Goal: Information Seeking & Learning: Learn about a topic

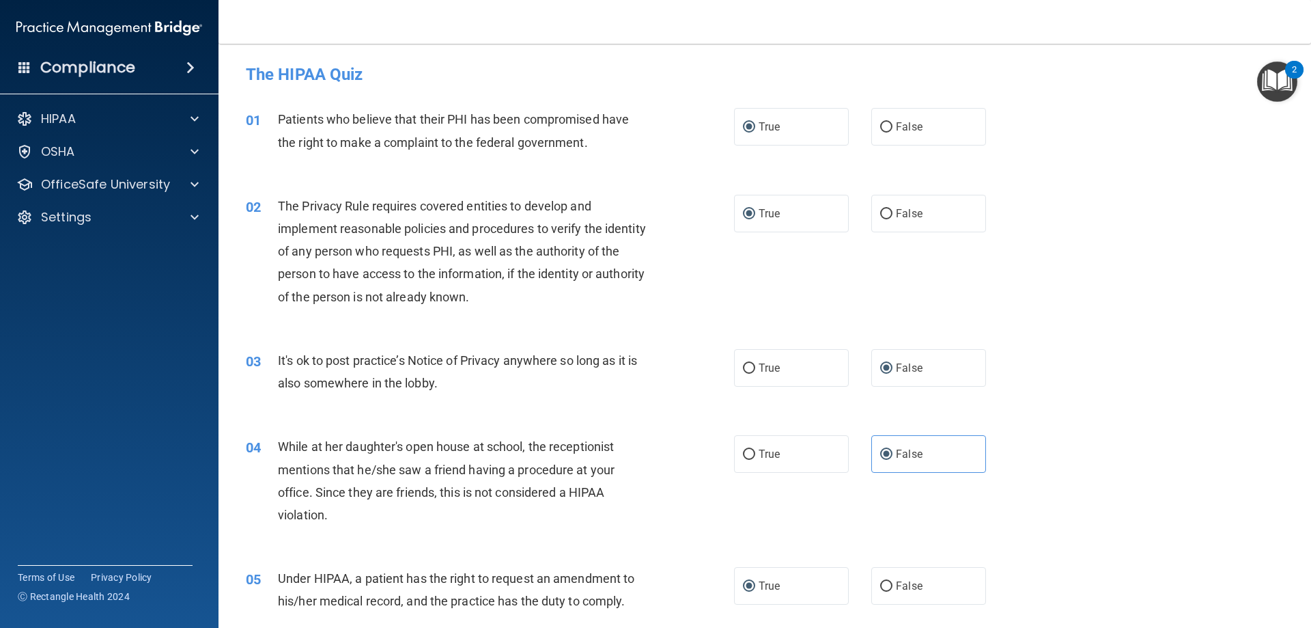
scroll to position [2537, 0]
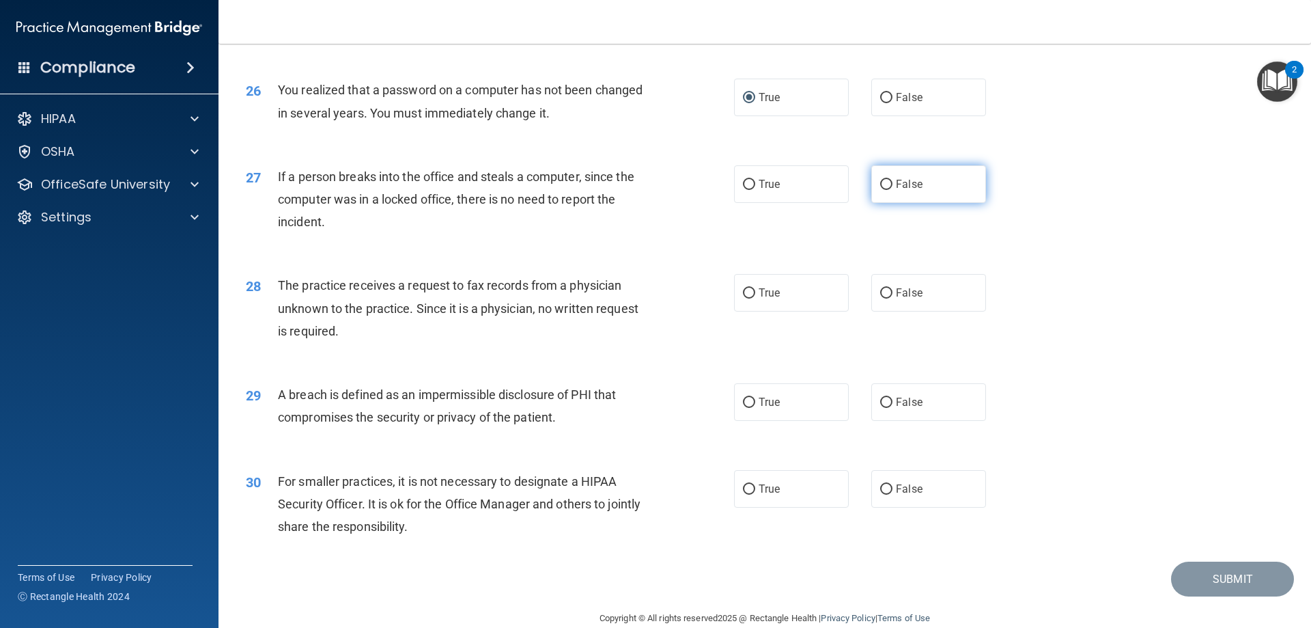
click at [883, 190] on input "False" at bounding box center [886, 185] width 12 height 10
radio input "true"
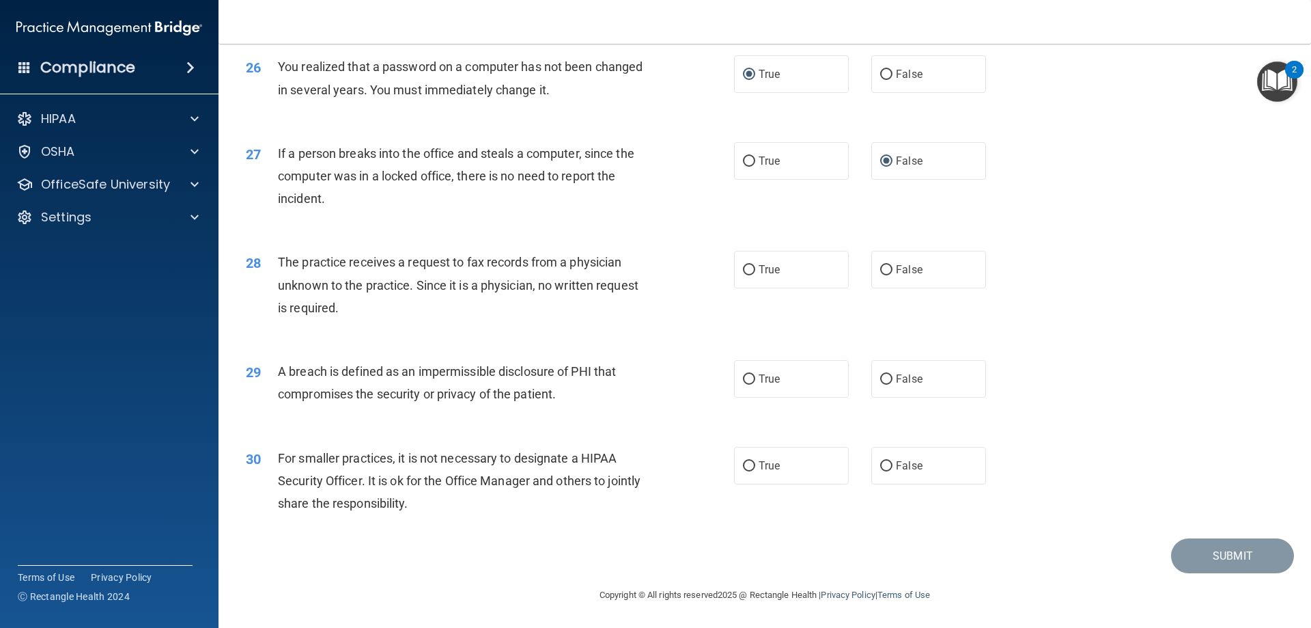
scroll to position [2605, 0]
click at [880, 279] on label "False" at bounding box center [929, 270] width 115 height 38
click at [880, 275] on input "False" at bounding box center [886, 270] width 12 height 10
radio input "true"
click at [881, 383] on input "False" at bounding box center [886, 379] width 12 height 10
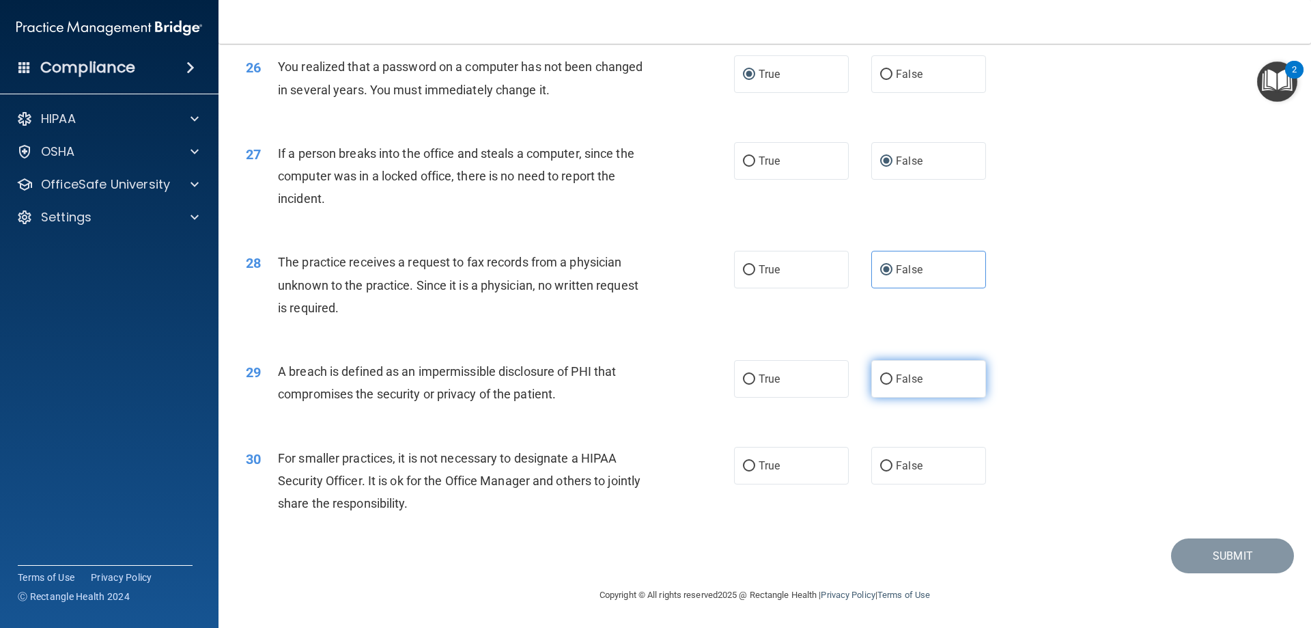
radio input "true"
click at [745, 381] on input "True" at bounding box center [749, 379] width 12 height 10
radio input "true"
radio input "false"
click at [880, 466] on input "False" at bounding box center [886, 466] width 12 height 10
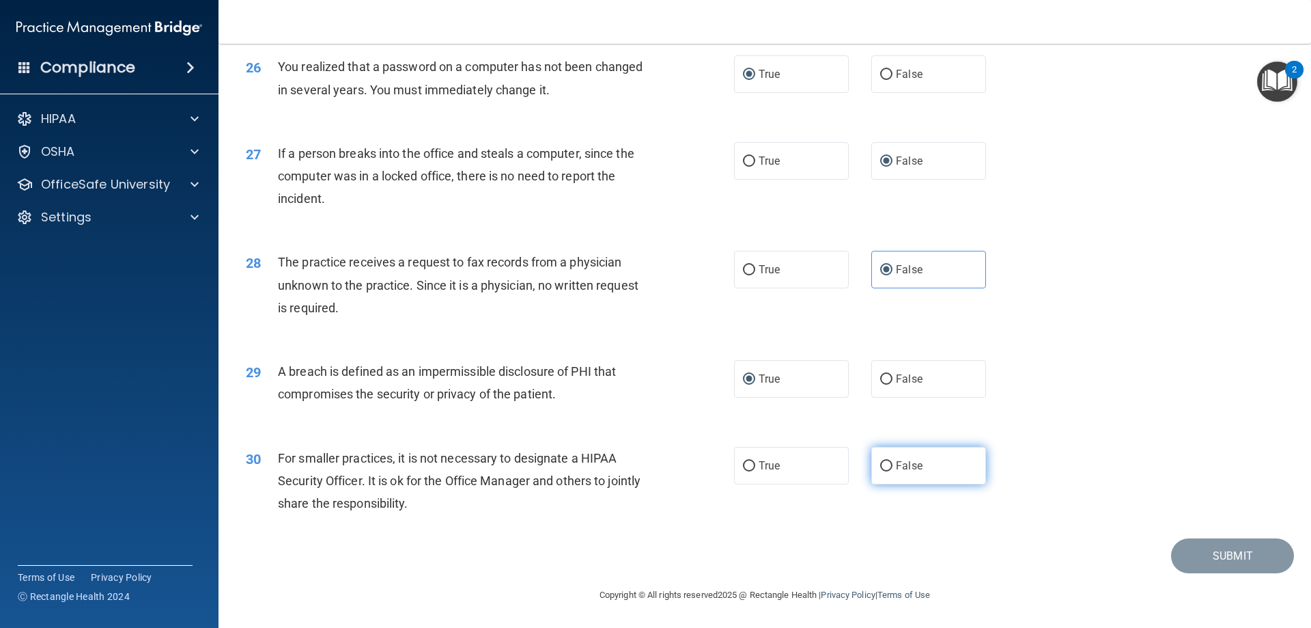
radio input "true"
click at [1204, 557] on button "Submit" at bounding box center [1232, 555] width 123 height 35
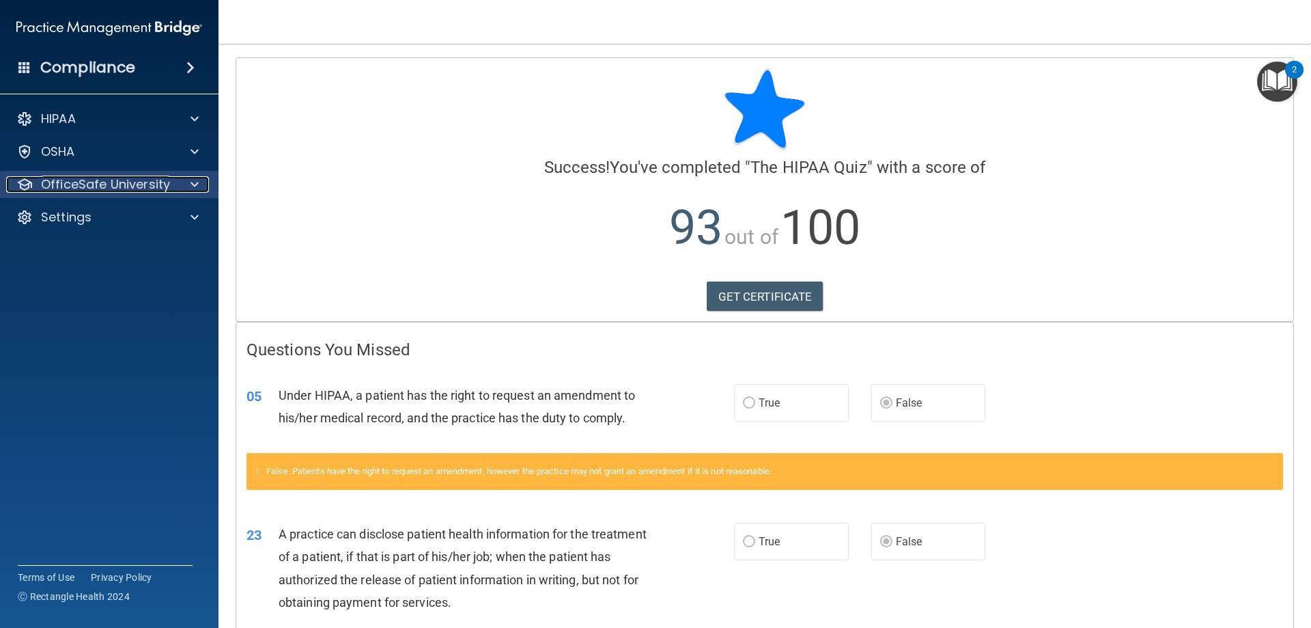
click at [155, 186] on p "OfficeSafe University" at bounding box center [105, 184] width 129 height 16
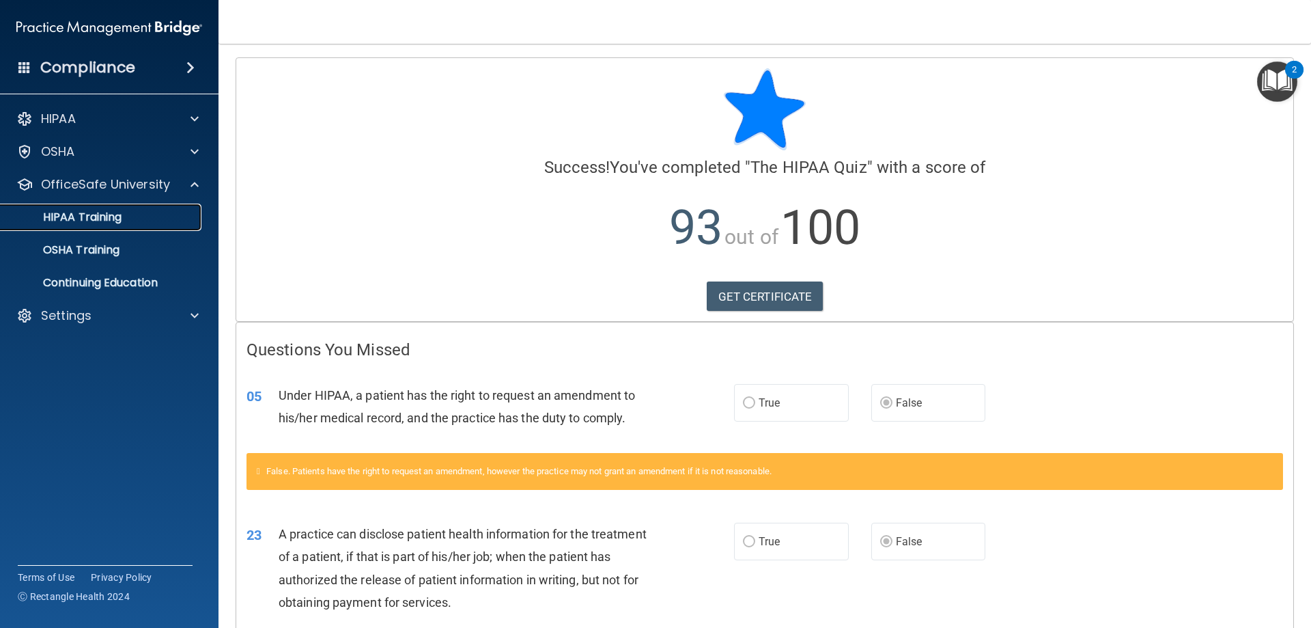
click at [93, 214] on p "HIPAA Training" at bounding box center [65, 217] width 113 height 14
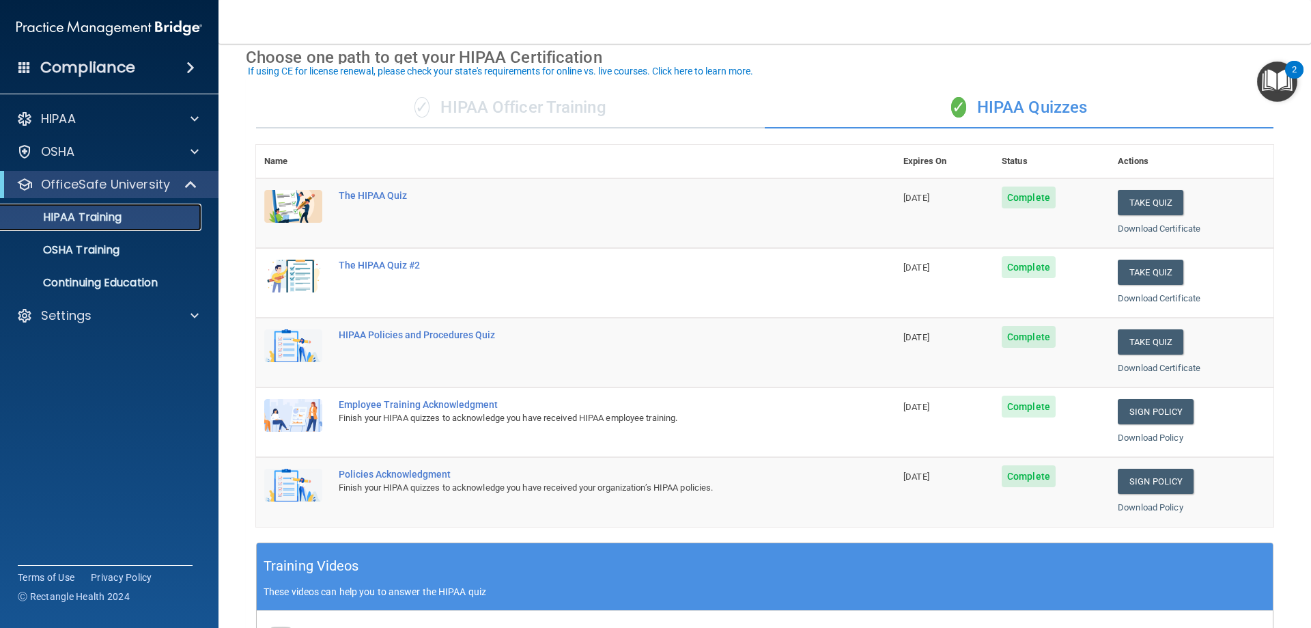
scroll to position [68, 0]
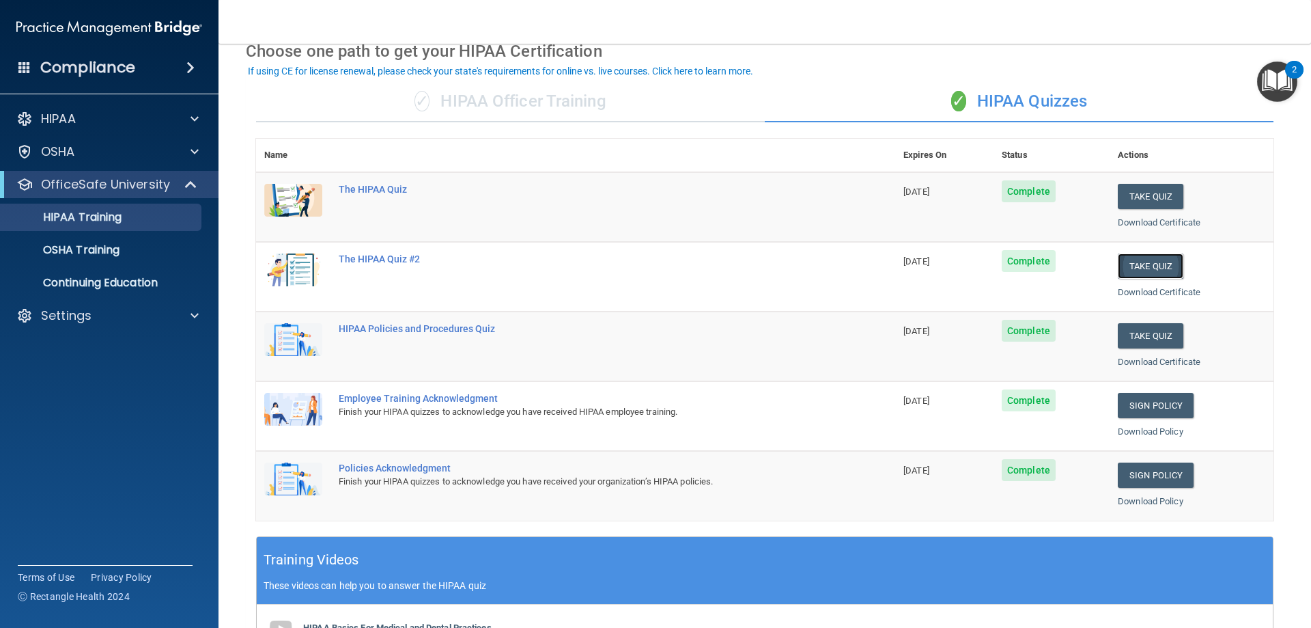
click at [1134, 268] on button "Take Quiz" at bounding box center [1151, 265] width 66 height 25
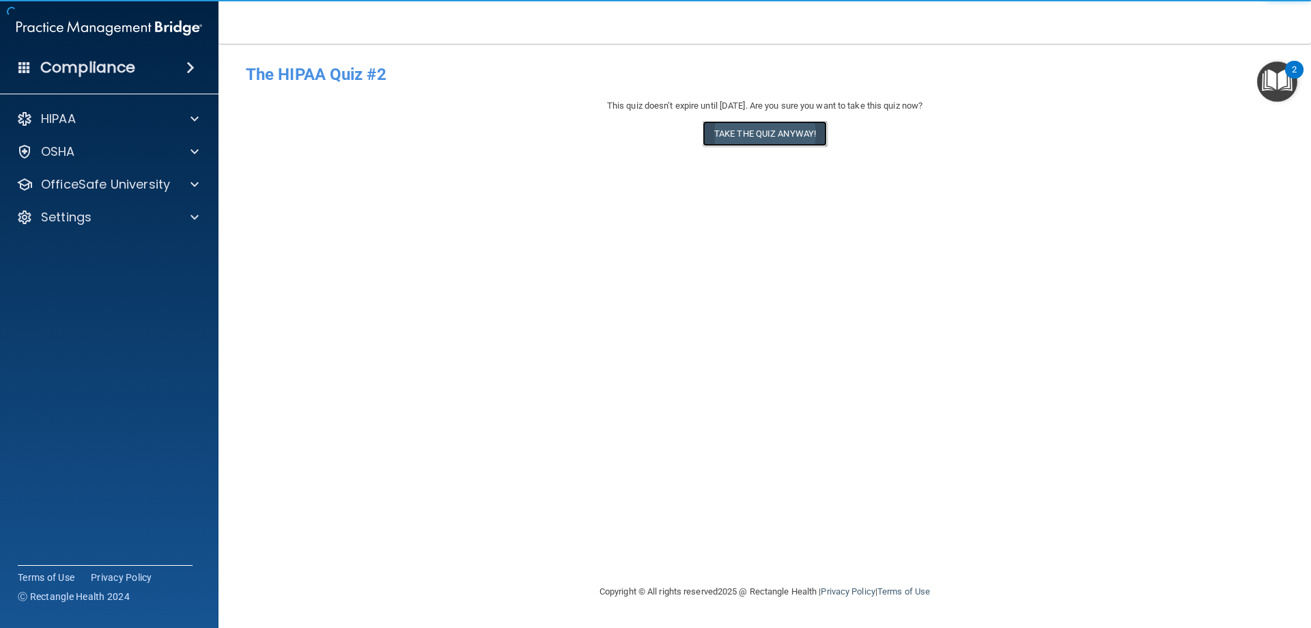
click at [766, 135] on button "Take the quiz anyway!" at bounding box center [765, 133] width 124 height 25
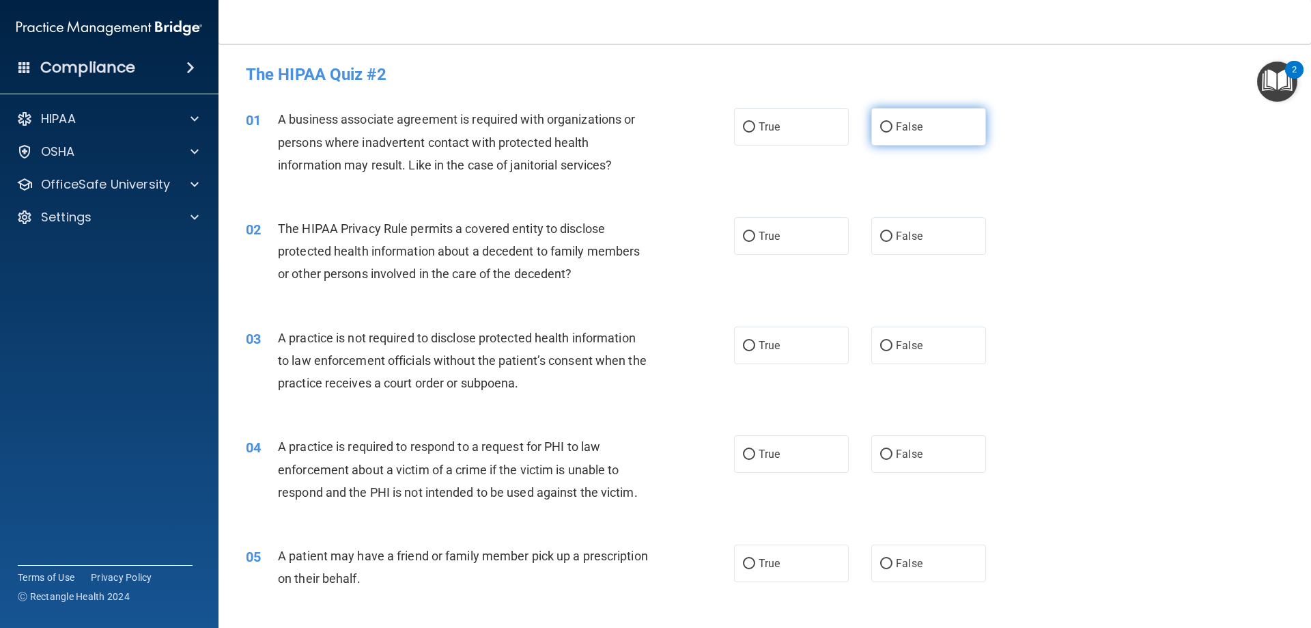
click at [882, 126] on input "False" at bounding box center [886, 127] width 12 height 10
radio input "true"
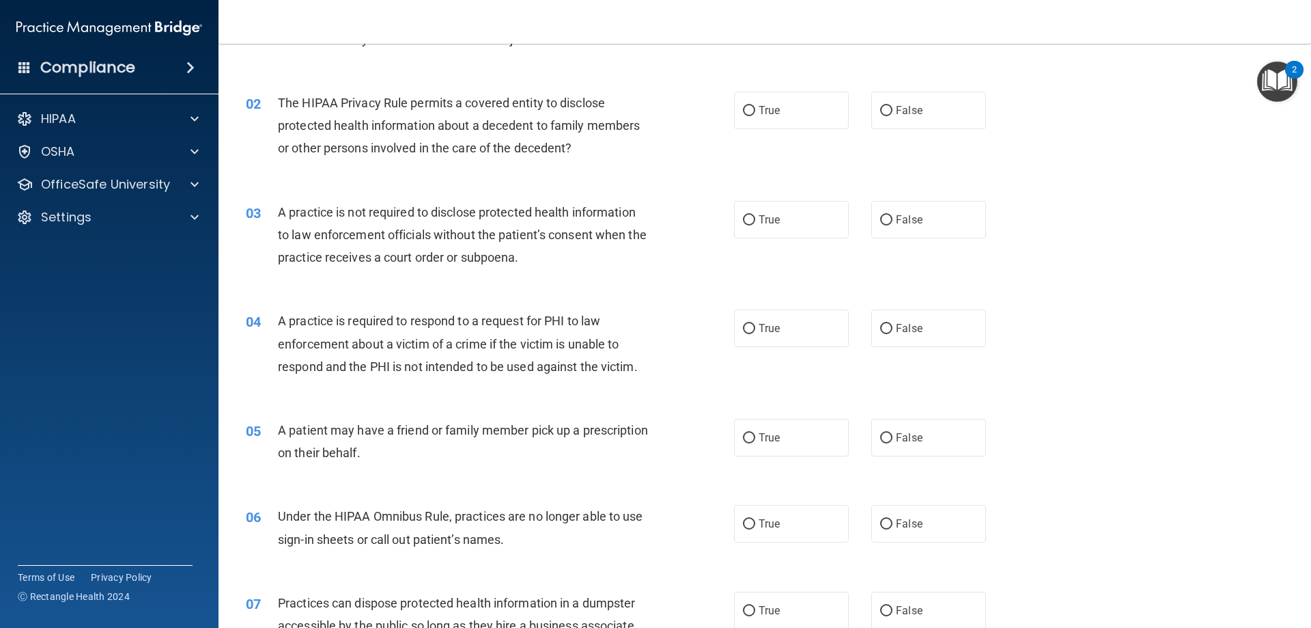
scroll to position [137, 0]
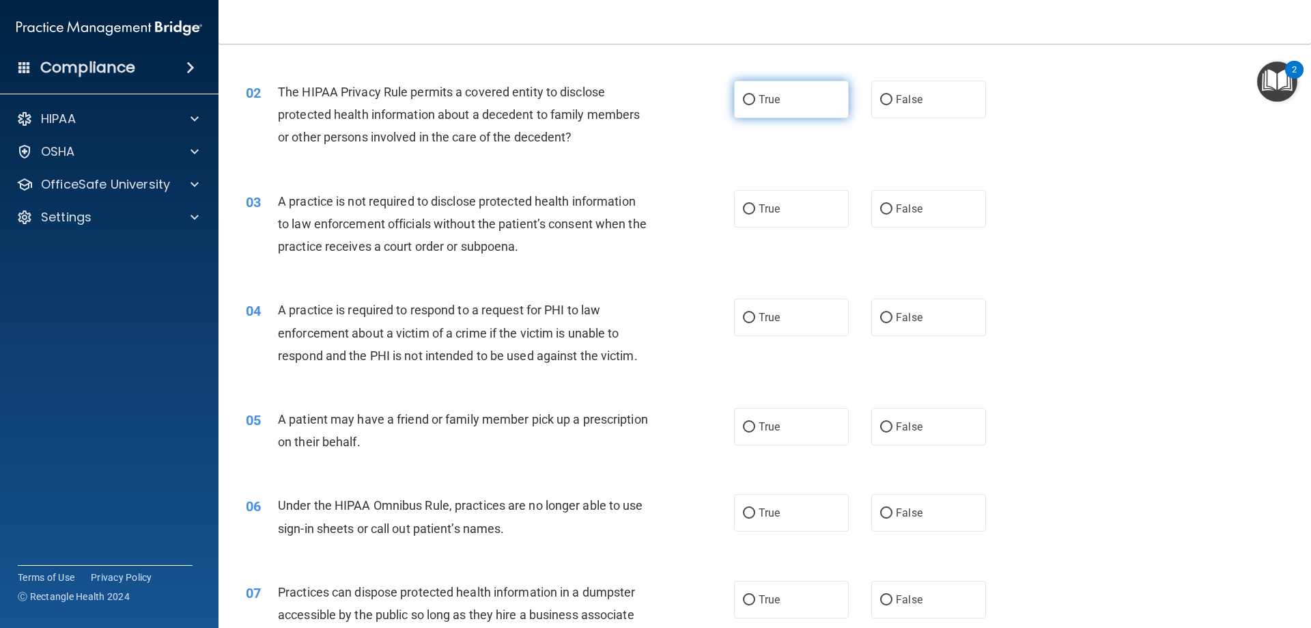
click at [745, 97] on input "True" at bounding box center [749, 100] width 12 height 10
radio input "true"
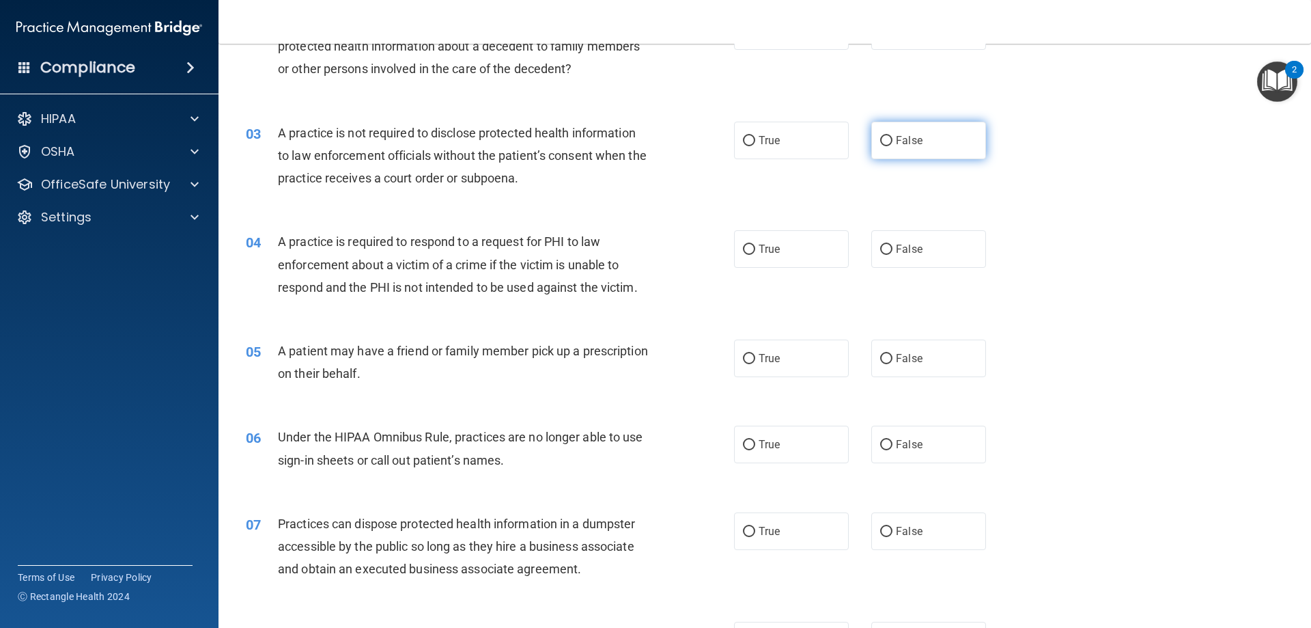
click at [881, 142] on input "False" at bounding box center [886, 141] width 12 height 10
radio input "true"
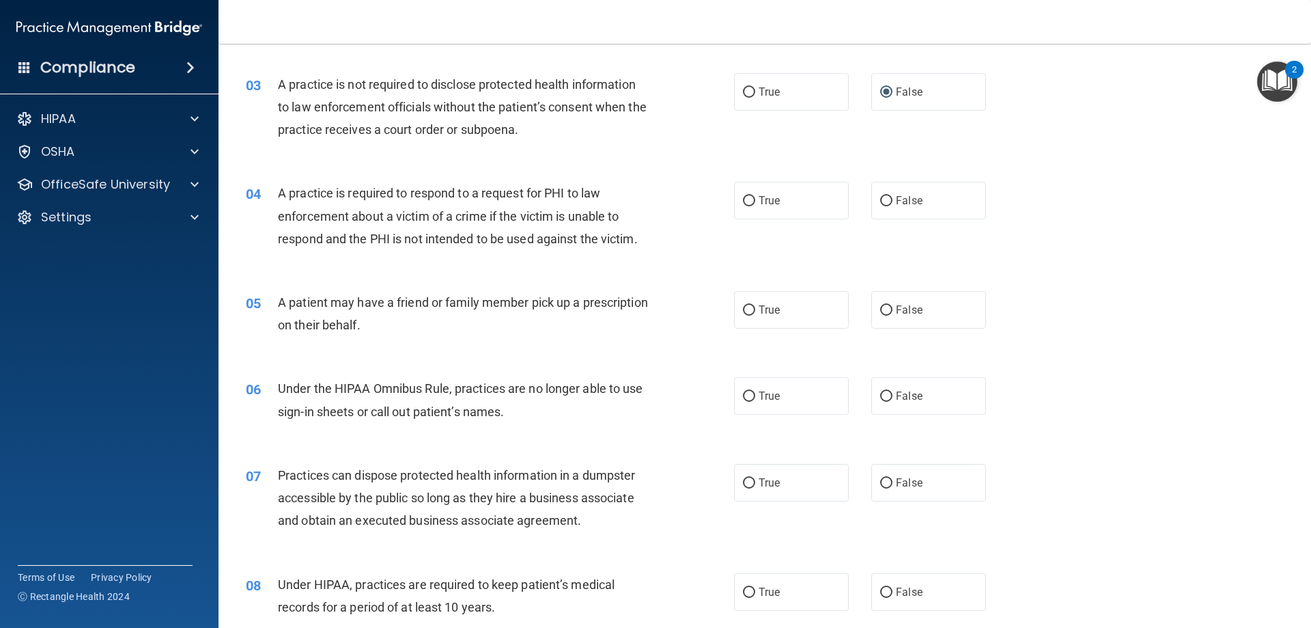
scroll to position [273, 0]
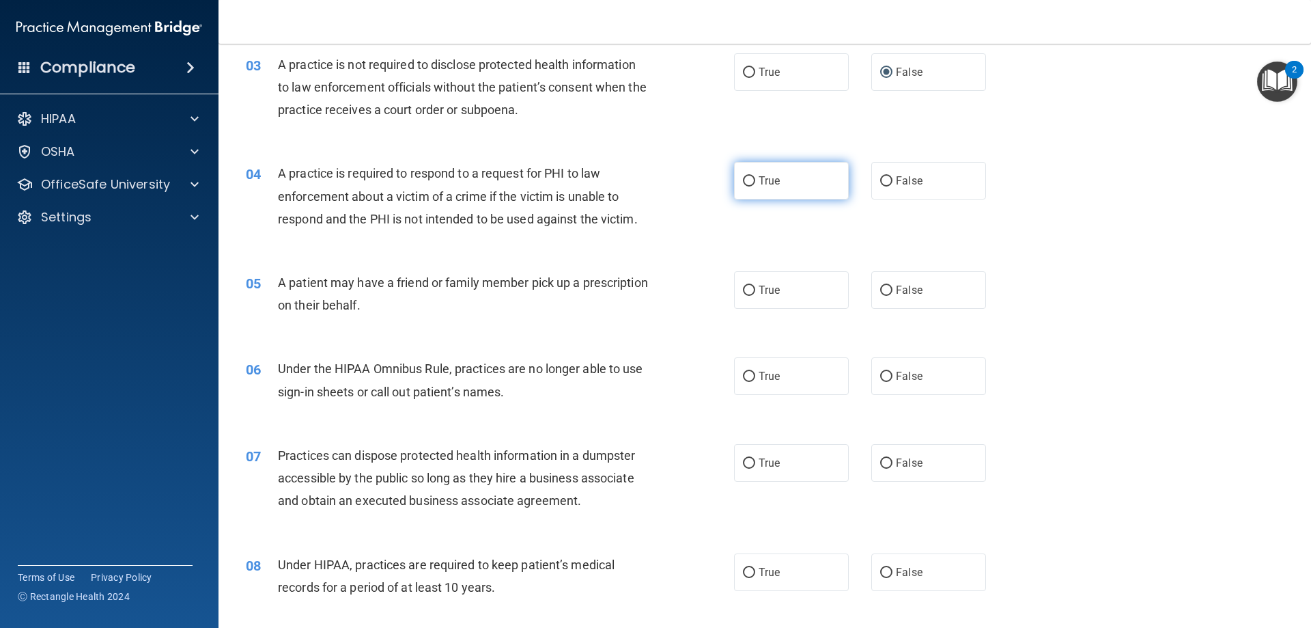
click at [748, 180] on input "True" at bounding box center [749, 181] width 12 height 10
radio input "true"
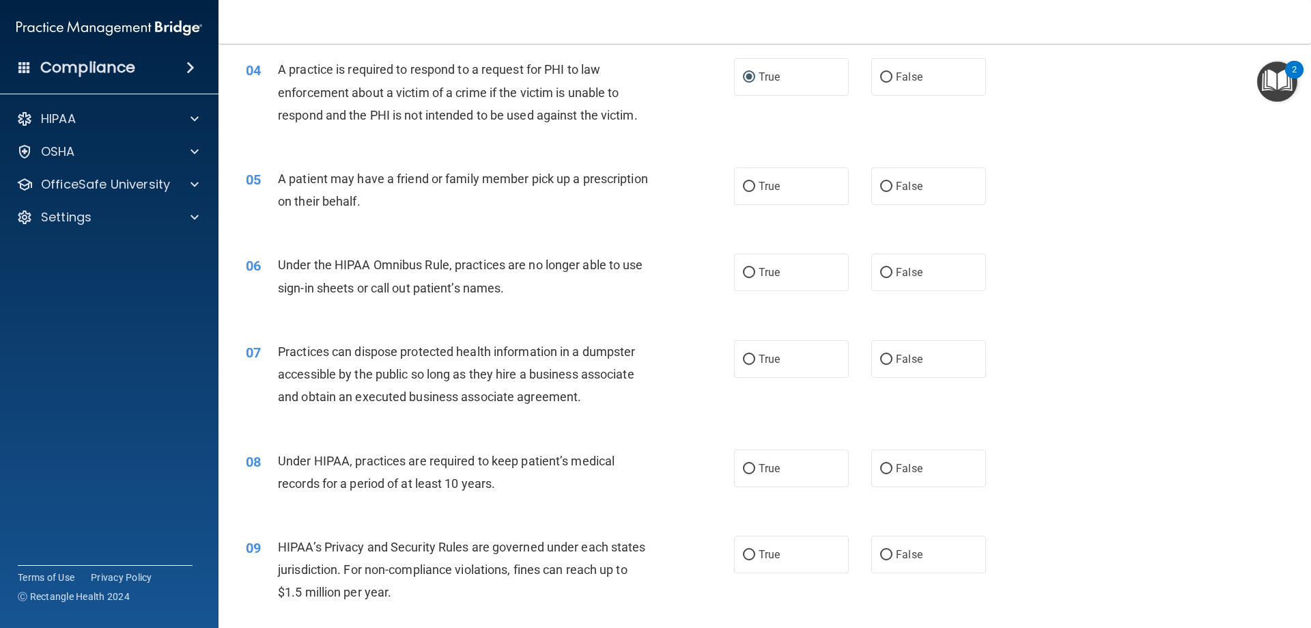
scroll to position [410, 0]
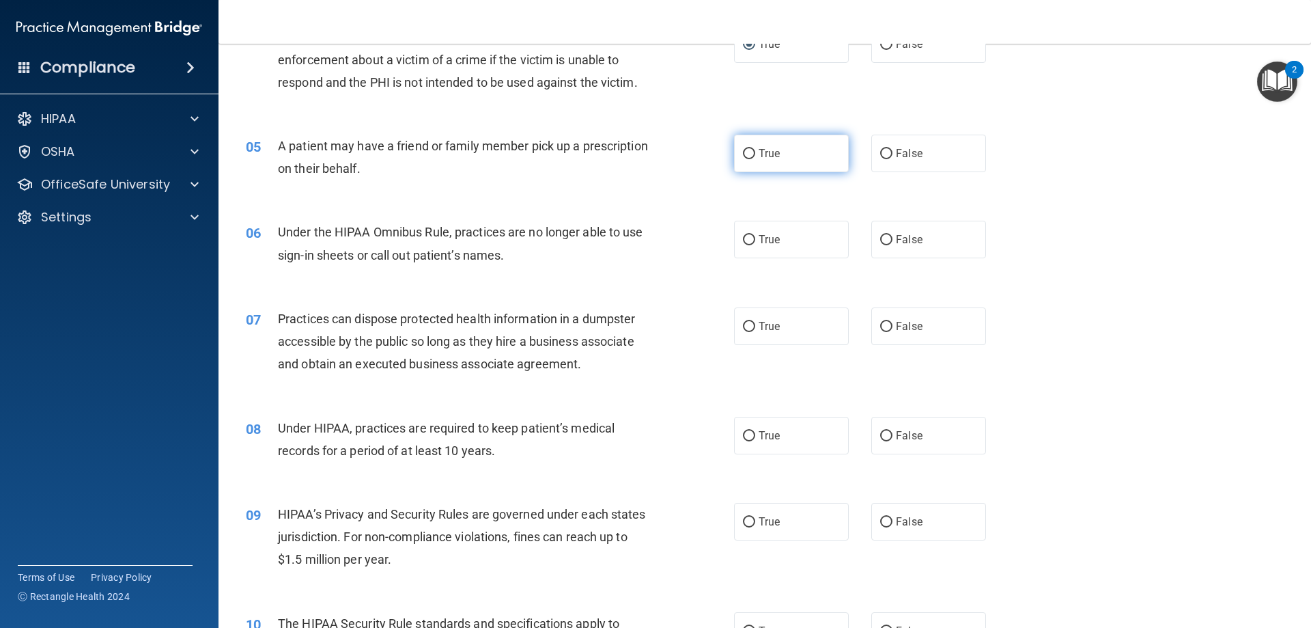
click at [748, 155] on input "True" at bounding box center [749, 154] width 12 height 10
radio input "true"
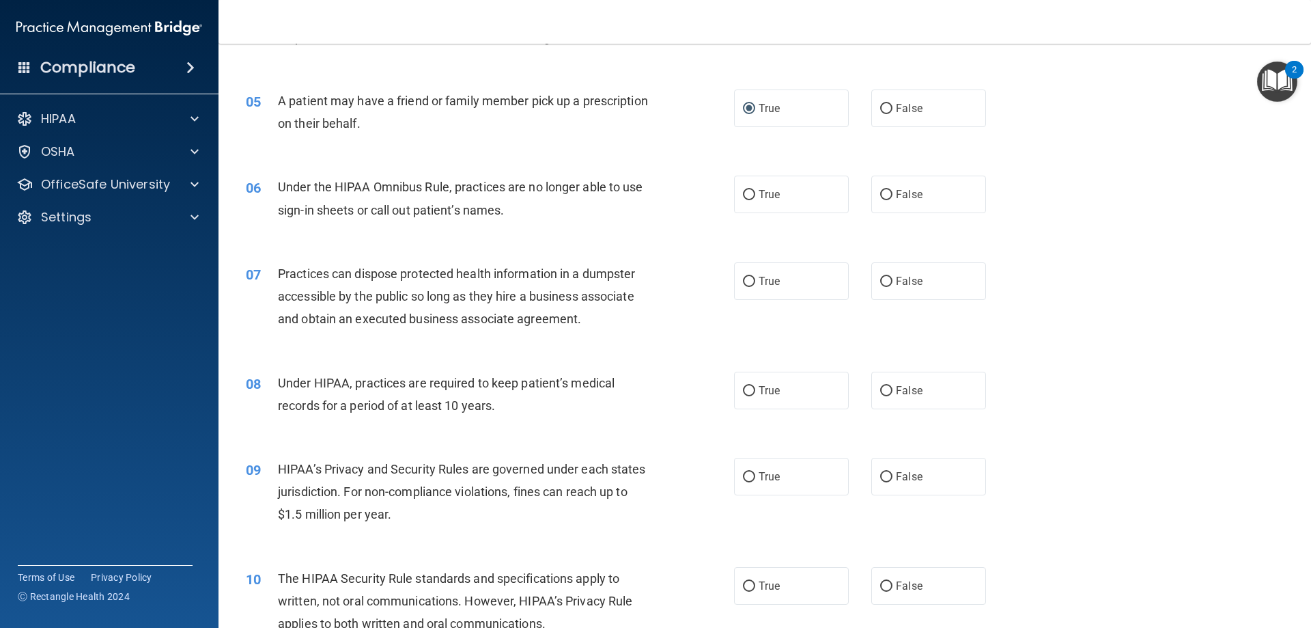
scroll to position [478, 0]
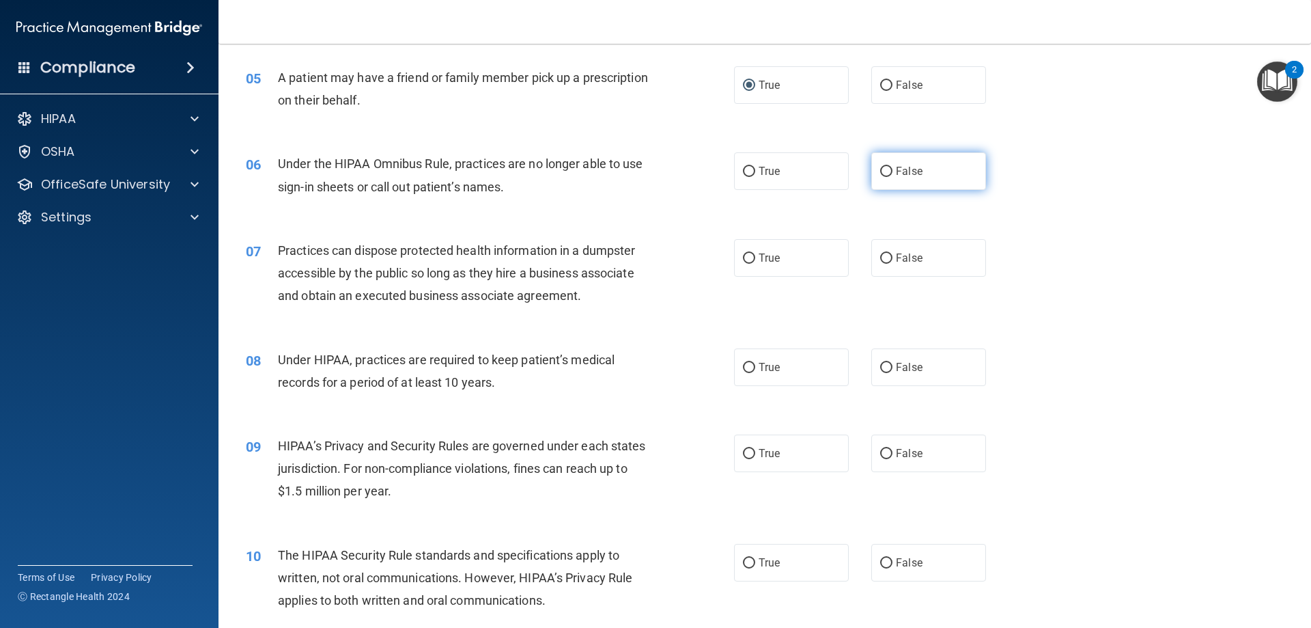
click at [884, 170] on input "False" at bounding box center [886, 172] width 12 height 10
radio input "true"
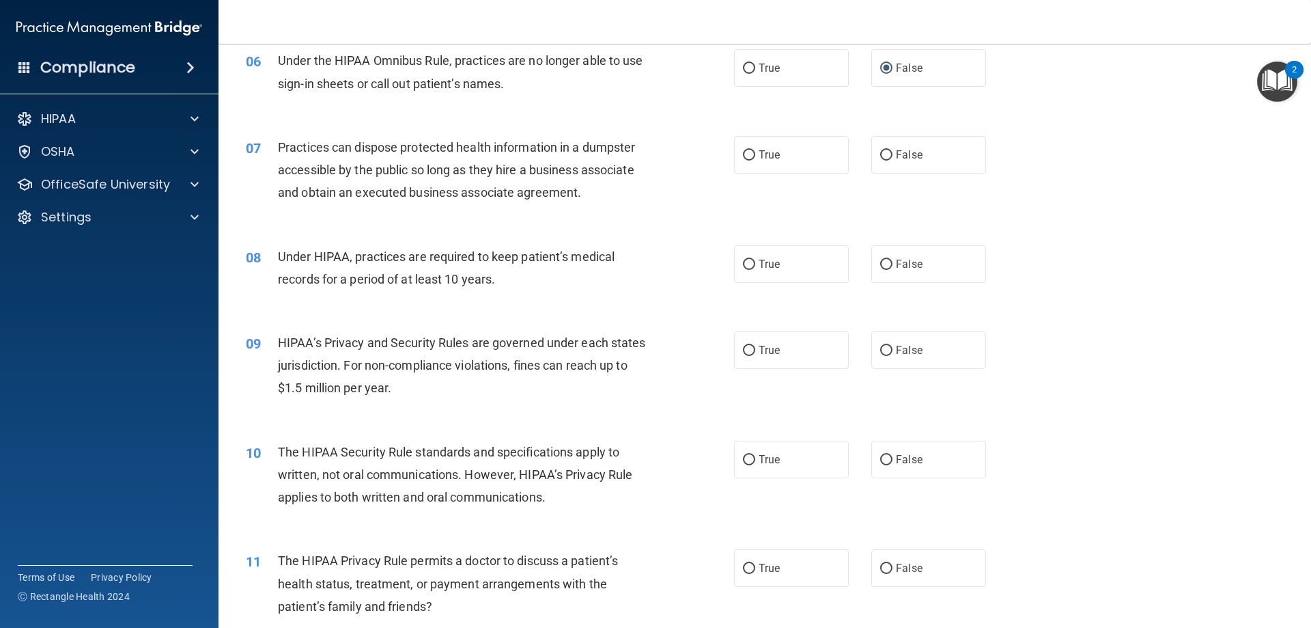
scroll to position [615, 0]
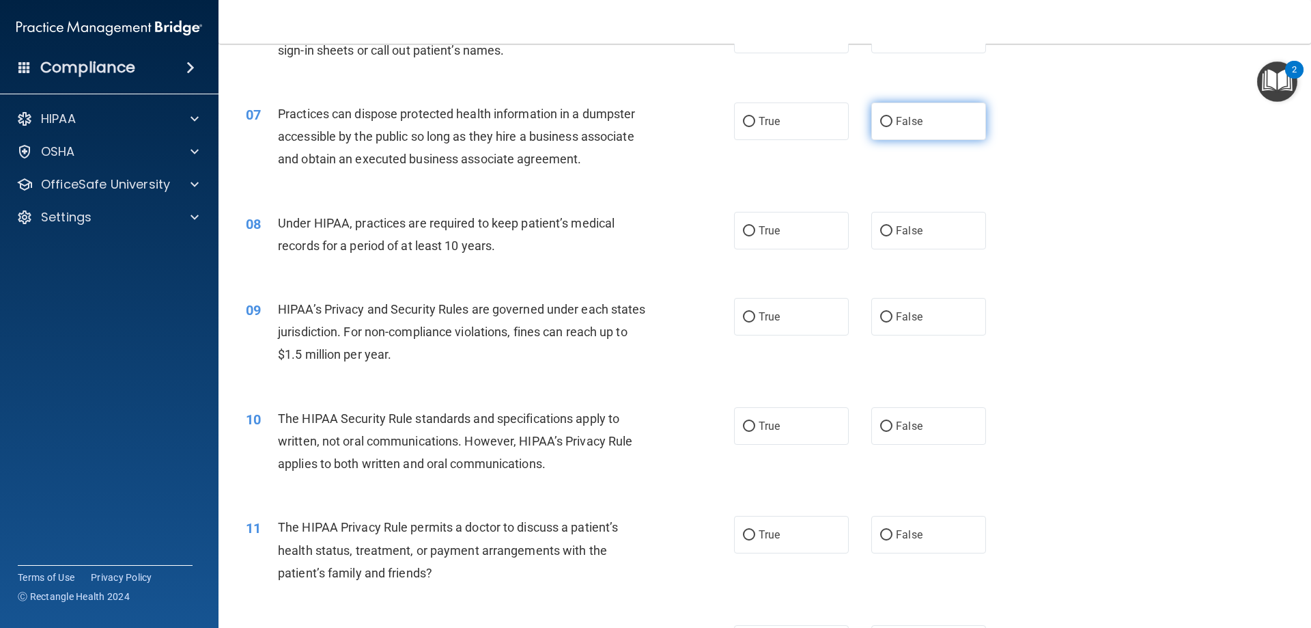
click at [884, 120] on input "False" at bounding box center [886, 122] width 12 height 10
radio input "true"
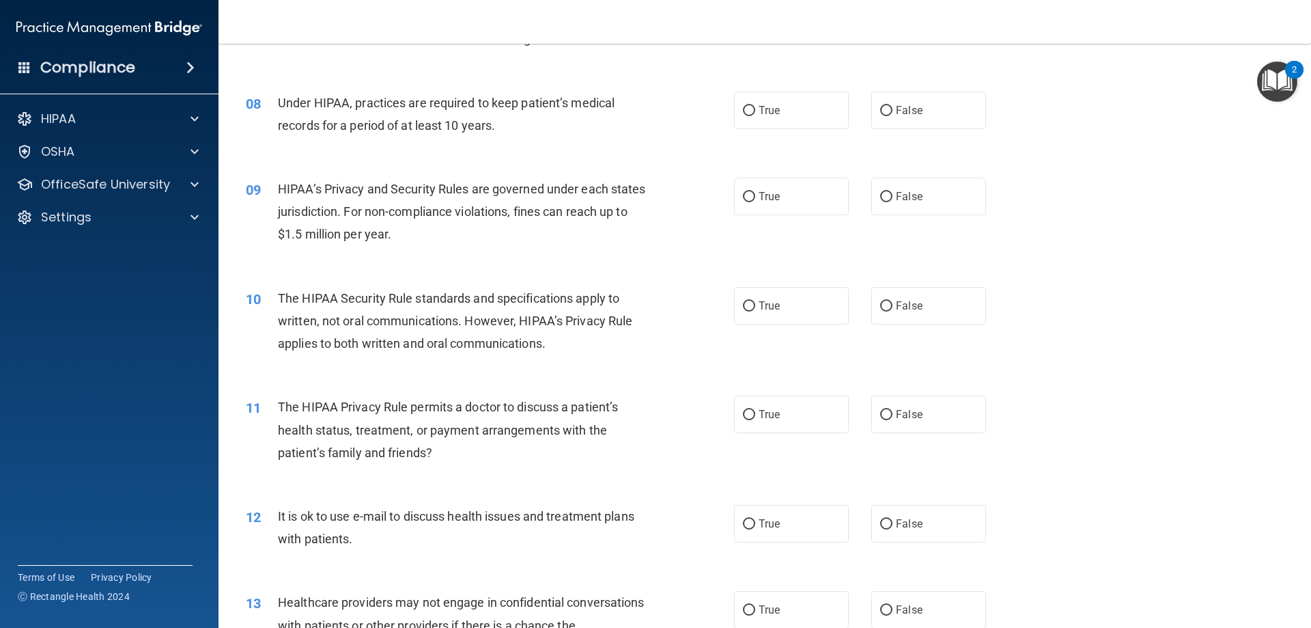
scroll to position [751, 0]
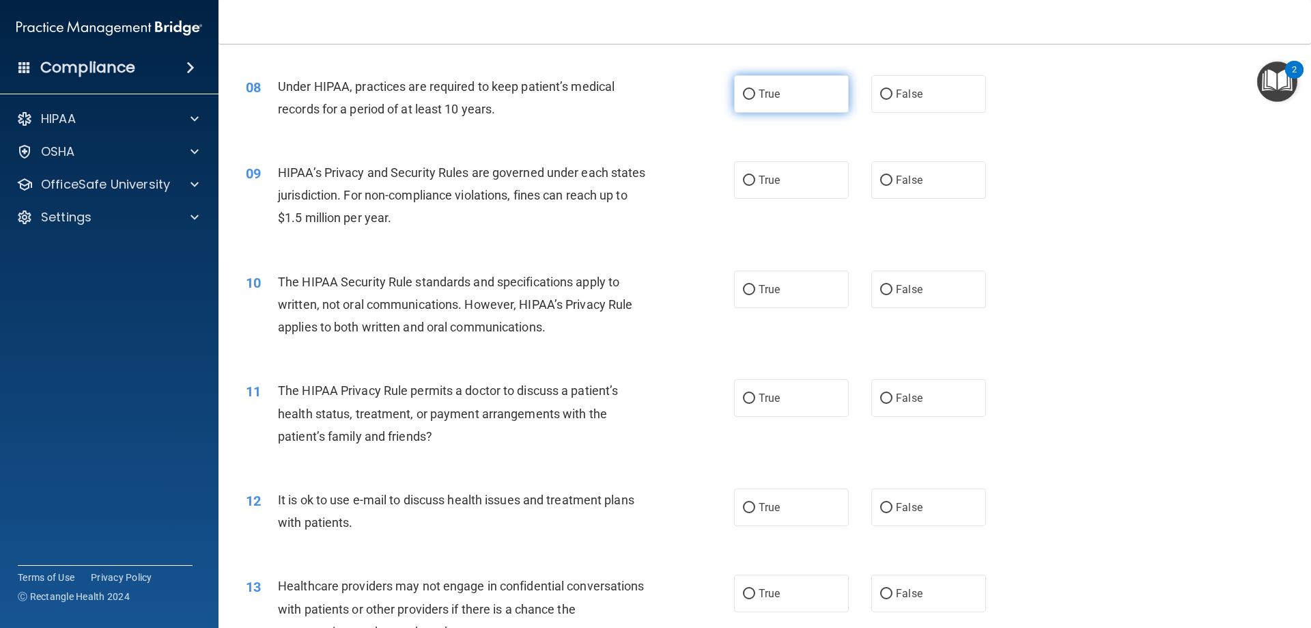
click at [752, 94] on label "True" at bounding box center [791, 94] width 115 height 38
click at [752, 94] on input "True" at bounding box center [749, 94] width 12 height 10
radio input "true"
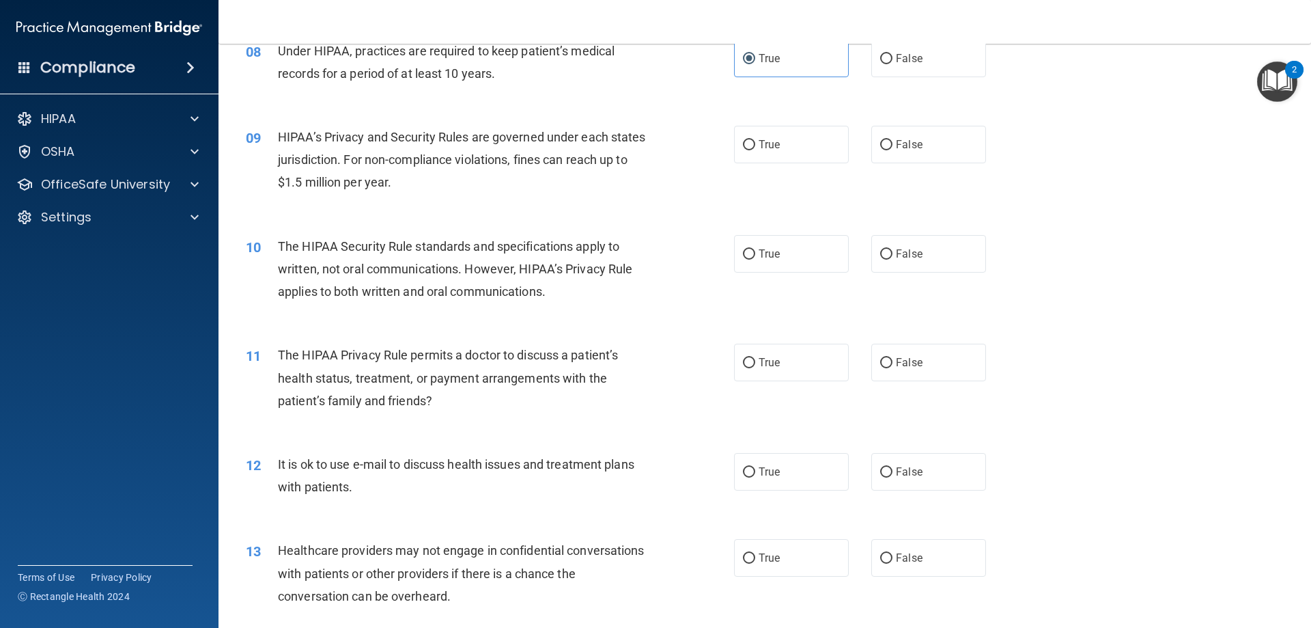
scroll to position [820, 0]
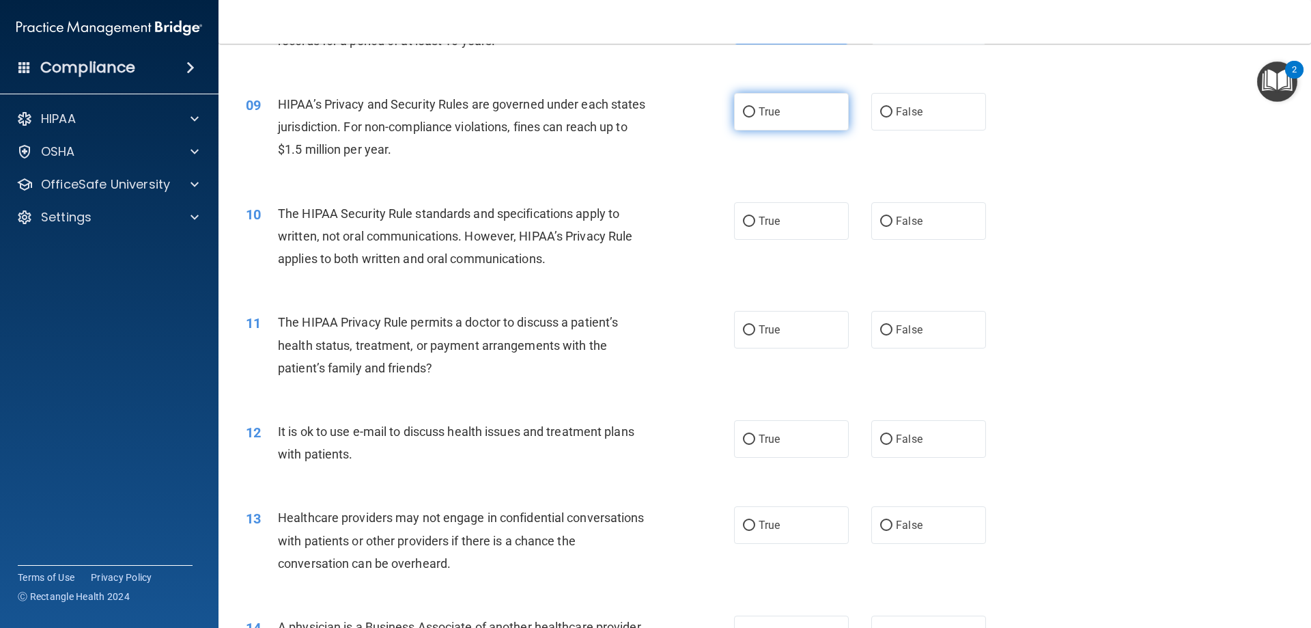
click at [745, 111] on input "True" at bounding box center [749, 112] width 12 height 10
radio input "true"
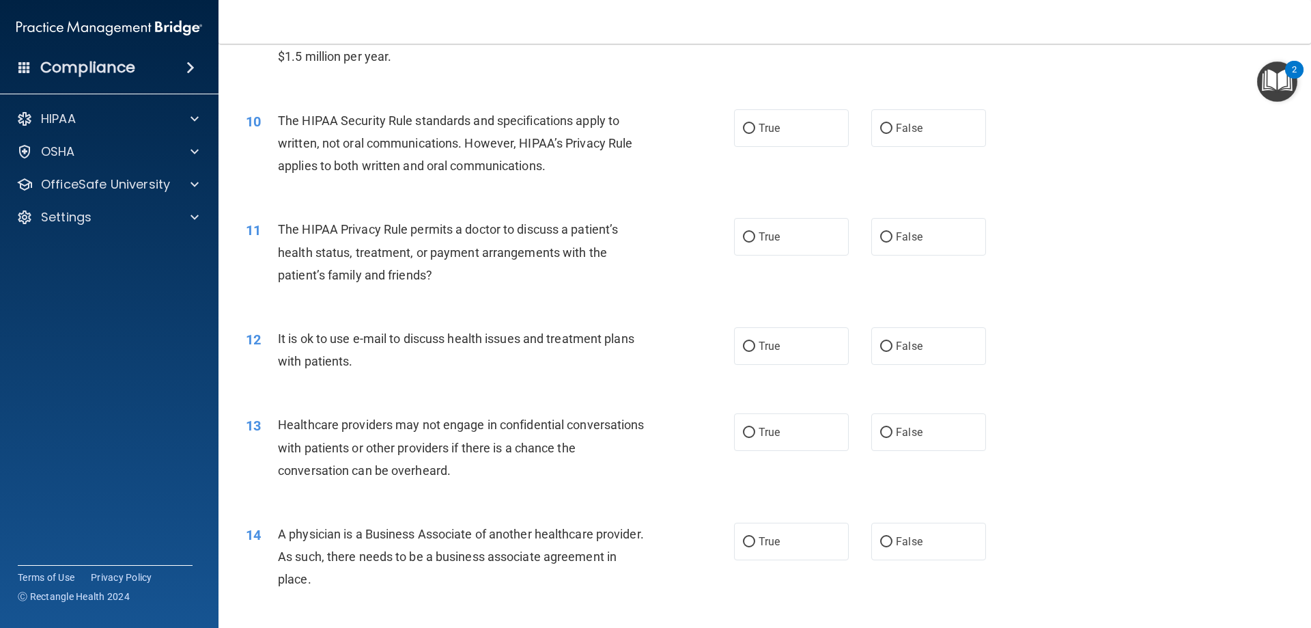
scroll to position [956, 0]
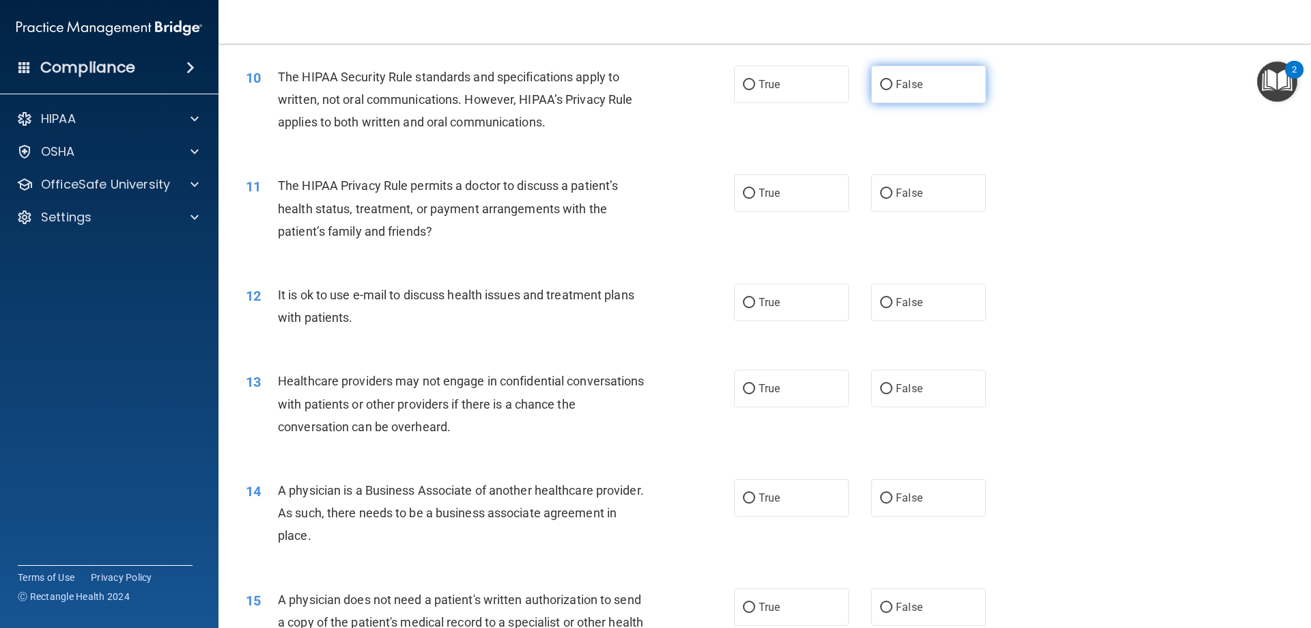
click at [880, 85] on input "False" at bounding box center [886, 85] width 12 height 10
radio input "true"
click at [880, 195] on input "False" at bounding box center [886, 194] width 12 height 10
radio input "true"
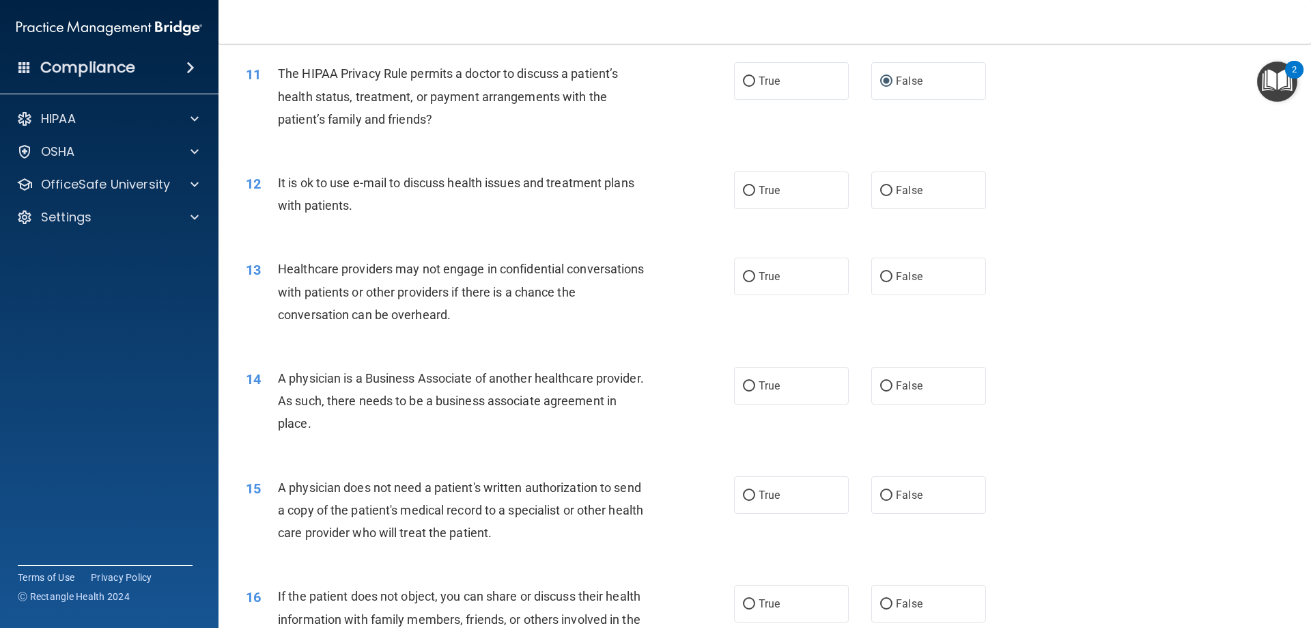
scroll to position [1093, 0]
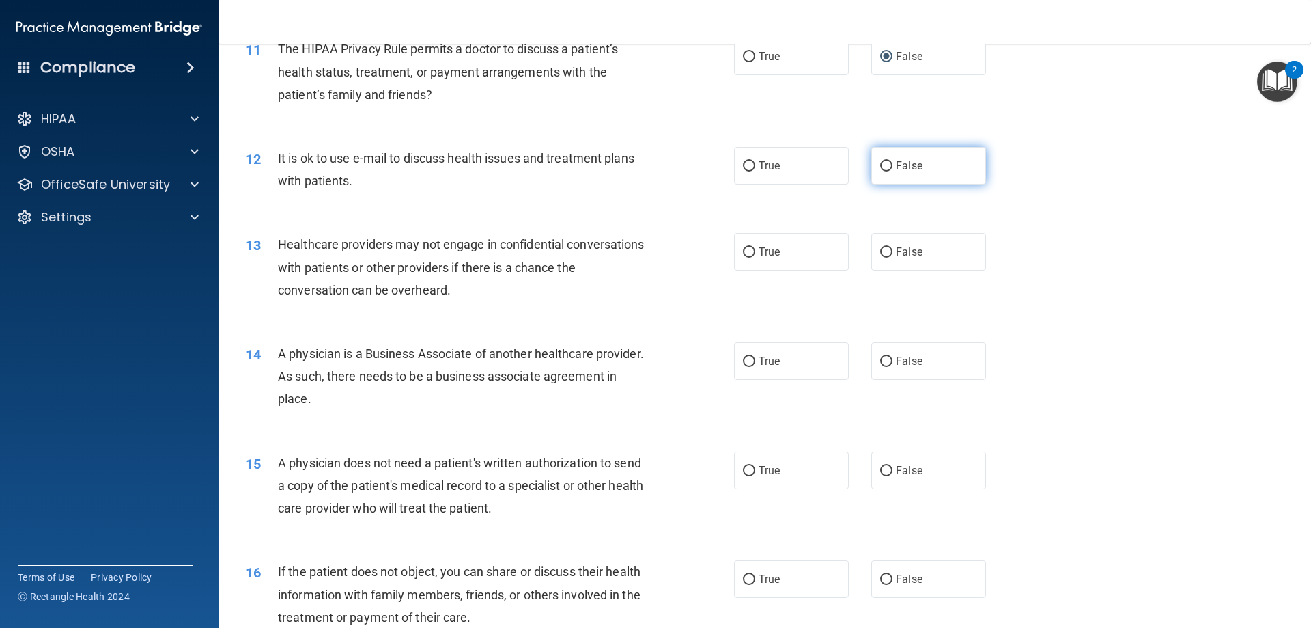
click at [880, 169] on input "False" at bounding box center [886, 166] width 12 height 10
radio input "true"
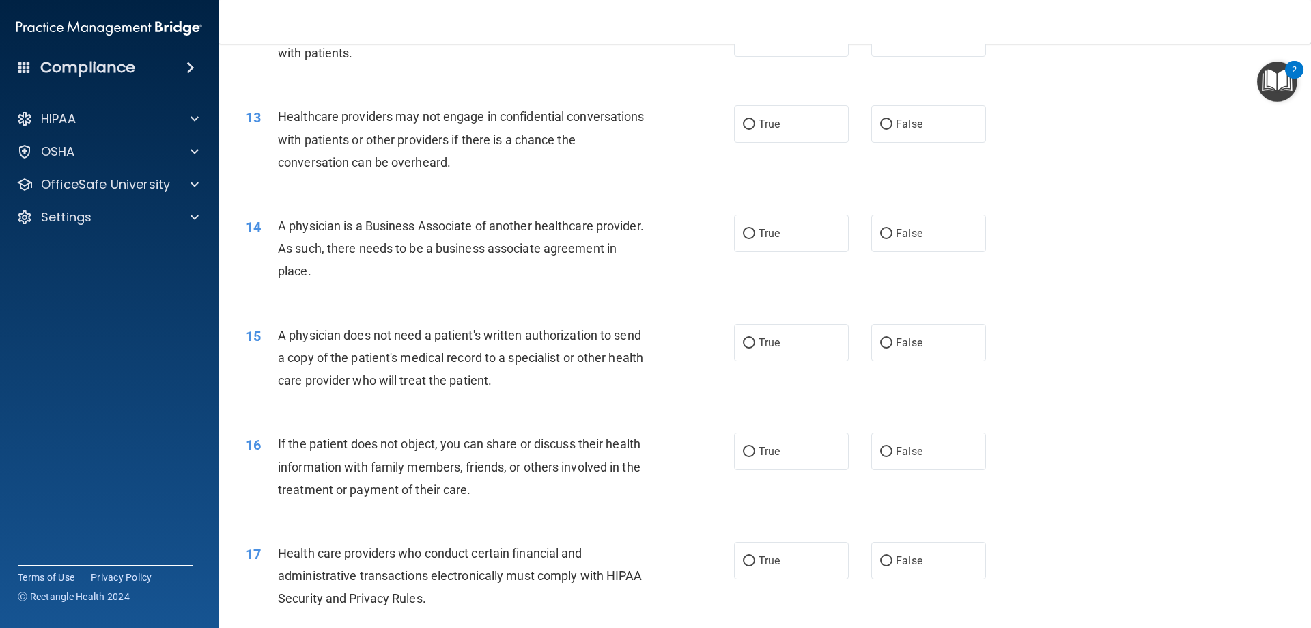
scroll to position [1229, 0]
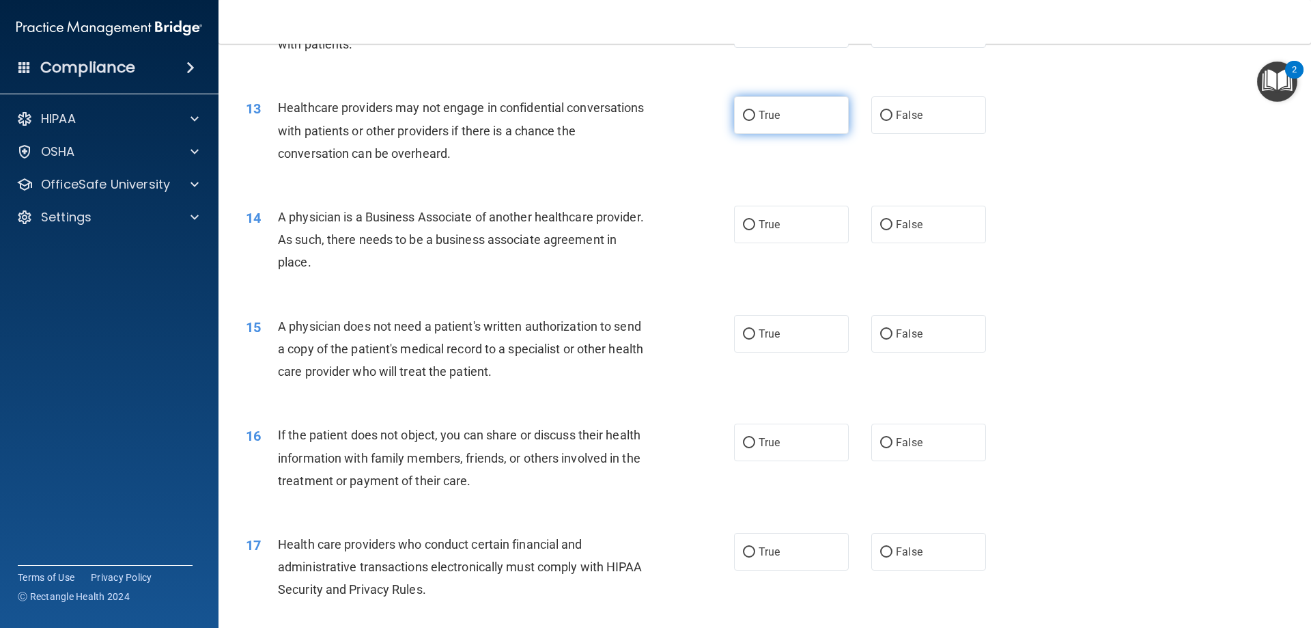
click at [750, 111] on input "True" at bounding box center [749, 116] width 12 height 10
radio input "true"
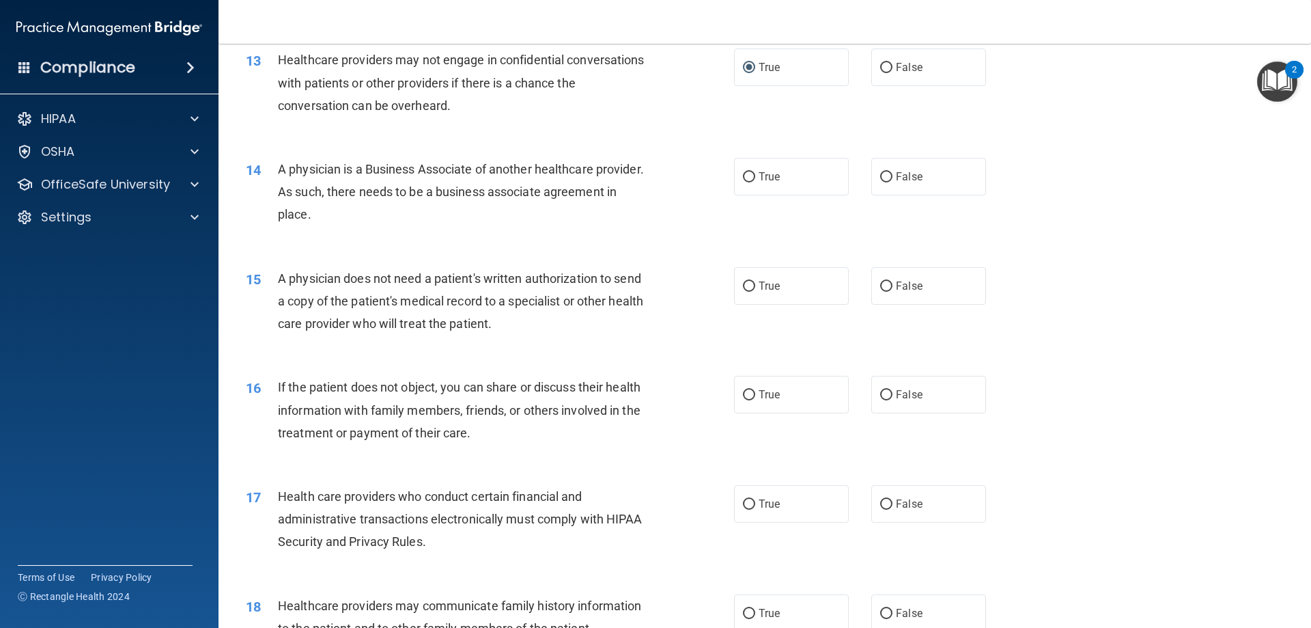
scroll to position [1298, 0]
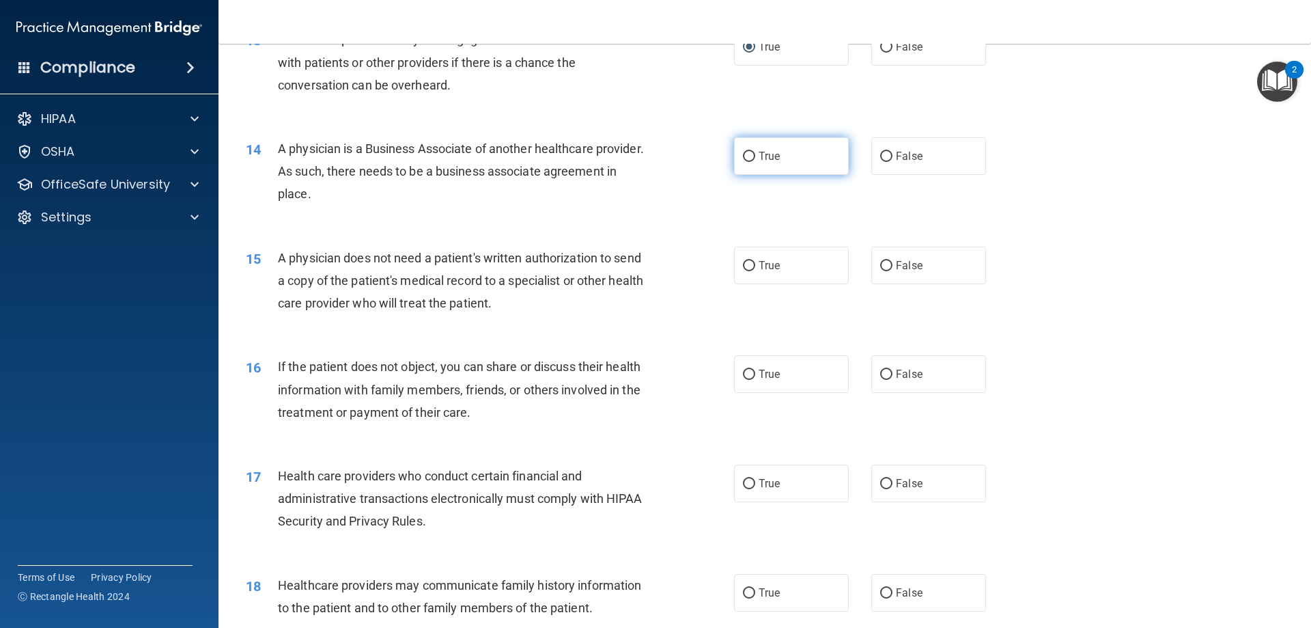
click at [747, 156] on input "True" at bounding box center [749, 157] width 12 height 10
radio input "true"
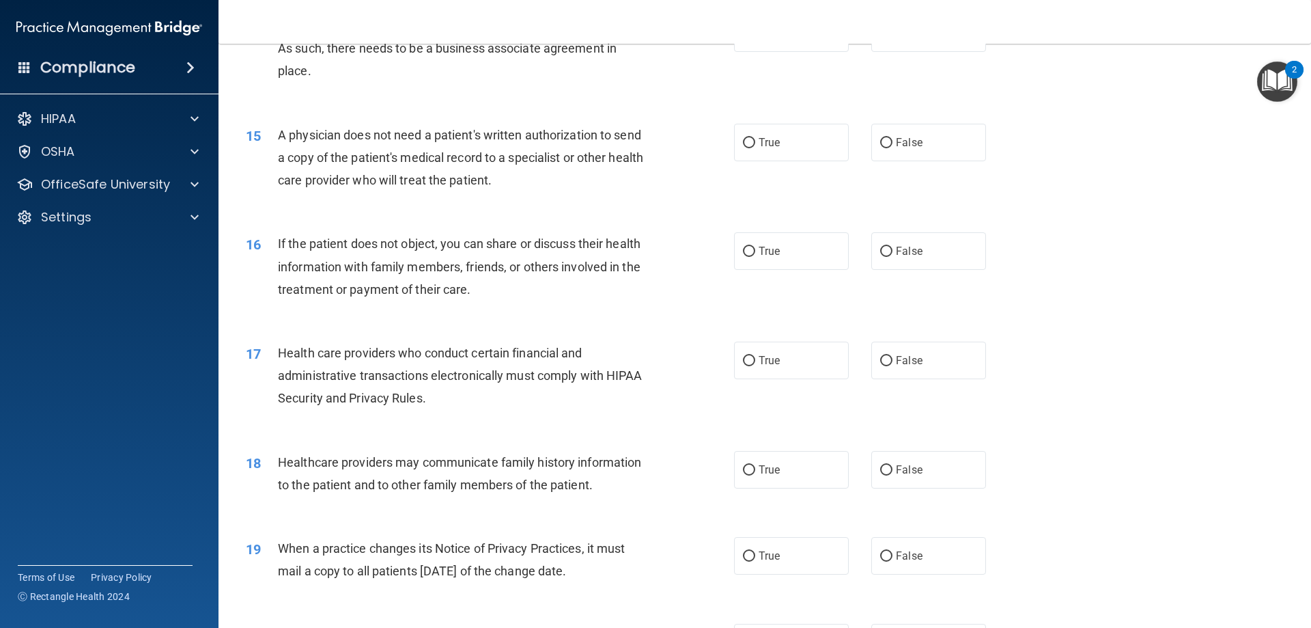
scroll to position [1434, 0]
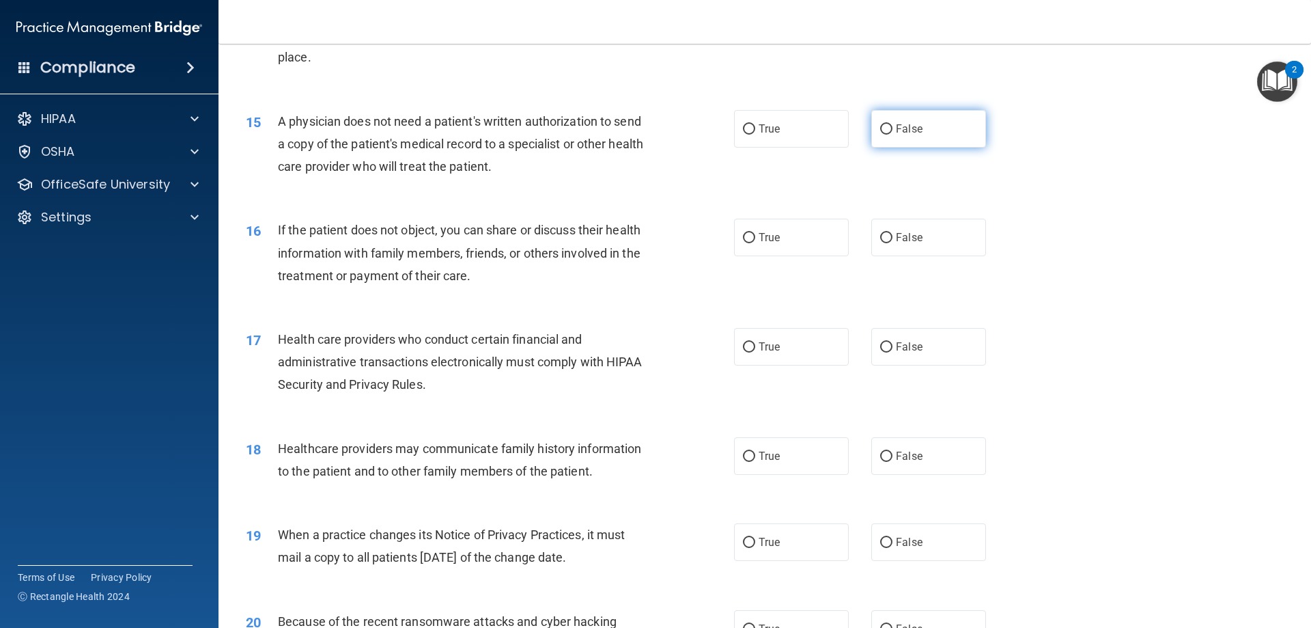
click at [880, 130] on input "False" at bounding box center [886, 129] width 12 height 10
radio input "true"
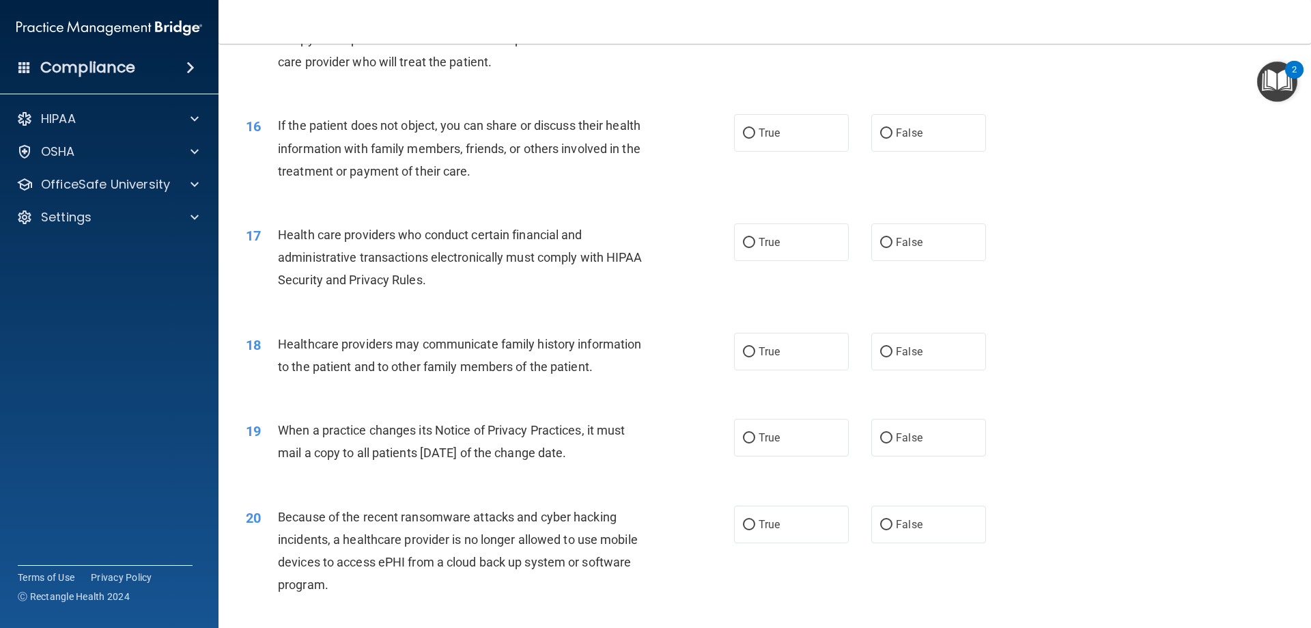
scroll to position [1571, 0]
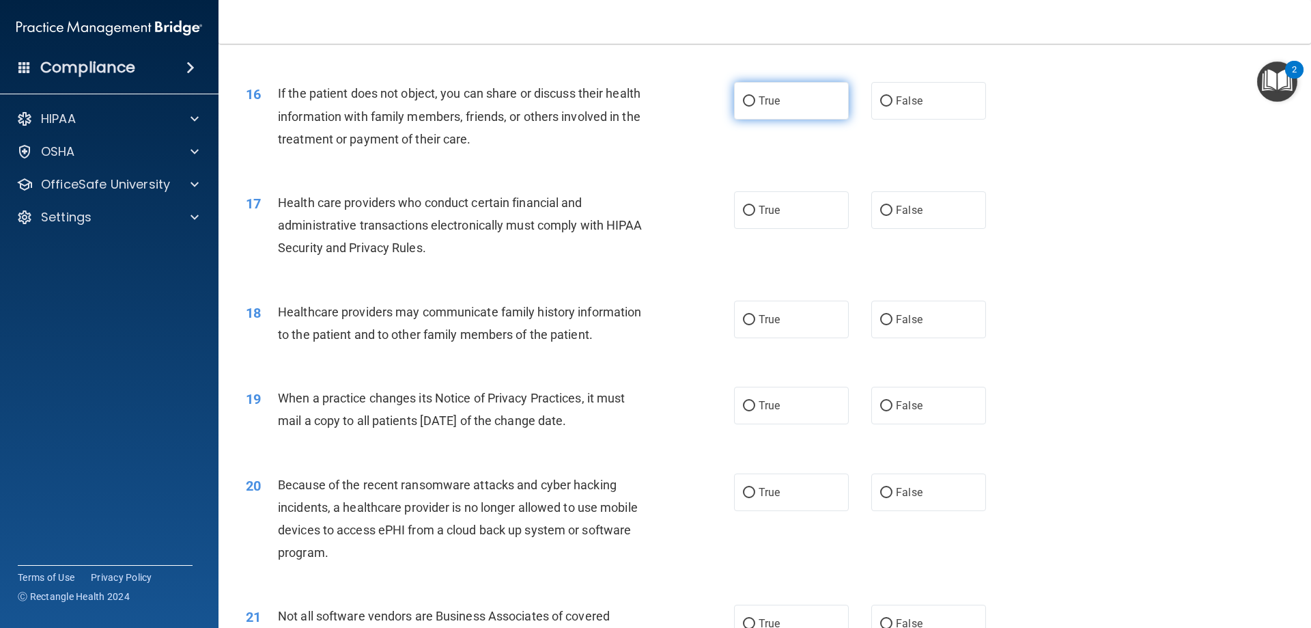
click at [743, 101] on input "True" at bounding box center [749, 101] width 12 height 10
radio input "true"
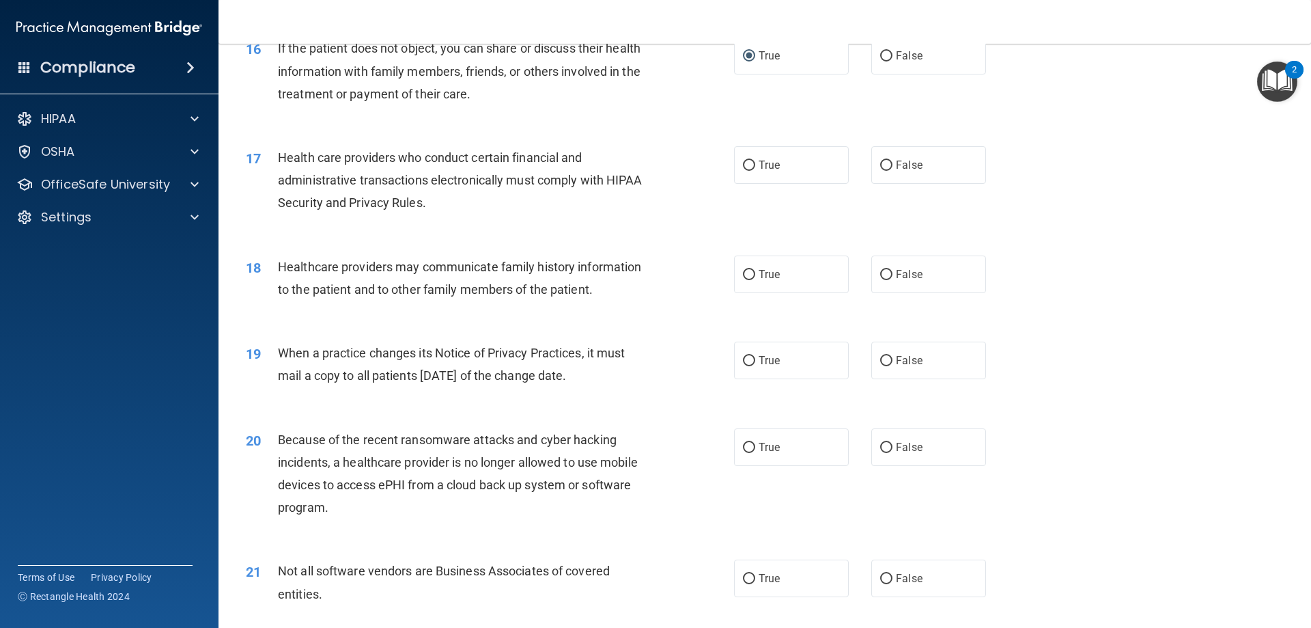
scroll to position [1639, 0]
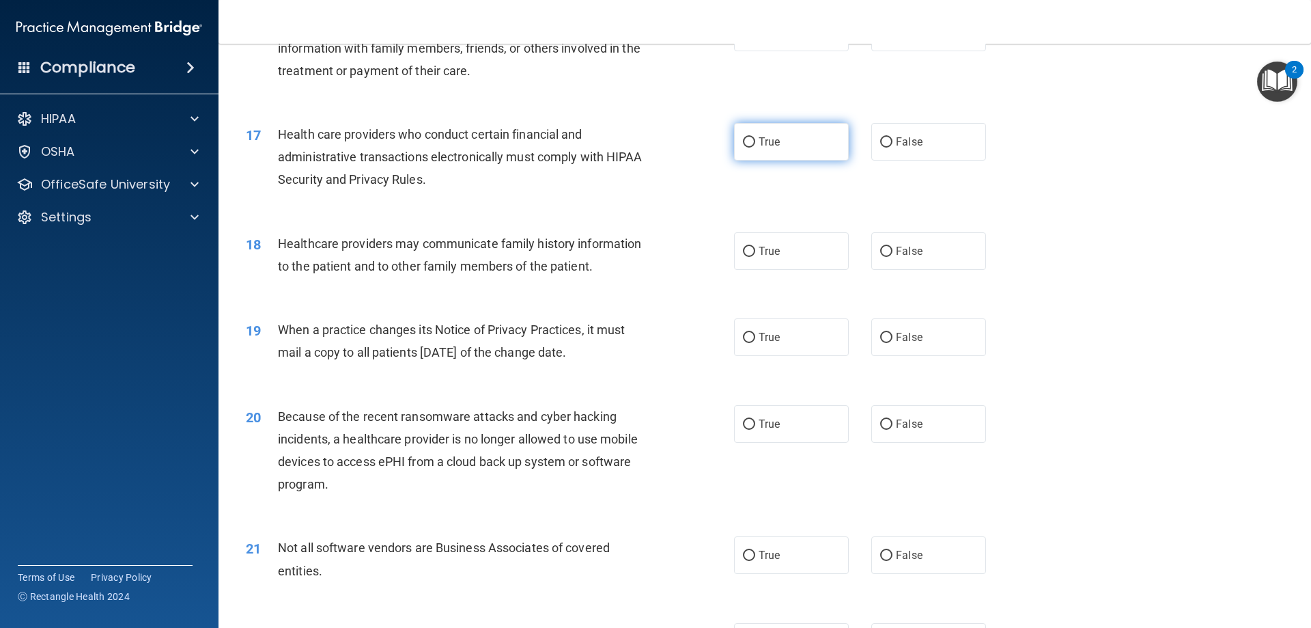
click at [743, 140] on input "True" at bounding box center [749, 142] width 12 height 10
radio input "true"
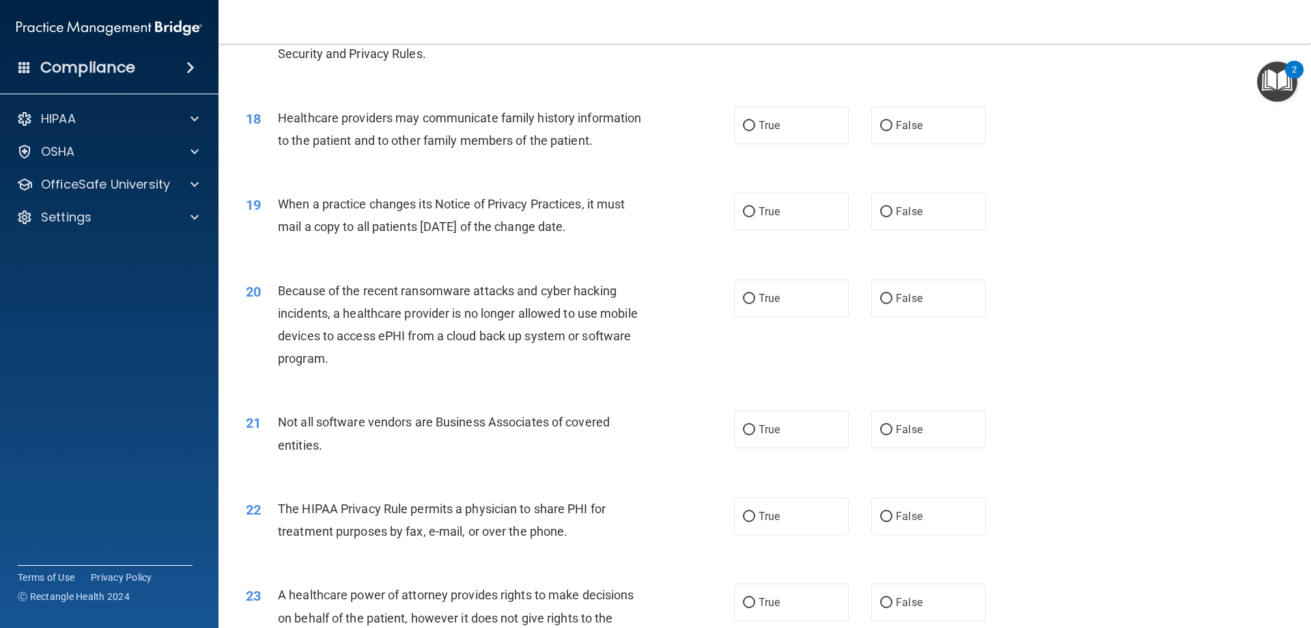
scroll to position [1776, 0]
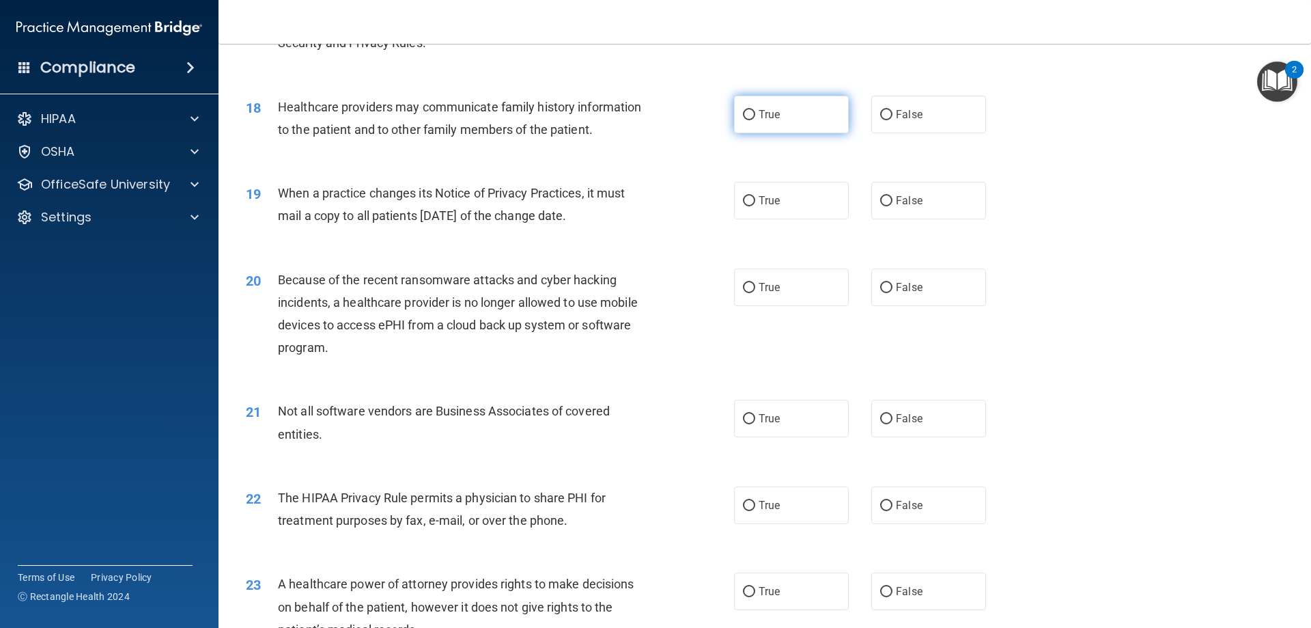
click at [747, 115] on input "True" at bounding box center [749, 115] width 12 height 10
radio input "true"
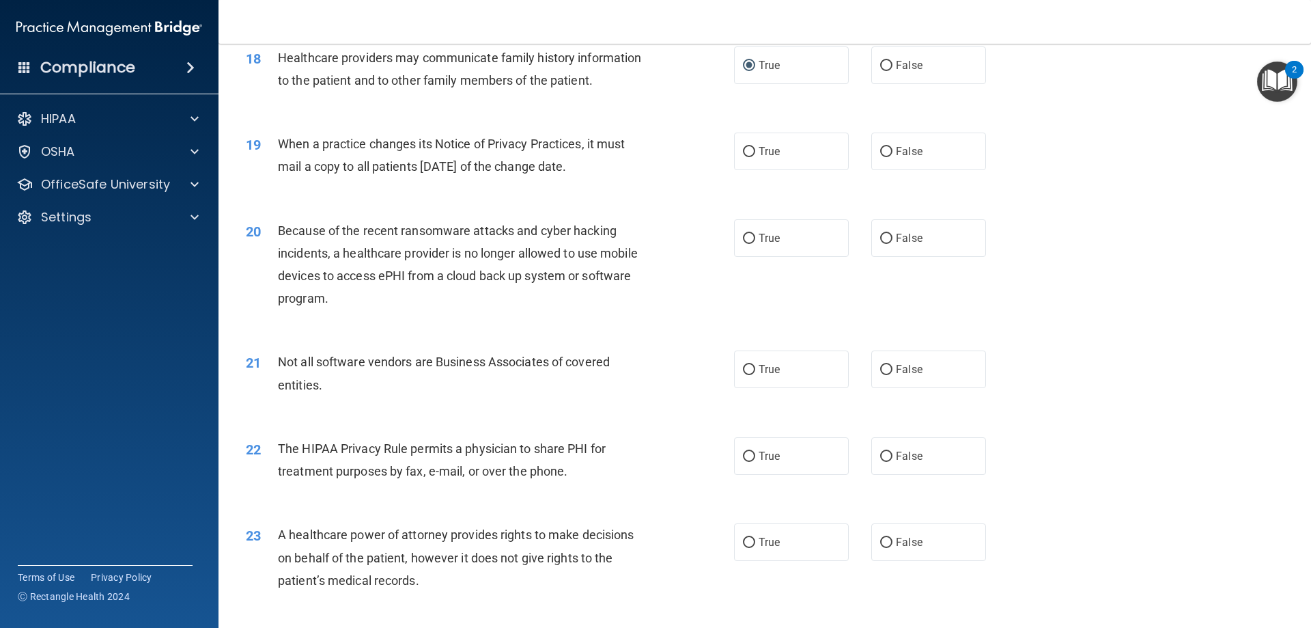
scroll to position [1844, 0]
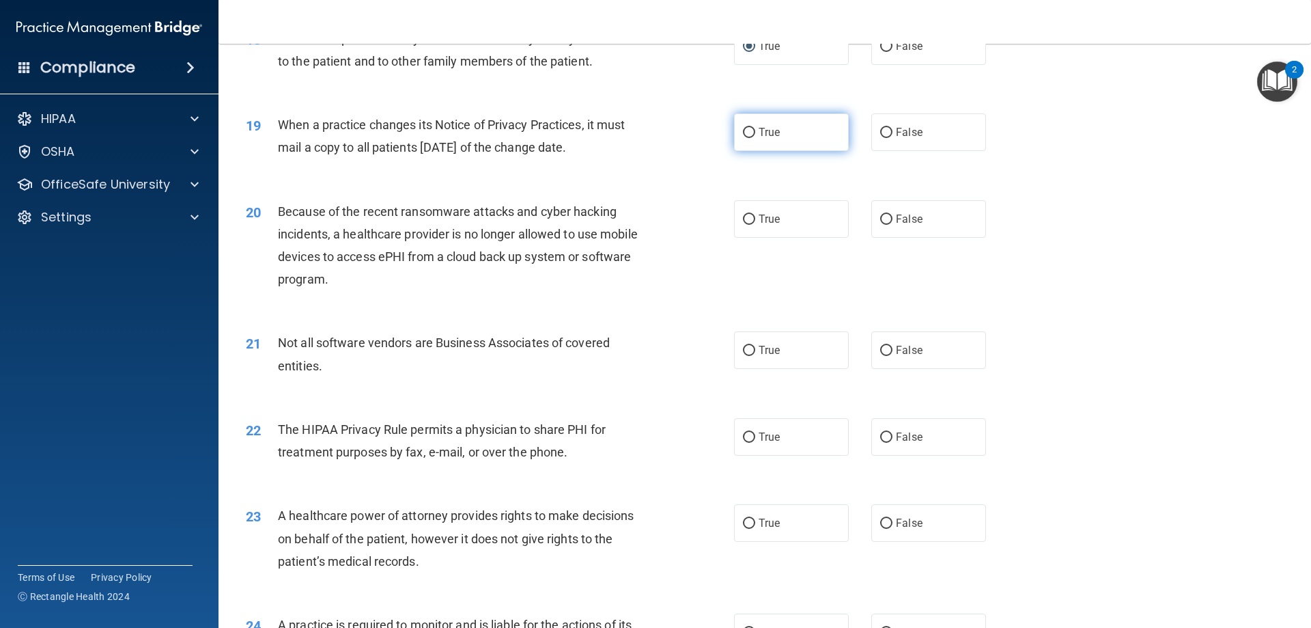
click at [747, 138] on input "True" at bounding box center [749, 133] width 12 height 10
radio input "true"
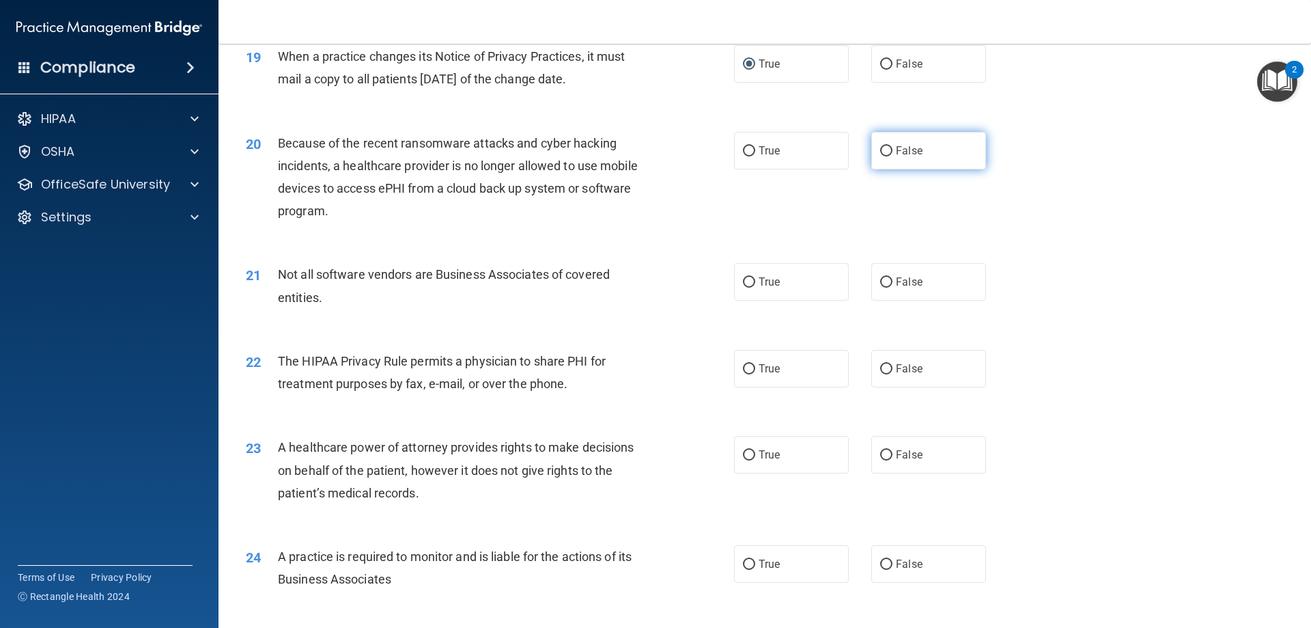
click at [880, 150] on input "False" at bounding box center [886, 151] width 12 height 10
radio input "true"
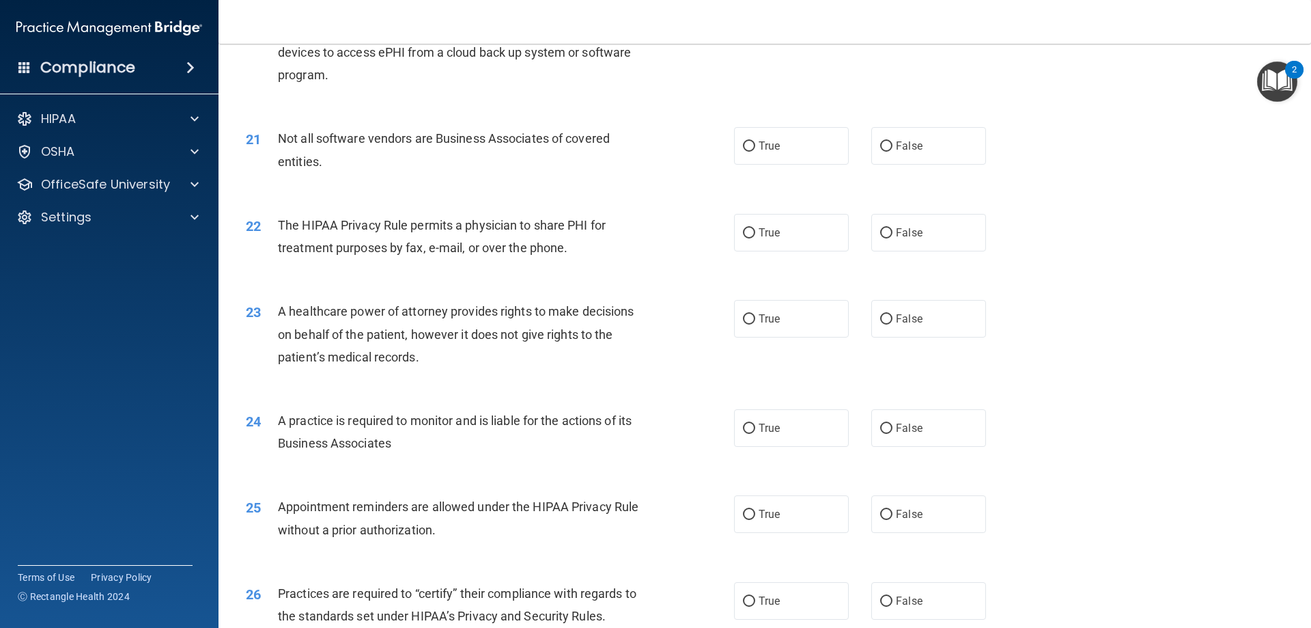
scroll to position [2049, 0]
click at [751, 148] on label "True" at bounding box center [791, 145] width 115 height 38
click at [751, 148] on input "True" at bounding box center [749, 146] width 12 height 10
radio input "true"
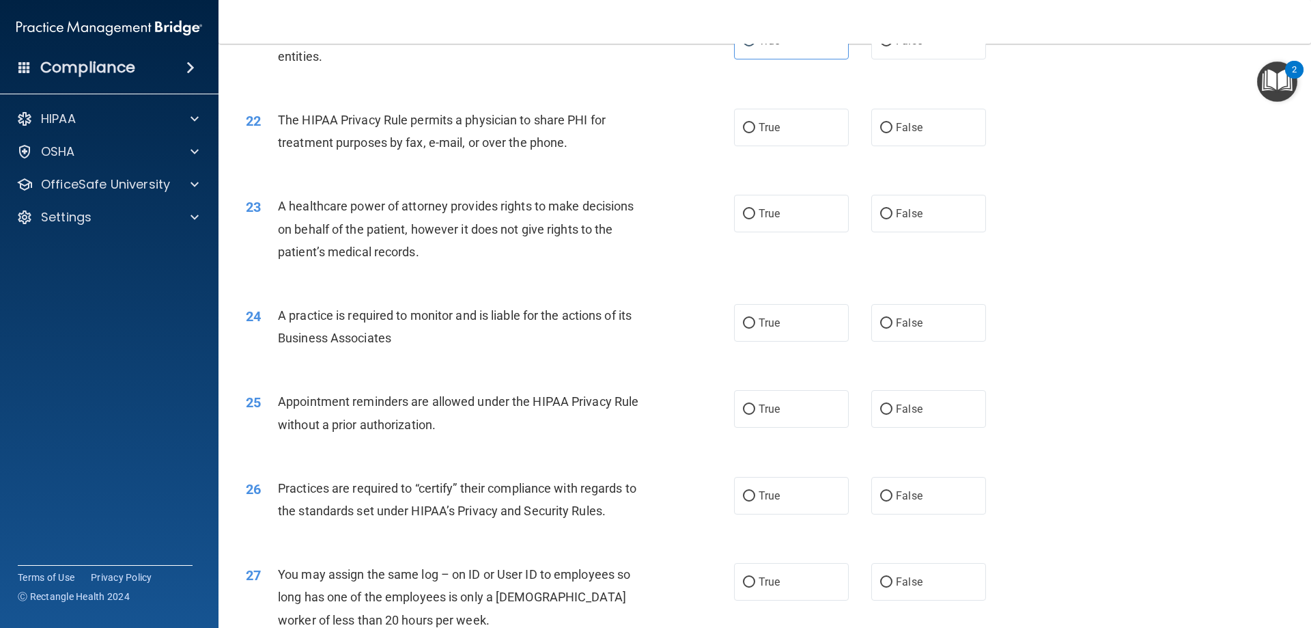
scroll to position [2186, 0]
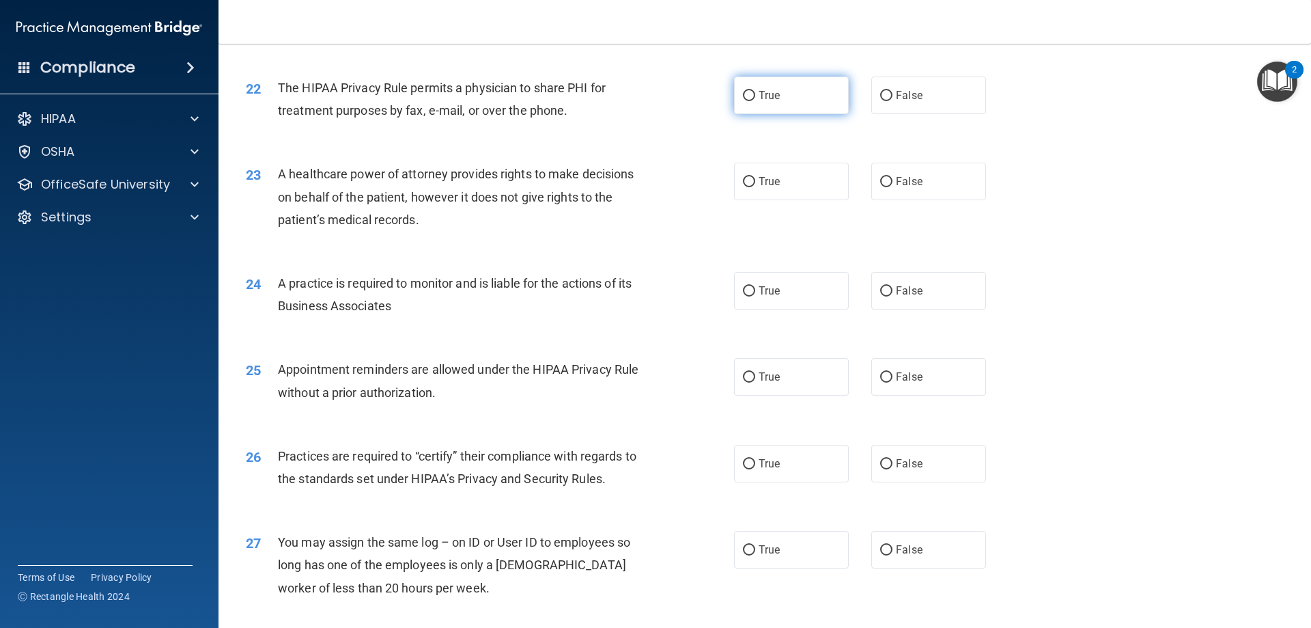
click at [743, 96] on input "True" at bounding box center [749, 96] width 12 height 10
radio input "true"
click at [880, 184] on input "False" at bounding box center [886, 182] width 12 height 10
radio input "true"
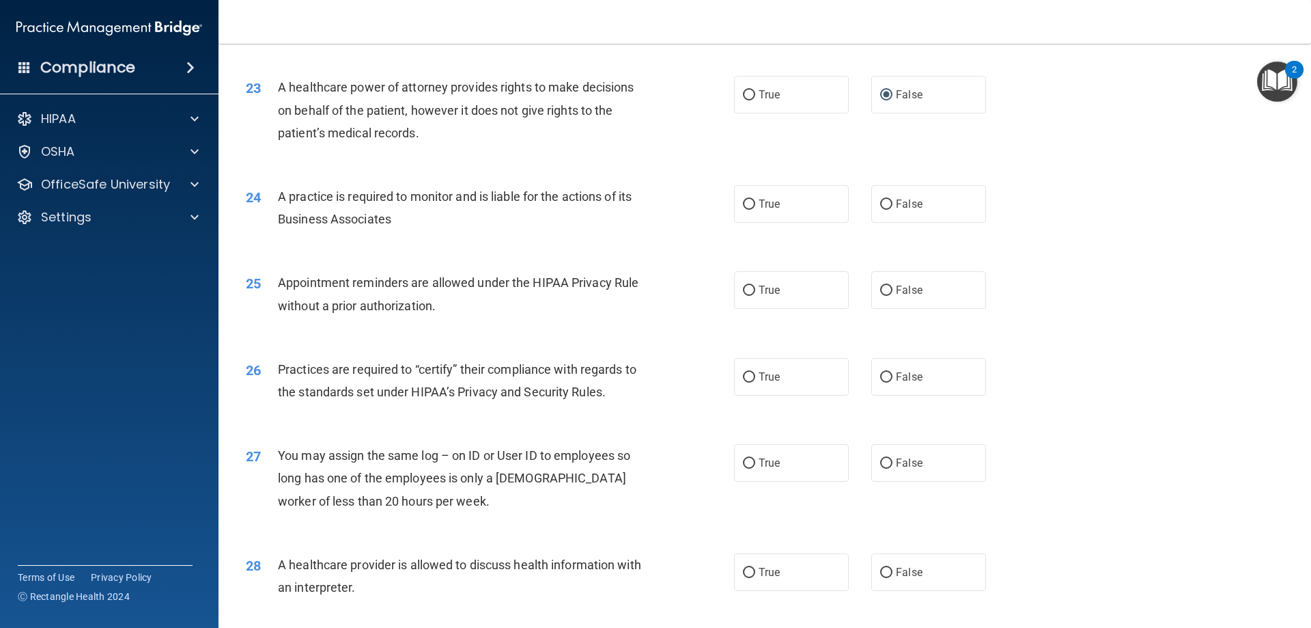
scroll to position [2322, 0]
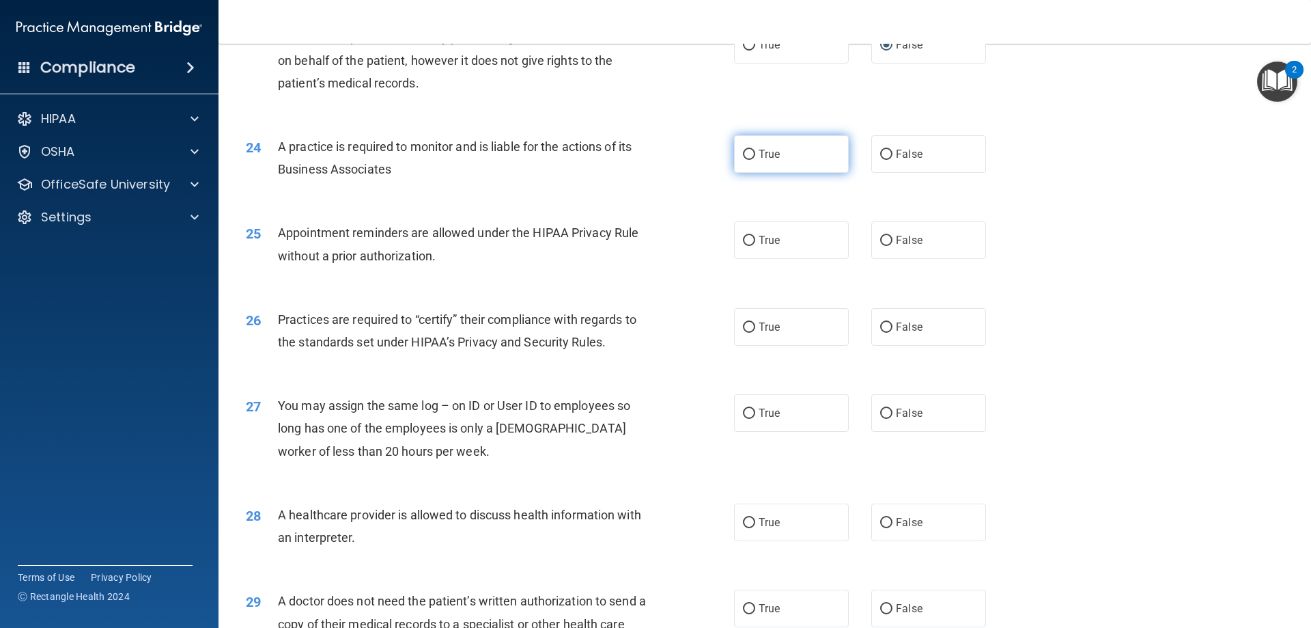
click at [748, 154] on input "True" at bounding box center [749, 155] width 12 height 10
radio input "true"
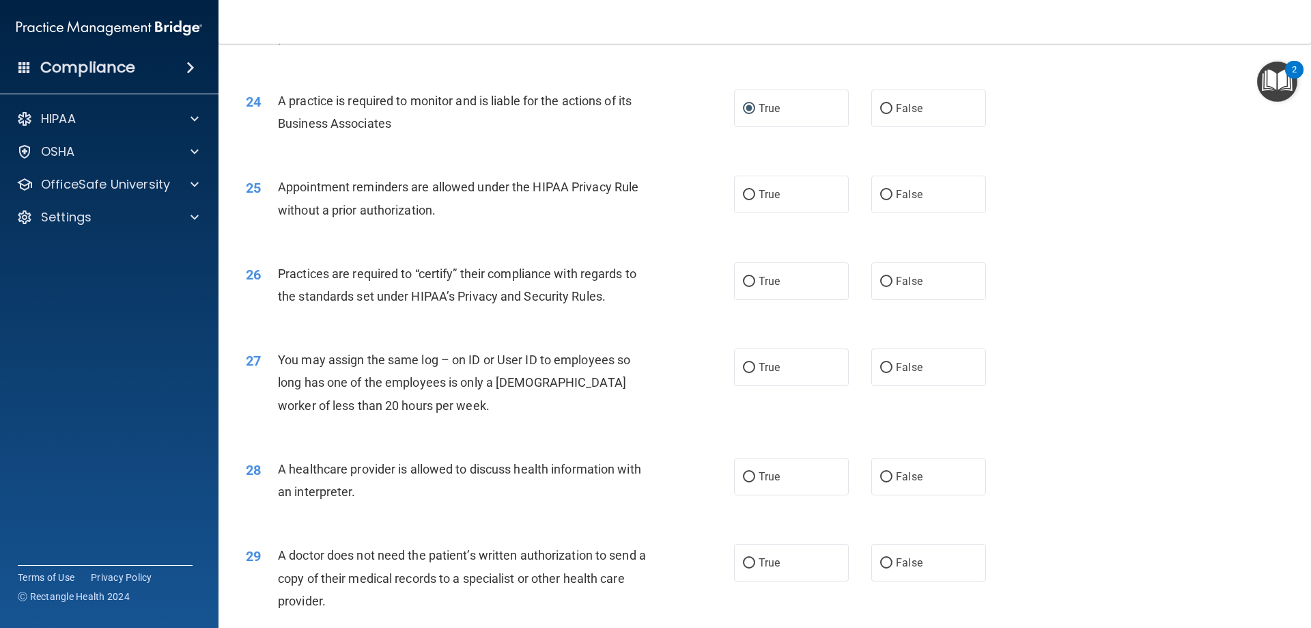
scroll to position [2391, 0]
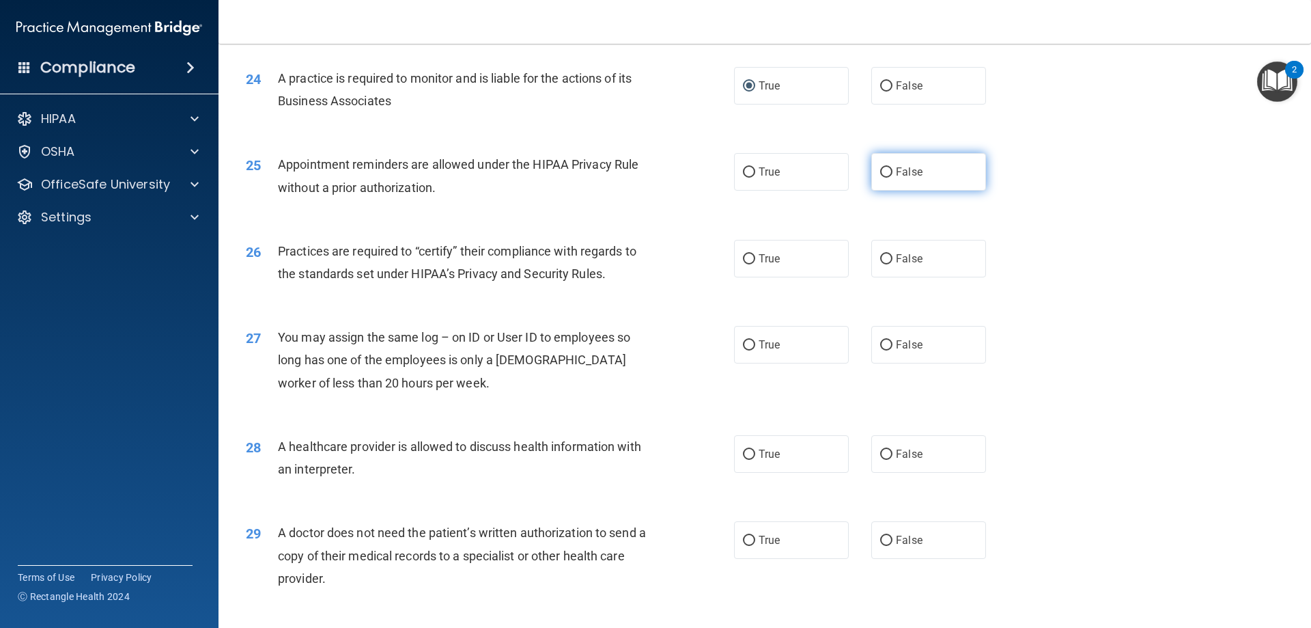
click at [880, 172] on input "False" at bounding box center [886, 172] width 12 height 10
radio input "true"
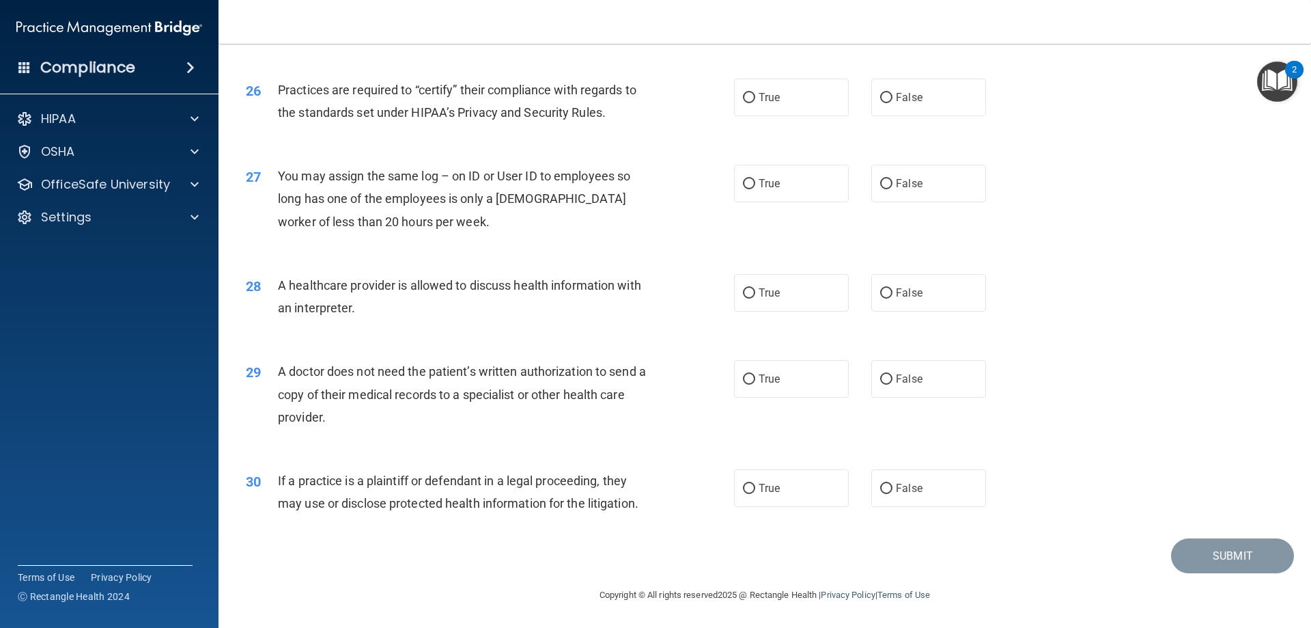
scroll to position [2484, 0]
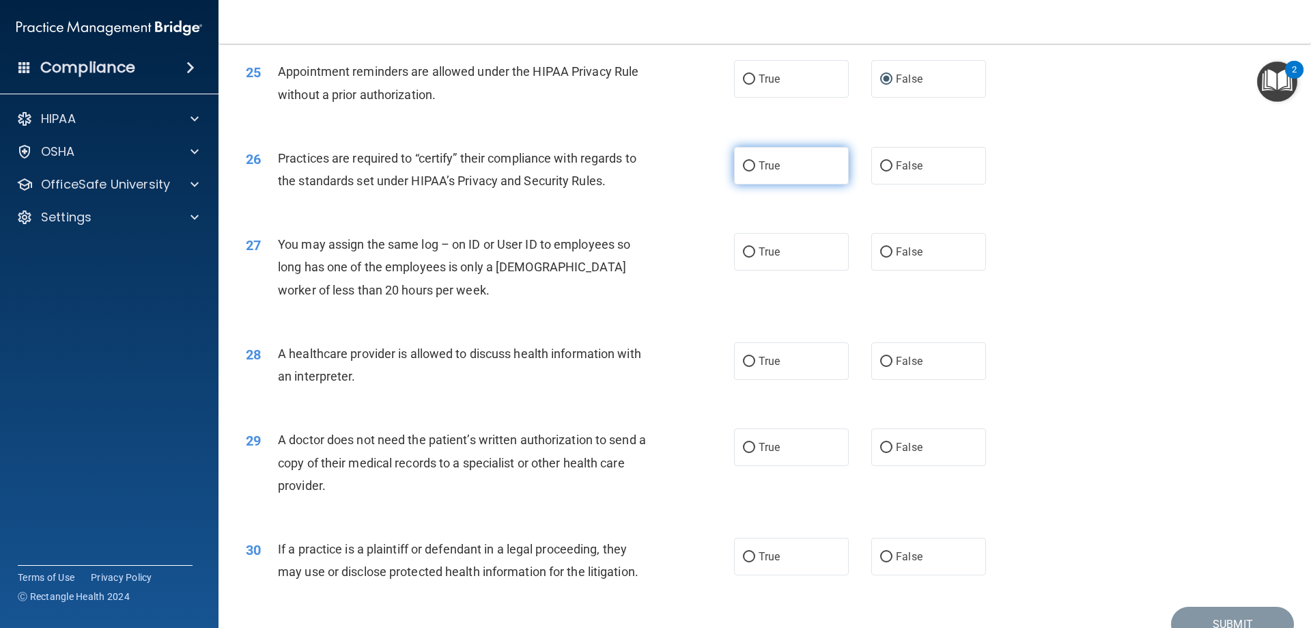
click at [747, 163] on input "True" at bounding box center [749, 166] width 12 height 10
radio input "true"
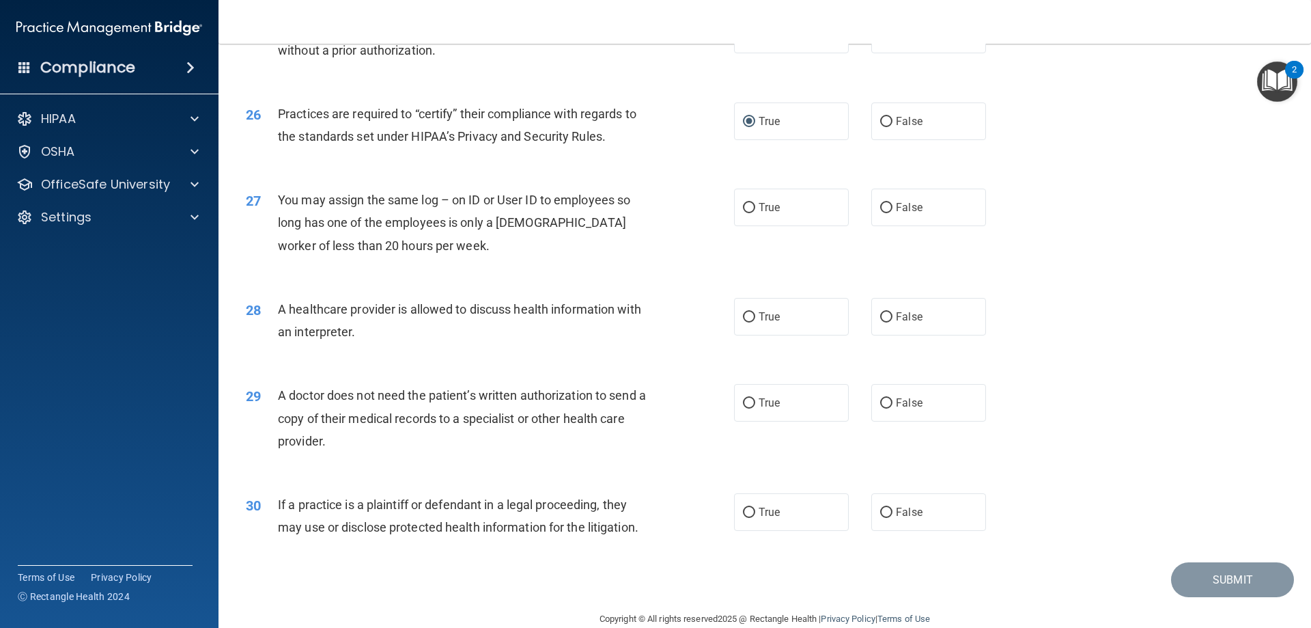
scroll to position [2552, 0]
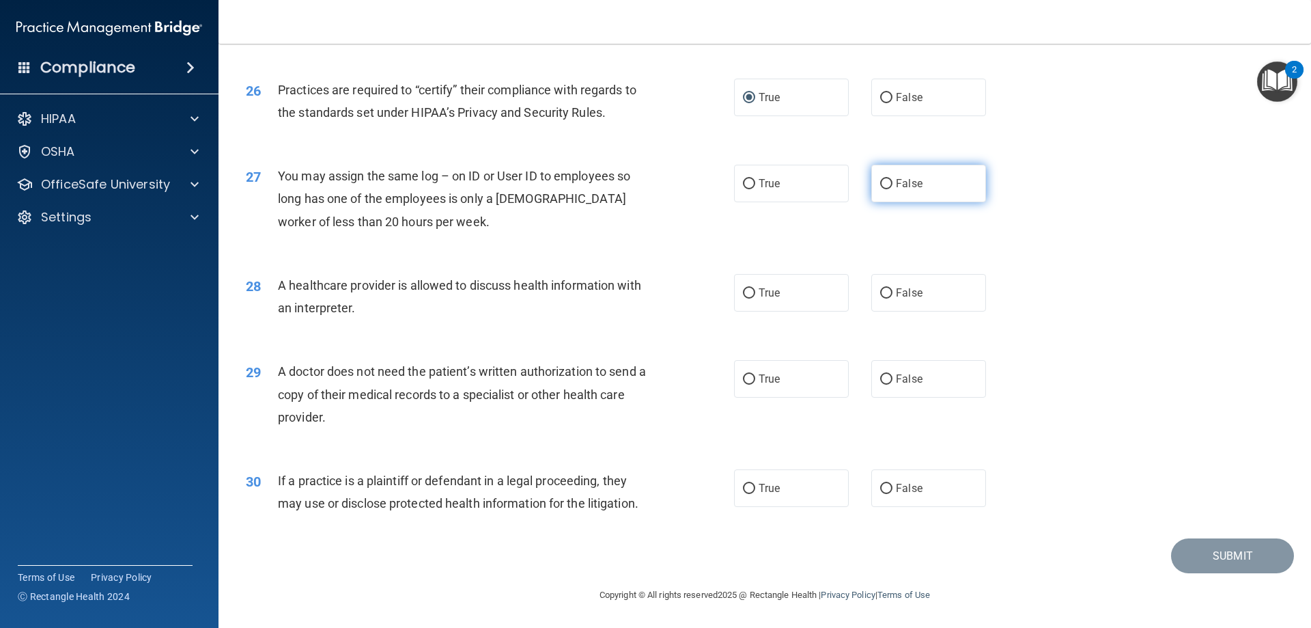
click at [882, 184] on input "False" at bounding box center [886, 184] width 12 height 10
radio input "true"
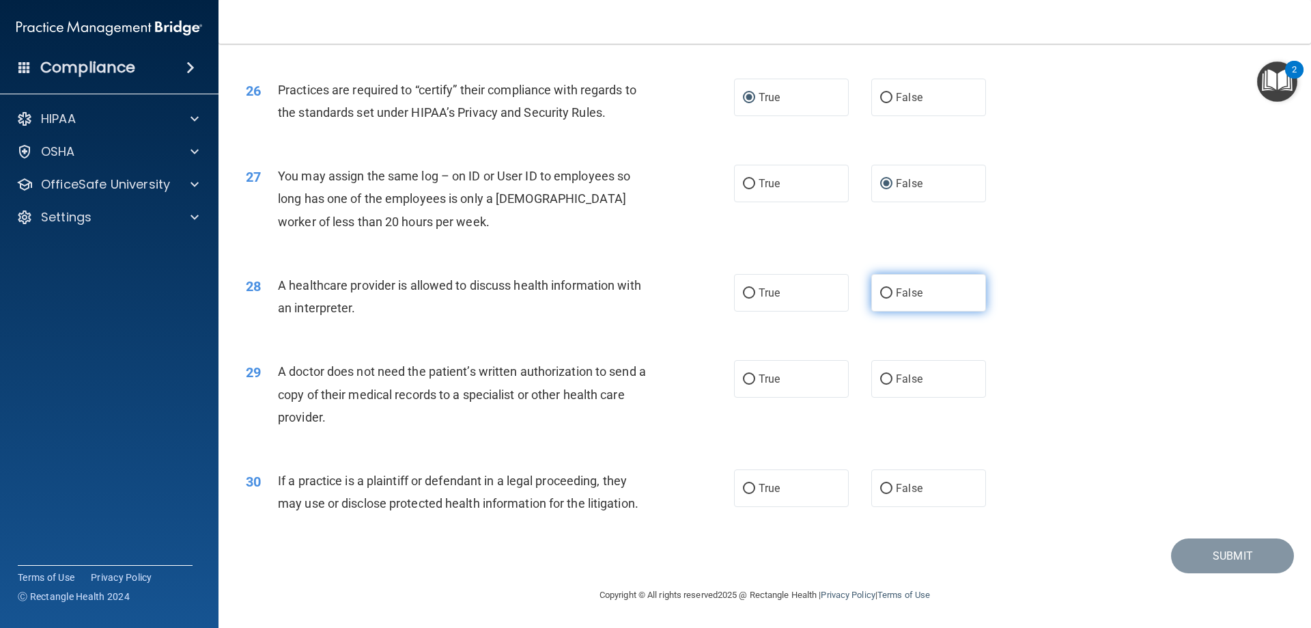
click at [885, 290] on input "False" at bounding box center [886, 293] width 12 height 10
radio input "true"
click at [882, 376] on input "False" at bounding box center [886, 379] width 12 height 10
radio input "true"
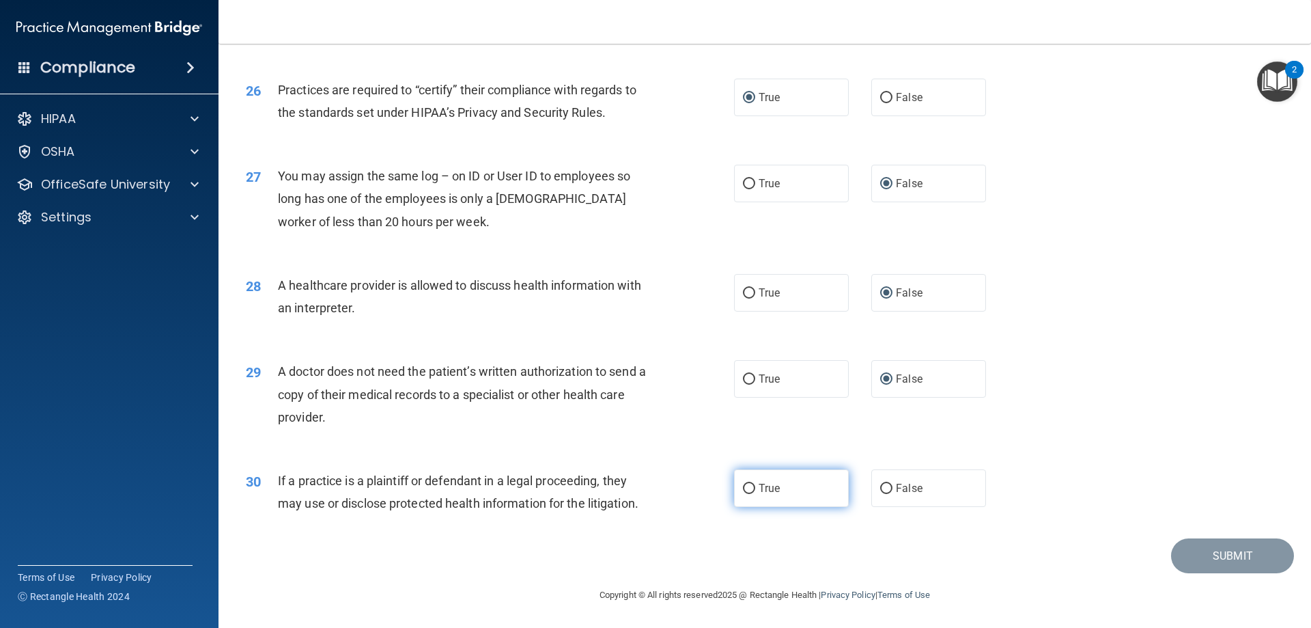
click at [748, 486] on input "True" at bounding box center [749, 489] width 12 height 10
radio input "true"
click at [1214, 553] on button "Submit" at bounding box center [1232, 555] width 123 height 35
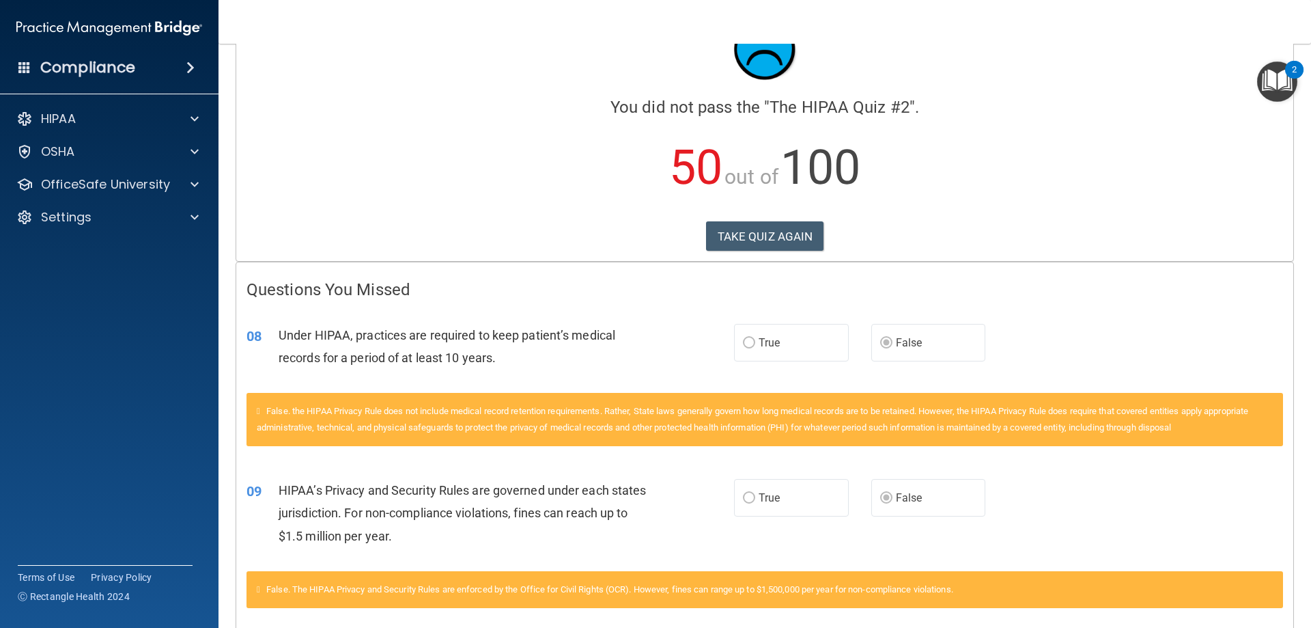
scroll to position [137, 0]
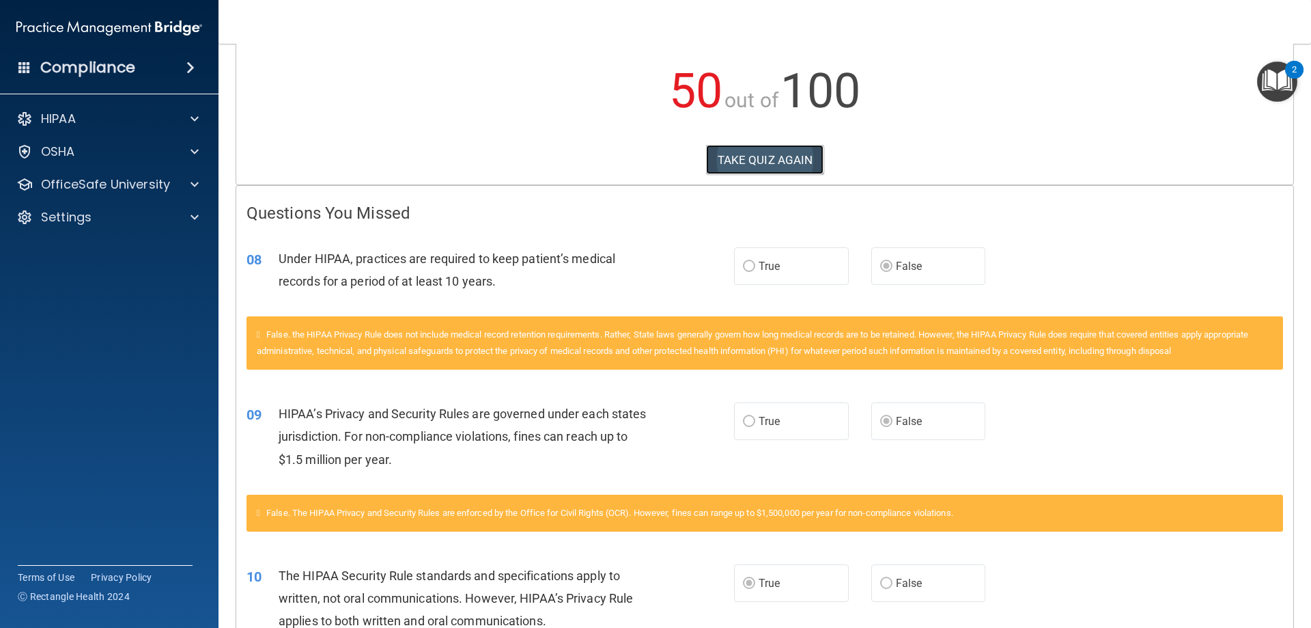
click at [747, 159] on button "TAKE QUIZ AGAIN" at bounding box center [765, 160] width 118 height 30
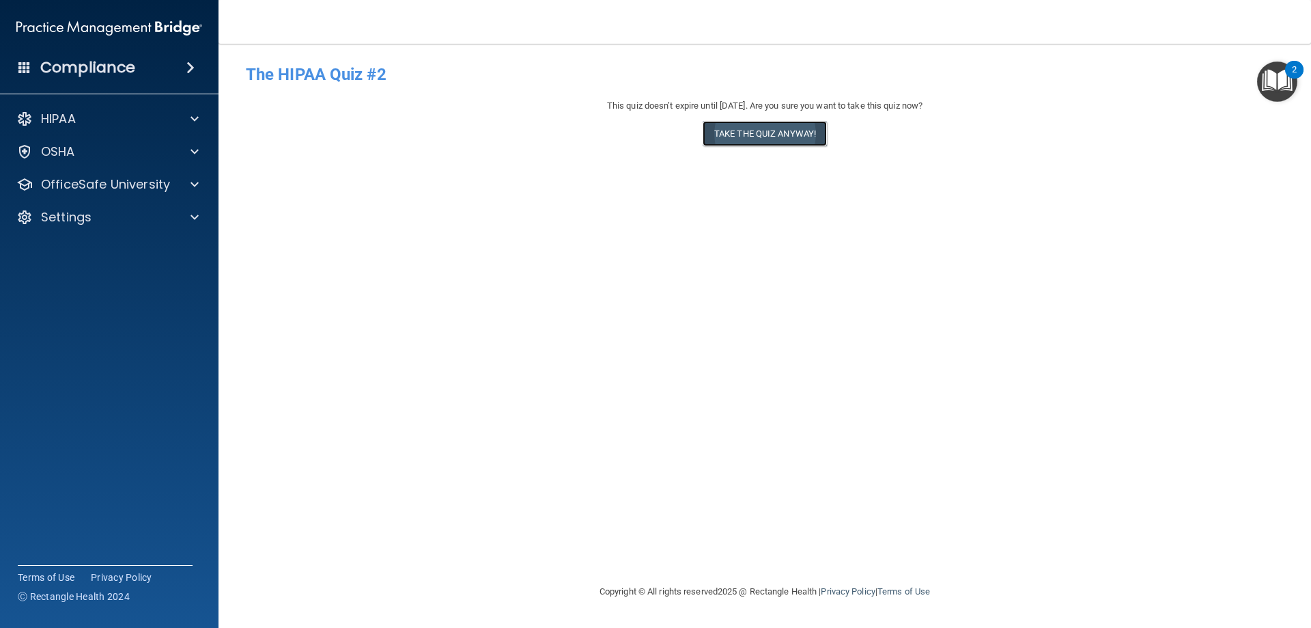
click at [749, 128] on button "Take the quiz anyway!" at bounding box center [765, 133] width 124 height 25
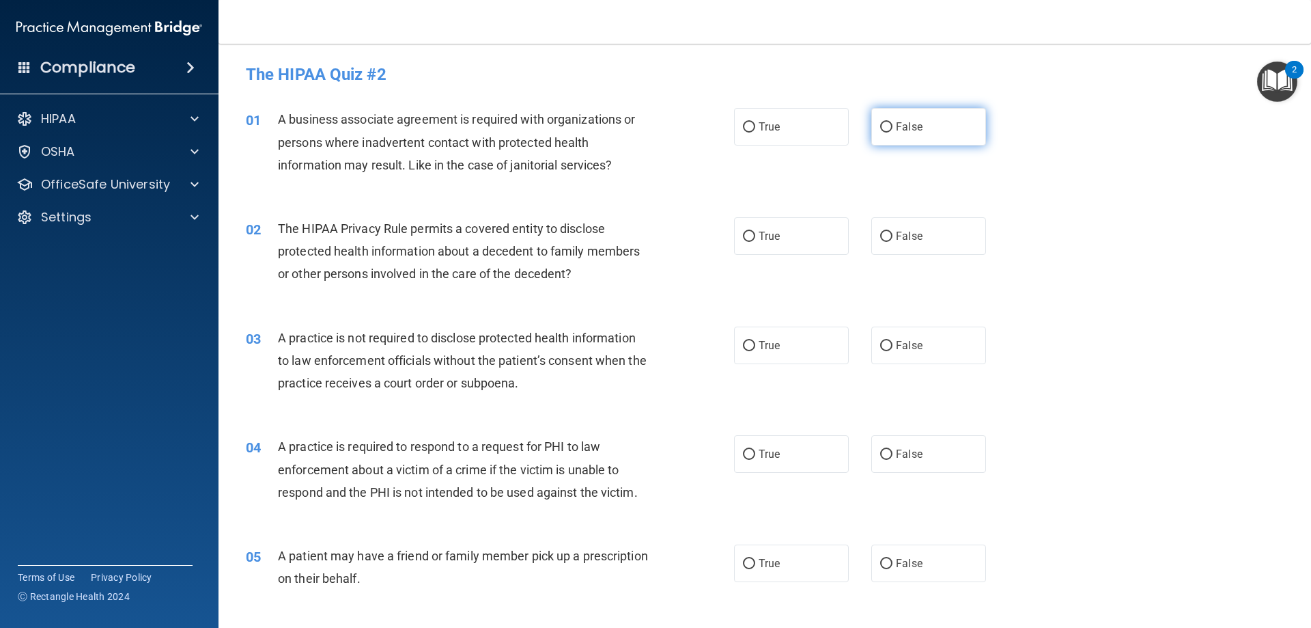
click at [880, 127] on input "False" at bounding box center [886, 127] width 12 height 10
radio input "true"
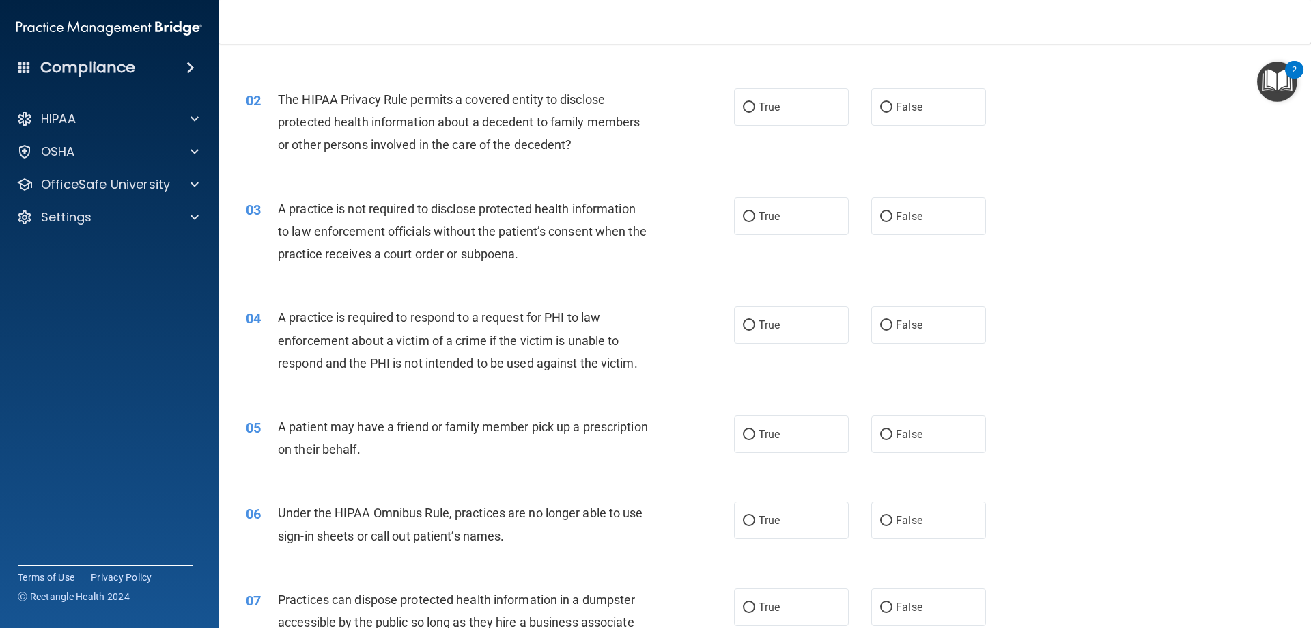
scroll to position [137, 0]
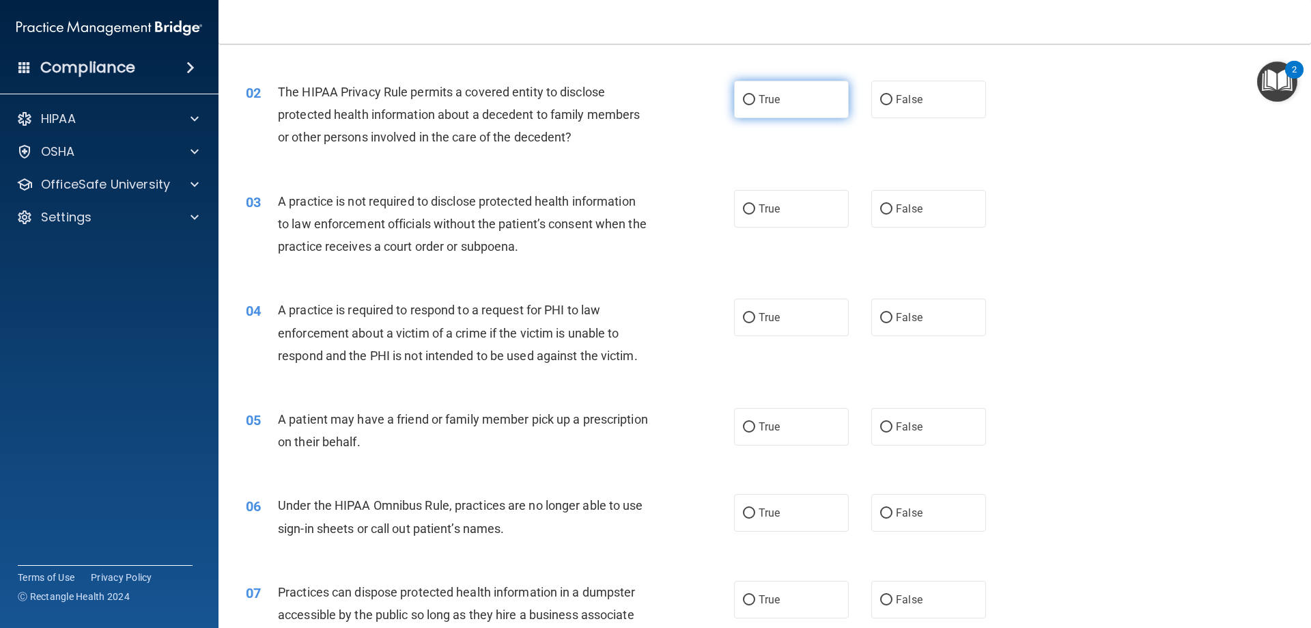
click at [747, 102] on input "True" at bounding box center [749, 100] width 12 height 10
radio input "true"
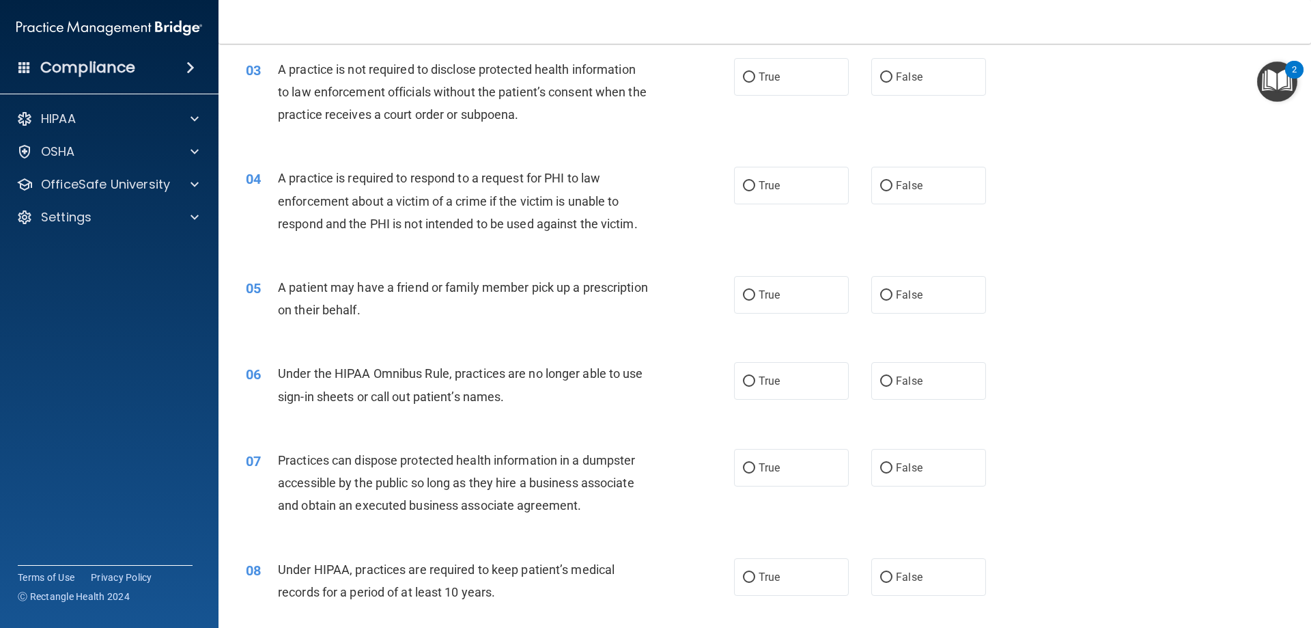
scroll to position [273, 0]
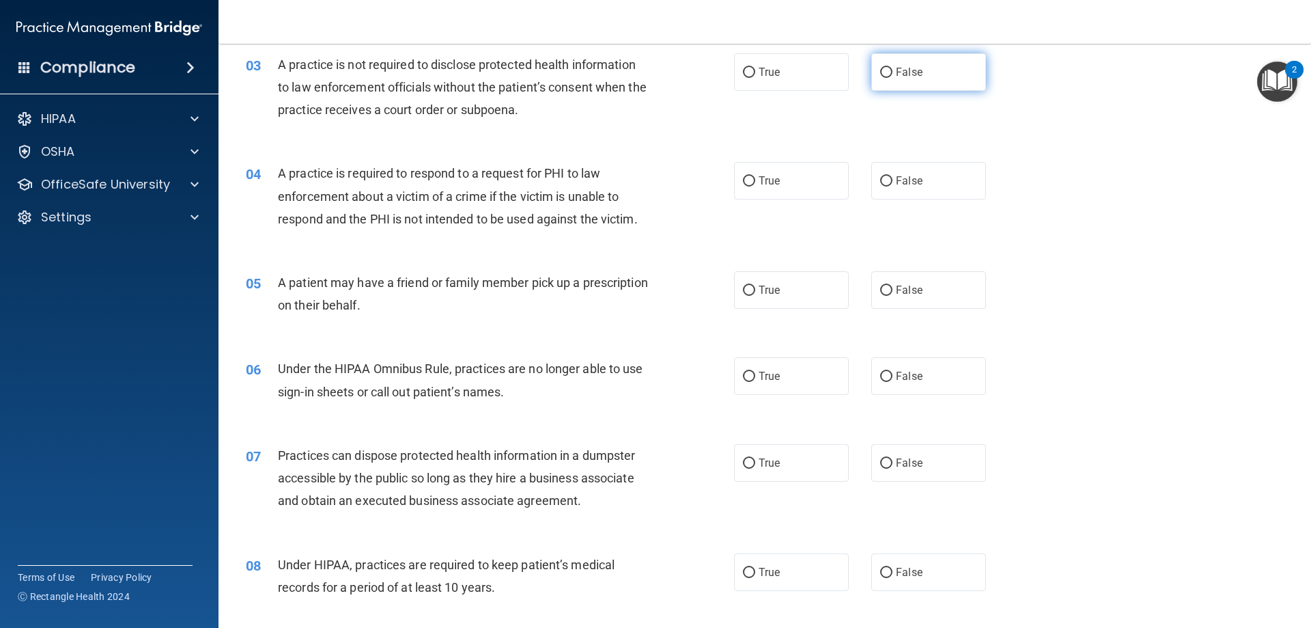
click at [882, 73] on input "False" at bounding box center [886, 73] width 12 height 10
radio input "true"
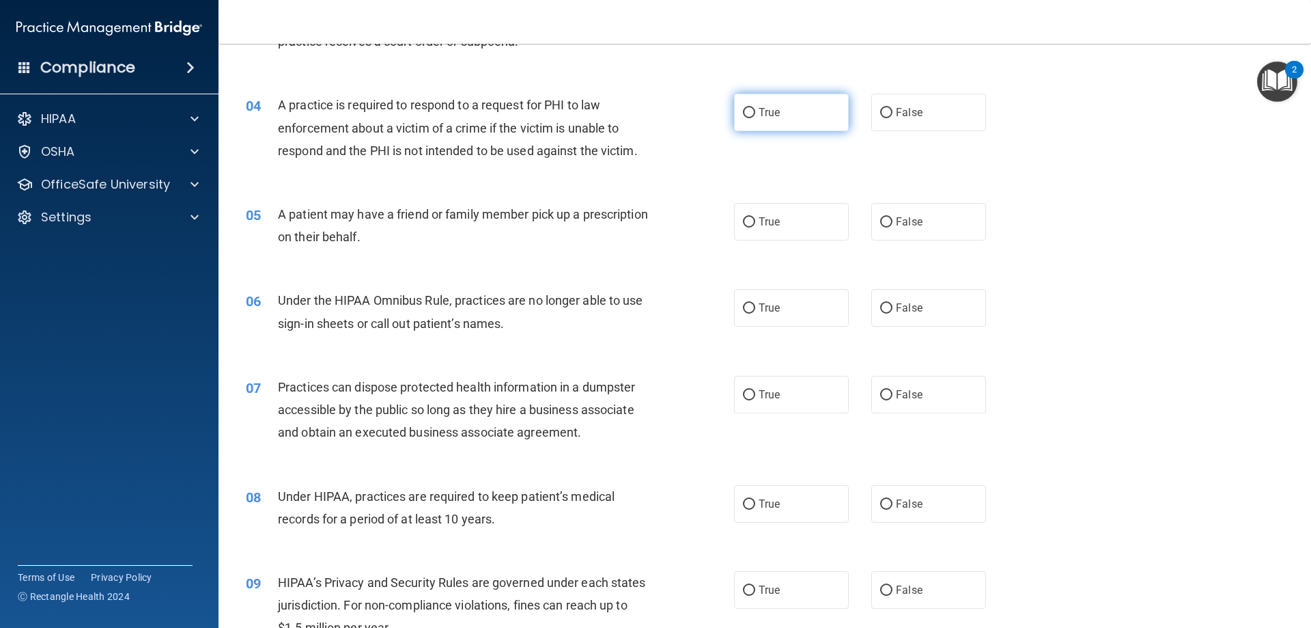
click at [747, 111] on input "True" at bounding box center [749, 113] width 12 height 10
radio input "true"
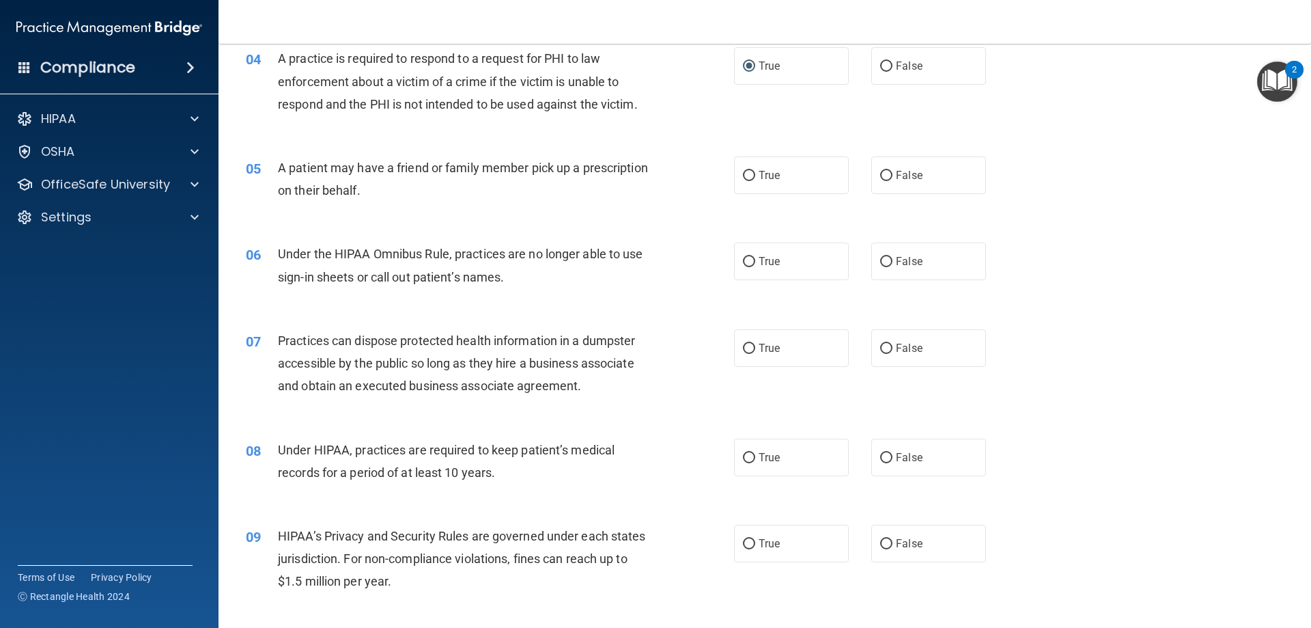
scroll to position [410, 0]
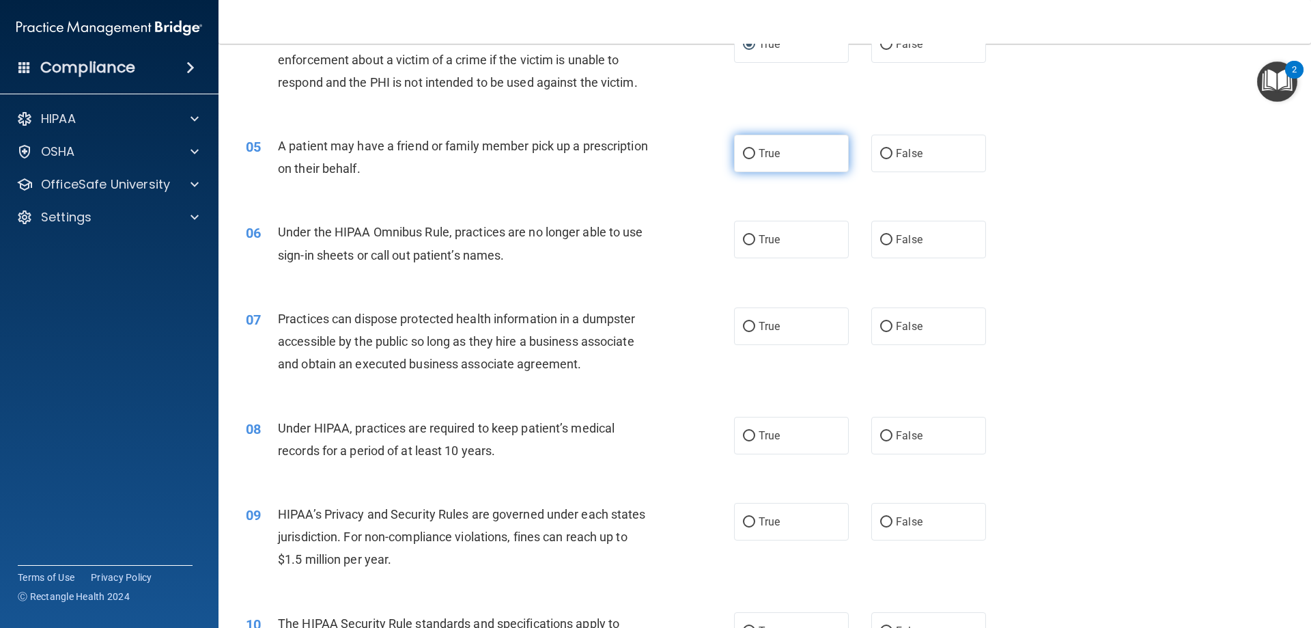
click at [747, 153] on input "True" at bounding box center [749, 154] width 12 height 10
radio input "true"
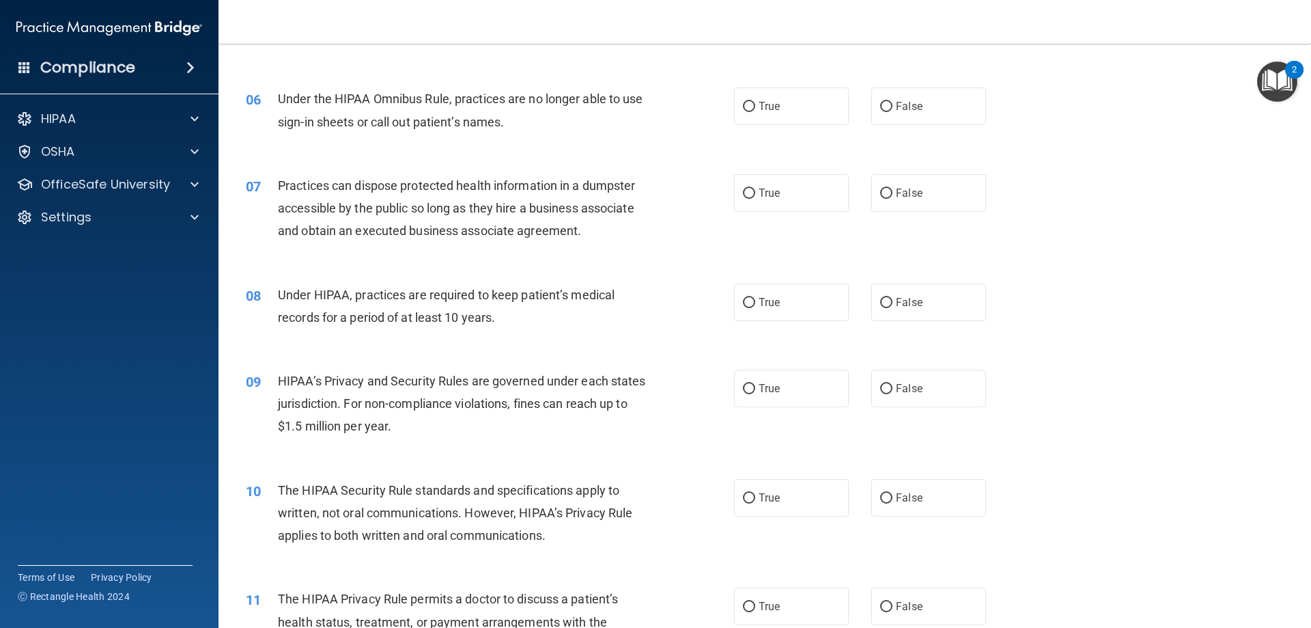
scroll to position [546, 0]
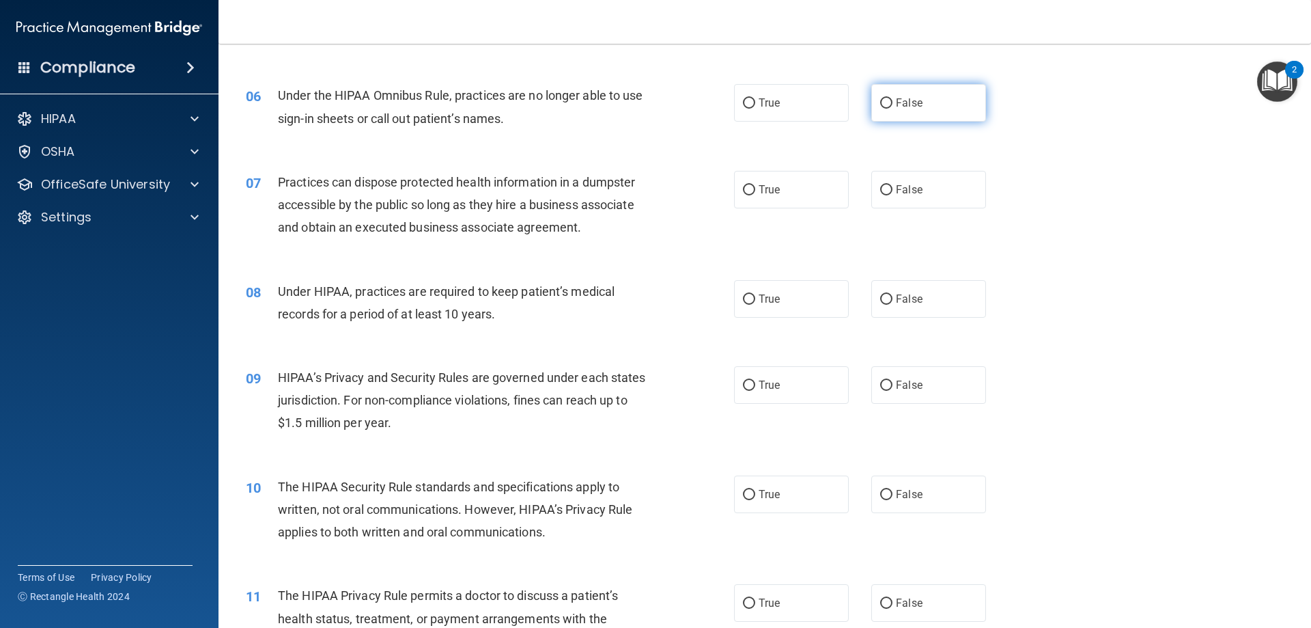
click at [886, 102] on input "False" at bounding box center [886, 103] width 12 height 10
radio input "true"
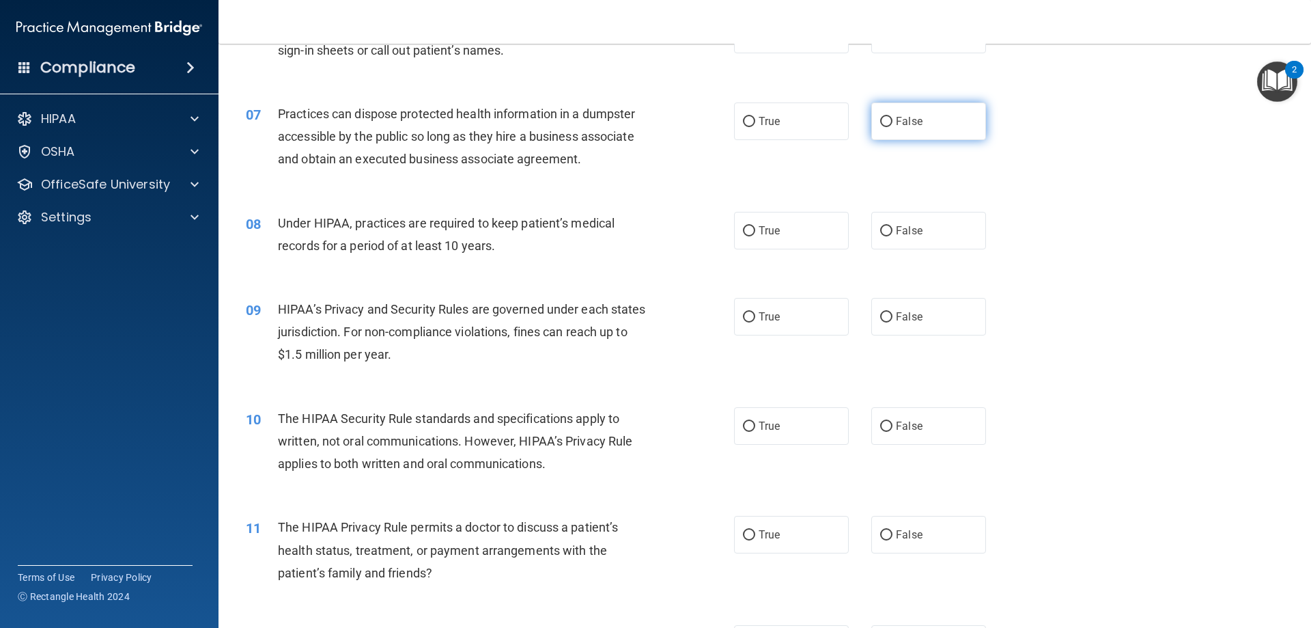
click at [880, 123] on input "False" at bounding box center [886, 122] width 12 height 10
radio input "true"
click at [885, 230] on input "False" at bounding box center [886, 231] width 12 height 10
radio input "true"
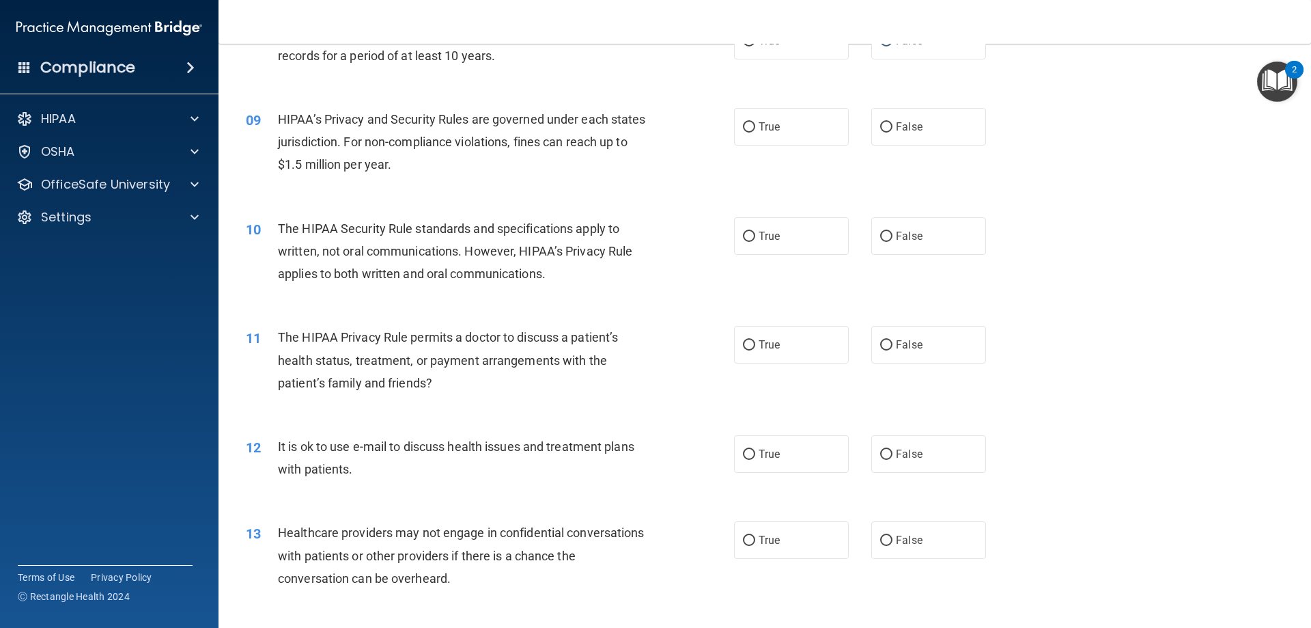
scroll to position [820, 0]
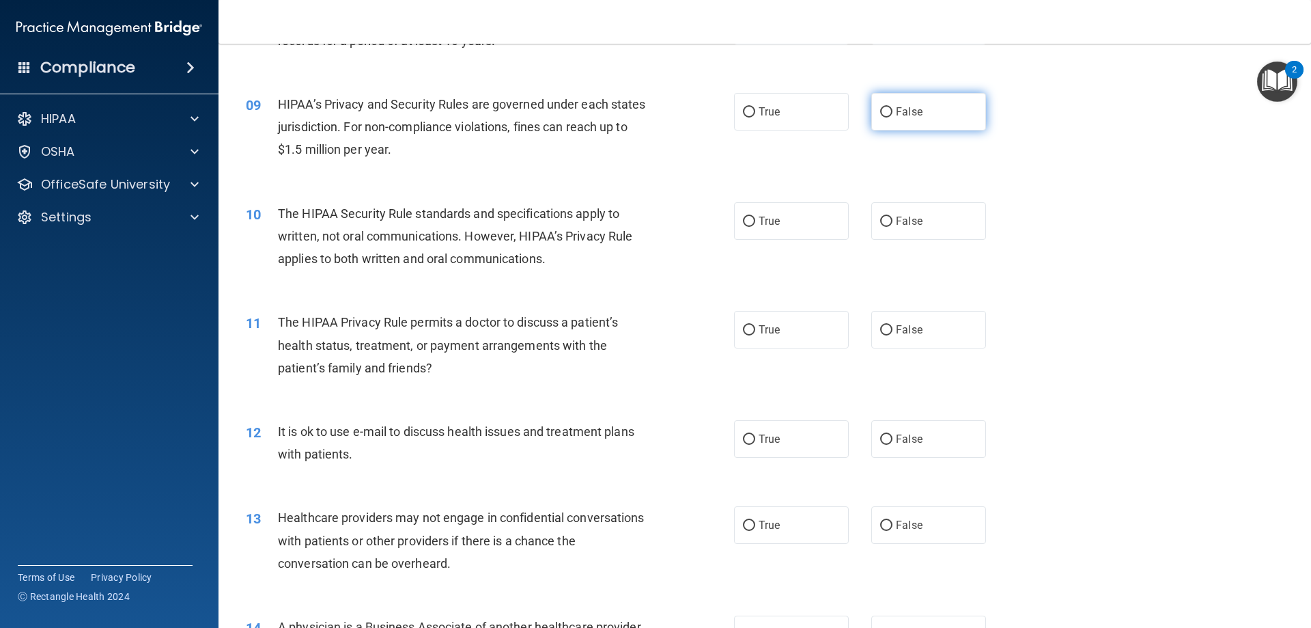
click at [882, 111] on input "False" at bounding box center [886, 112] width 12 height 10
radio input "true"
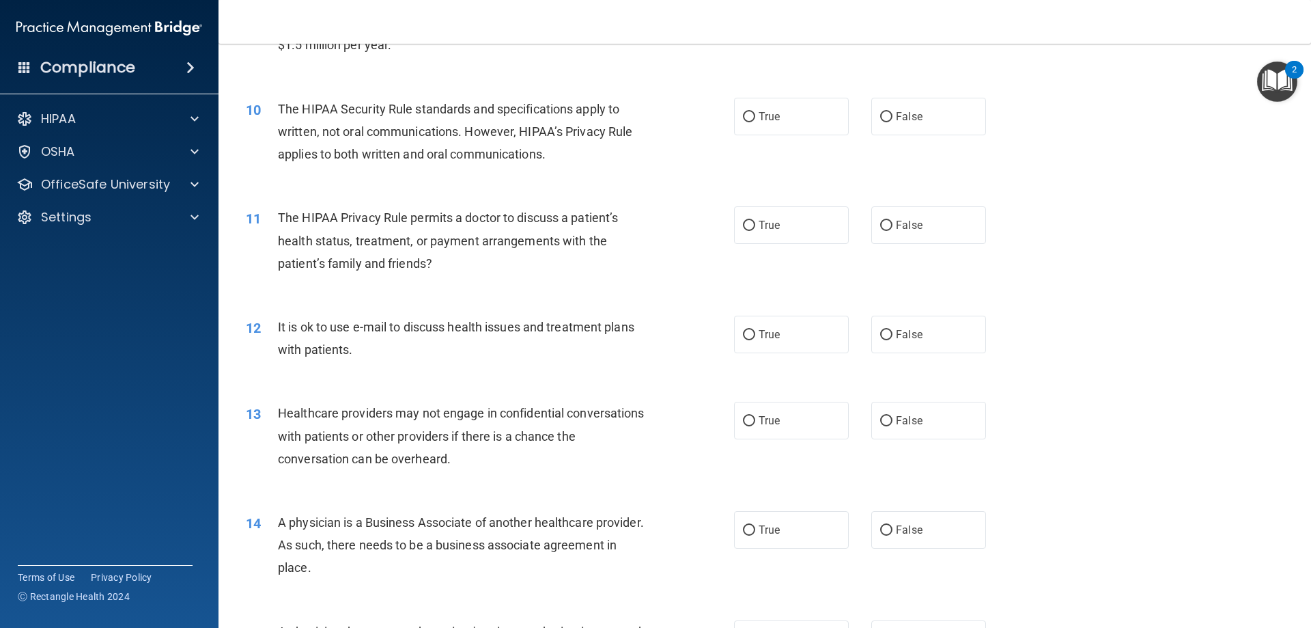
scroll to position [956, 0]
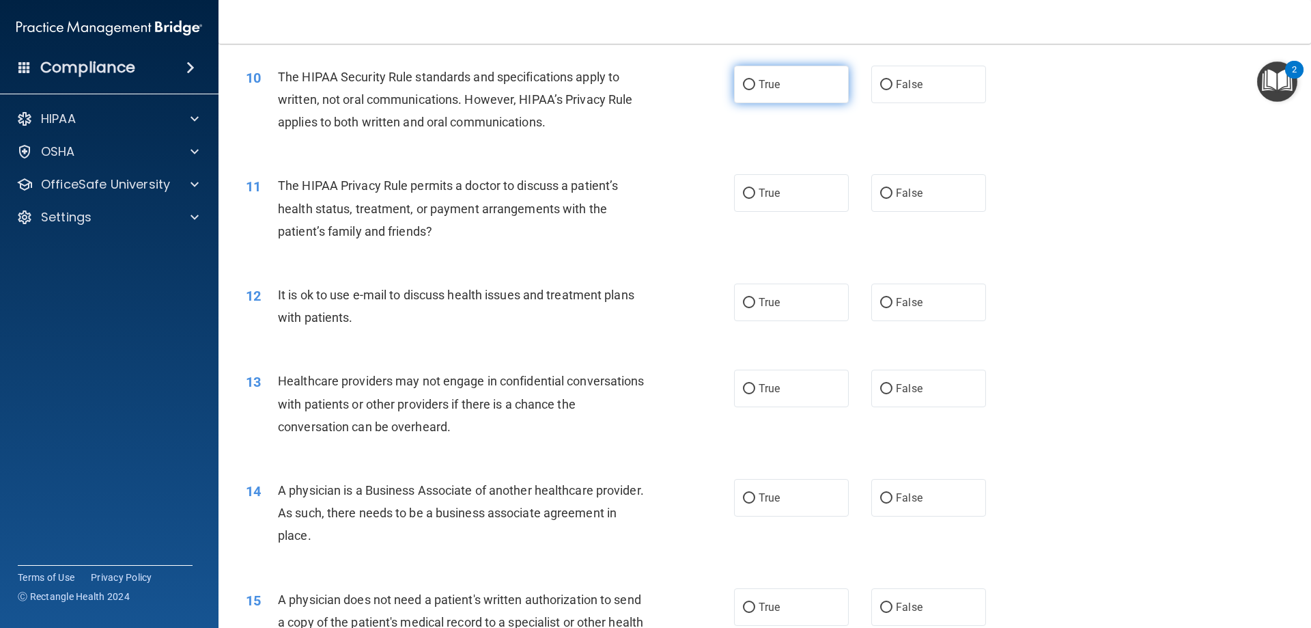
click at [743, 82] on input "True" at bounding box center [749, 85] width 12 height 10
radio input "true"
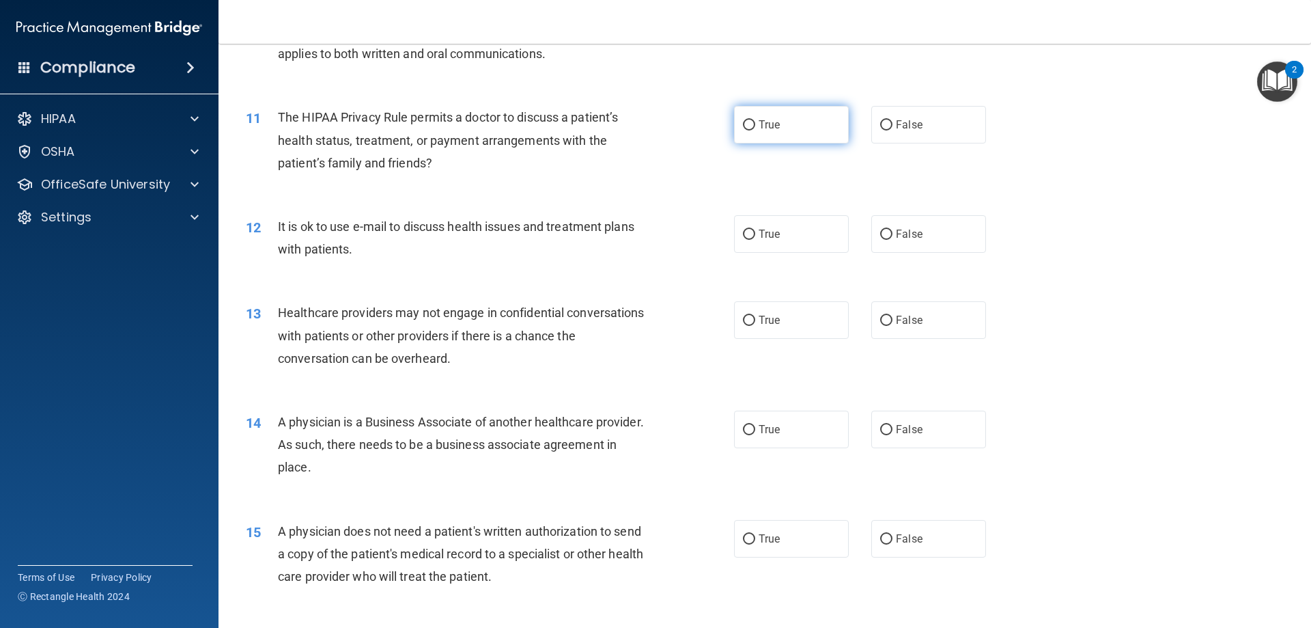
click at [749, 124] on input "True" at bounding box center [749, 125] width 12 height 10
radio input "true"
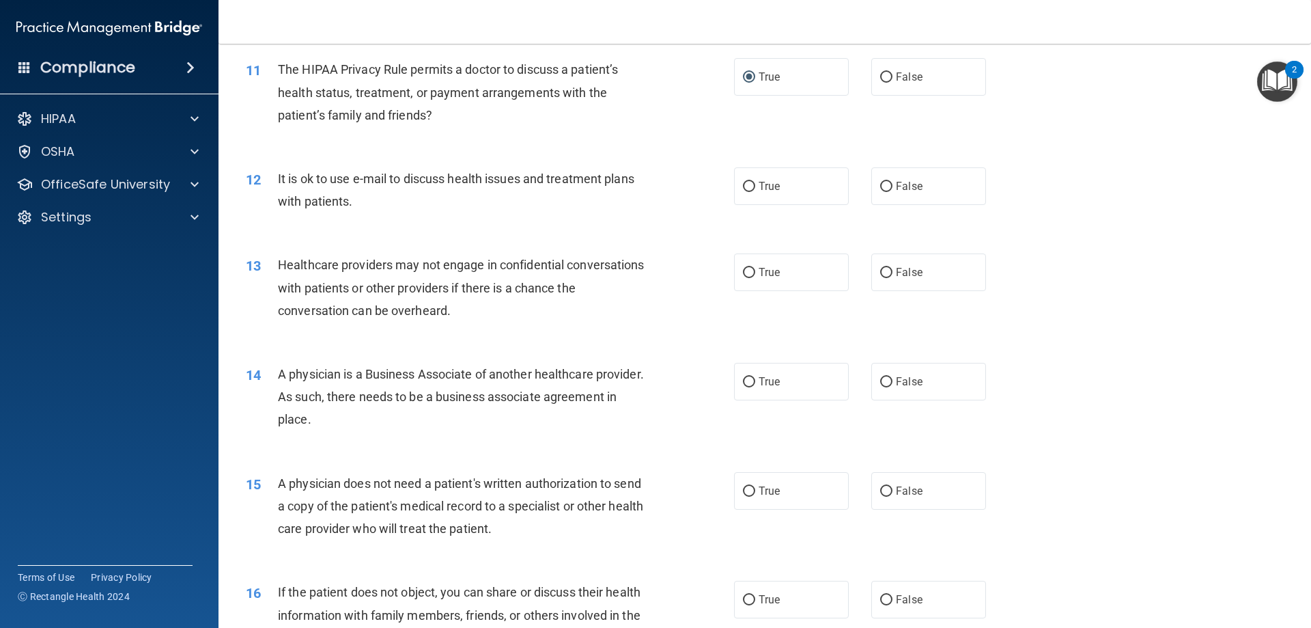
scroll to position [1093, 0]
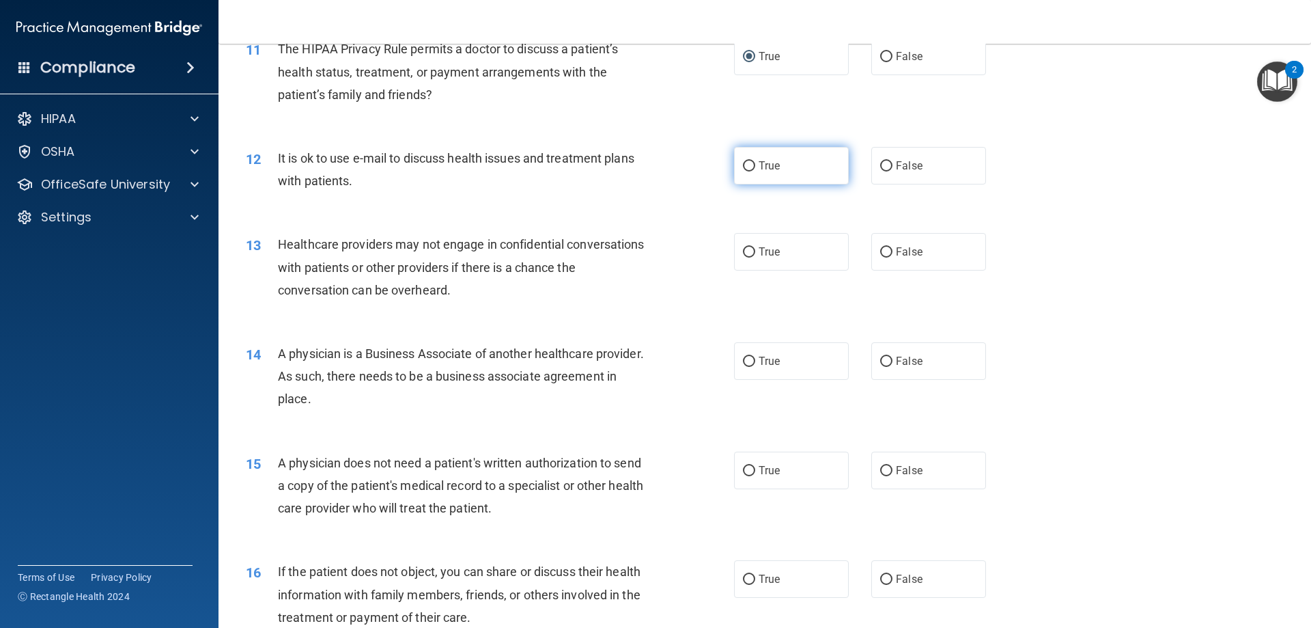
click at [745, 165] on input "True" at bounding box center [749, 166] width 12 height 10
radio input "true"
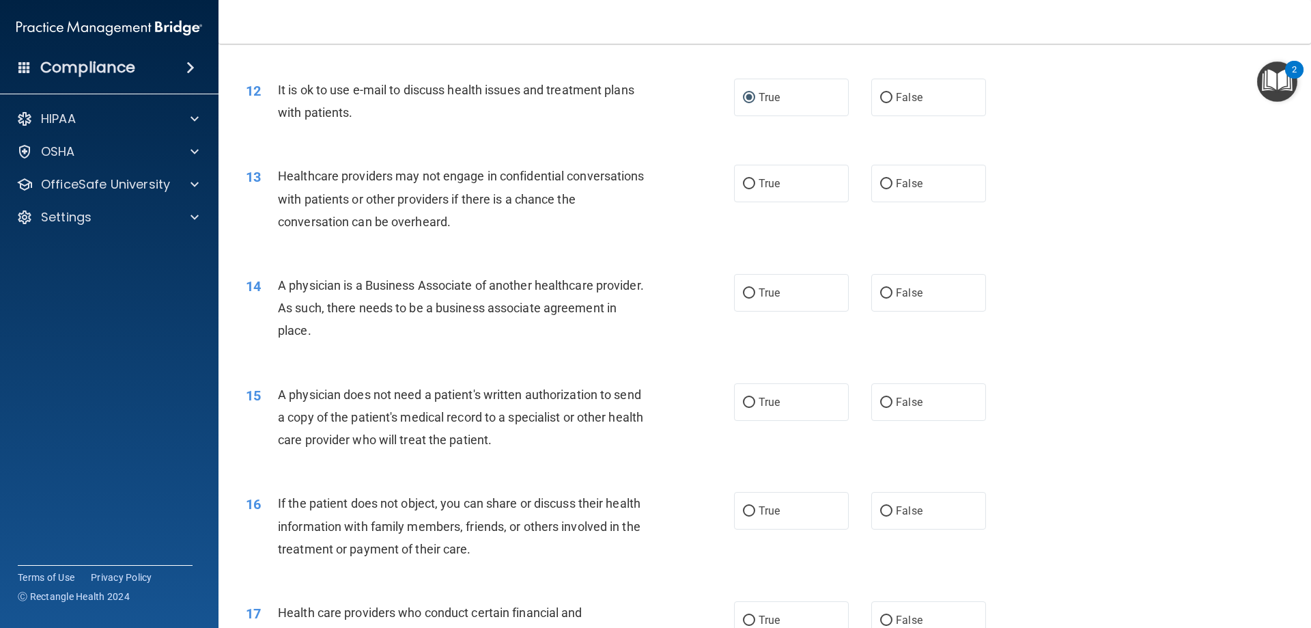
scroll to position [1229, 0]
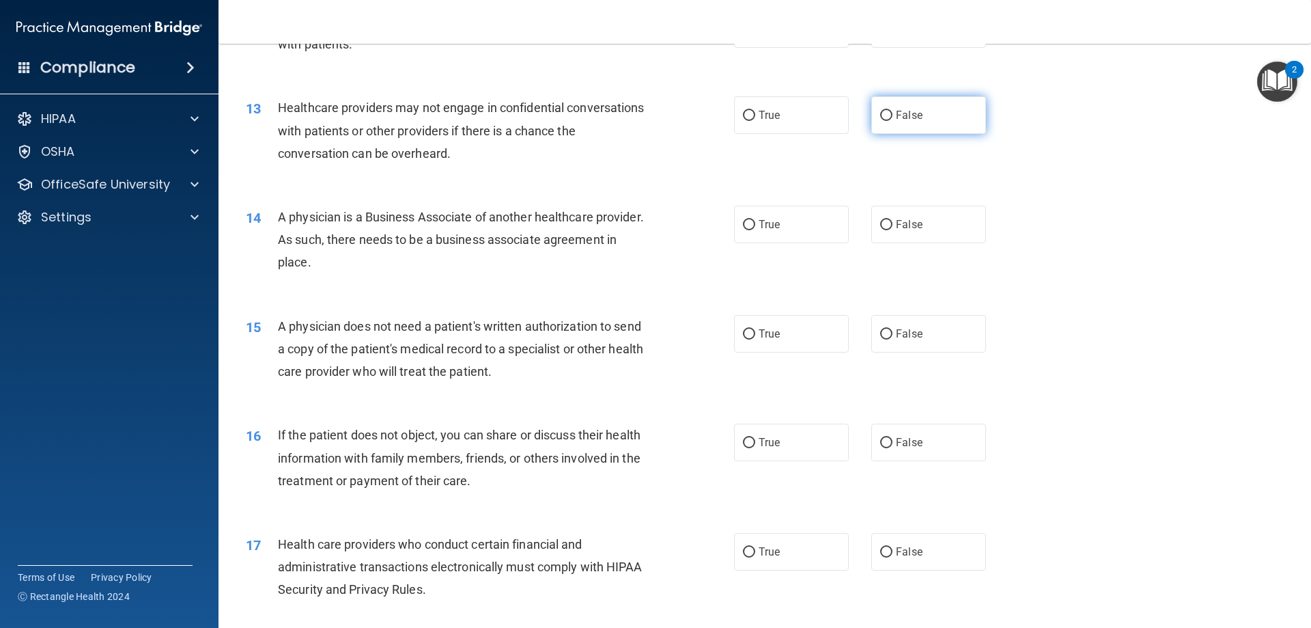
click at [880, 115] on input "False" at bounding box center [886, 116] width 12 height 10
radio input "true"
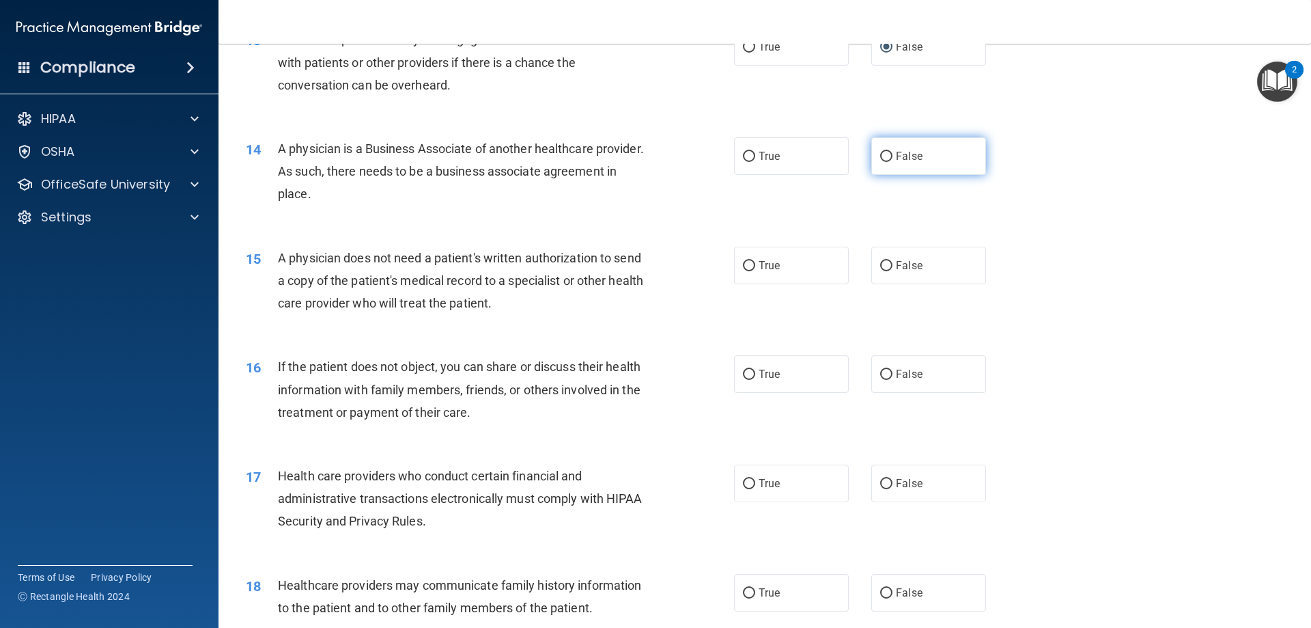
click at [882, 153] on input "False" at bounding box center [886, 157] width 12 height 10
radio input "true"
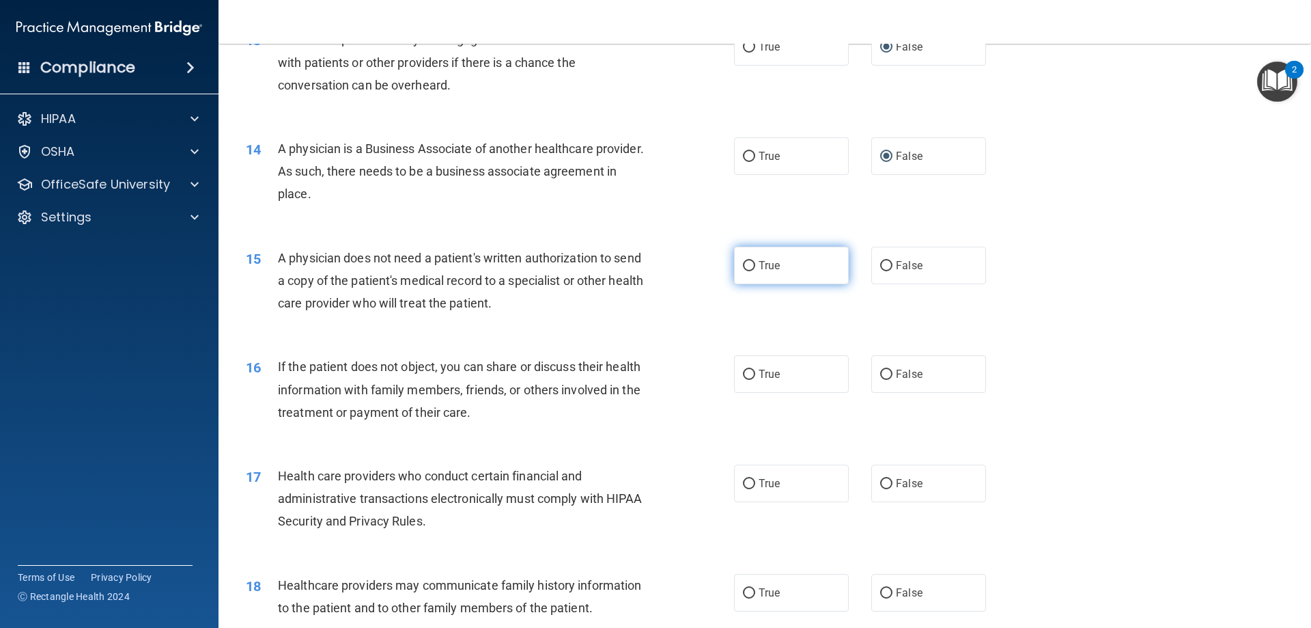
click at [747, 268] on input "True" at bounding box center [749, 266] width 12 height 10
radio input "true"
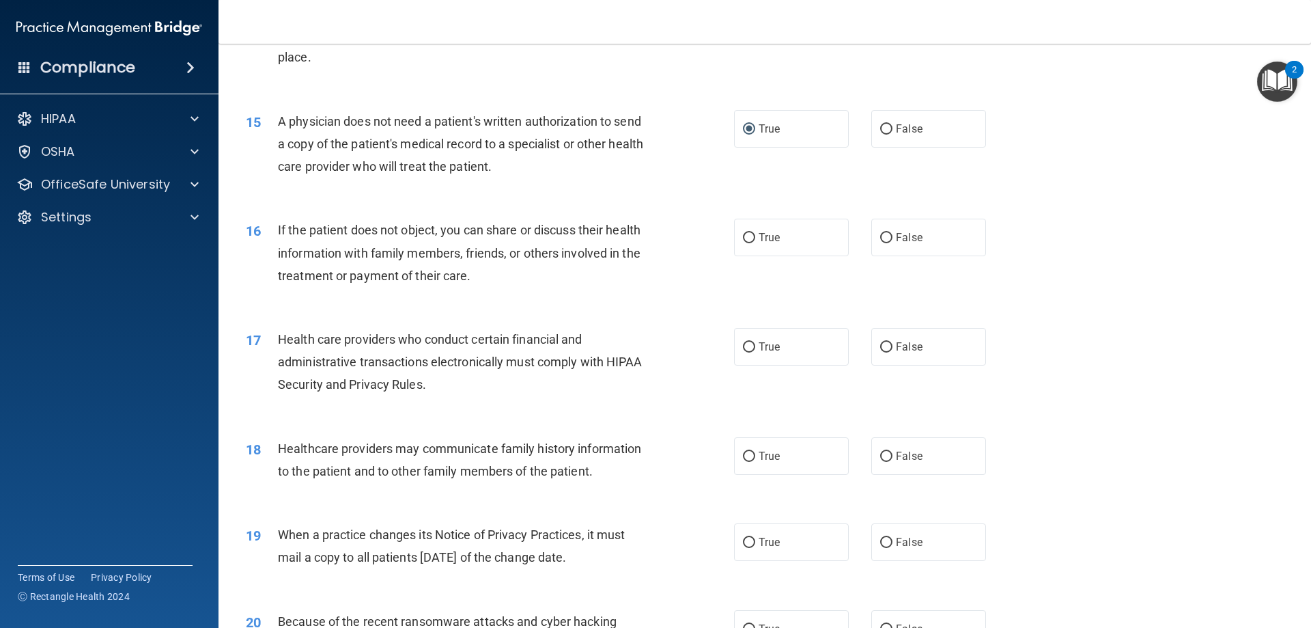
scroll to position [1503, 0]
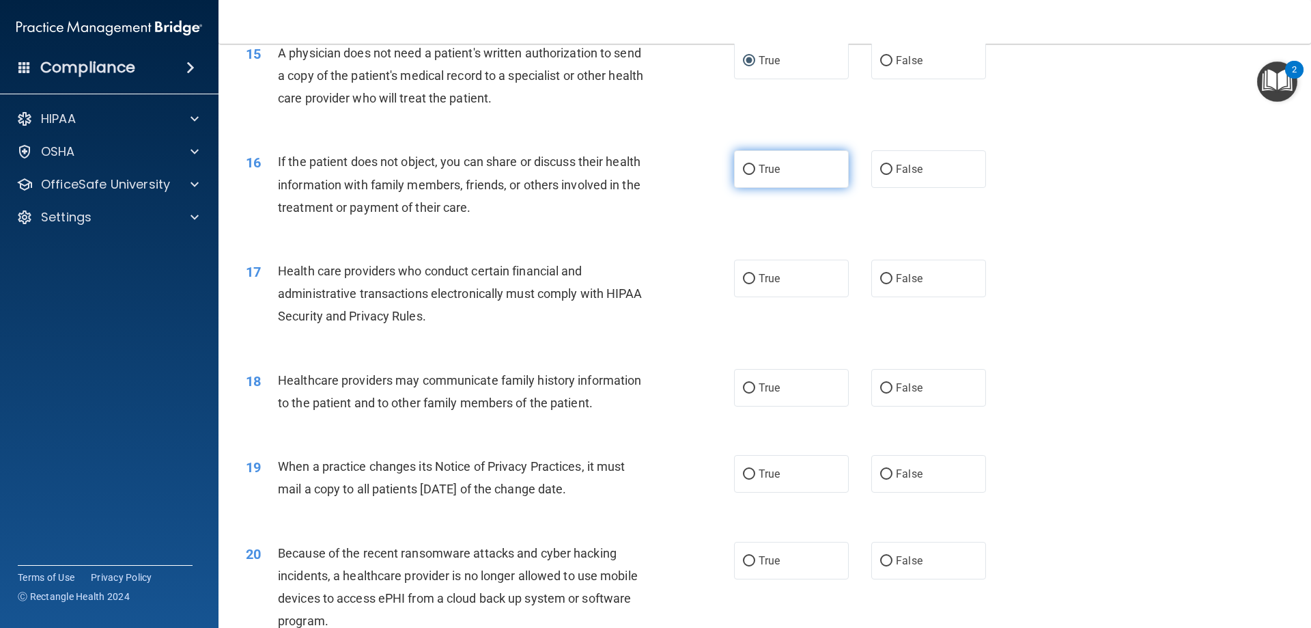
click at [745, 165] on input "True" at bounding box center [749, 170] width 12 height 10
radio input "true"
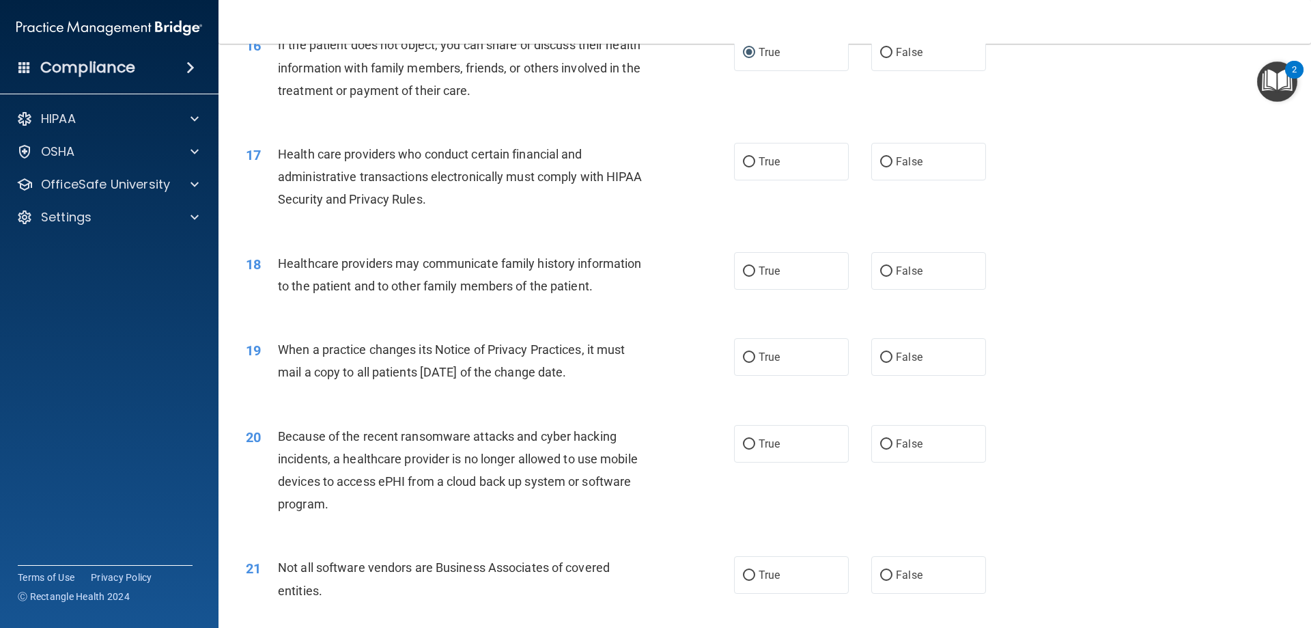
scroll to position [1639, 0]
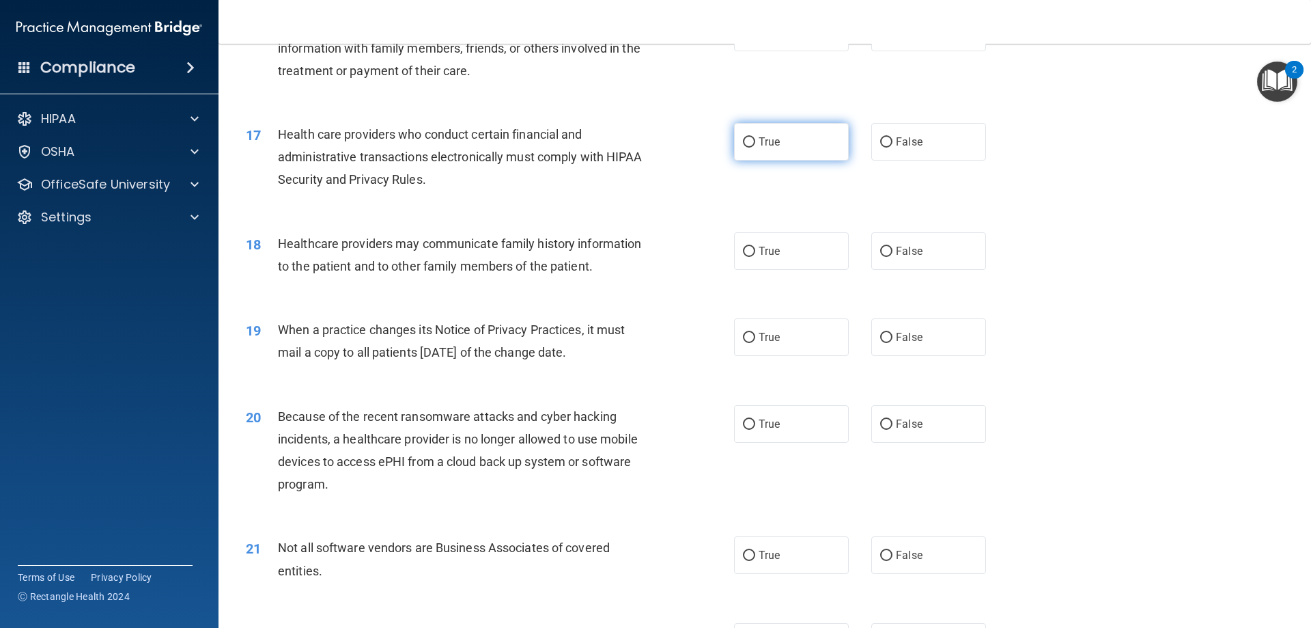
click at [747, 147] on input "True" at bounding box center [749, 142] width 12 height 10
radio input "true"
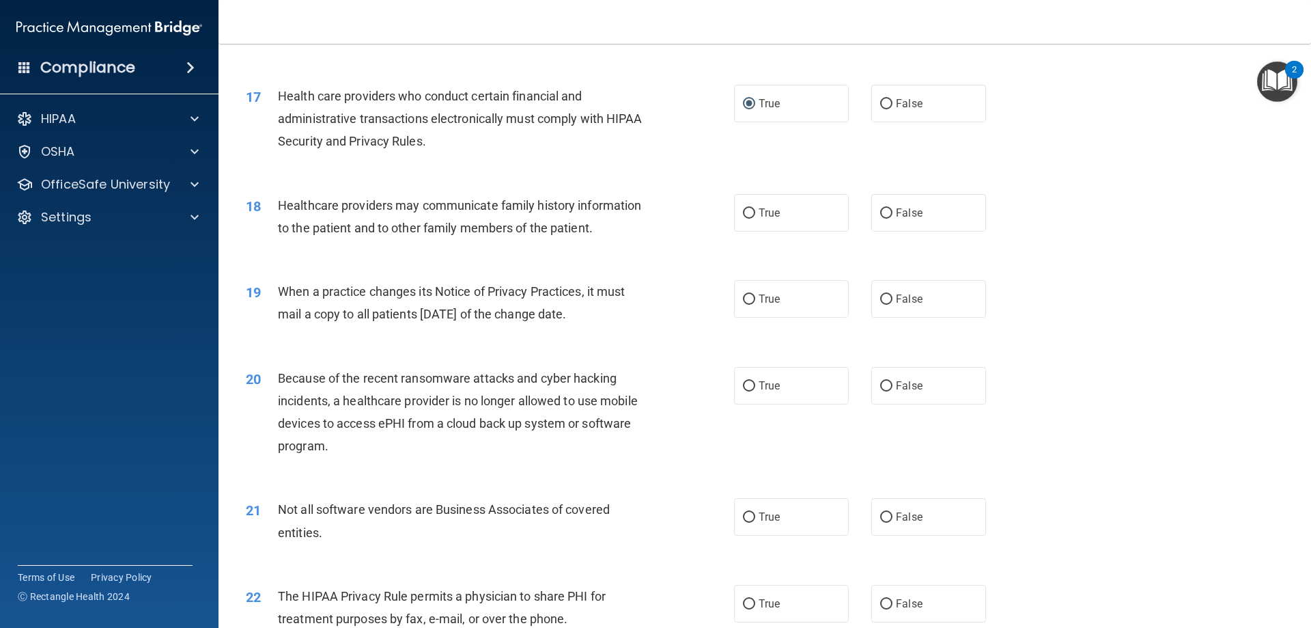
scroll to position [1708, 0]
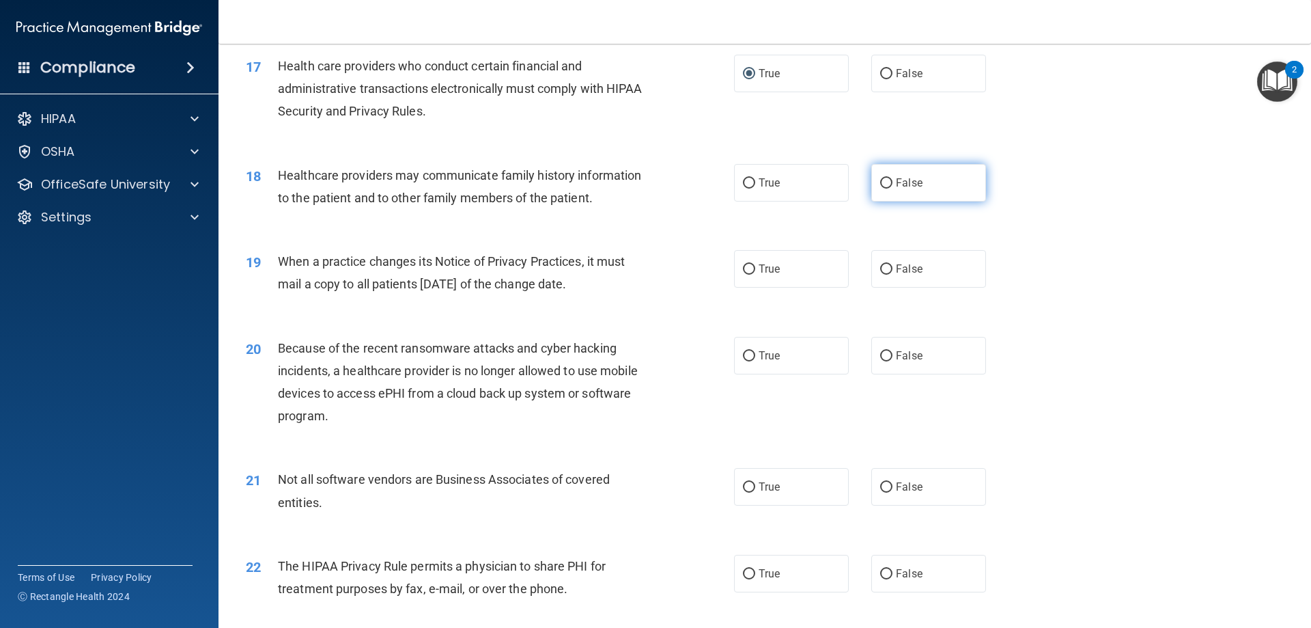
click at [880, 184] on input "False" at bounding box center [886, 183] width 12 height 10
radio input "true"
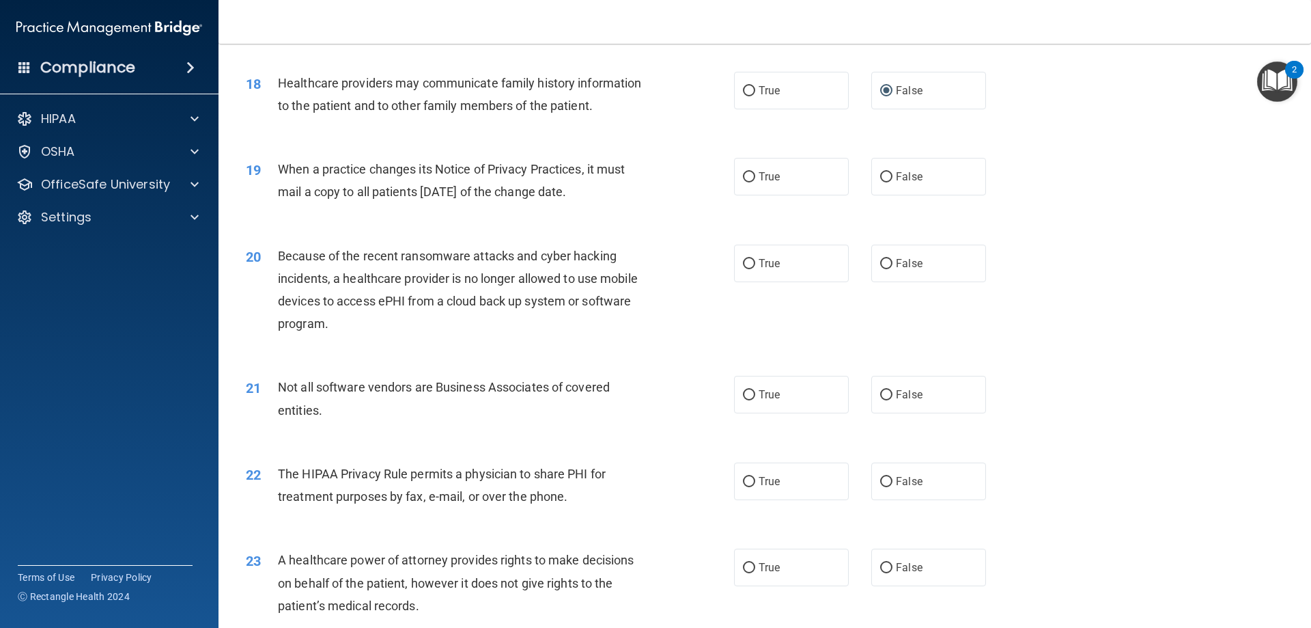
scroll to position [1776, 0]
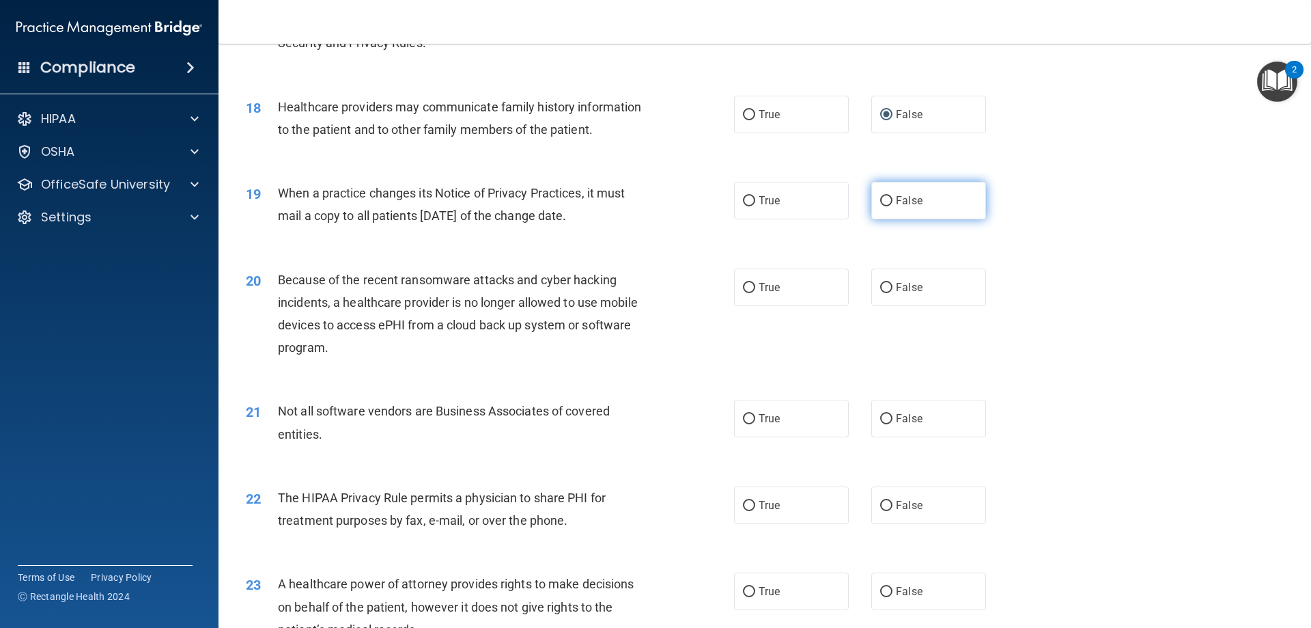
click at [882, 199] on input "False" at bounding box center [886, 201] width 12 height 10
radio input "true"
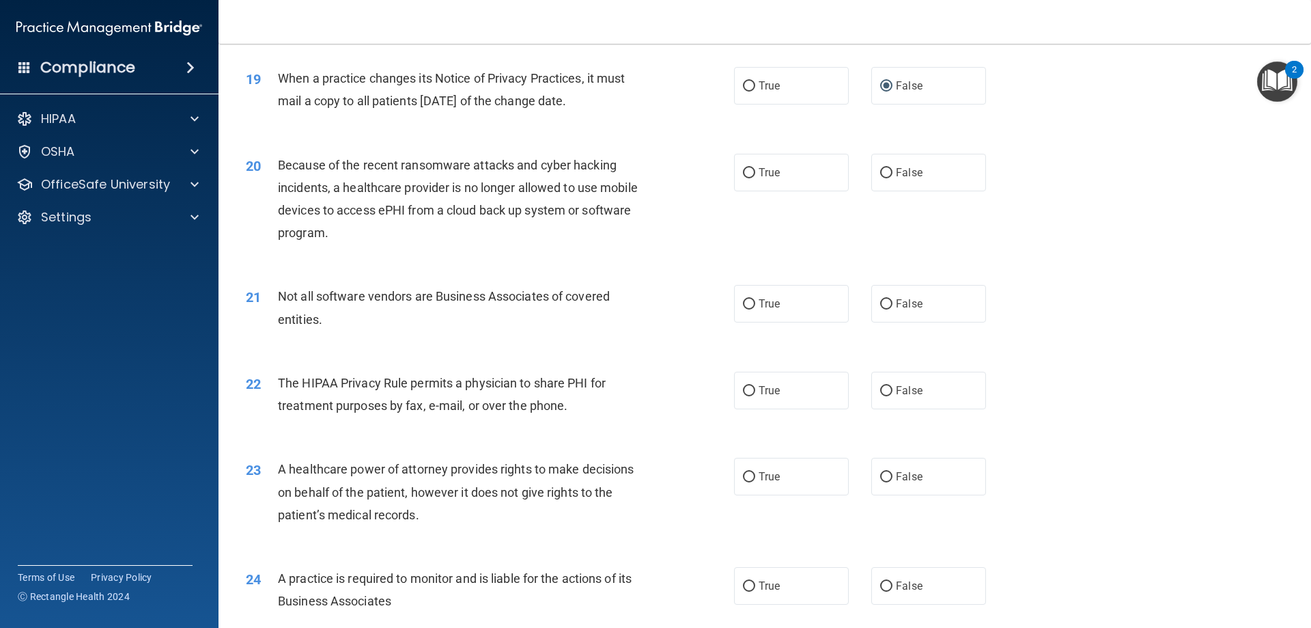
scroll to position [1913, 0]
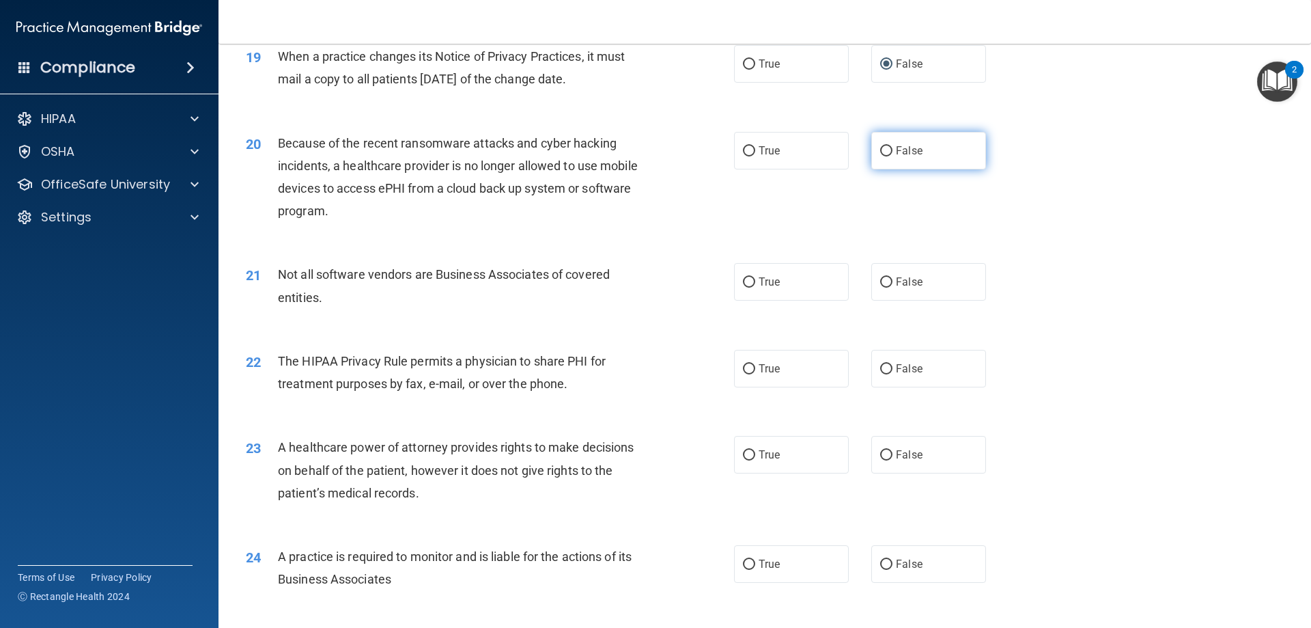
click at [880, 152] on input "False" at bounding box center [886, 151] width 12 height 10
radio input "true"
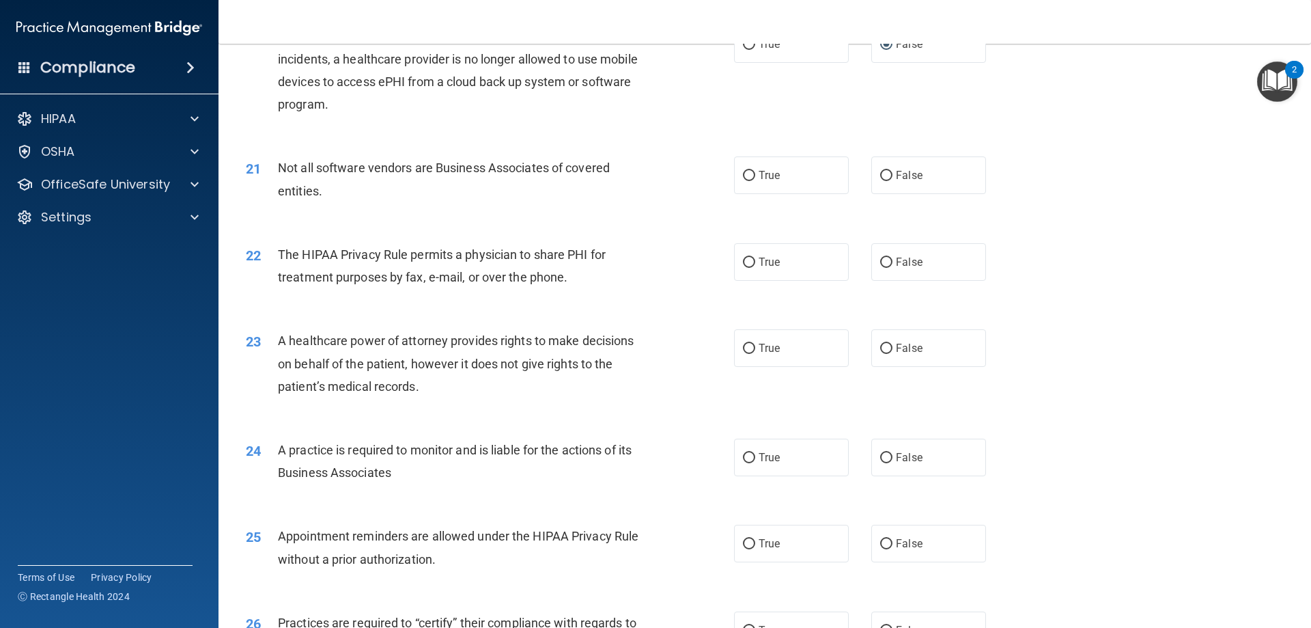
scroll to position [2049, 0]
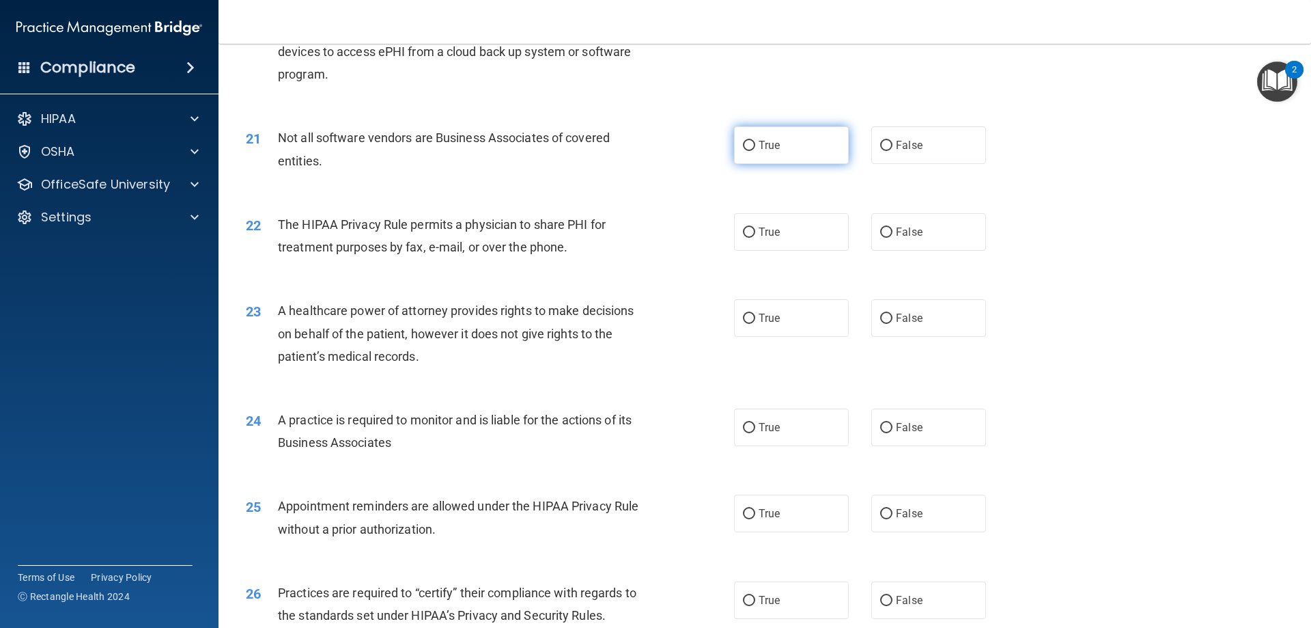
click at [748, 149] on input "True" at bounding box center [749, 146] width 12 height 10
radio input "true"
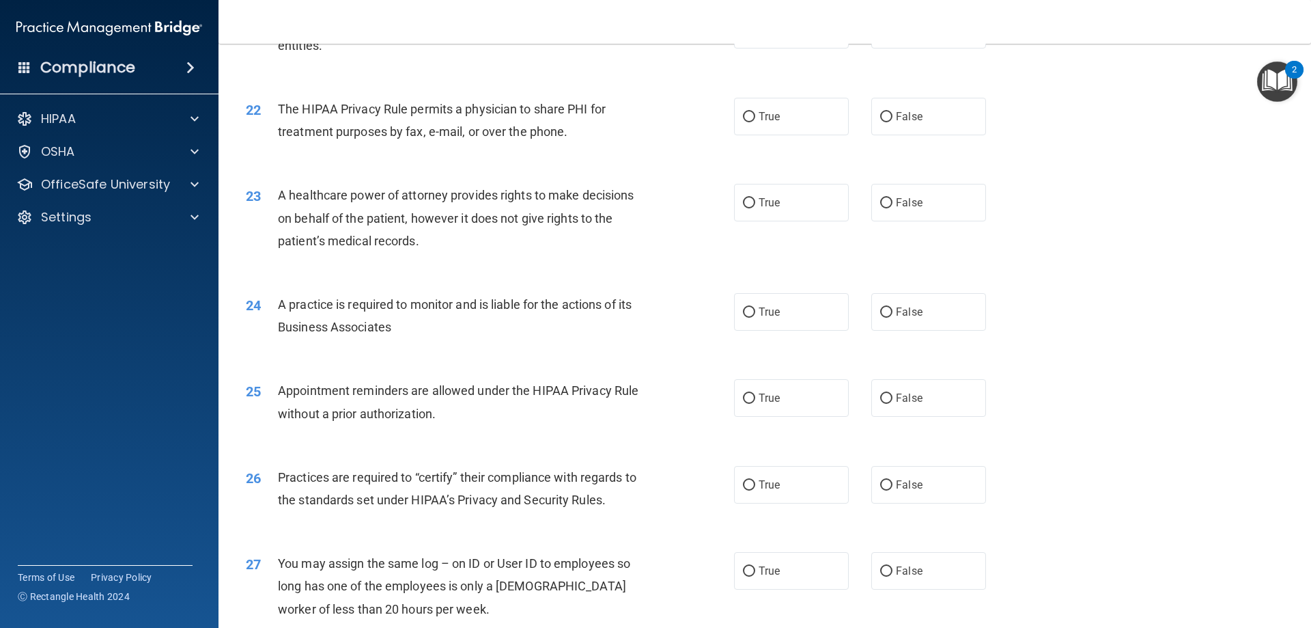
scroll to position [2186, 0]
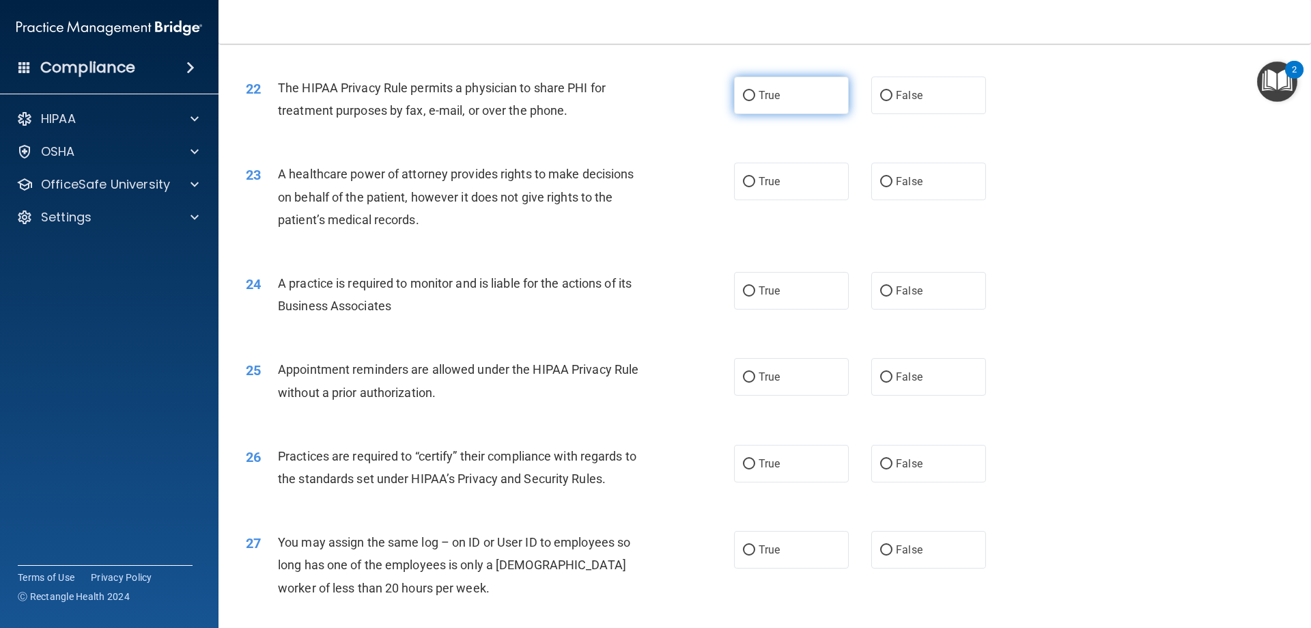
click at [743, 91] on input "True" at bounding box center [749, 96] width 12 height 10
radio input "true"
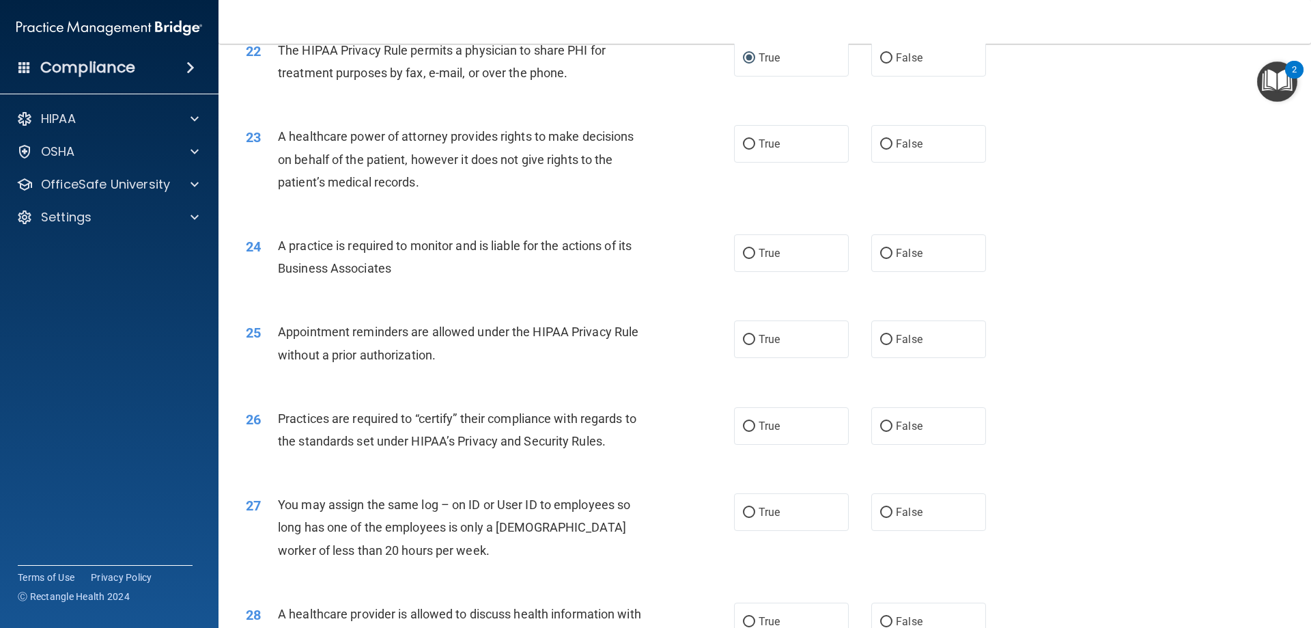
scroll to position [2254, 0]
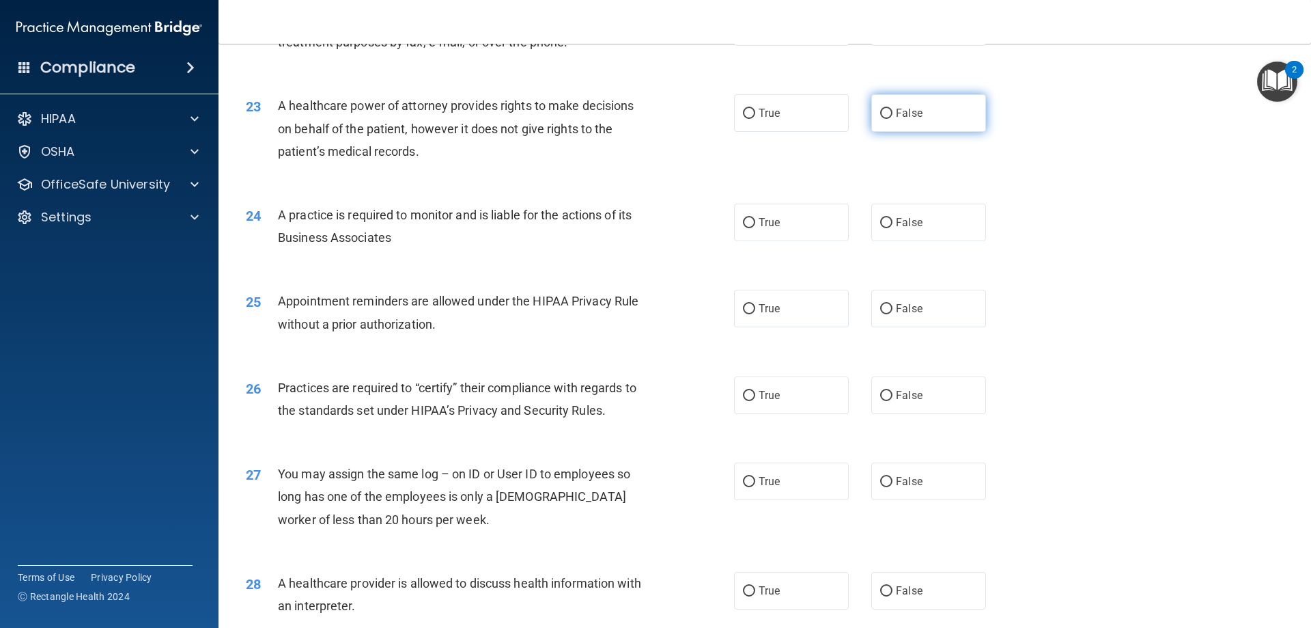
click at [880, 113] on input "False" at bounding box center [886, 114] width 12 height 10
radio input "true"
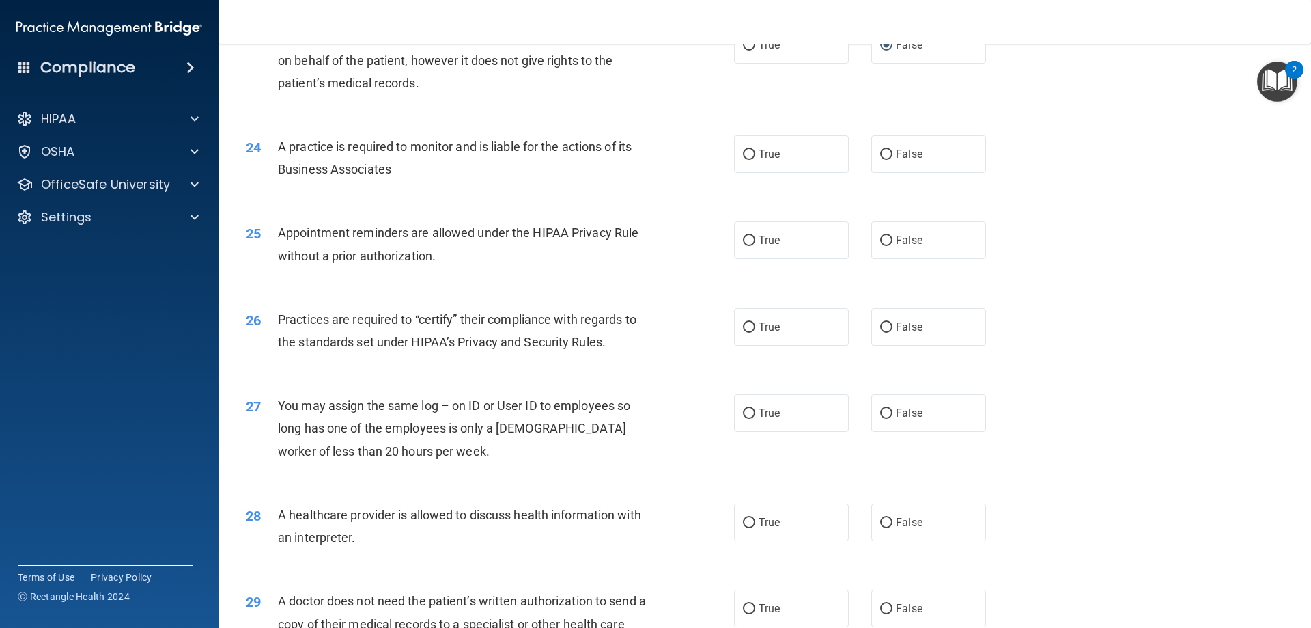
scroll to position [2391, 0]
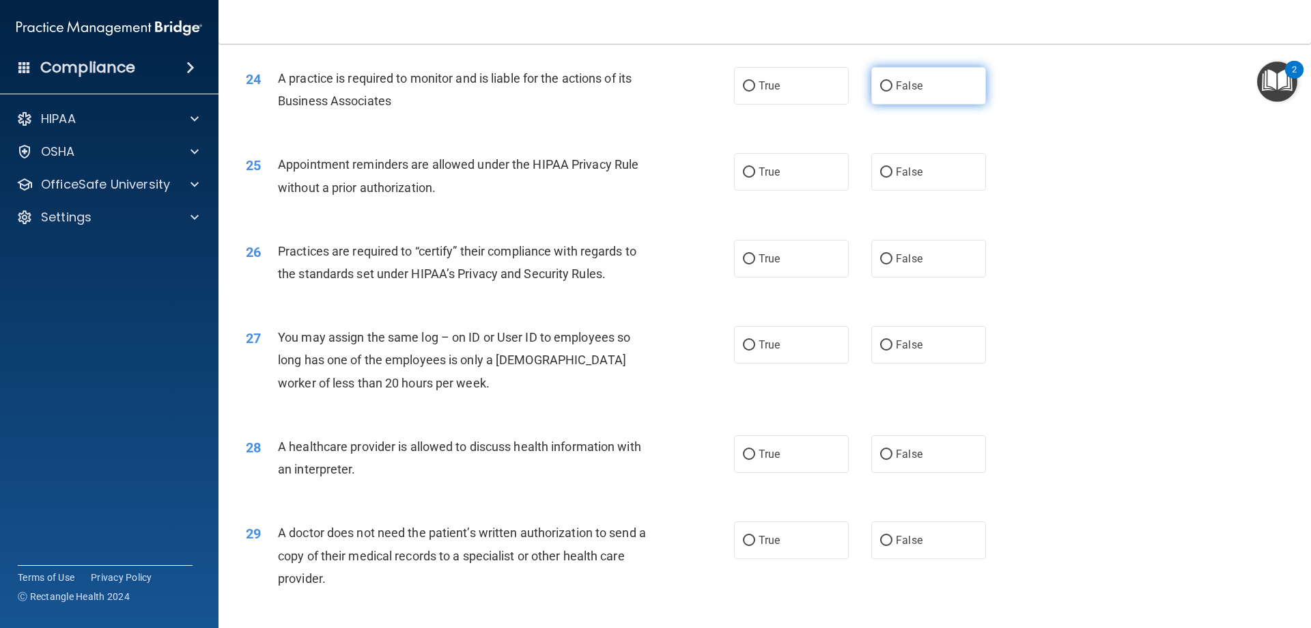
click at [881, 89] on input "False" at bounding box center [886, 86] width 12 height 10
radio input "true"
click at [747, 173] on input "True" at bounding box center [749, 172] width 12 height 10
radio input "true"
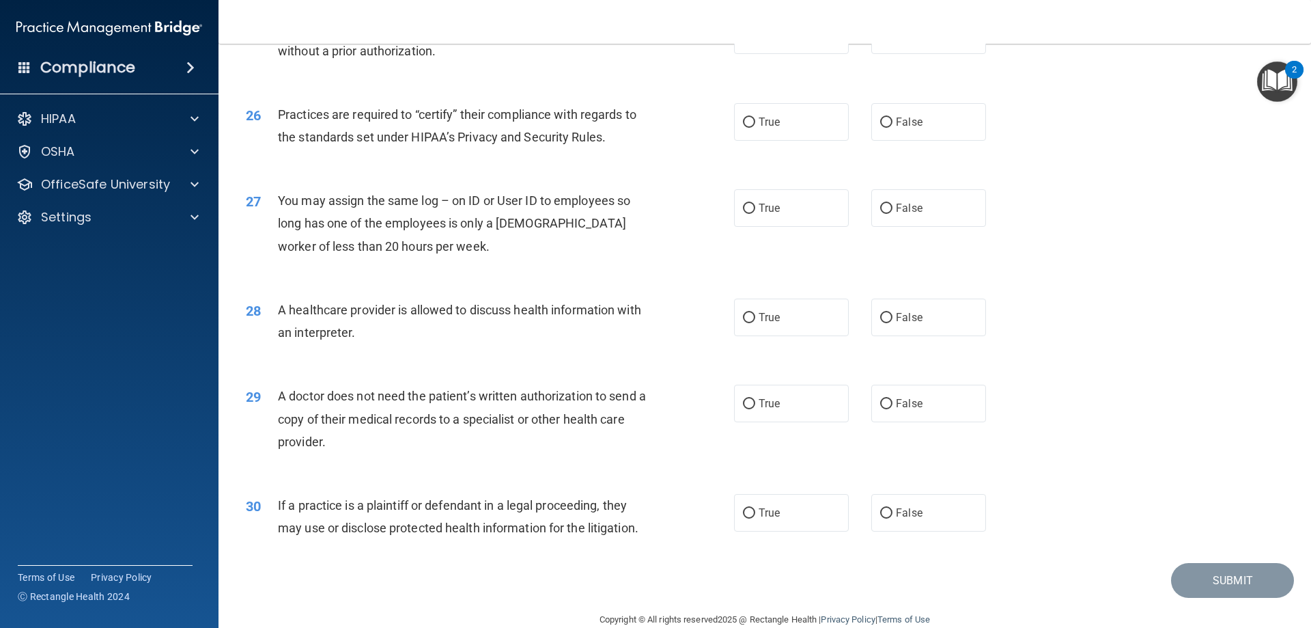
scroll to position [2459, 0]
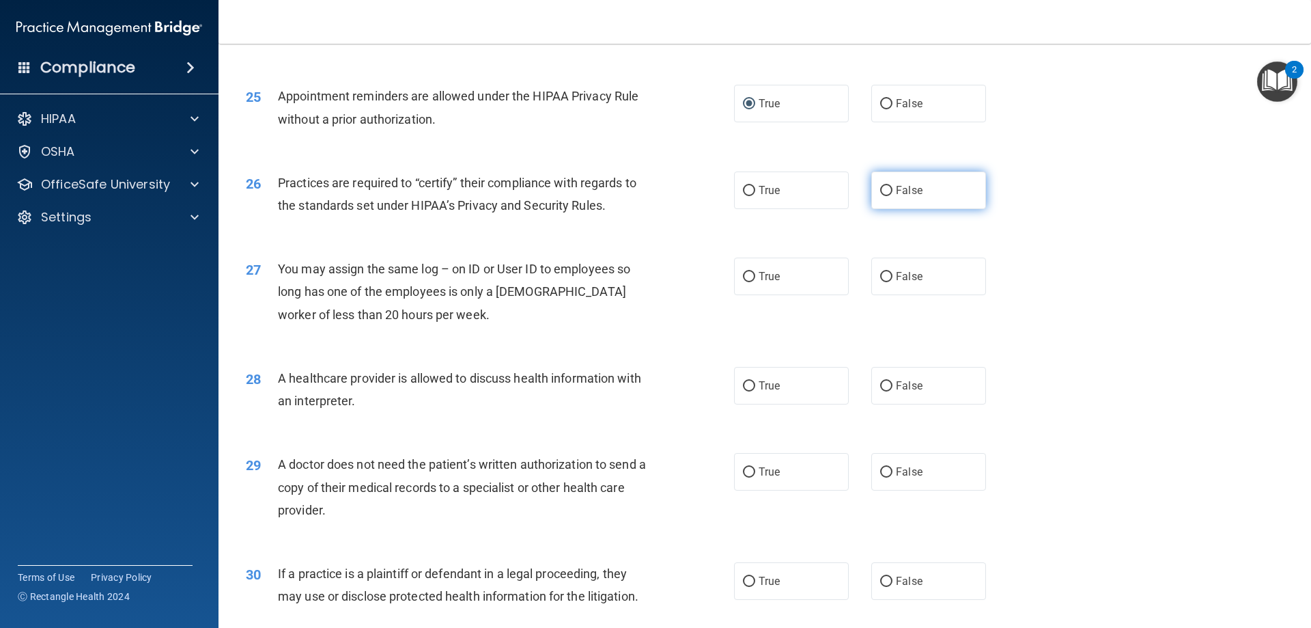
click at [880, 190] on input "False" at bounding box center [886, 191] width 12 height 10
radio input "true"
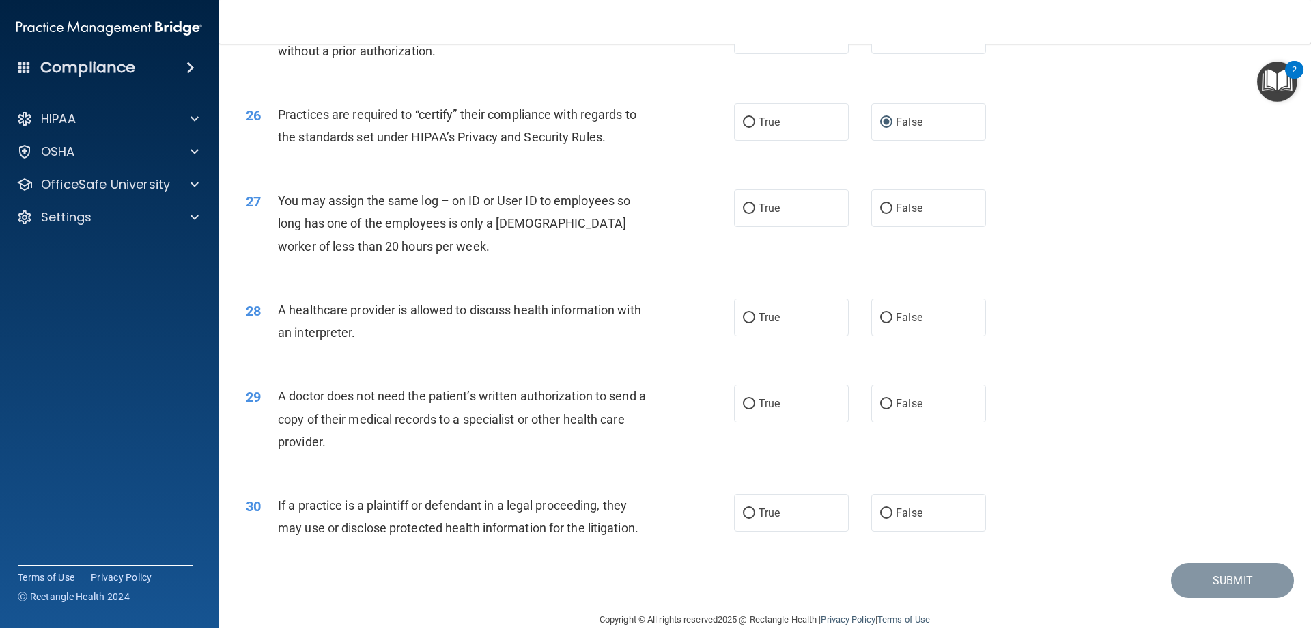
scroll to position [2552, 0]
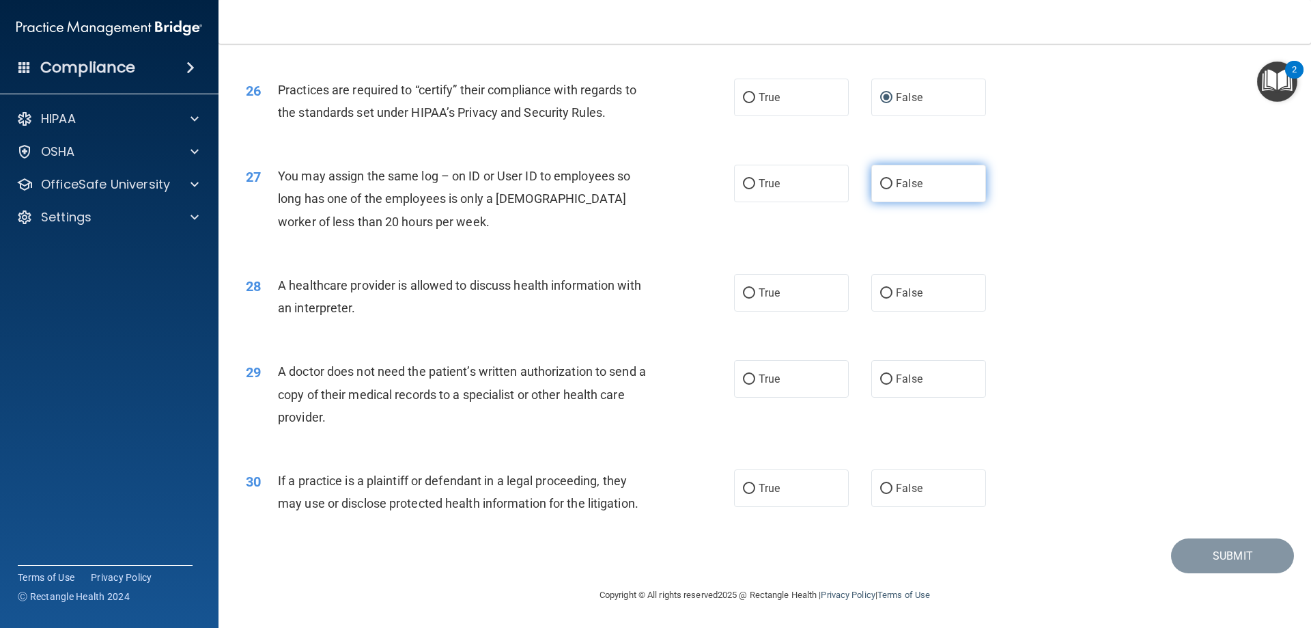
click at [884, 184] on input "False" at bounding box center [886, 184] width 12 height 10
radio input "true"
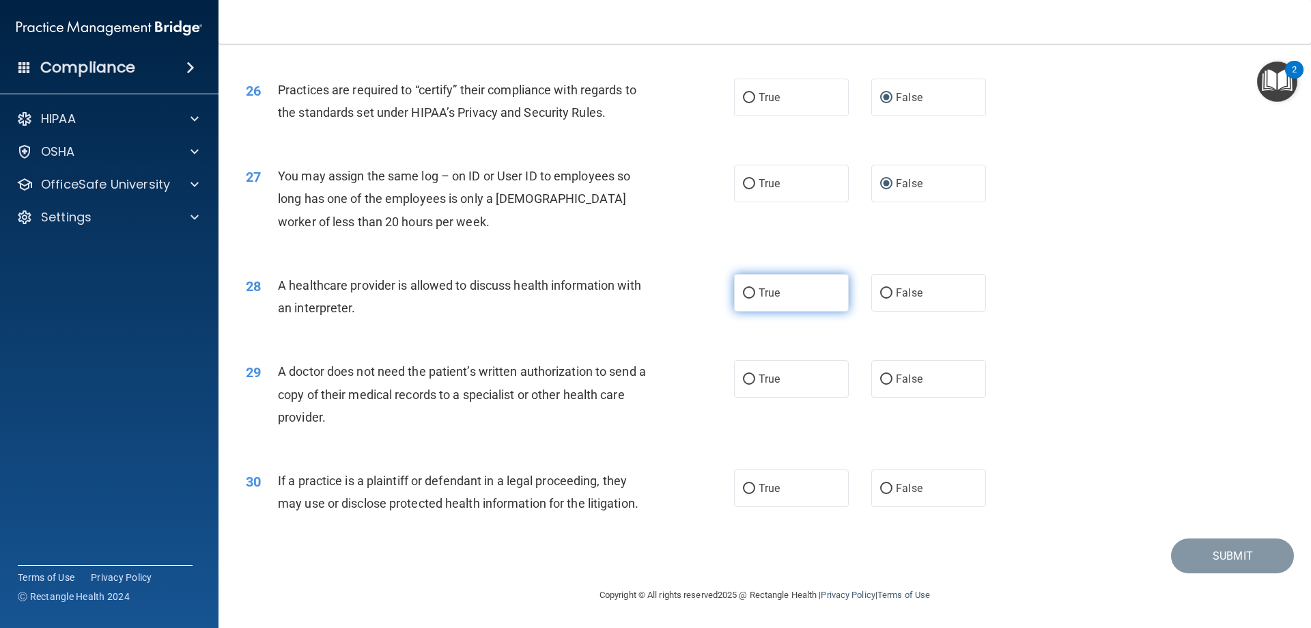
click at [747, 294] on input "True" at bounding box center [749, 293] width 12 height 10
radio input "true"
click at [746, 377] on input "True" at bounding box center [749, 379] width 12 height 10
radio input "true"
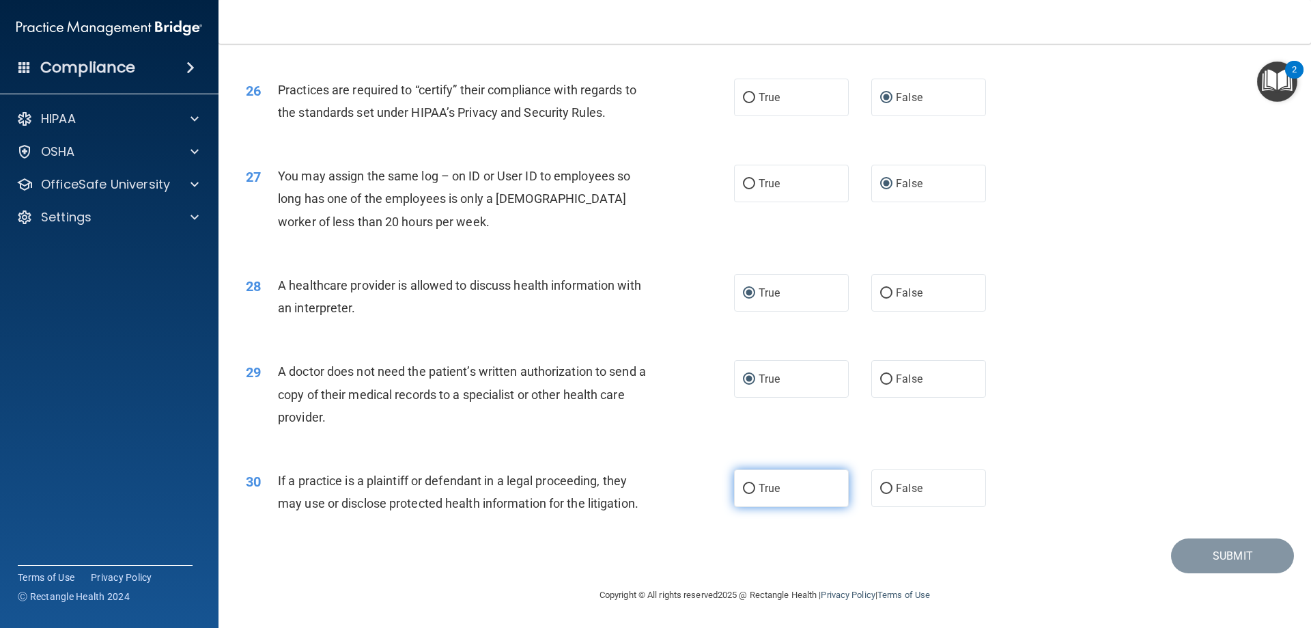
click at [752, 489] on label "True" at bounding box center [791, 488] width 115 height 38
click at [752, 489] on input "True" at bounding box center [749, 489] width 12 height 10
radio input "true"
click at [1198, 556] on button "Submit" at bounding box center [1232, 555] width 123 height 35
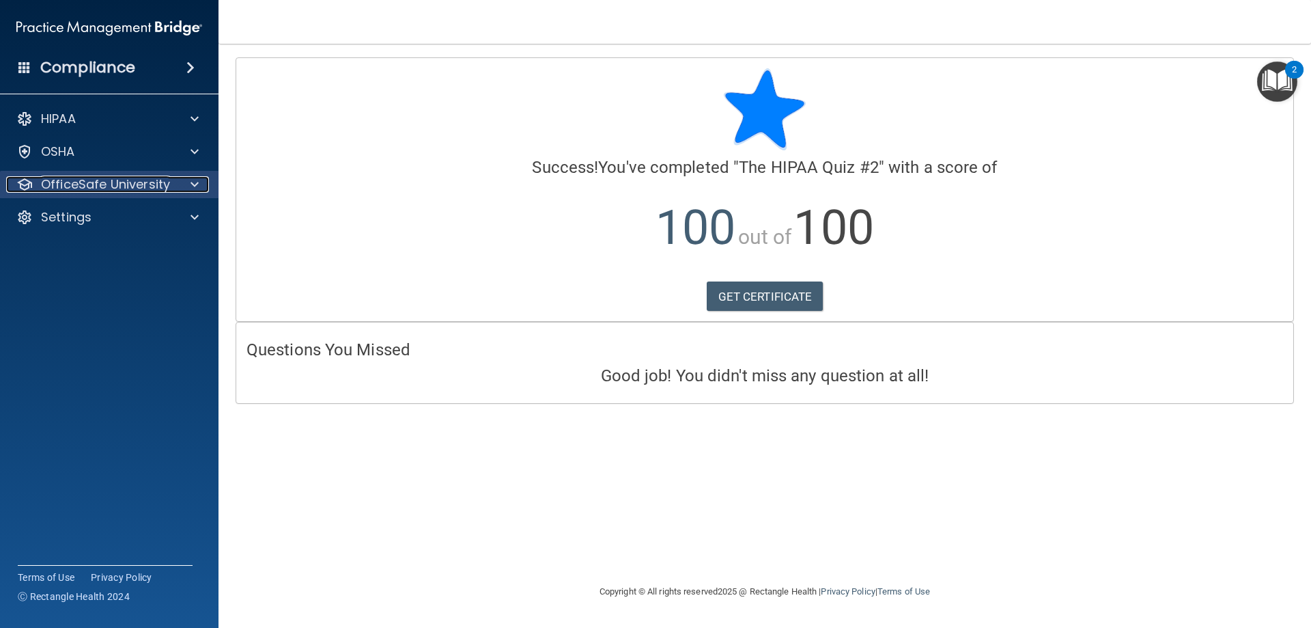
click at [115, 185] on p "OfficeSafe University" at bounding box center [105, 184] width 129 height 16
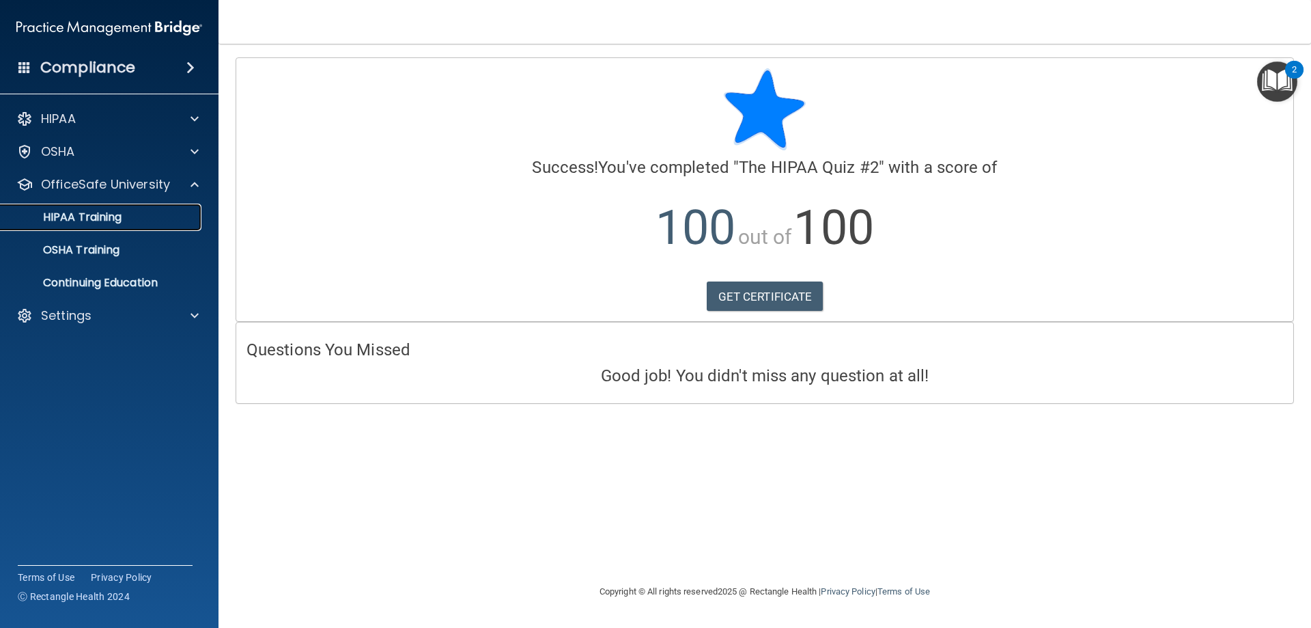
click at [104, 218] on p "HIPAA Training" at bounding box center [65, 217] width 113 height 14
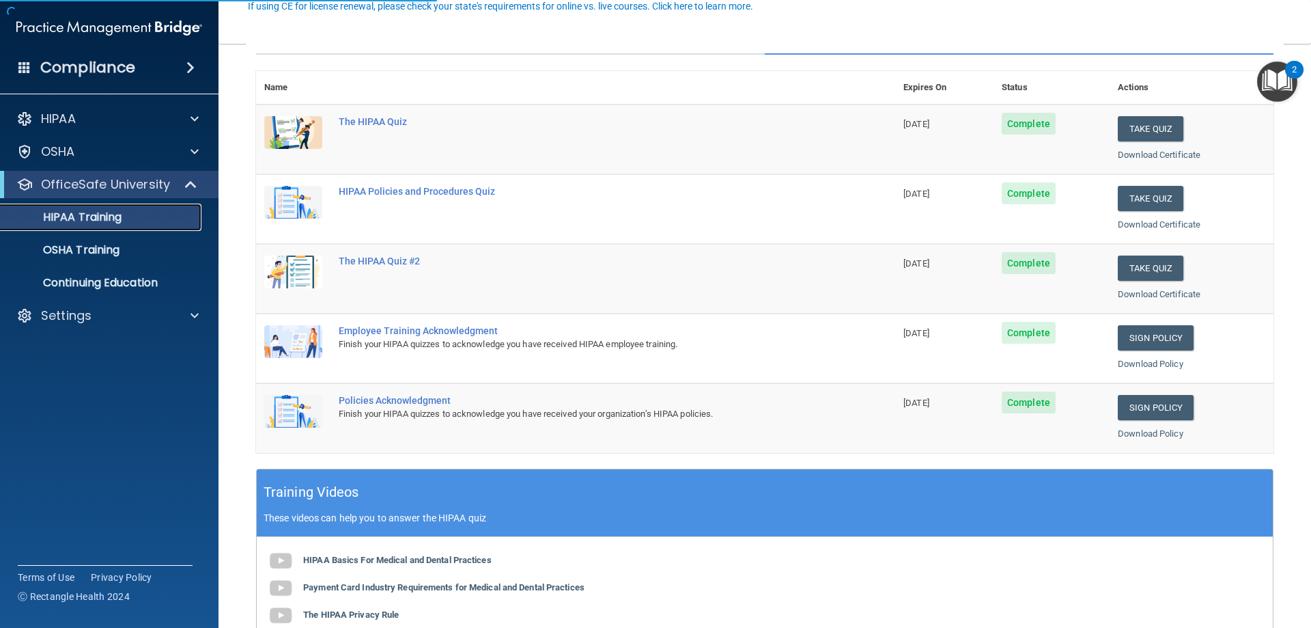
scroll to position [137, 0]
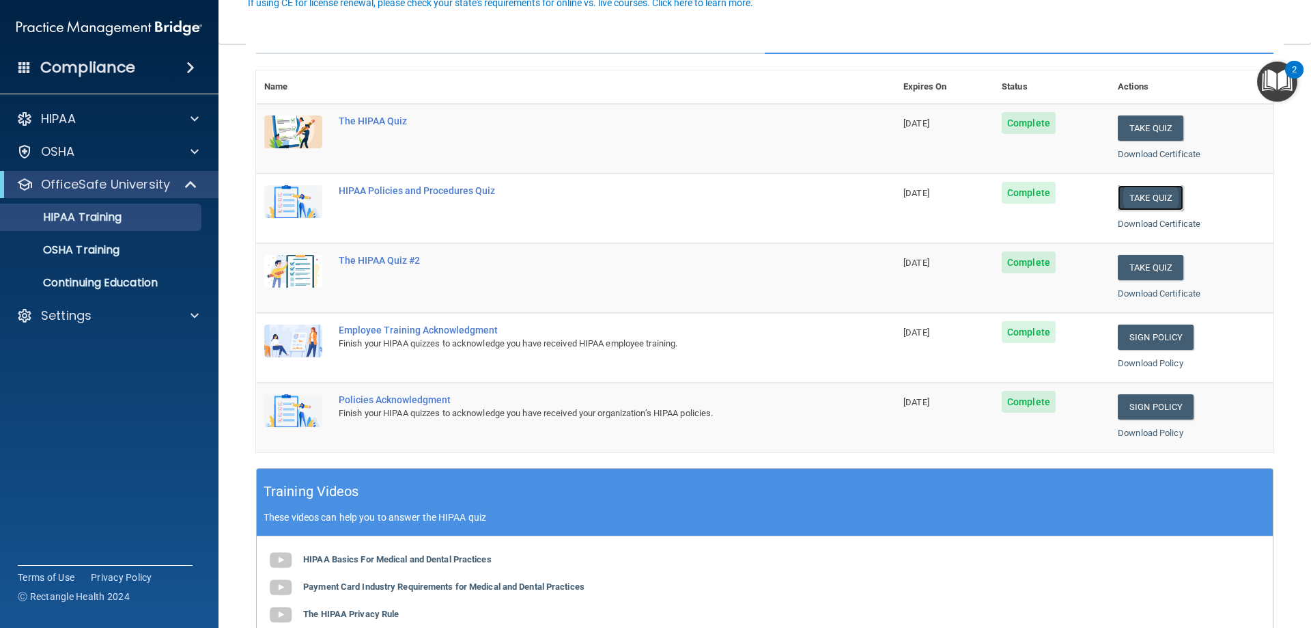
click at [1141, 195] on button "Take Quiz" at bounding box center [1151, 197] width 66 height 25
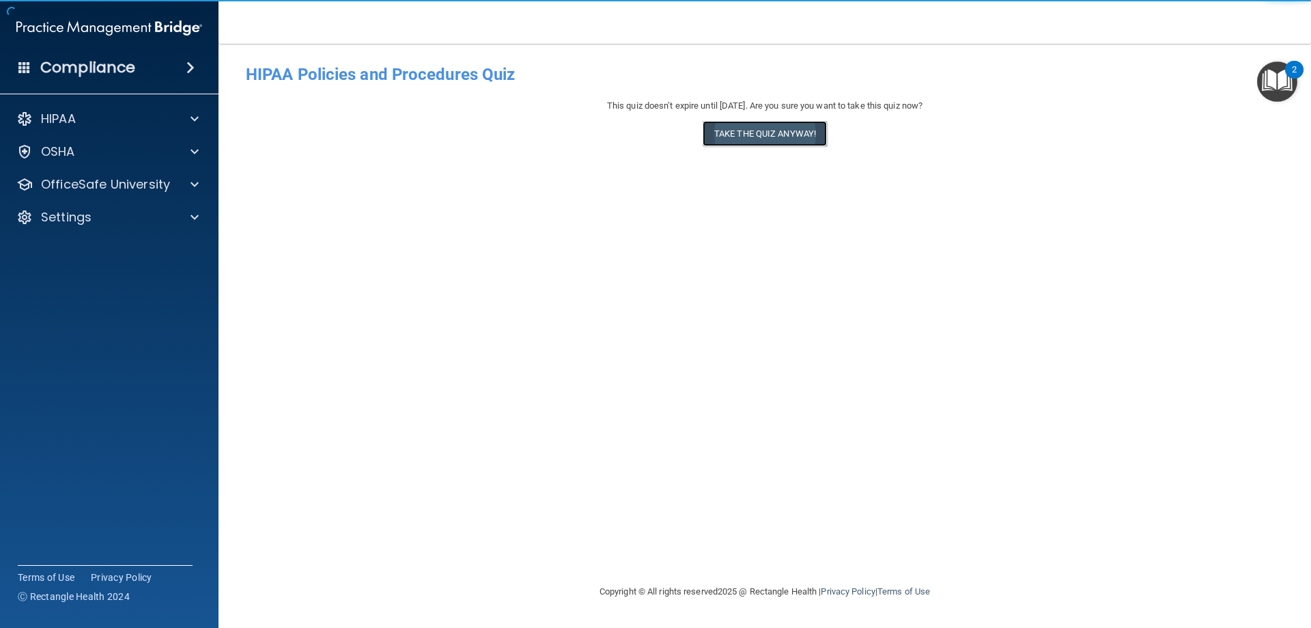
click at [765, 137] on button "Take the quiz anyway!" at bounding box center [765, 133] width 124 height 25
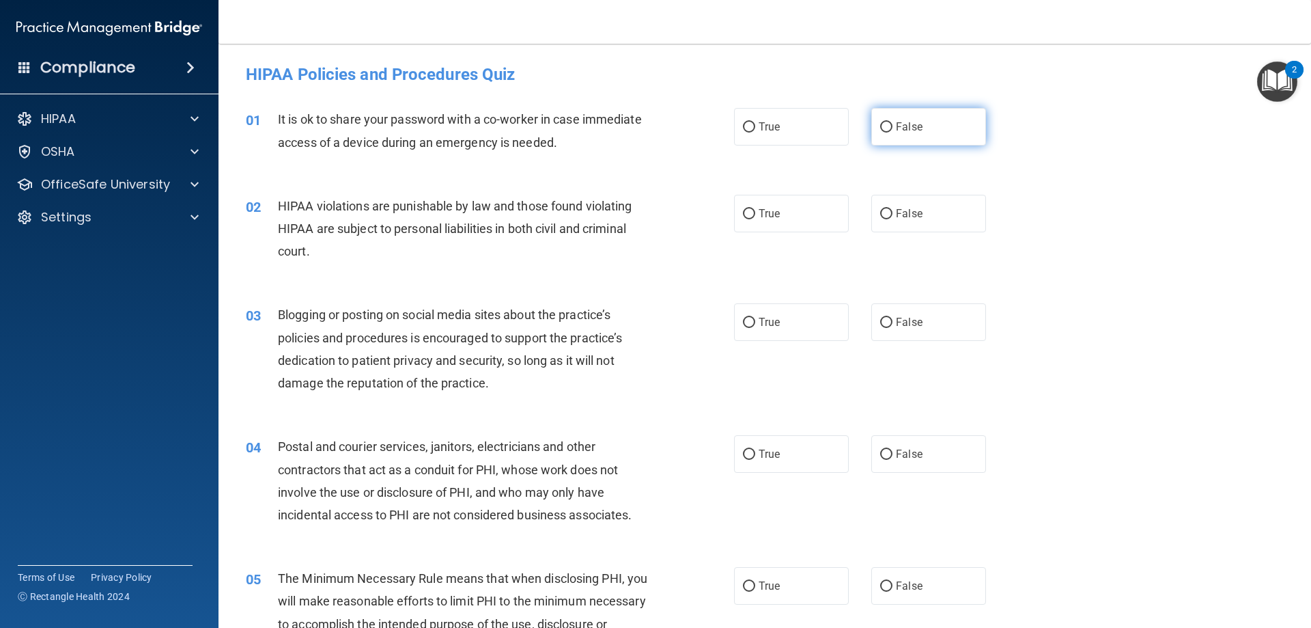
click at [880, 129] on input "False" at bounding box center [886, 127] width 12 height 10
radio input "true"
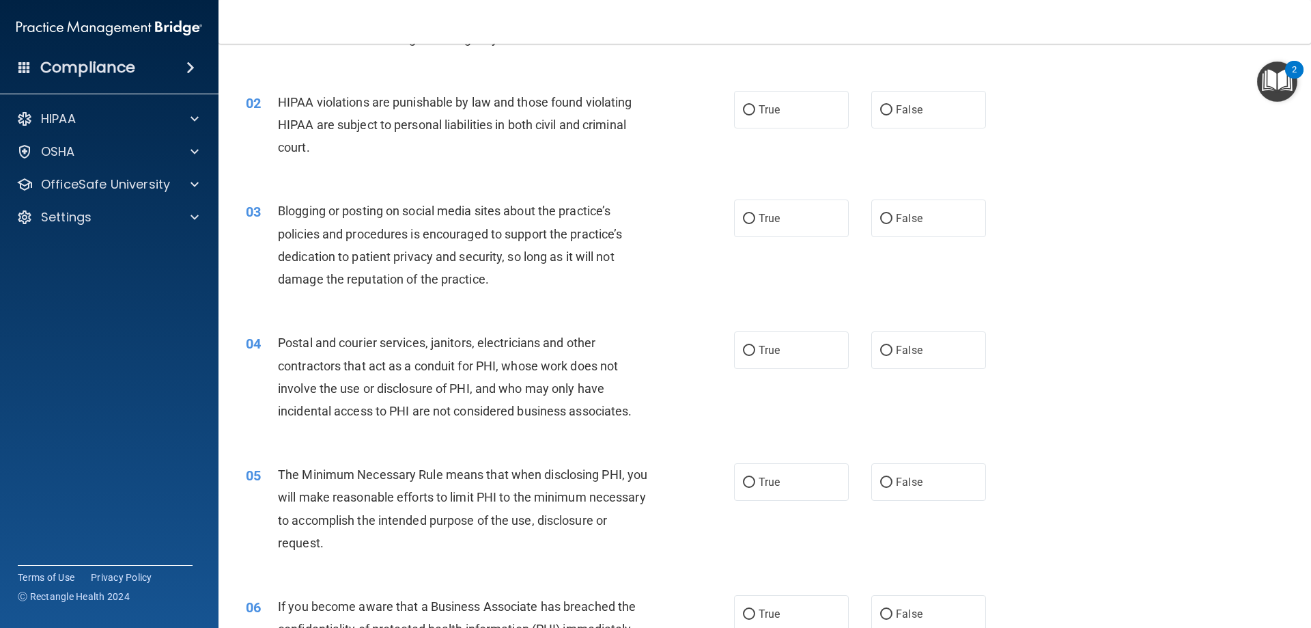
scroll to position [137, 0]
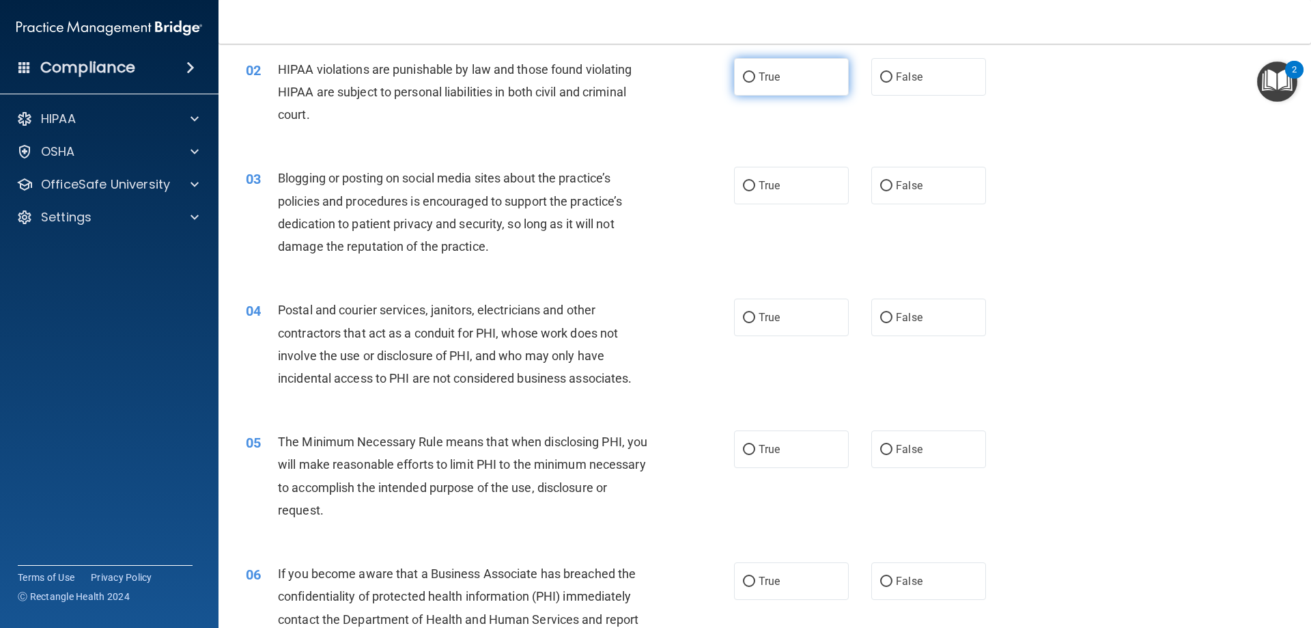
click at [750, 77] on input "True" at bounding box center [749, 77] width 12 height 10
radio input "true"
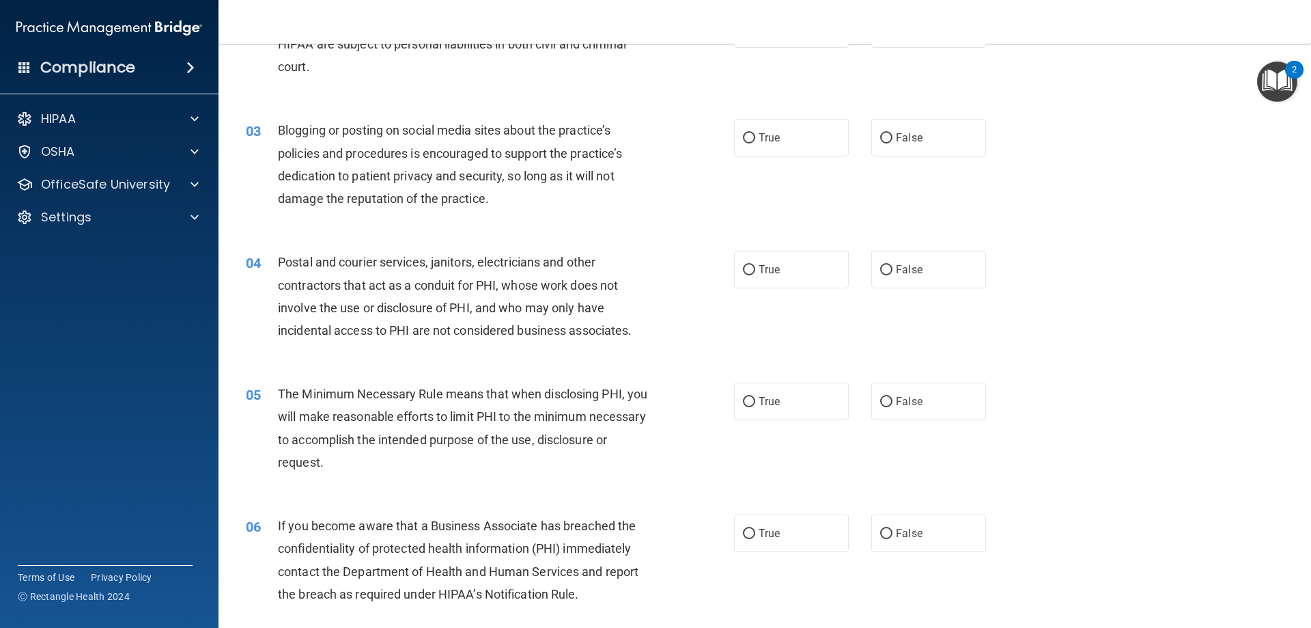
scroll to position [205, 0]
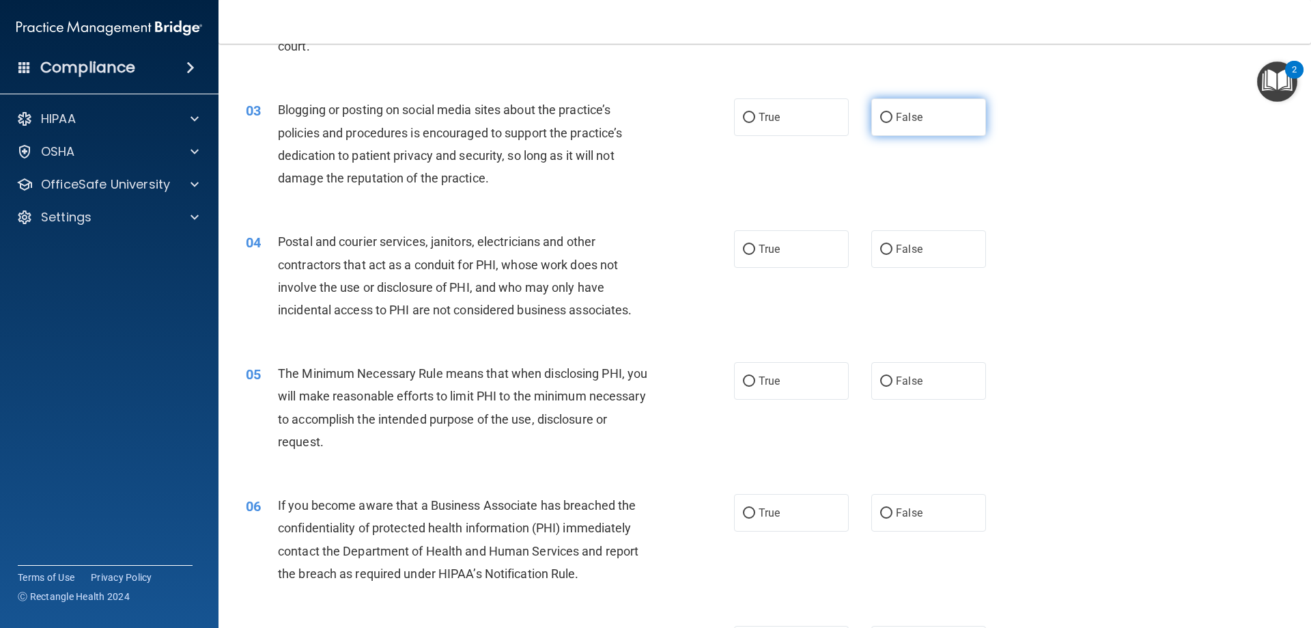
click at [880, 116] on input "False" at bounding box center [886, 118] width 12 height 10
radio input "true"
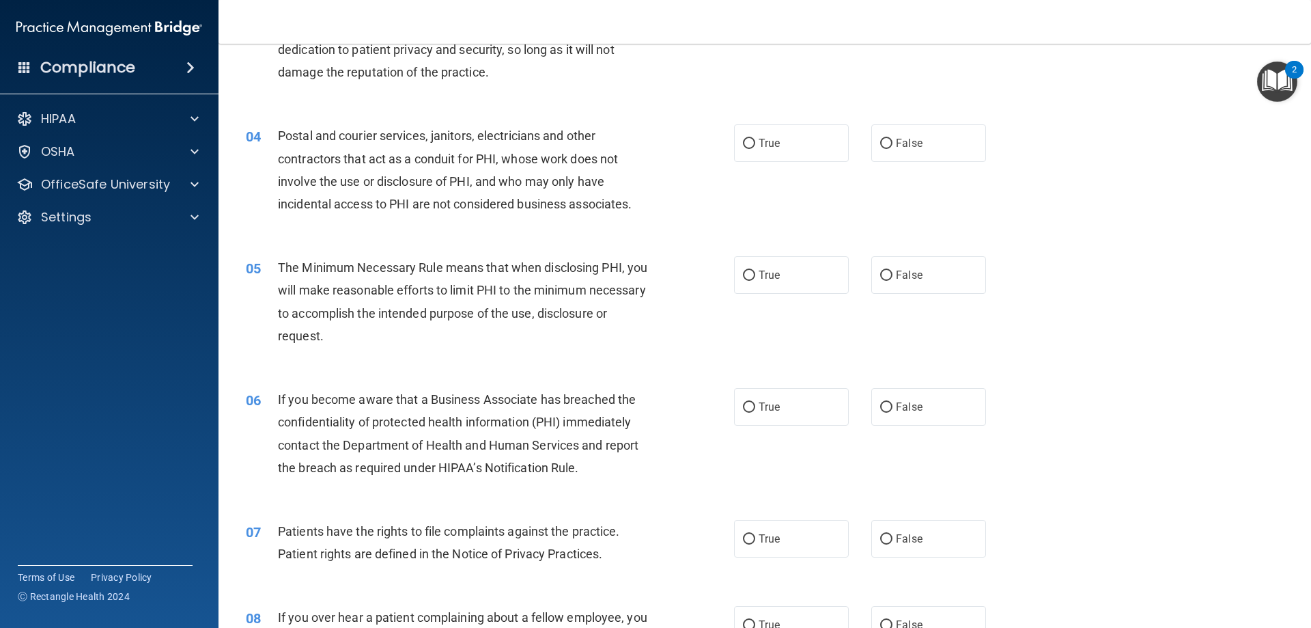
scroll to position [342, 0]
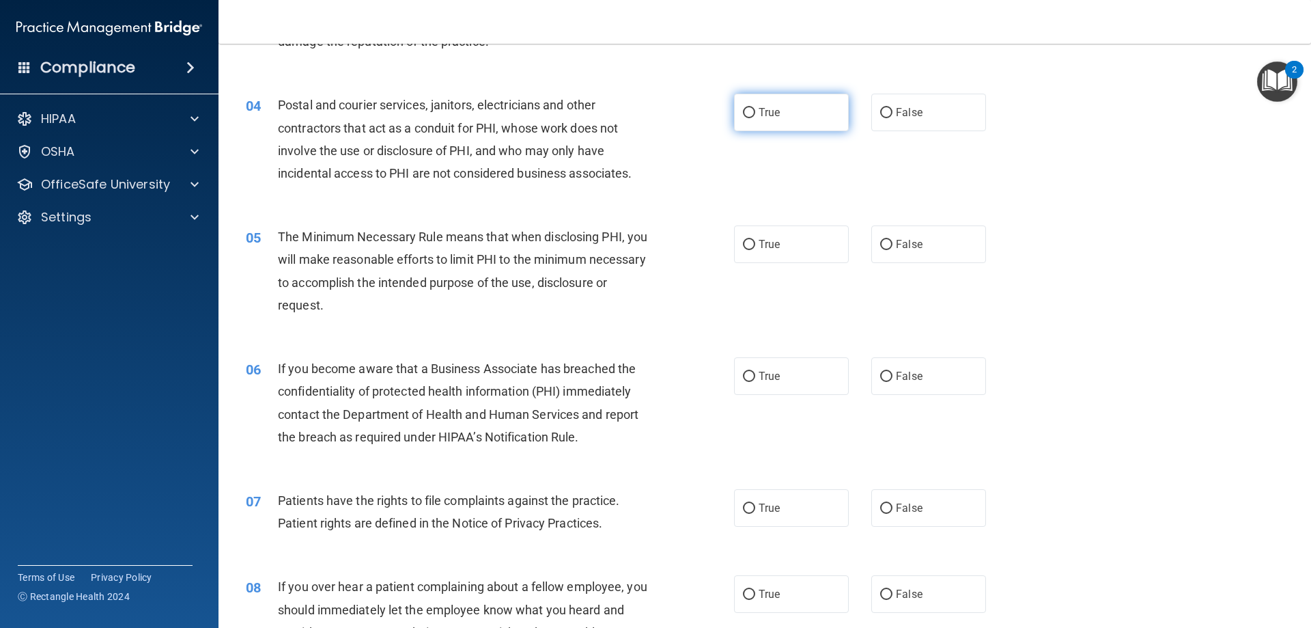
click at [743, 114] on input "True" at bounding box center [749, 113] width 12 height 10
radio input "true"
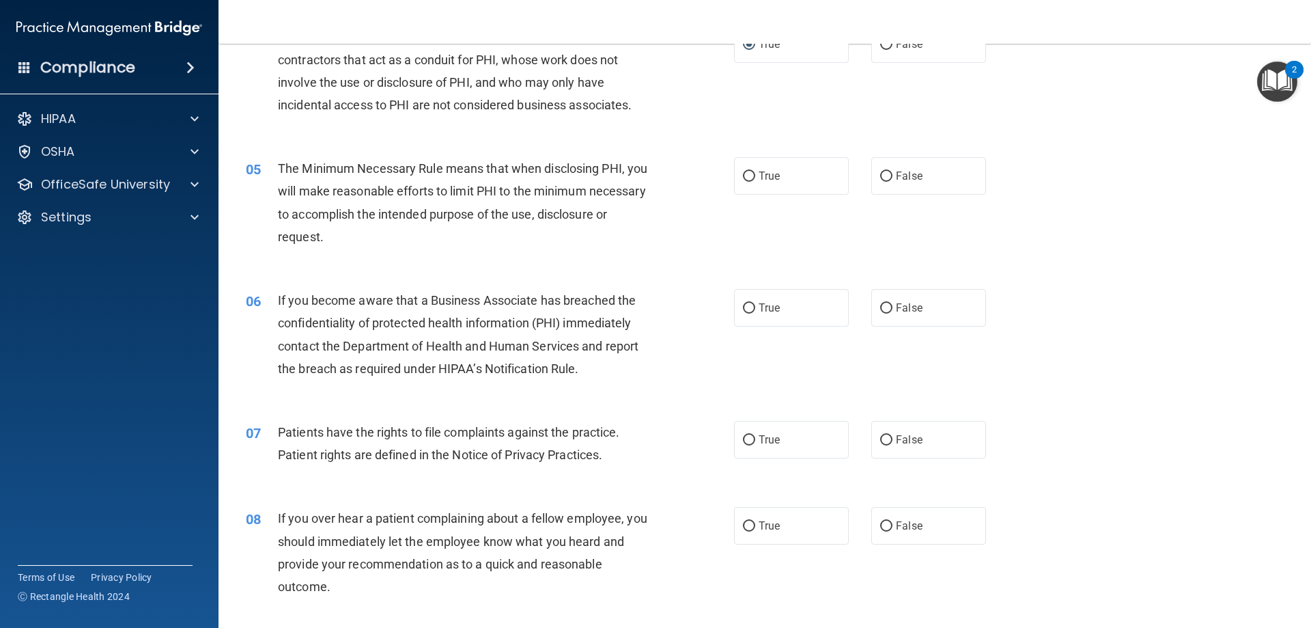
scroll to position [478, 0]
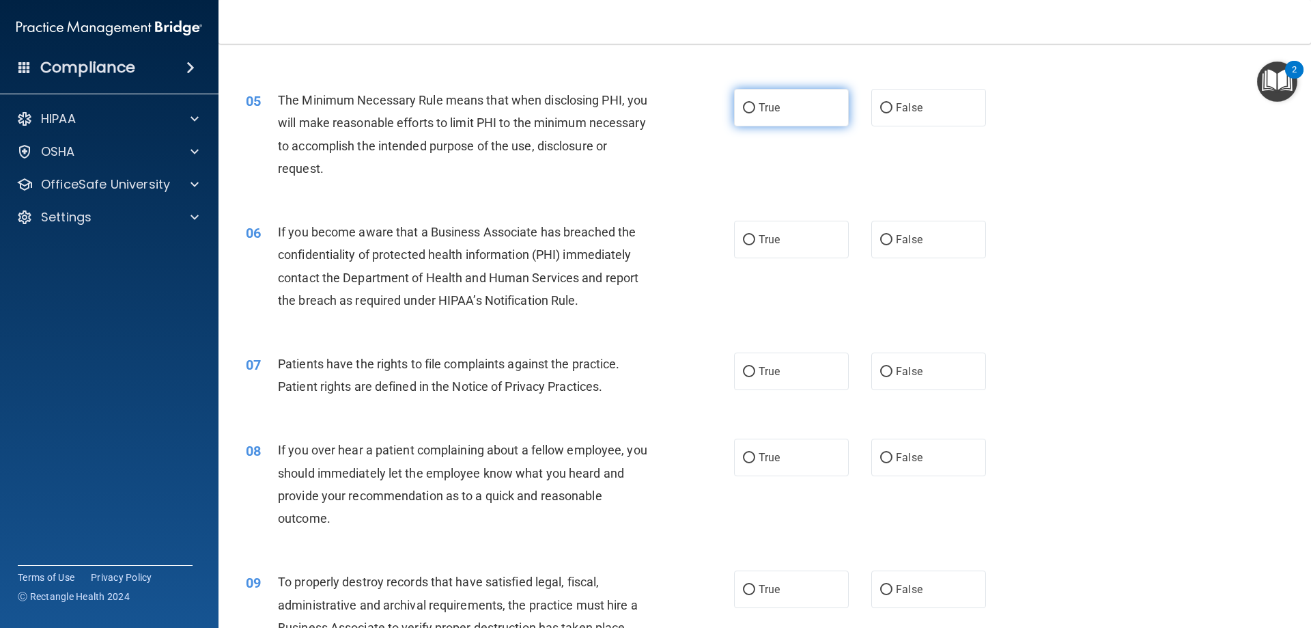
click at [746, 109] on input "True" at bounding box center [749, 108] width 12 height 10
radio input "true"
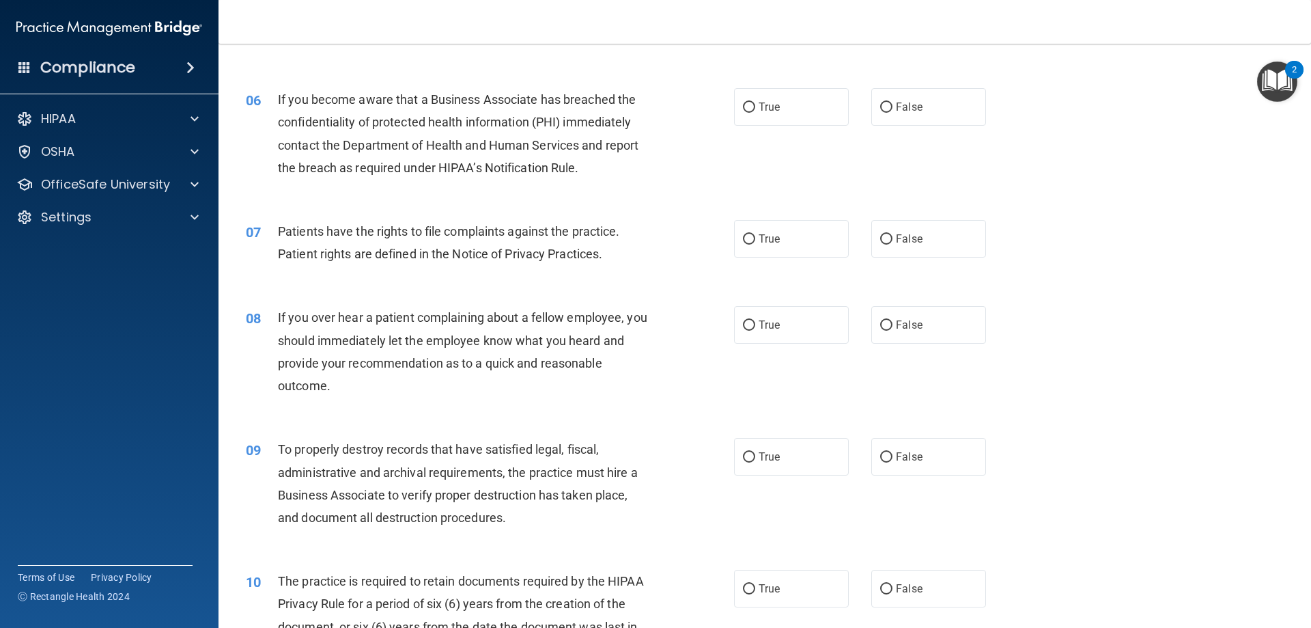
scroll to position [615, 0]
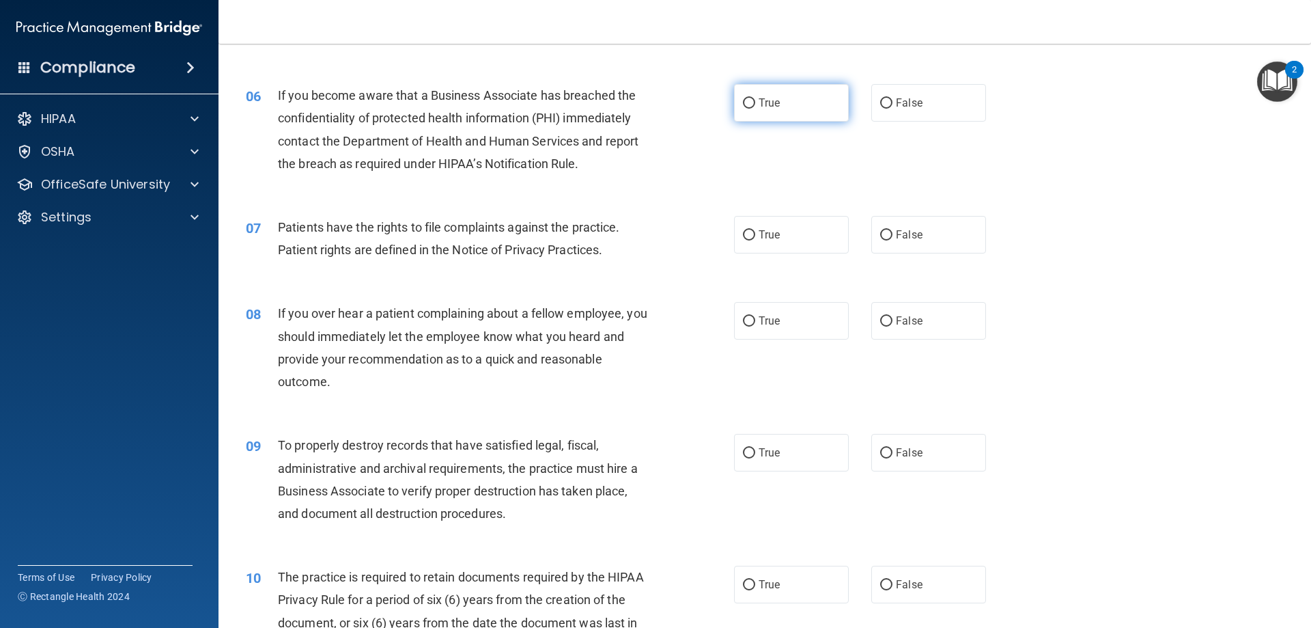
click at [747, 104] on input "True" at bounding box center [749, 103] width 12 height 10
radio input "true"
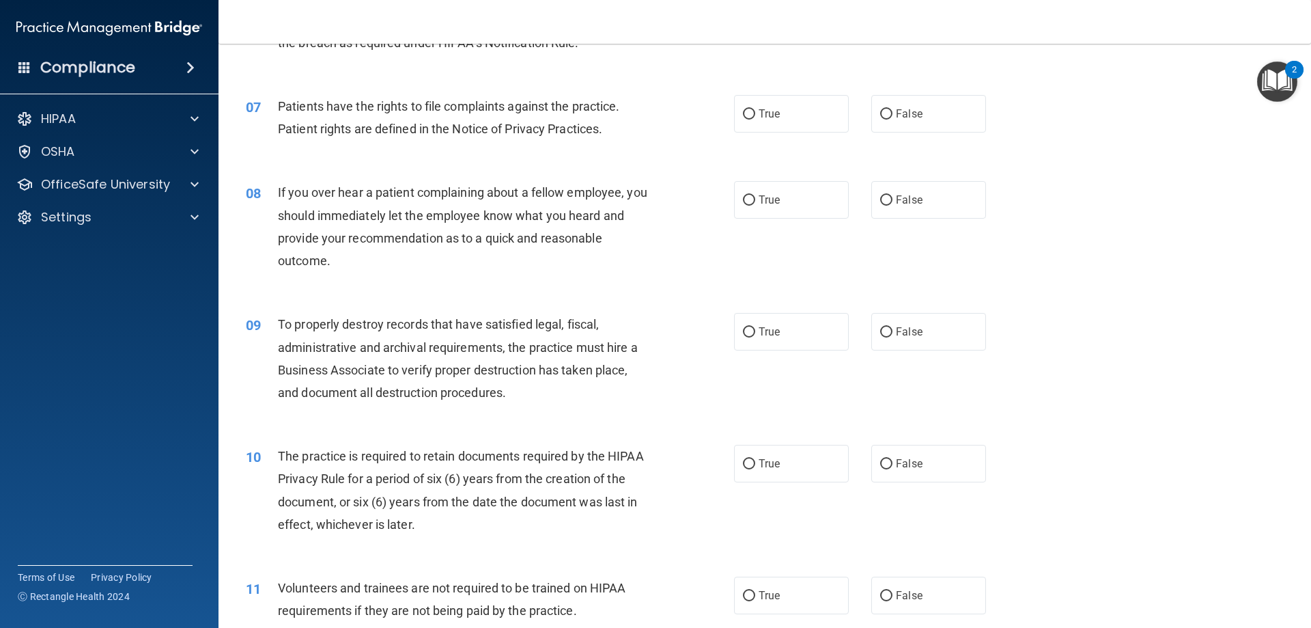
scroll to position [751, 0]
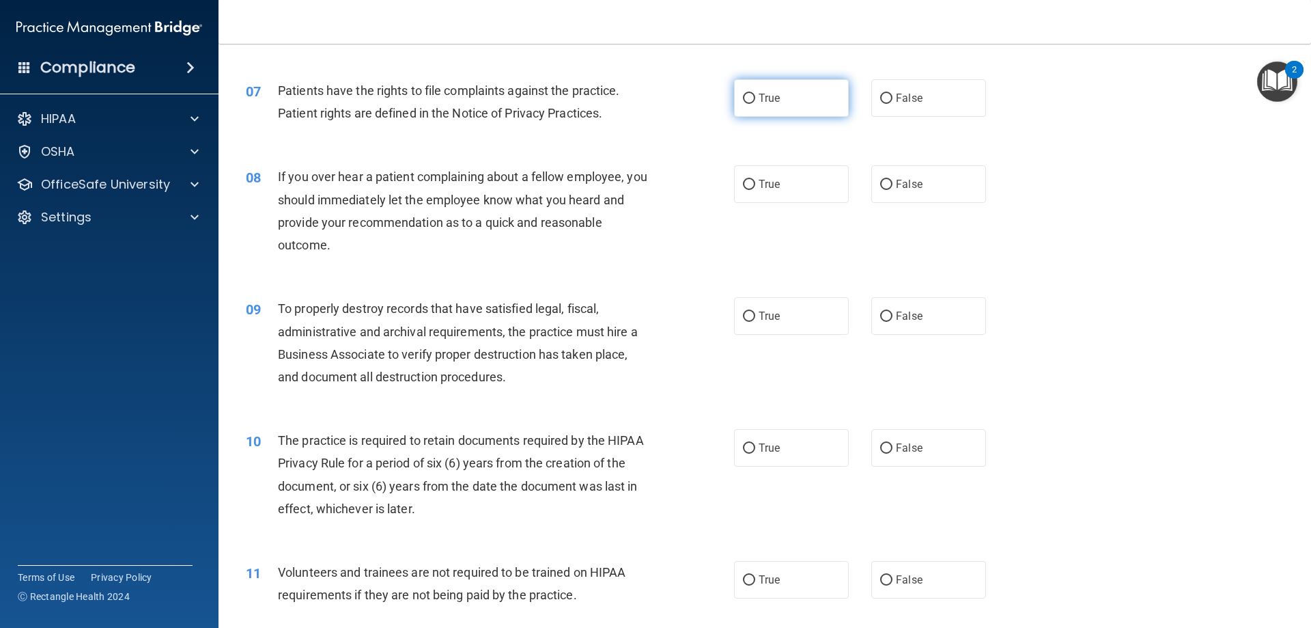
click at [743, 101] on input "True" at bounding box center [749, 99] width 12 height 10
radio input "true"
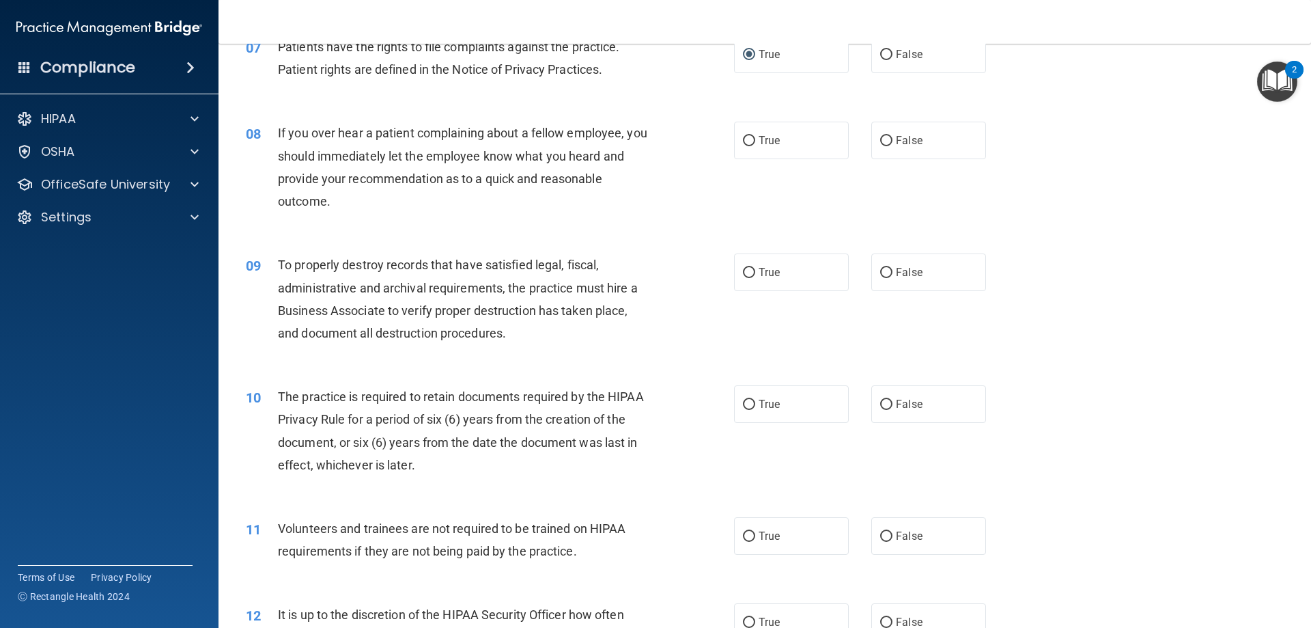
scroll to position [820, 0]
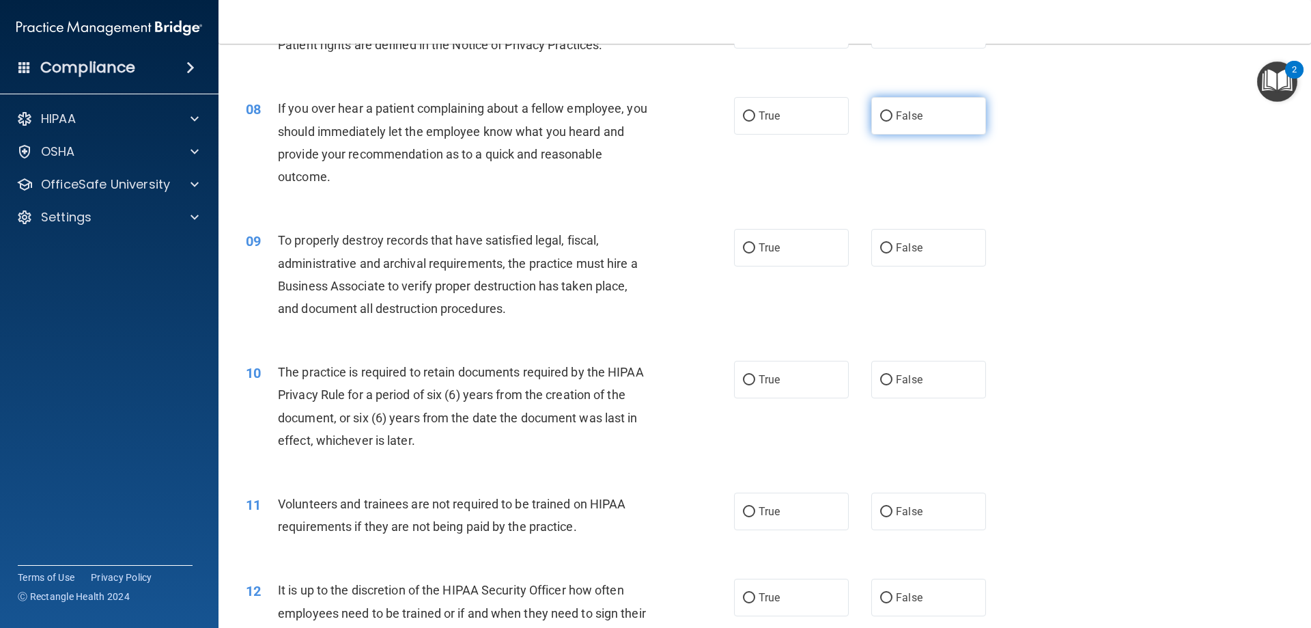
click at [880, 115] on input "False" at bounding box center [886, 116] width 12 height 10
radio input "true"
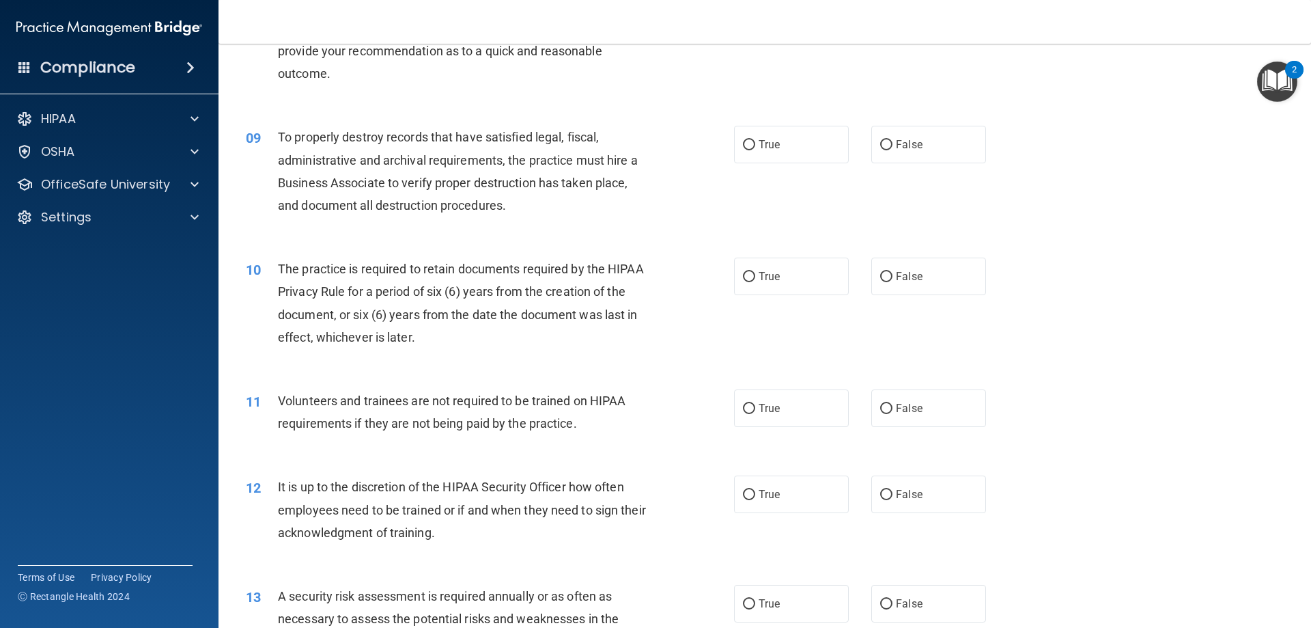
scroll to position [956, 0]
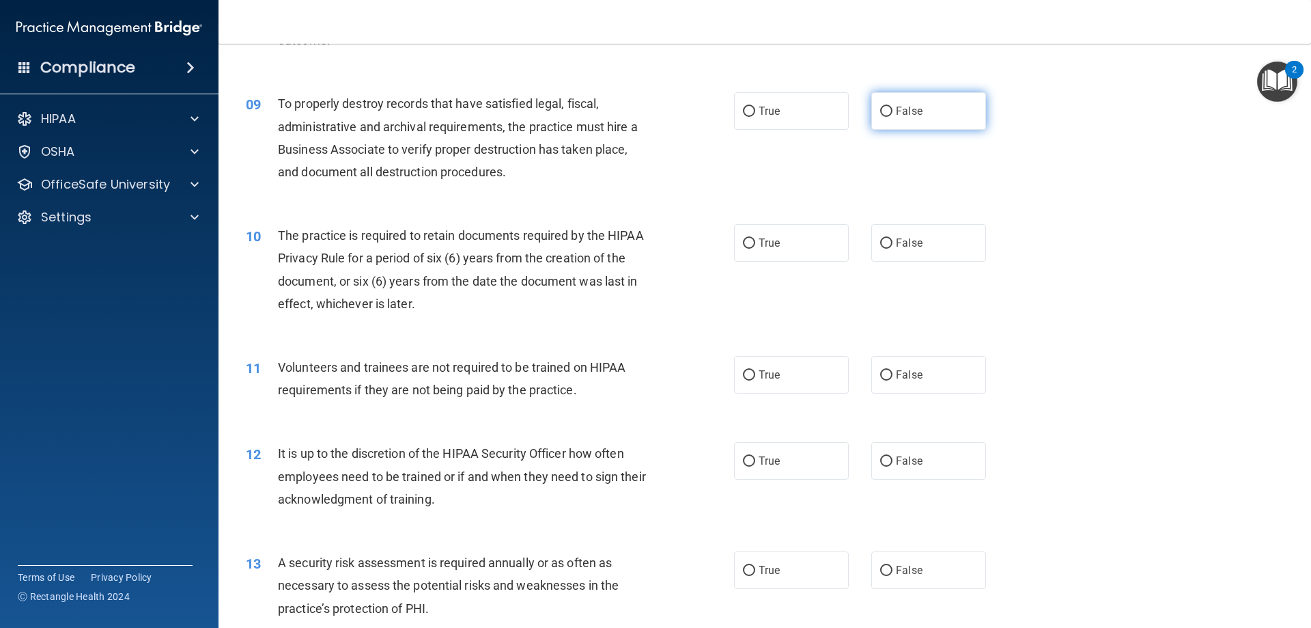
click at [882, 111] on input "False" at bounding box center [886, 112] width 12 height 10
radio input "true"
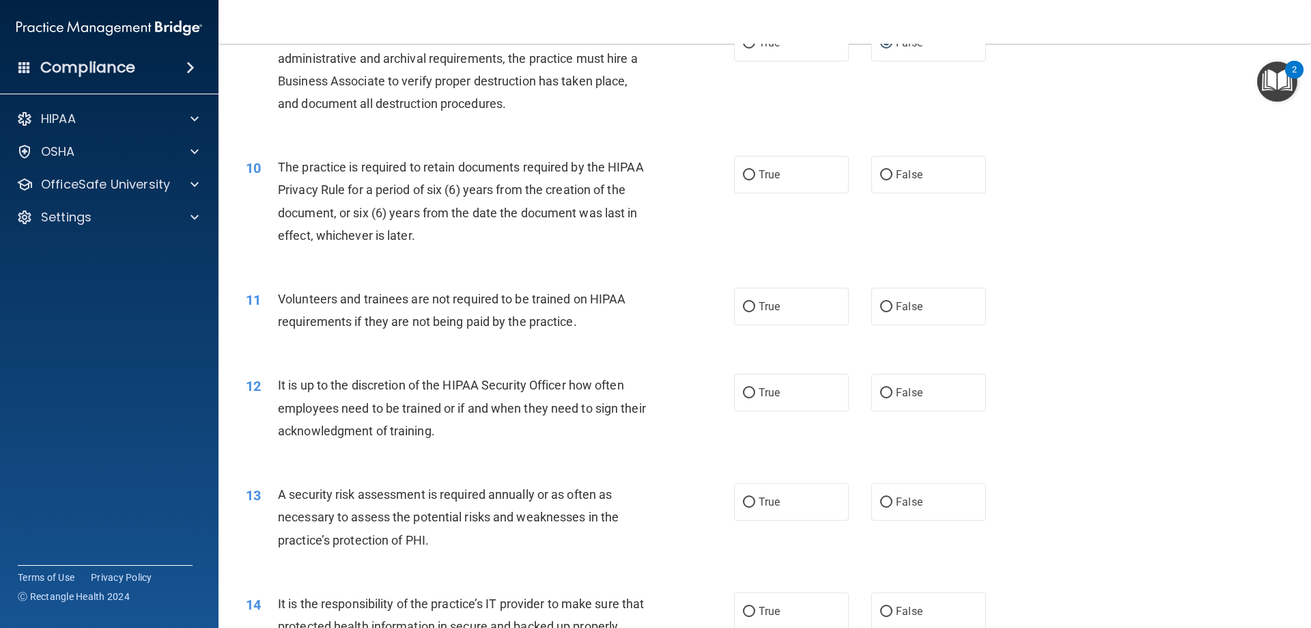
scroll to position [1093, 0]
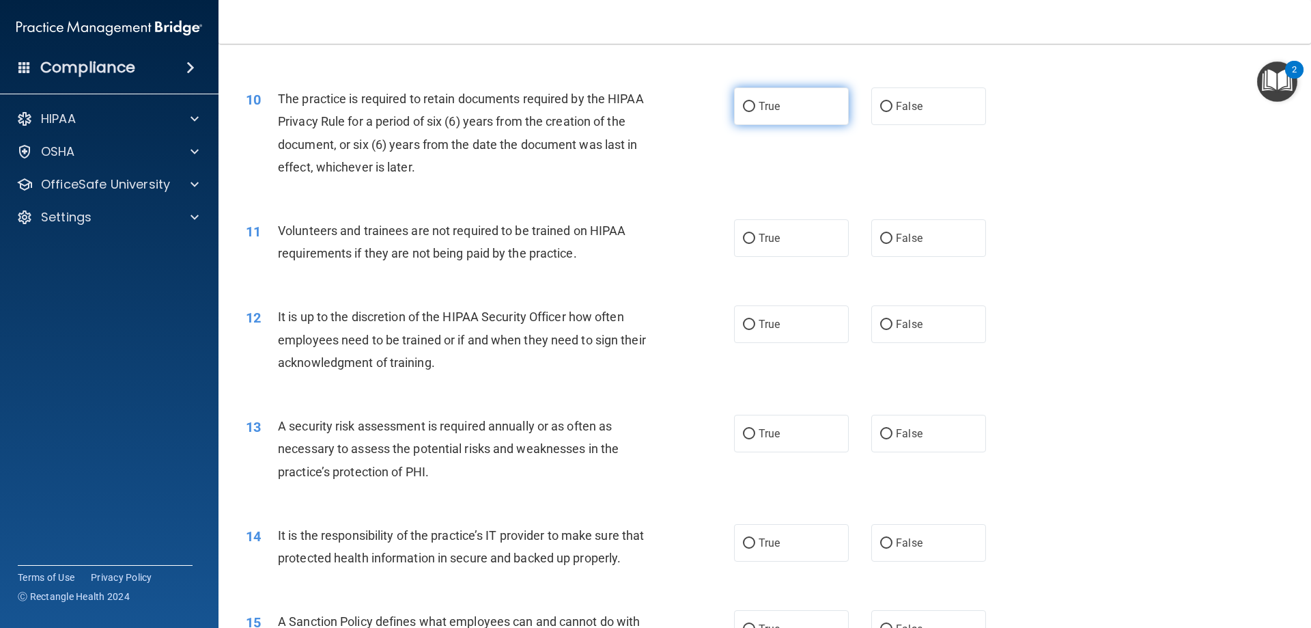
click at [749, 105] on input "True" at bounding box center [749, 107] width 12 height 10
radio input "true"
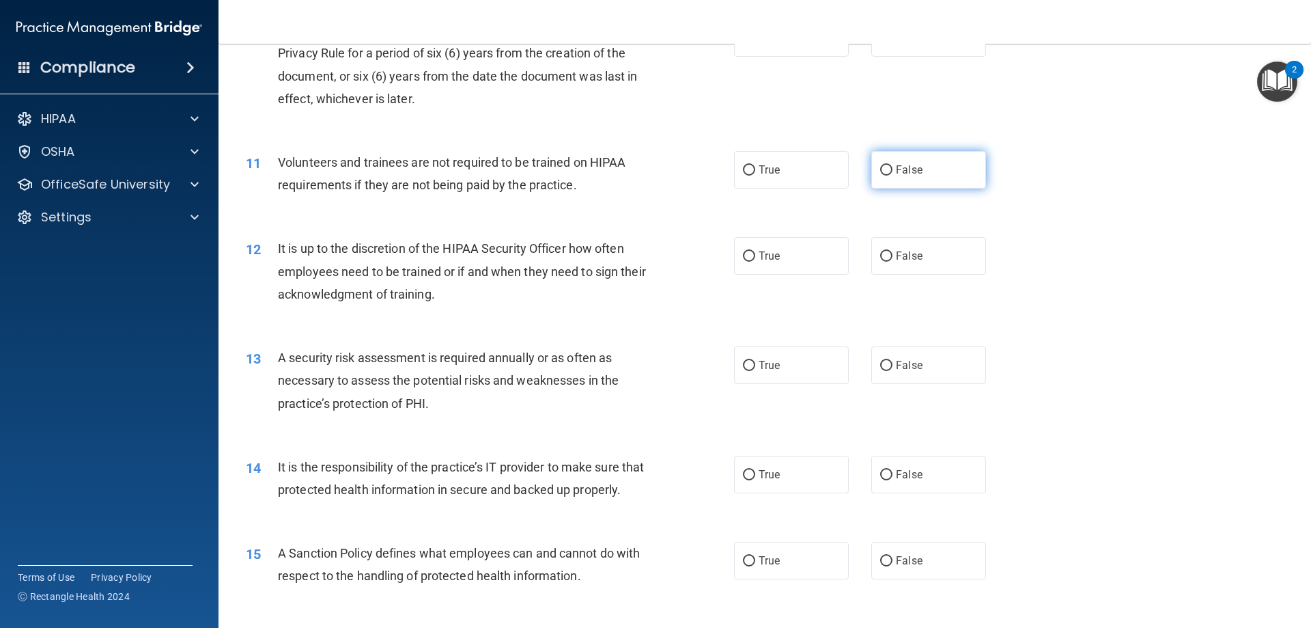
click at [880, 168] on input "False" at bounding box center [886, 170] width 12 height 10
radio input "true"
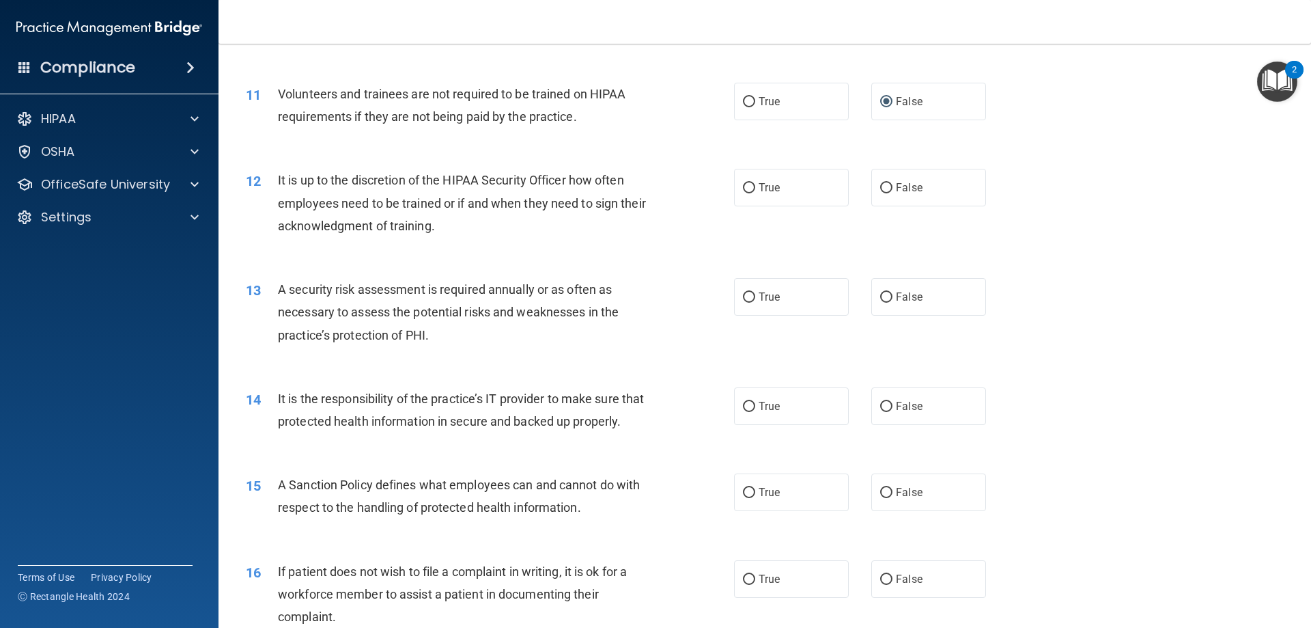
scroll to position [1298, 0]
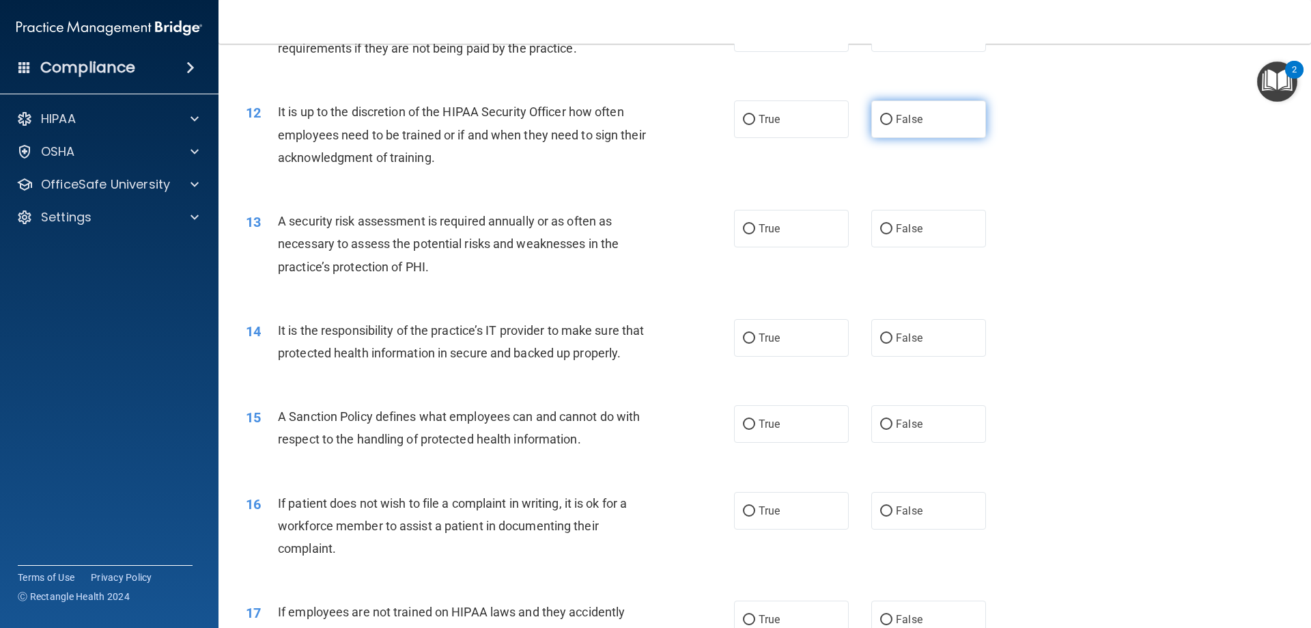
click at [880, 119] on input "False" at bounding box center [886, 120] width 12 height 10
radio input "true"
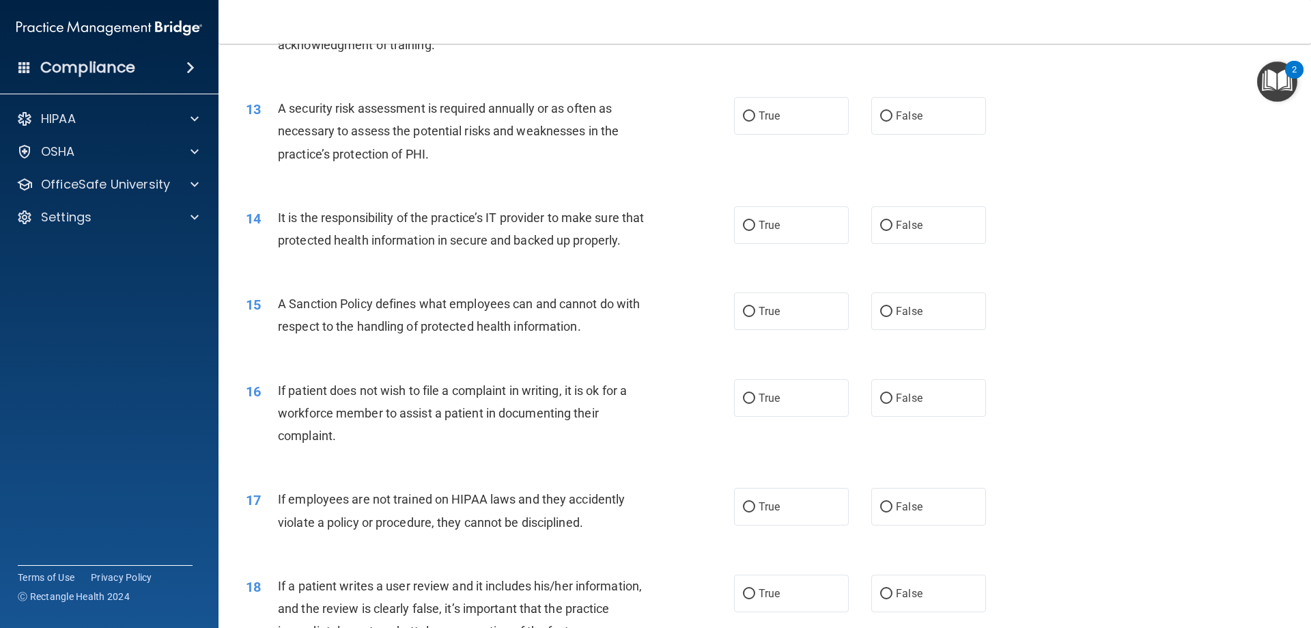
scroll to position [1434, 0]
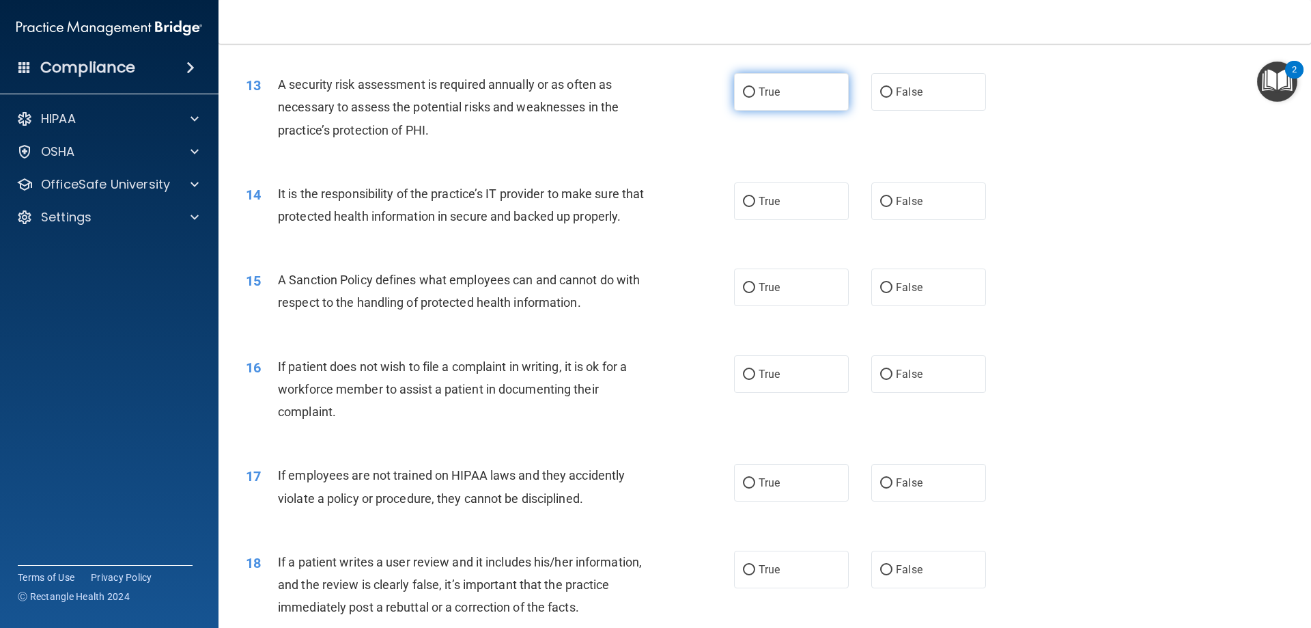
click at [747, 89] on input "True" at bounding box center [749, 92] width 12 height 10
radio input "true"
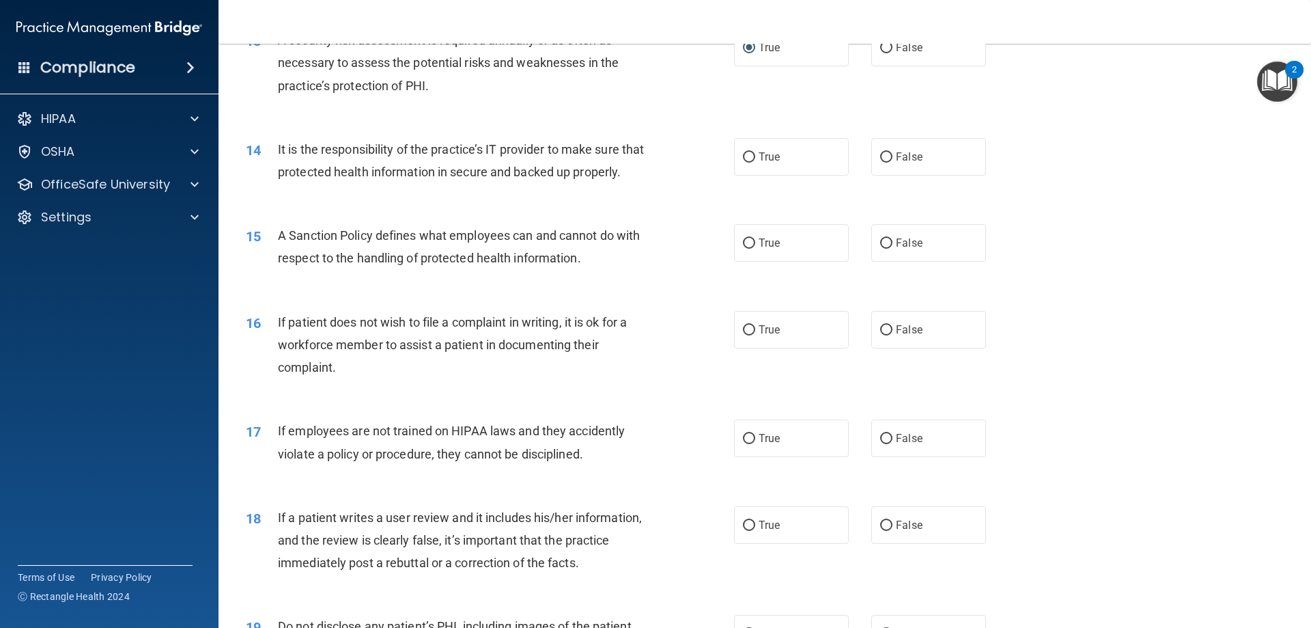
scroll to position [1503, 0]
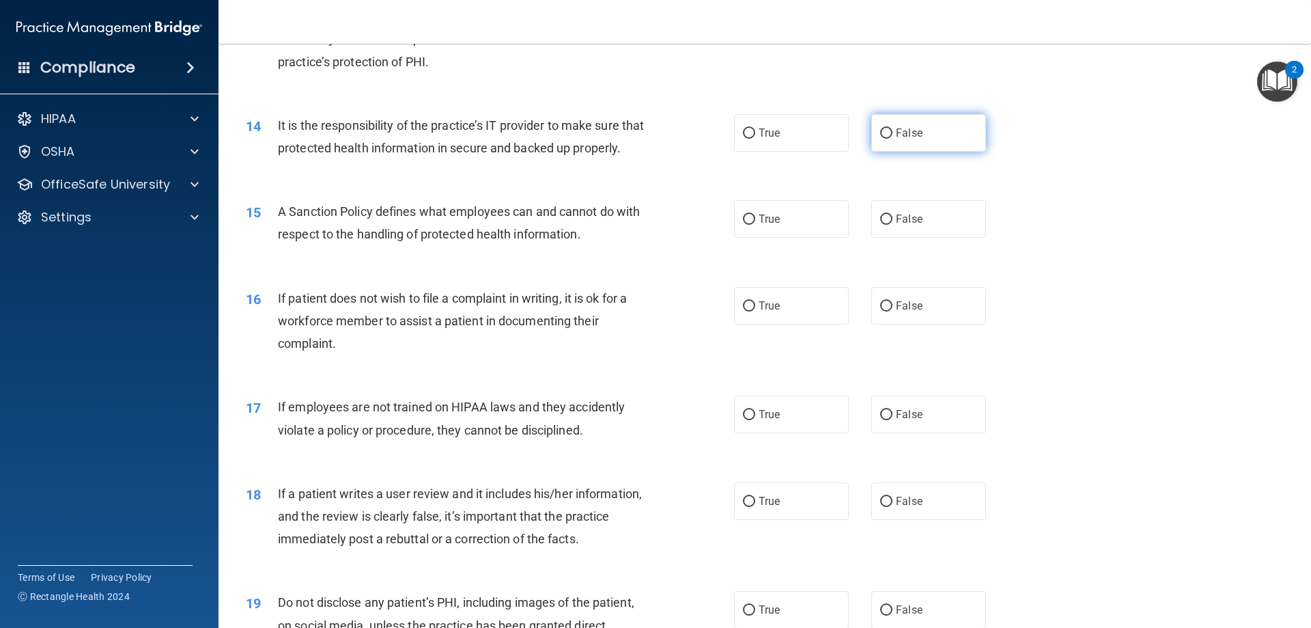
click at [880, 137] on input "False" at bounding box center [886, 133] width 12 height 10
radio input "true"
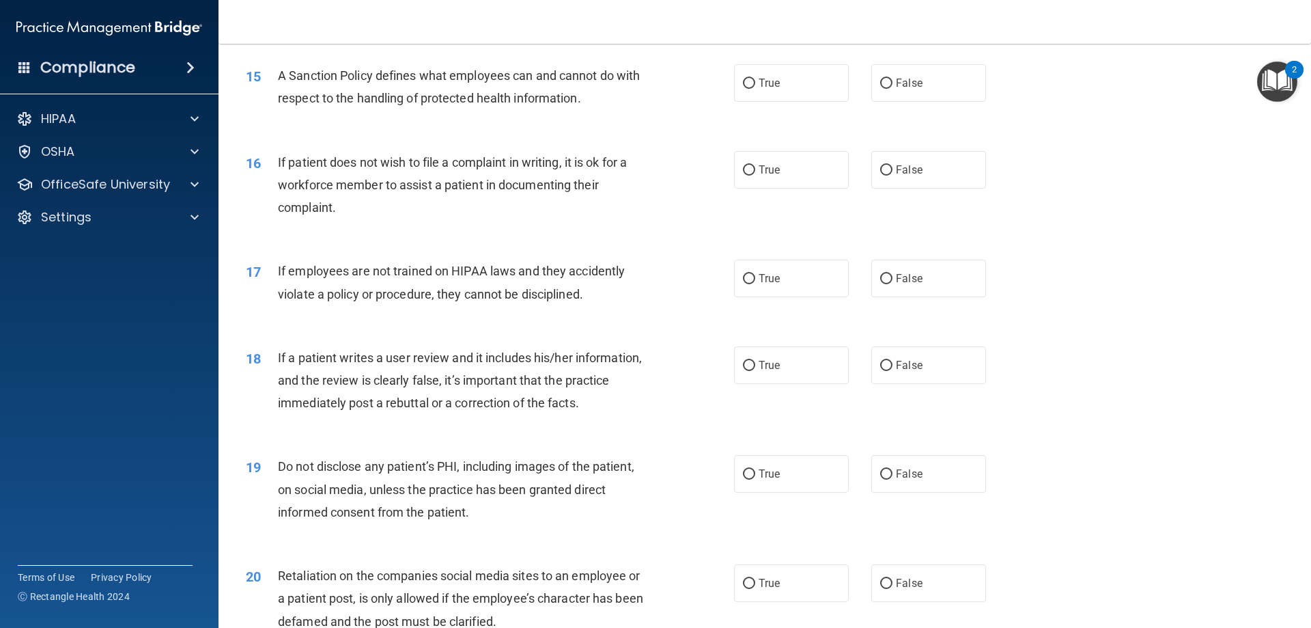
scroll to position [1639, 0]
click at [745, 88] on input "True" at bounding box center [749, 83] width 12 height 10
radio input "true"
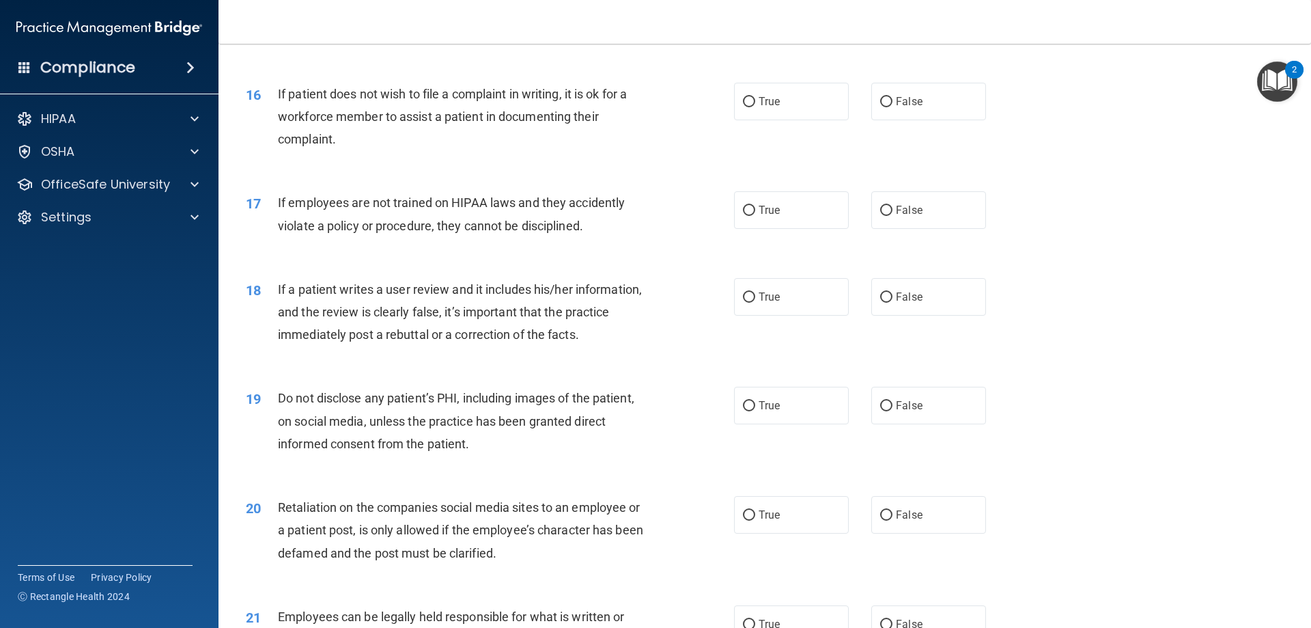
scroll to position [1708, 0]
click at [747, 107] on input "True" at bounding box center [749, 101] width 12 height 10
radio input "true"
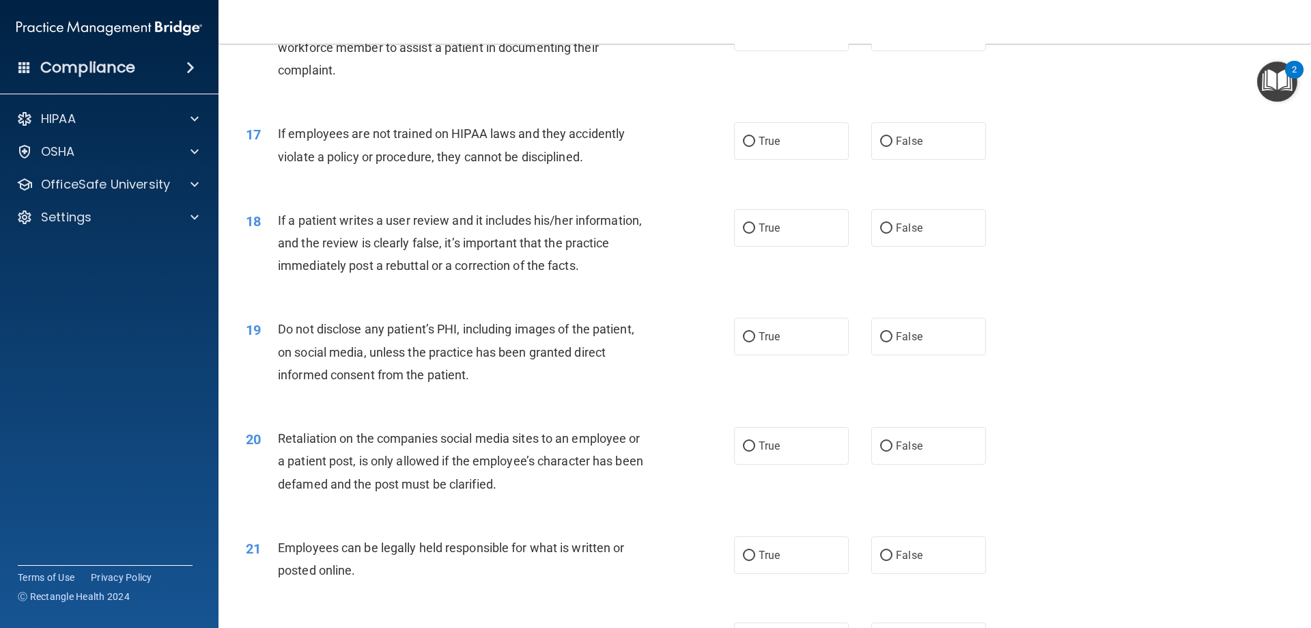
scroll to position [1844, 0]
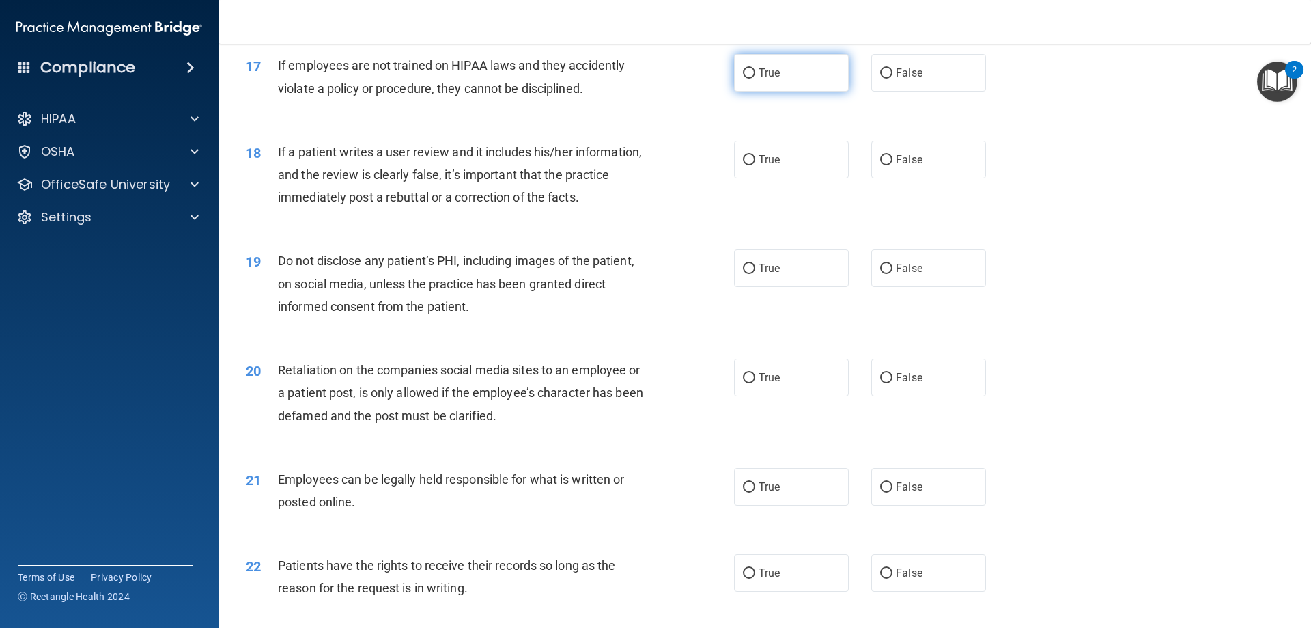
click at [745, 79] on input "True" at bounding box center [749, 73] width 12 height 10
radio input "true"
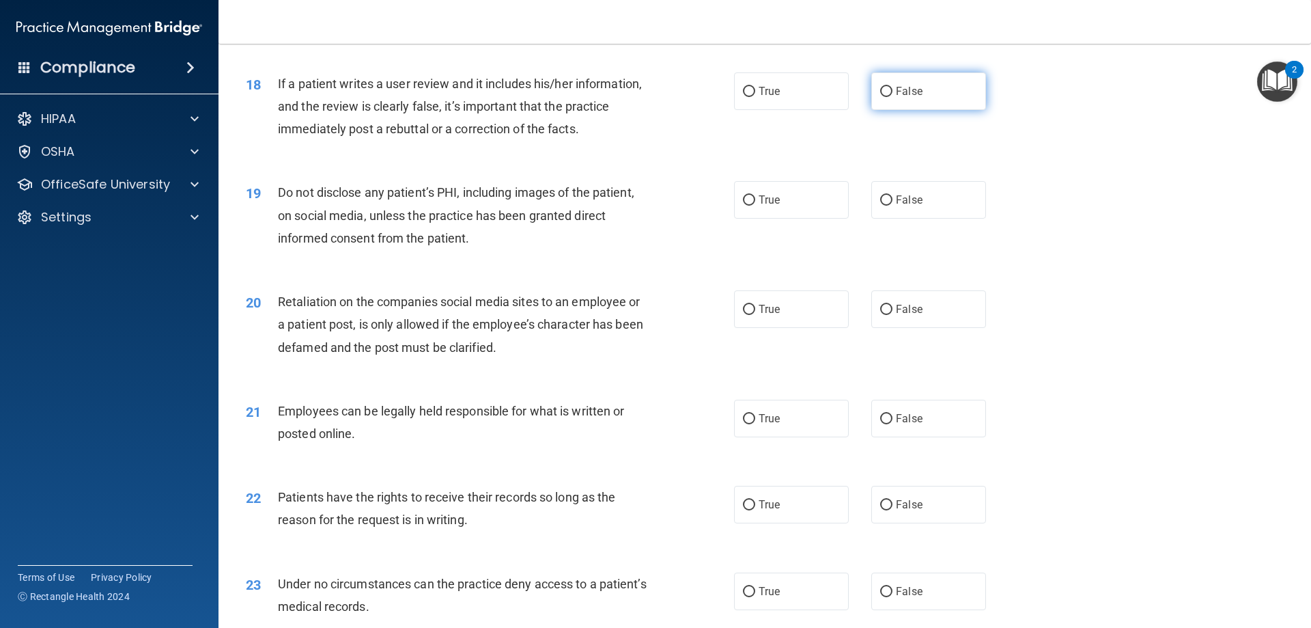
click at [887, 110] on label "False" at bounding box center [929, 91] width 115 height 38
click at [887, 97] on input "False" at bounding box center [886, 92] width 12 height 10
radio input "true"
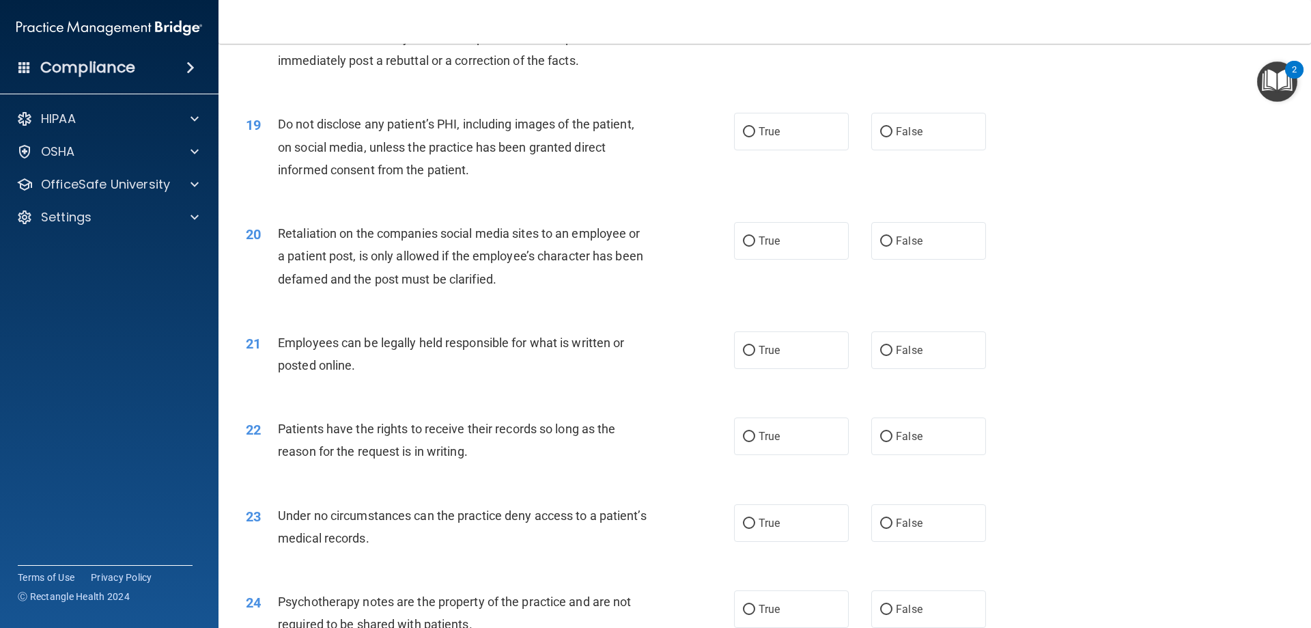
scroll to position [2049, 0]
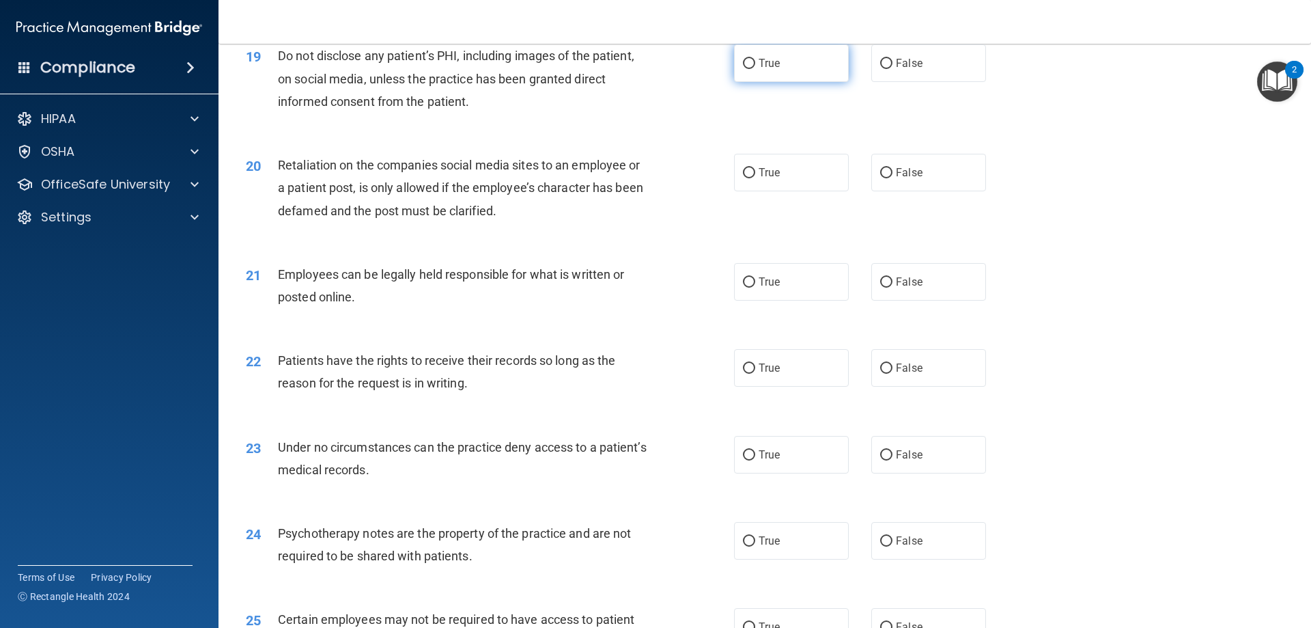
click at [745, 69] on input "True" at bounding box center [749, 64] width 12 height 10
radio input "true"
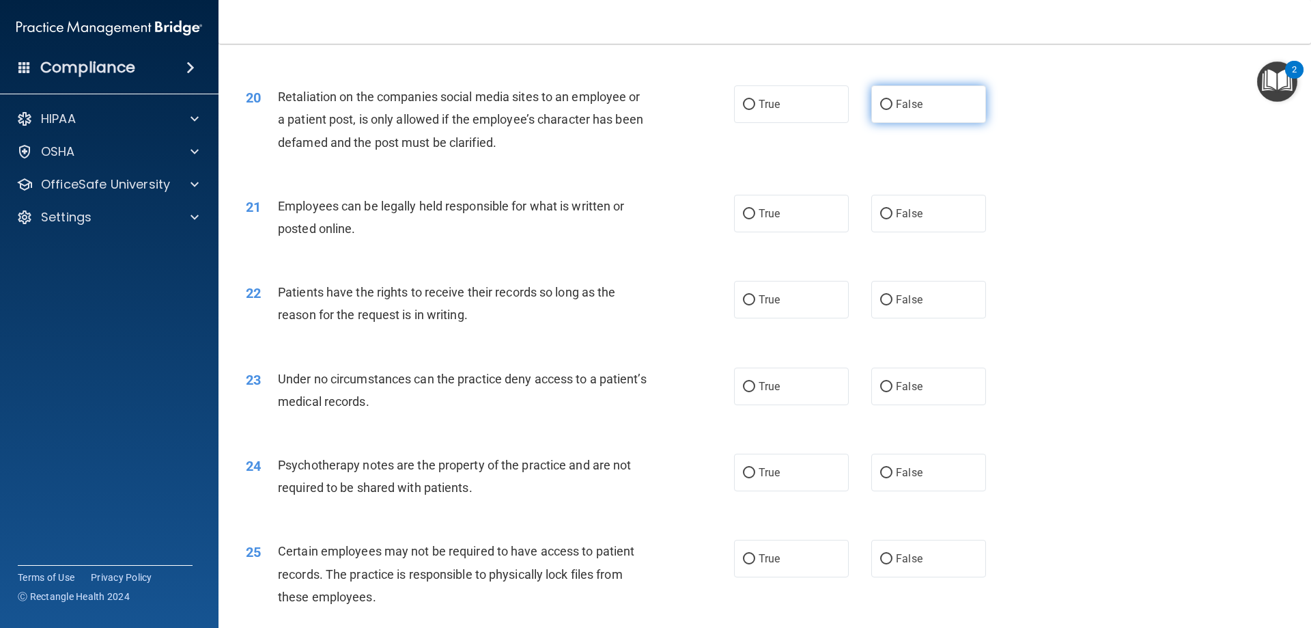
click at [880, 110] on input "False" at bounding box center [886, 105] width 12 height 10
radio input "true"
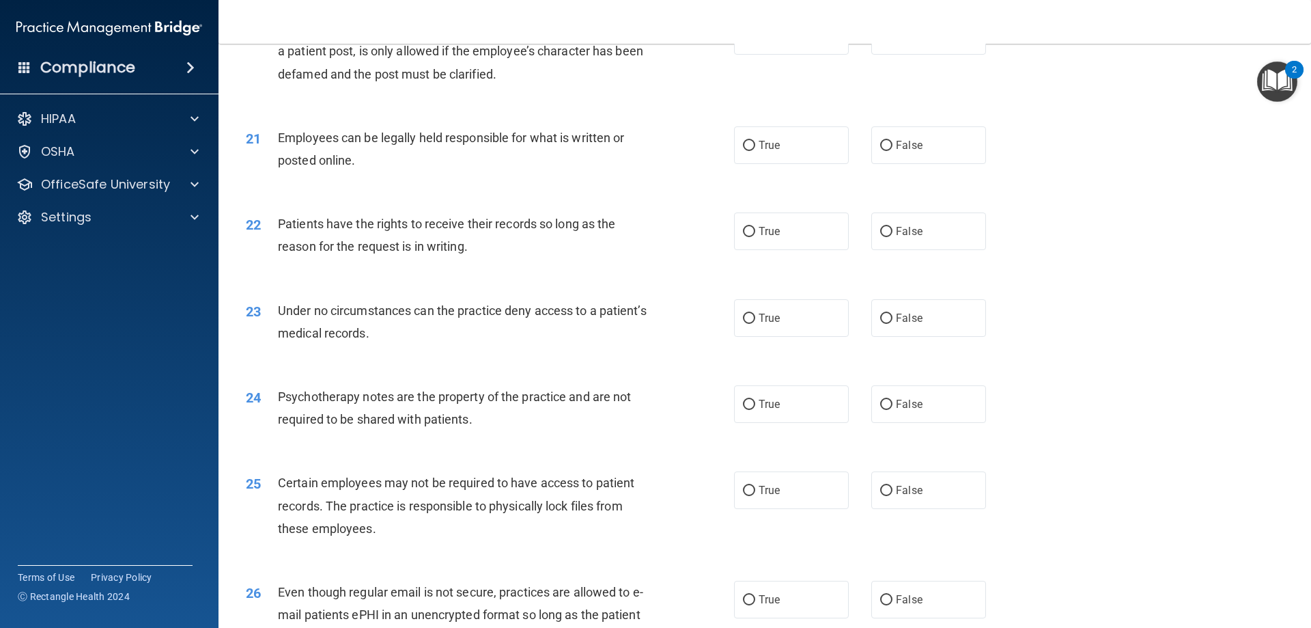
scroll to position [2254, 0]
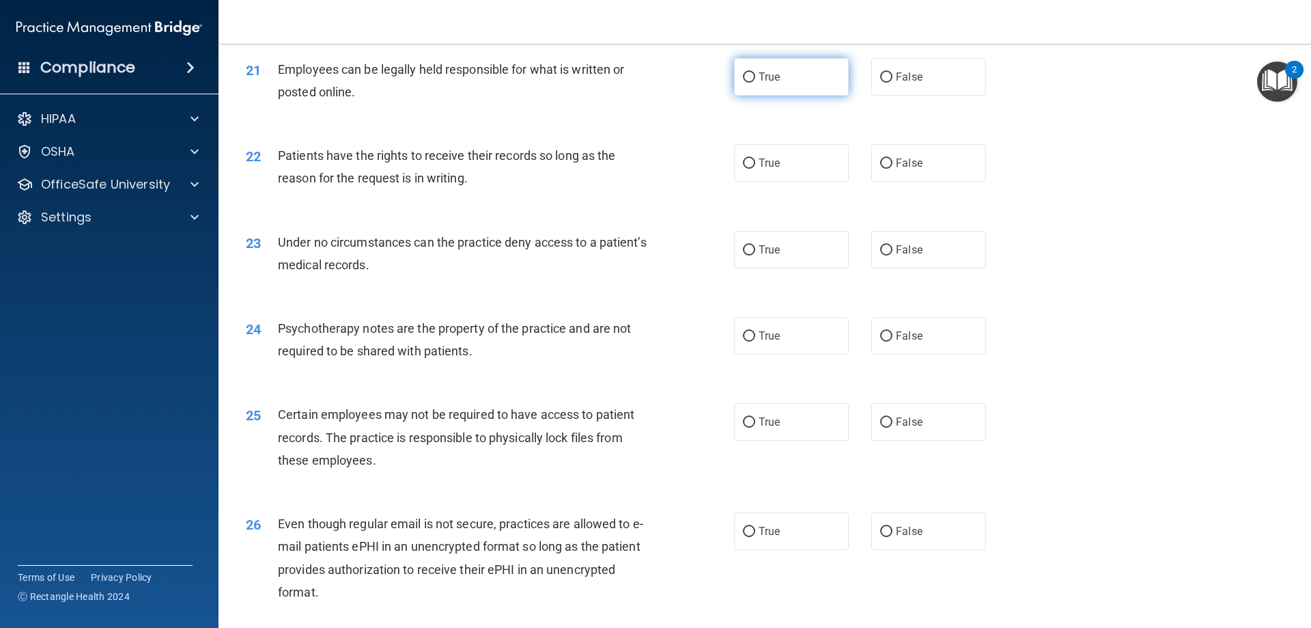
click at [745, 83] on input "True" at bounding box center [749, 77] width 12 height 10
radio input "true"
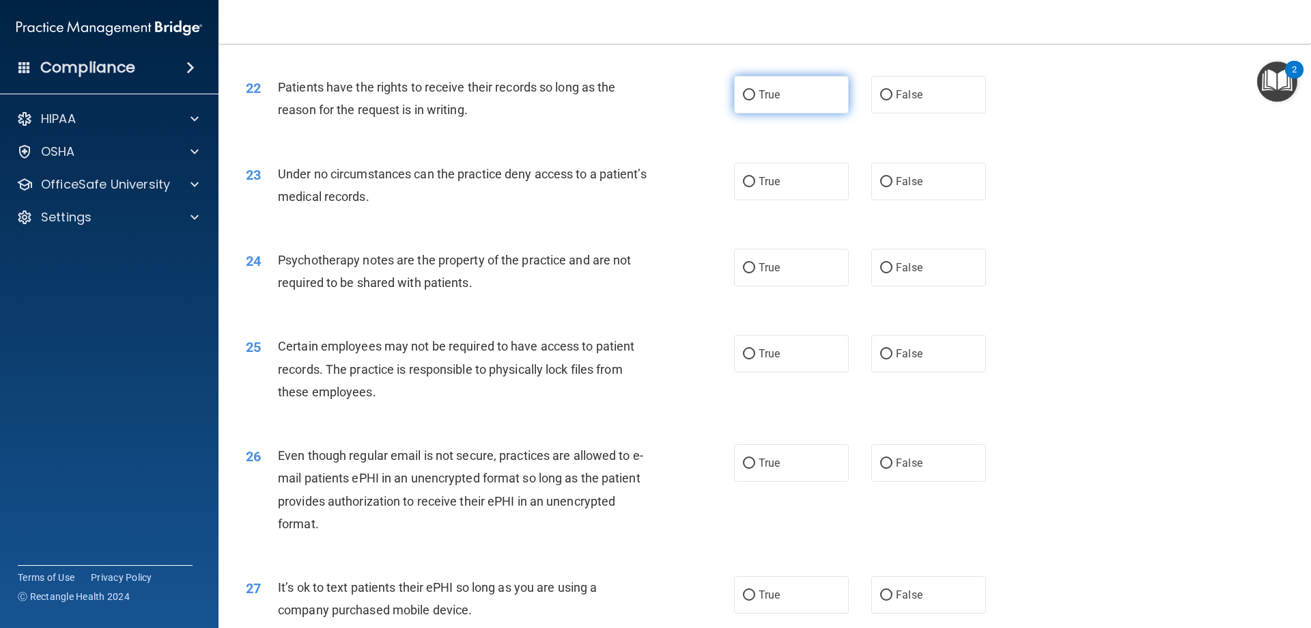
click at [745, 100] on input "True" at bounding box center [749, 95] width 12 height 10
radio input "true"
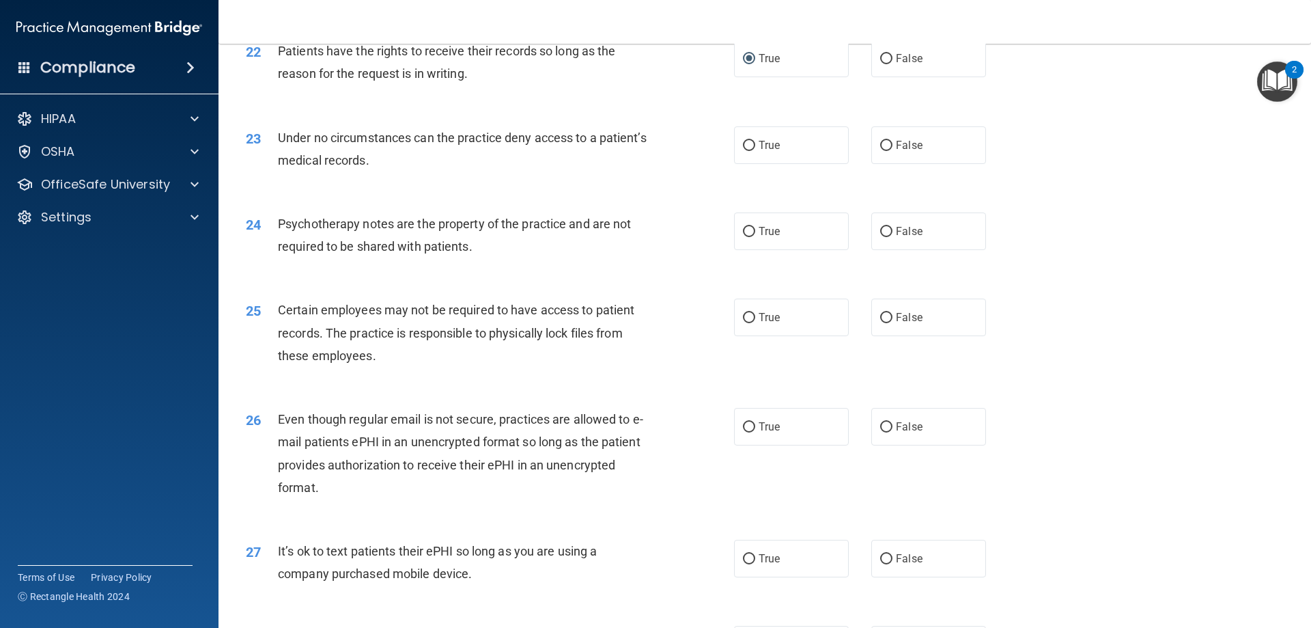
scroll to position [2391, 0]
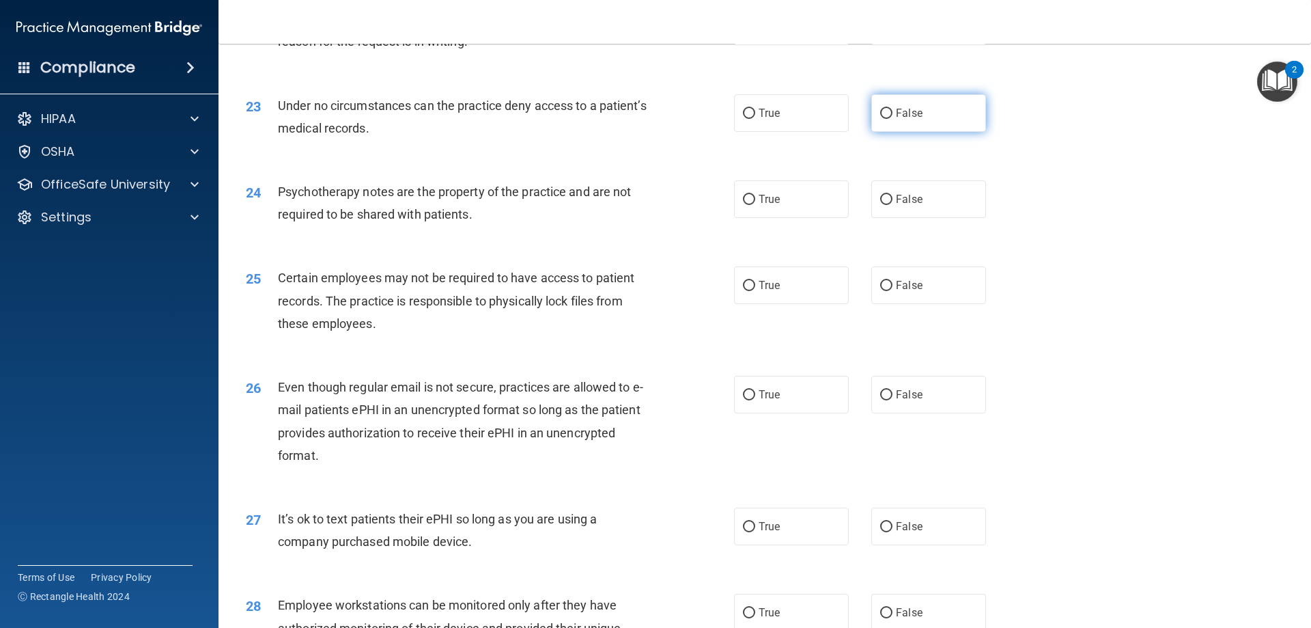
click at [883, 119] on input "False" at bounding box center [886, 114] width 12 height 10
radio input "true"
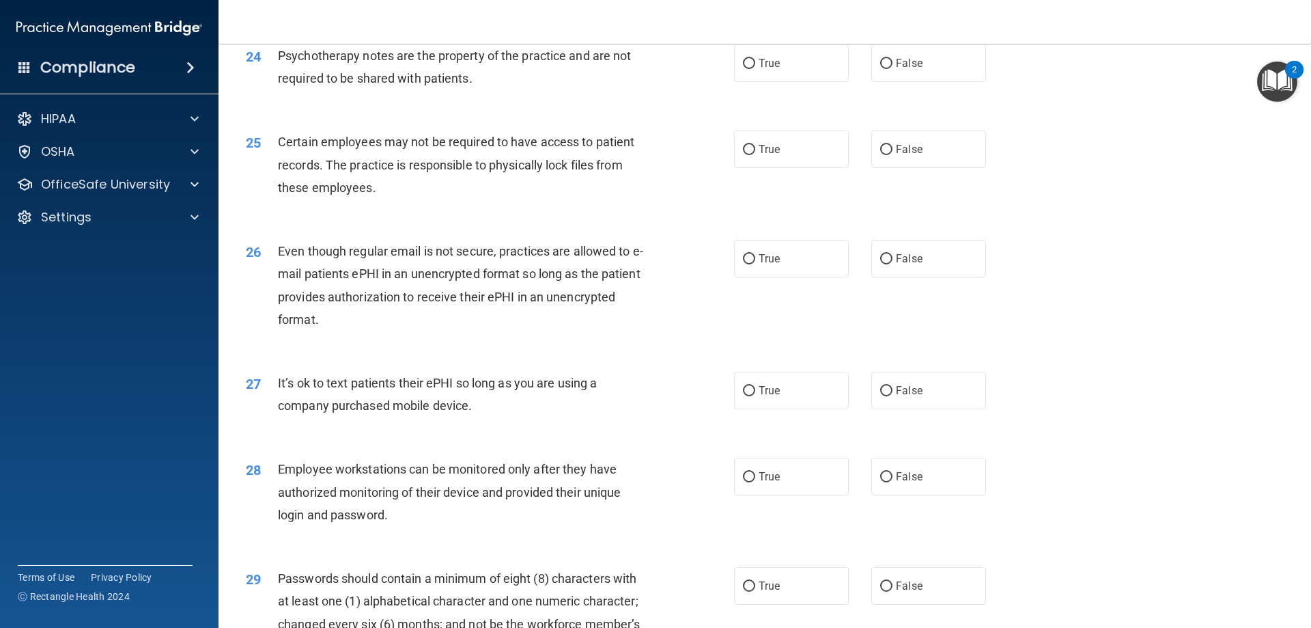
scroll to position [2527, 0]
click at [884, 68] on input "False" at bounding box center [886, 63] width 12 height 10
radio input "true"
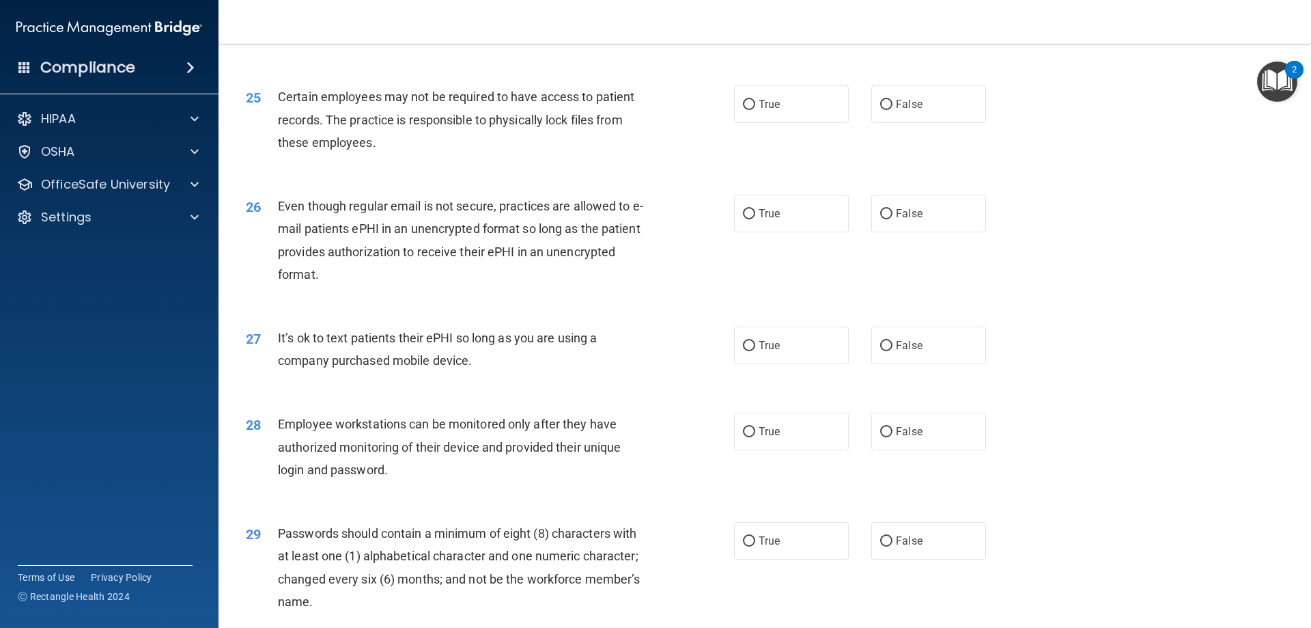
scroll to position [2596, 0]
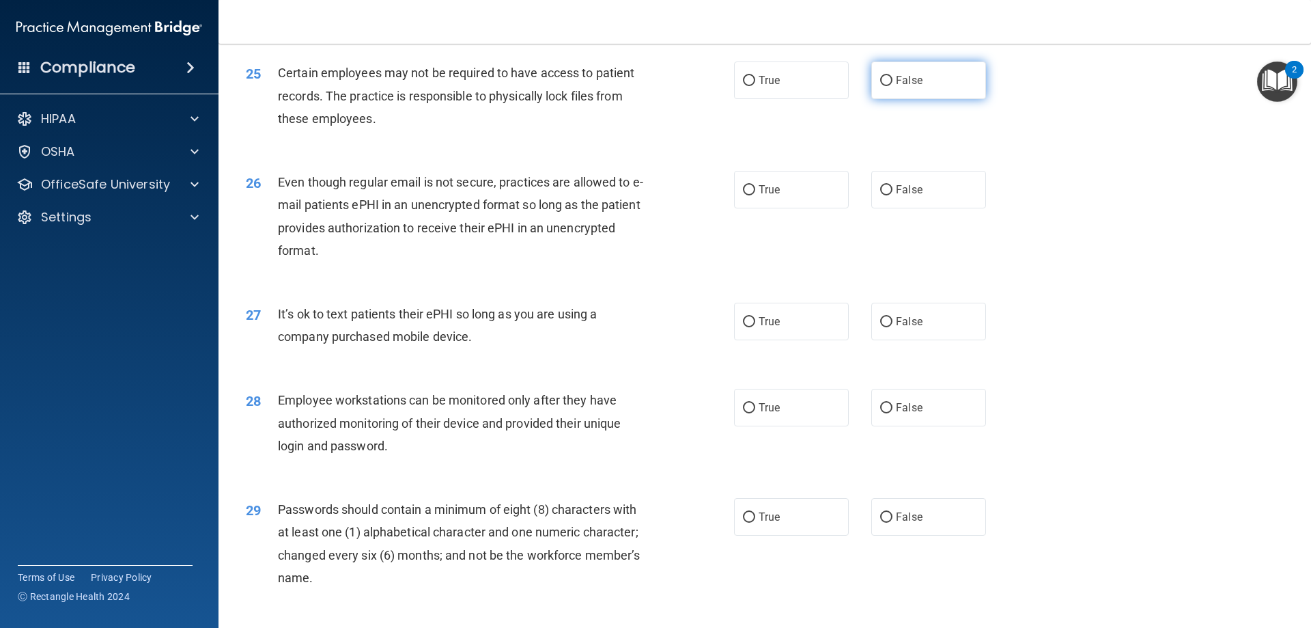
click at [882, 86] on input "False" at bounding box center [886, 81] width 12 height 10
radio input "true"
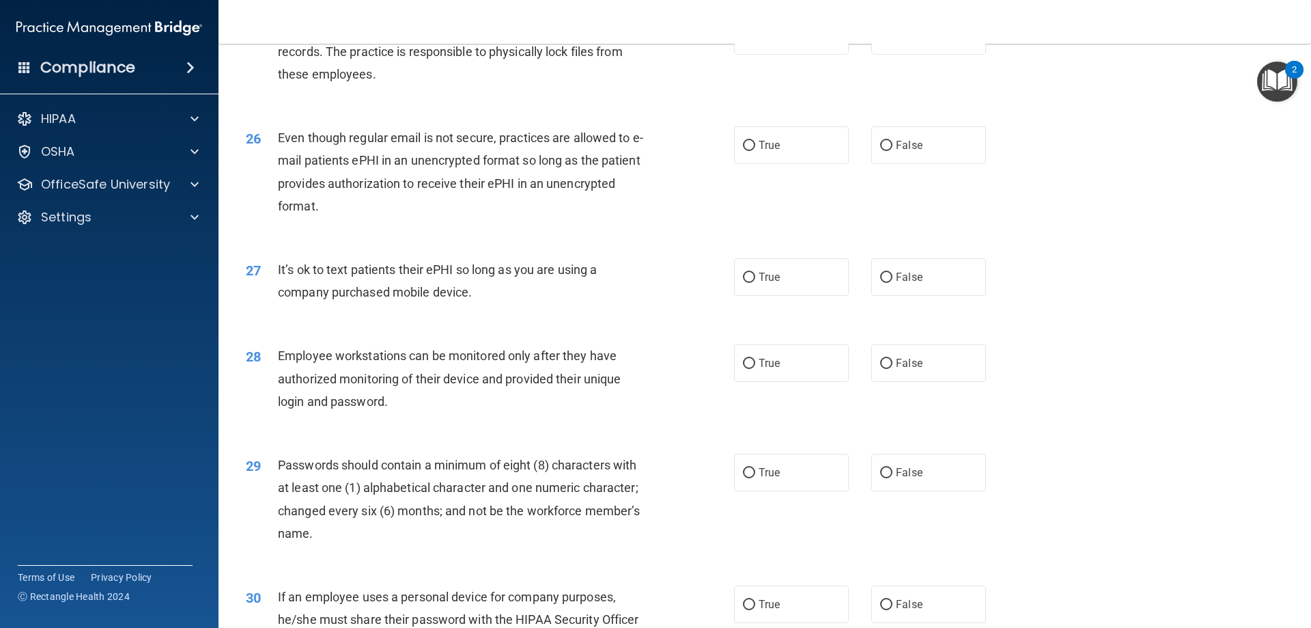
scroll to position [2664, 0]
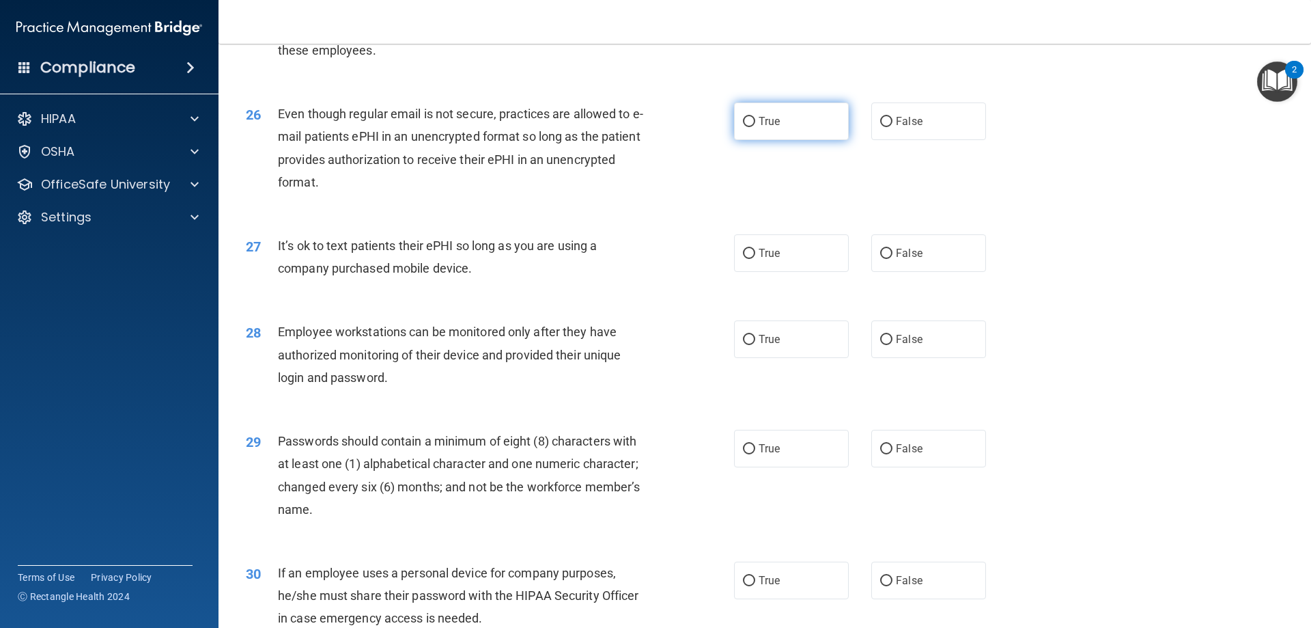
click at [746, 127] on input "True" at bounding box center [749, 122] width 12 height 10
radio input "true"
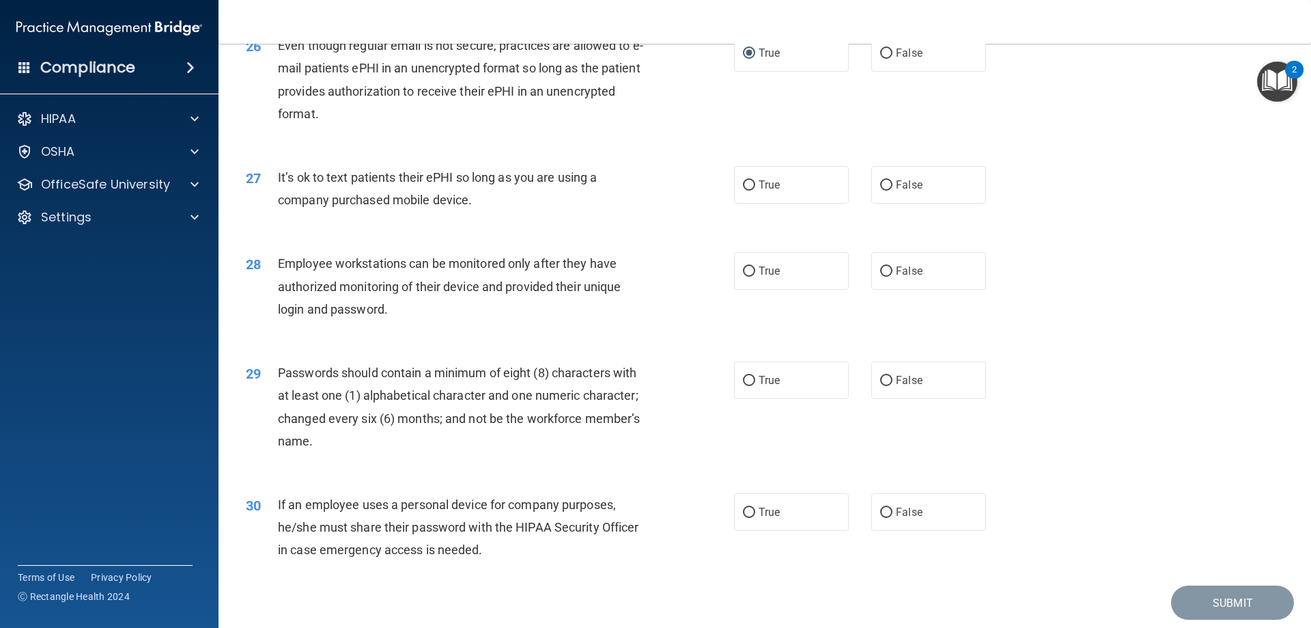
scroll to position [2800, 0]
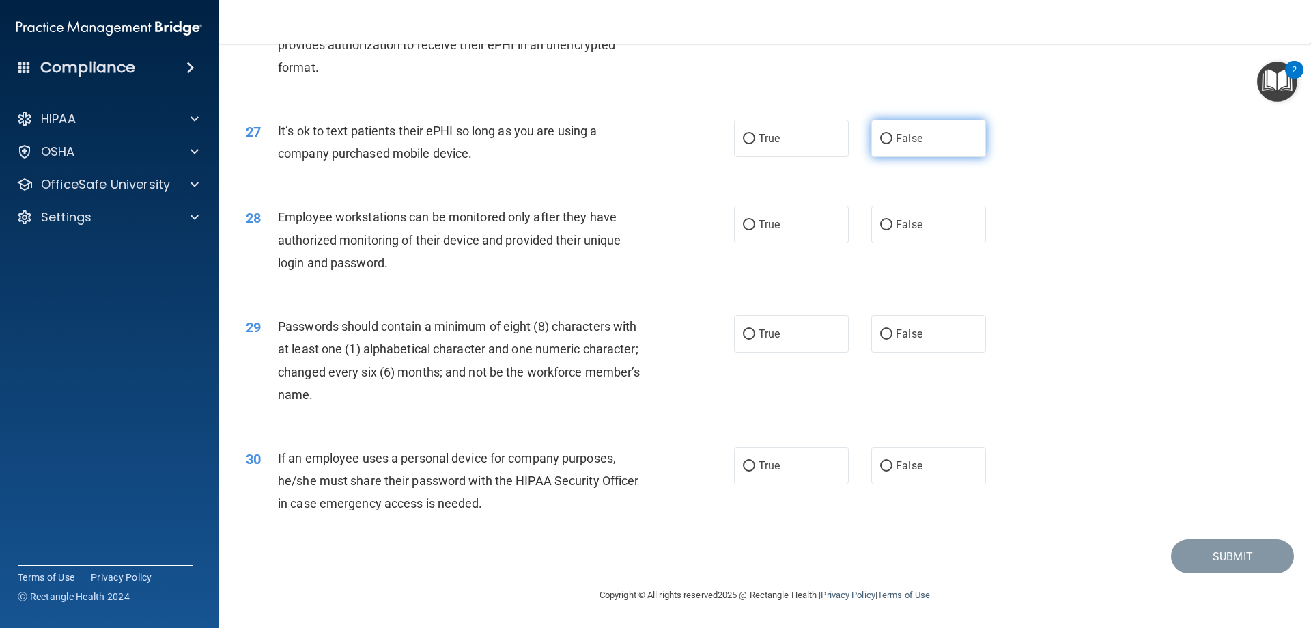
click at [887, 137] on label "False" at bounding box center [929, 139] width 115 height 38
click at [887, 137] on input "False" at bounding box center [886, 139] width 12 height 10
radio input "true"
click at [881, 225] on input "False" at bounding box center [886, 225] width 12 height 10
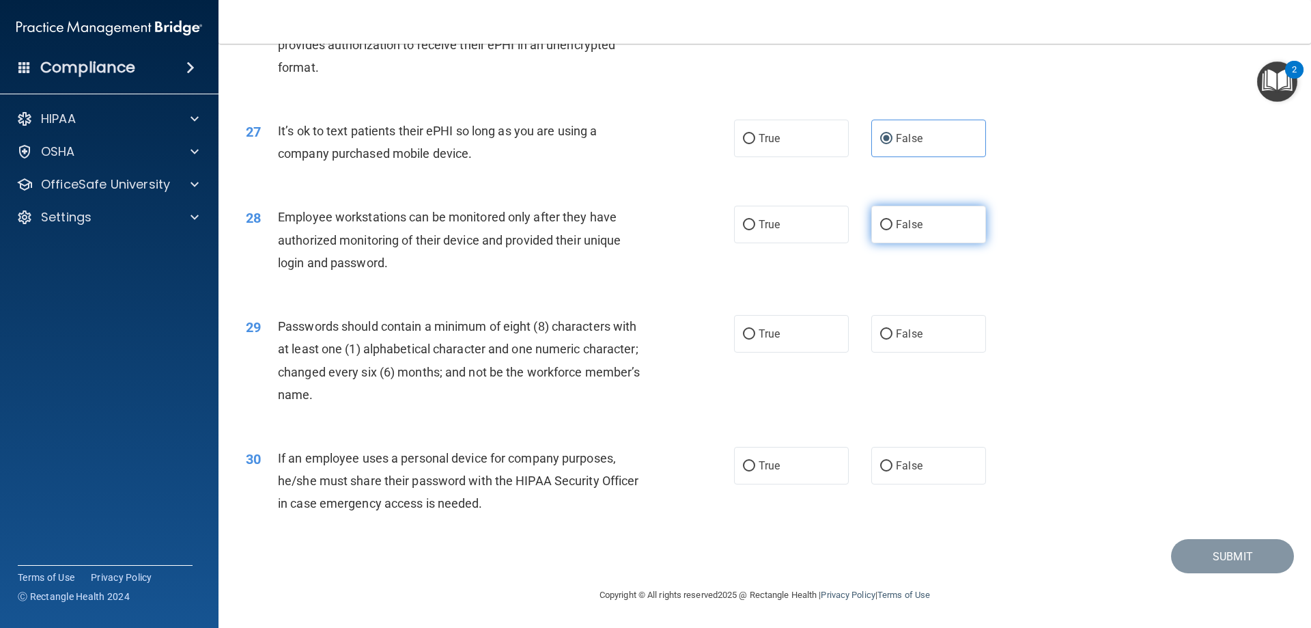
radio input "true"
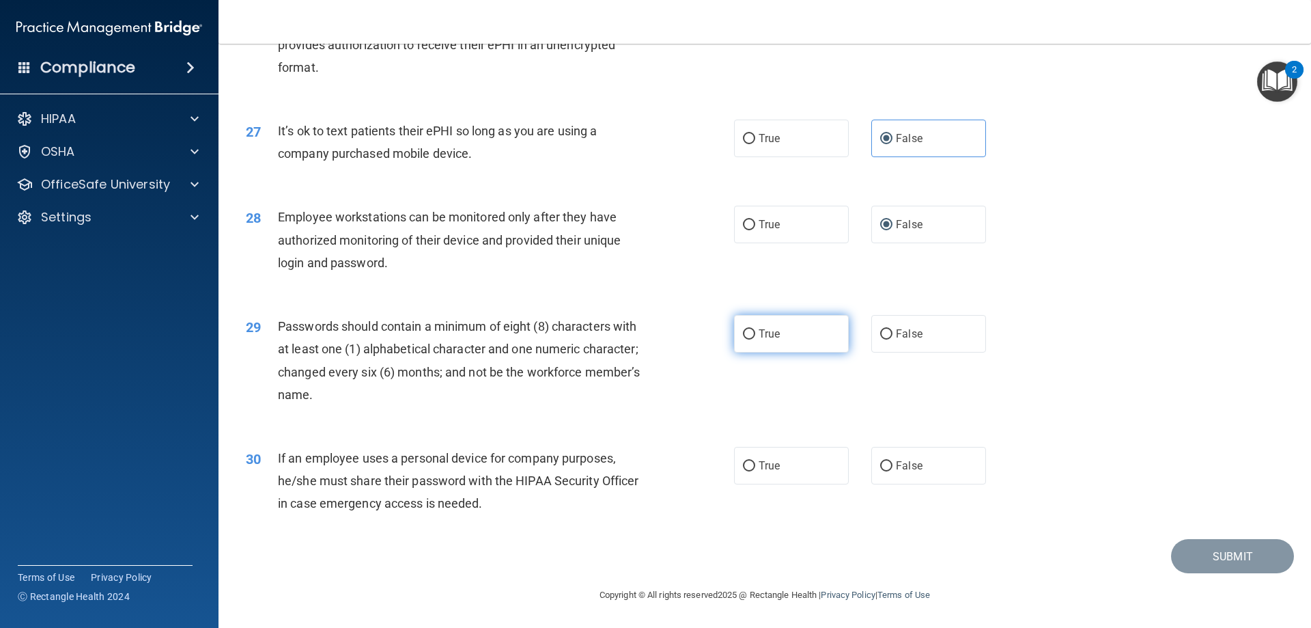
click at [749, 335] on input "True" at bounding box center [749, 334] width 12 height 10
radio input "true"
click at [880, 468] on input "False" at bounding box center [886, 466] width 12 height 10
radio input "true"
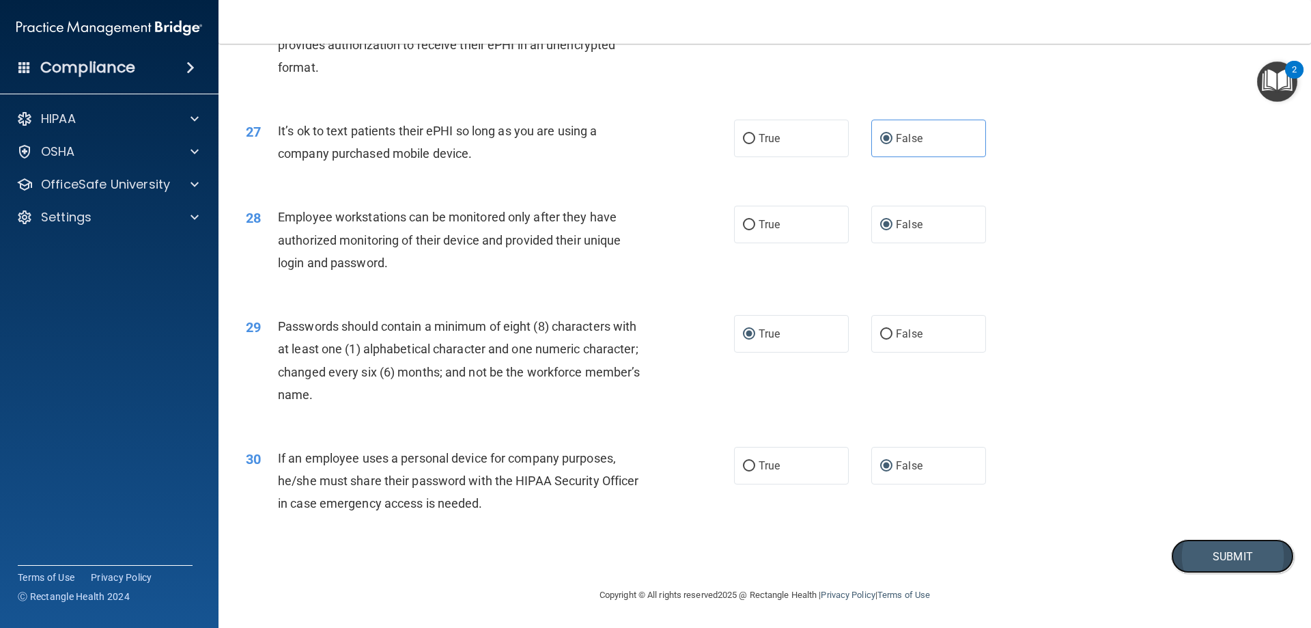
click at [1192, 557] on button "Submit" at bounding box center [1232, 556] width 123 height 35
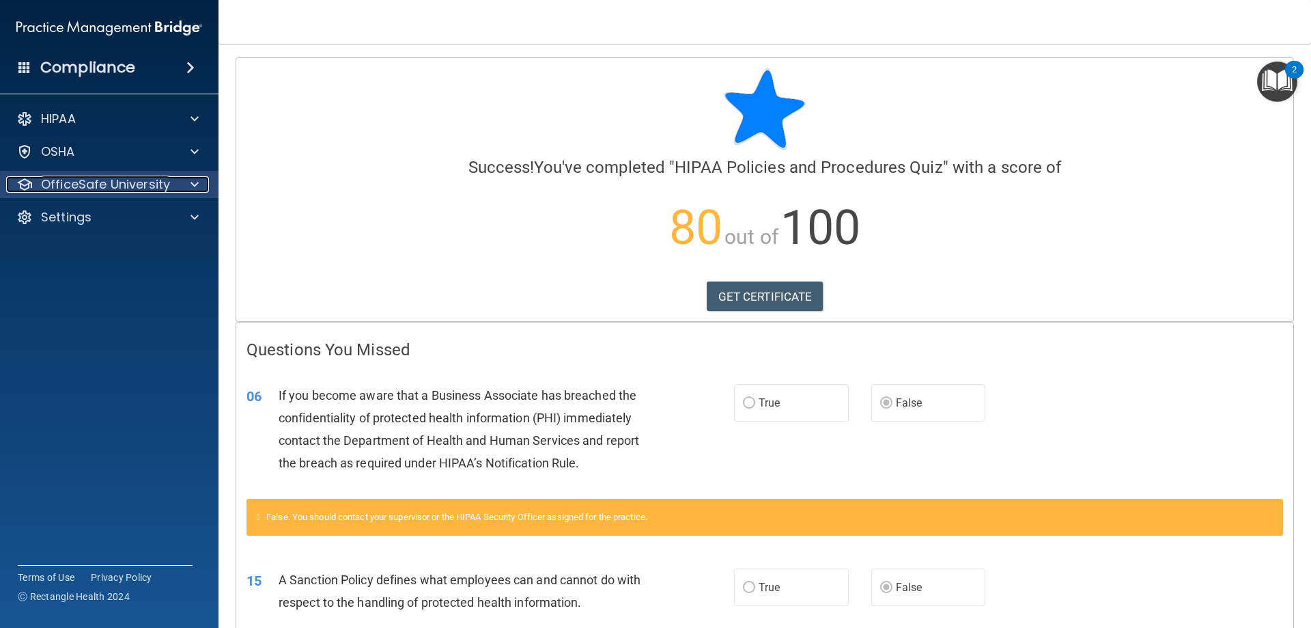
click at [126, 182] on p "OfficeSafe University" at bounding box center [105, 184] width 129 height 16
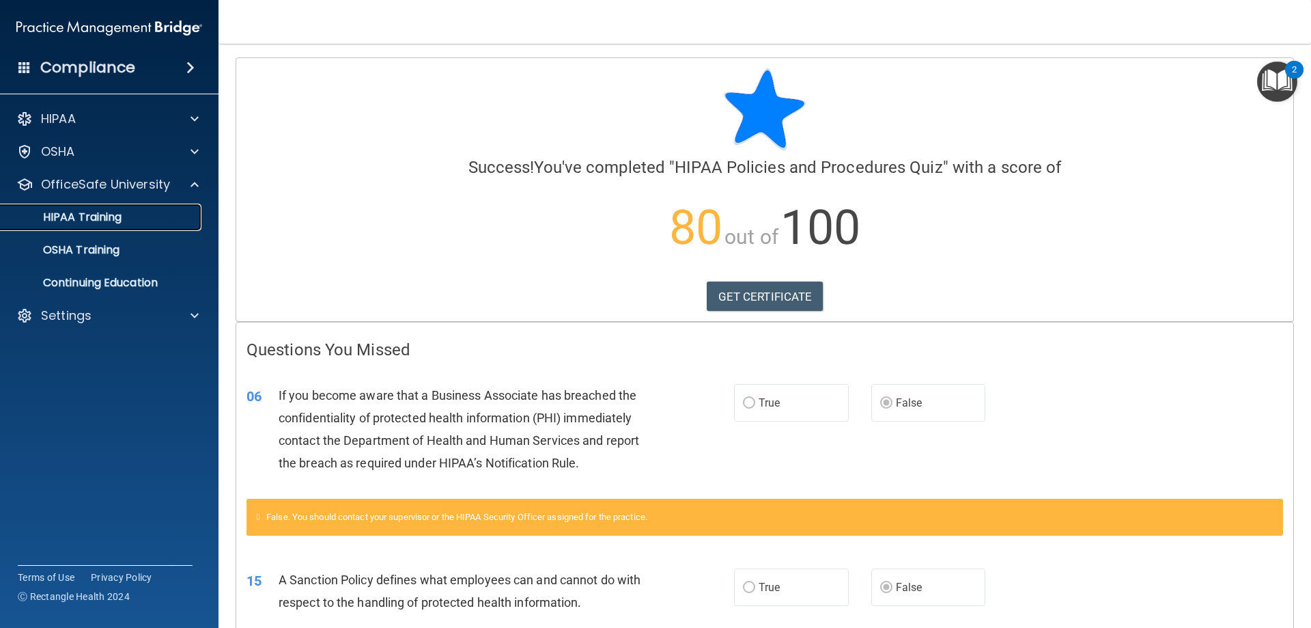
click at [98, 208] on link "HIPAA Training" at bounding box center [93, 217] width 215 height 27
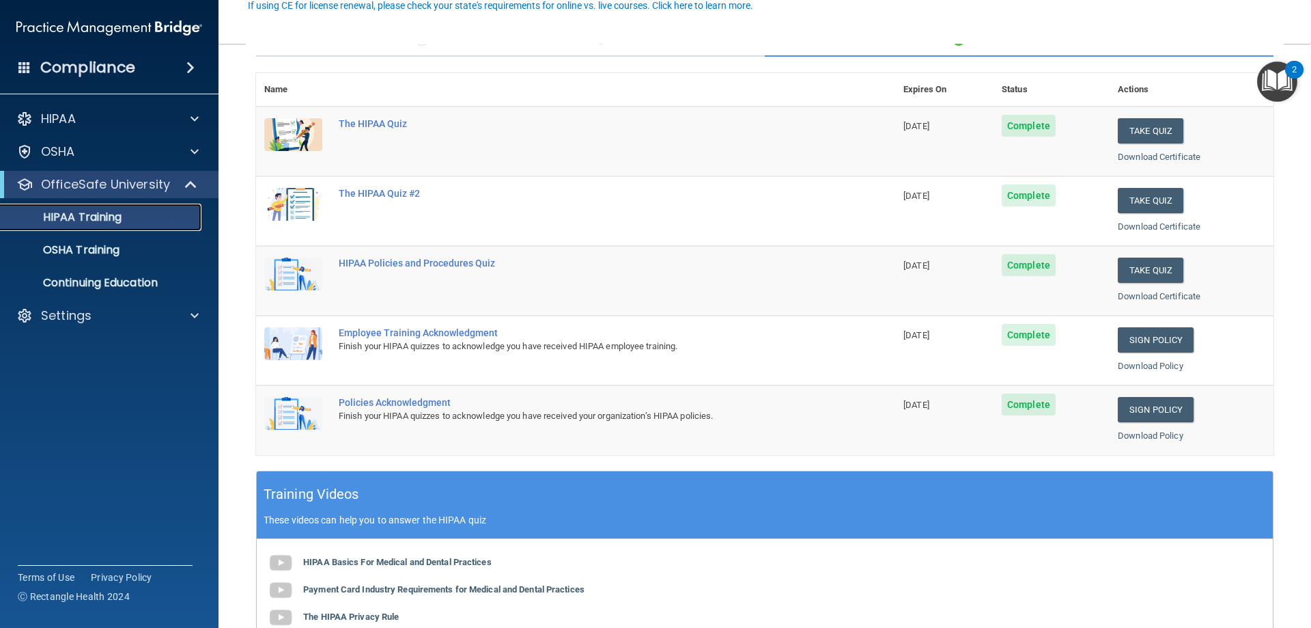
scroll to position [137, 0]
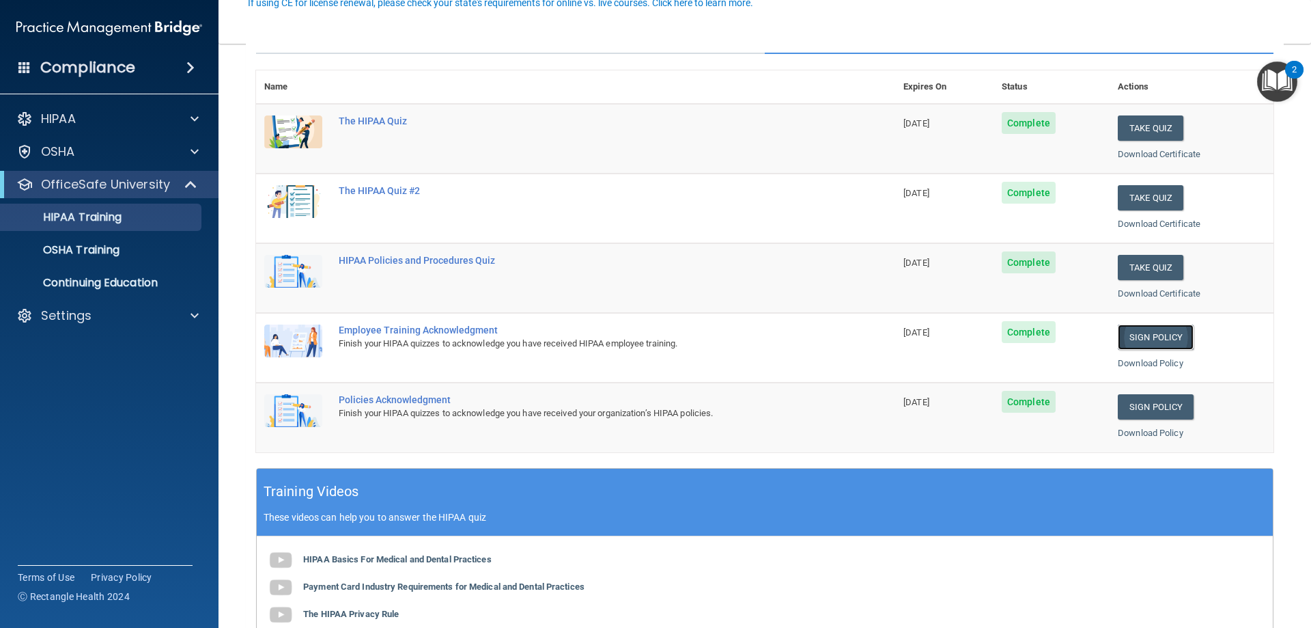
click at [1139, 342] on link "Sign Policy" at bounding box center [1156, 336] width 76 height 25
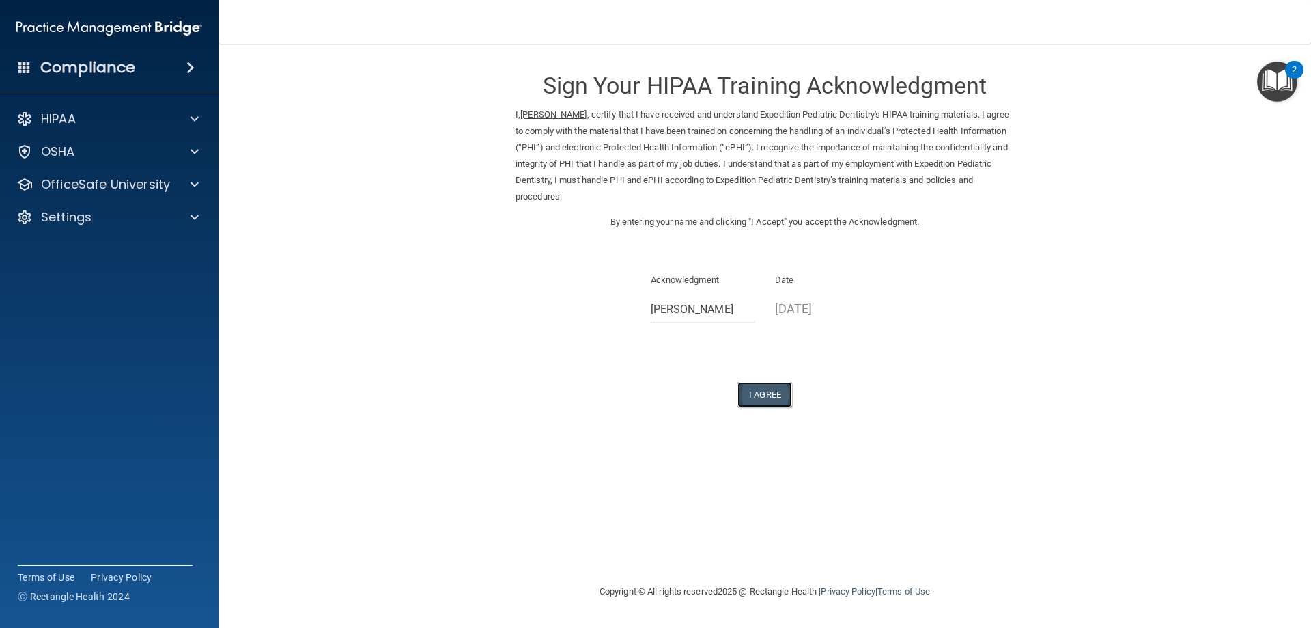
click at [760, 395] on button "I Agree" at bounding box center [765, 394] width 55 height 25
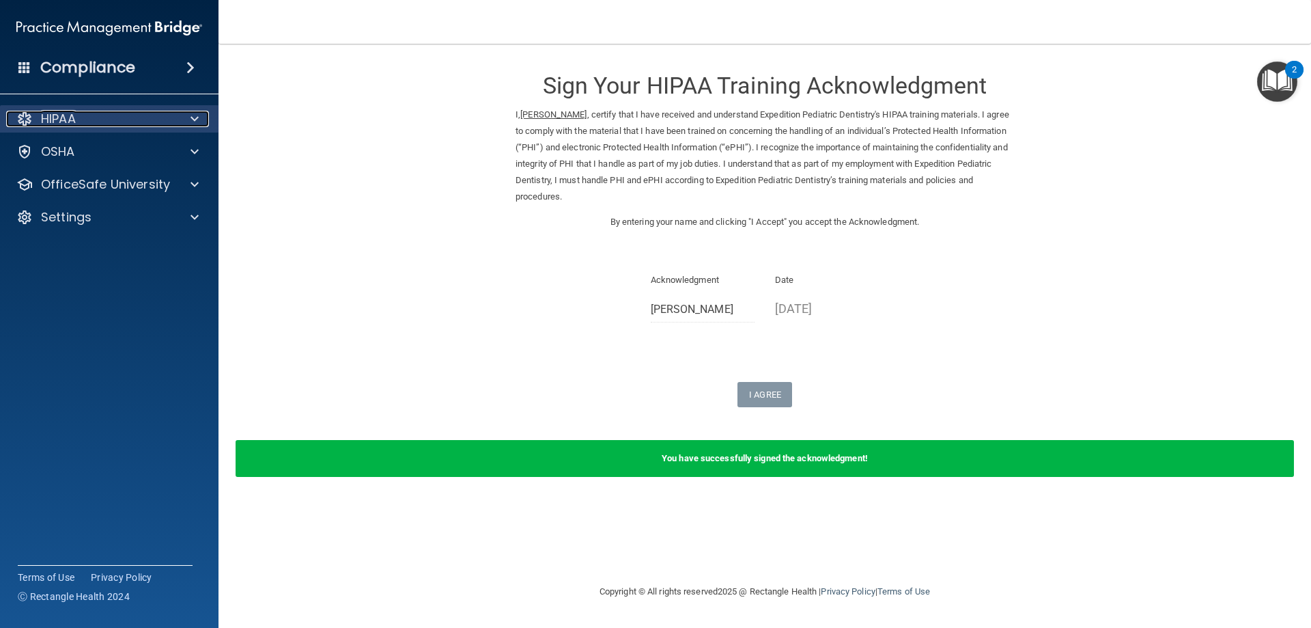
click at [118, 126] on div "HIPAA" at bounding box center [90, 119] width 169 height 16
click at [130, 117] on div "HIPAA" at bounding box center [90, 119] width 169 height 16
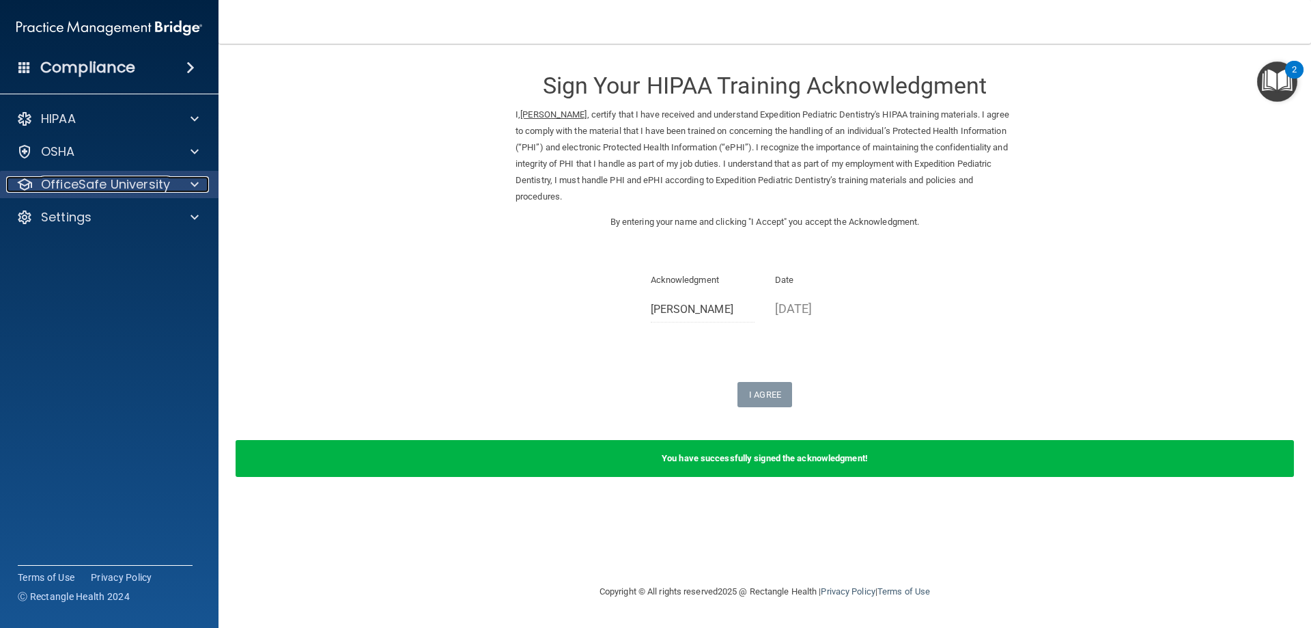
click at [128, 176] on p "OfficeSafe University" at bounding box center [105, 184] width 129 height 16
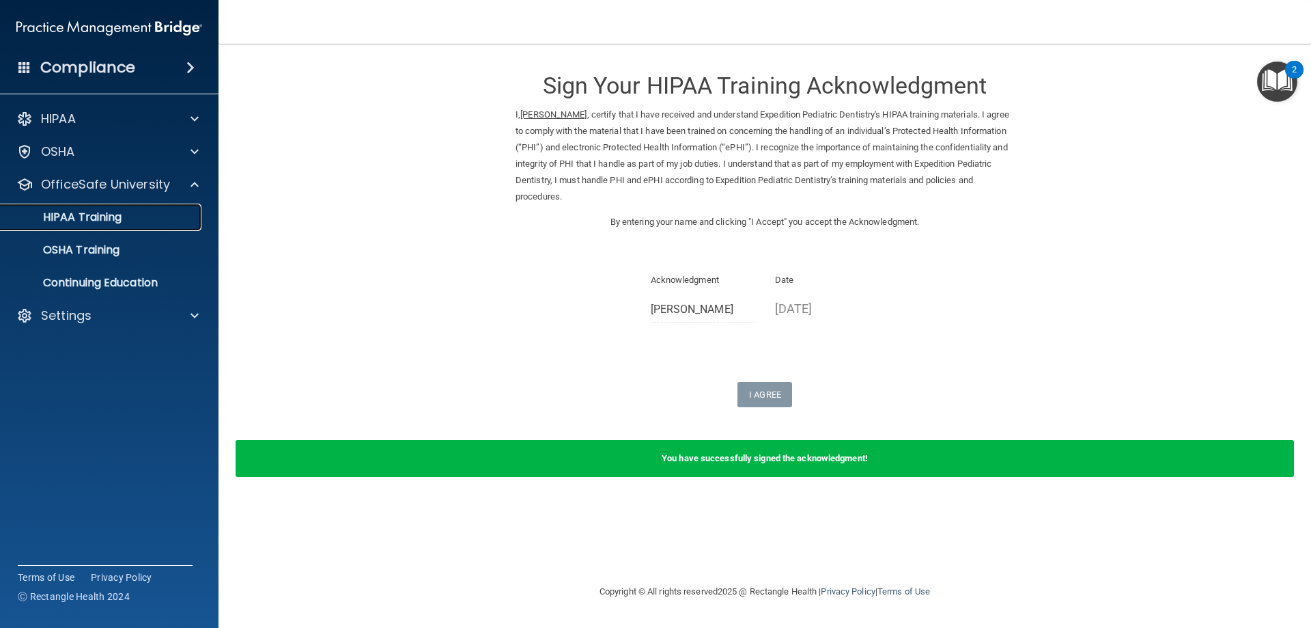
click at [89, 220] on p "HIPAA Training" at bounding box center [65, 217] width 113 height 14
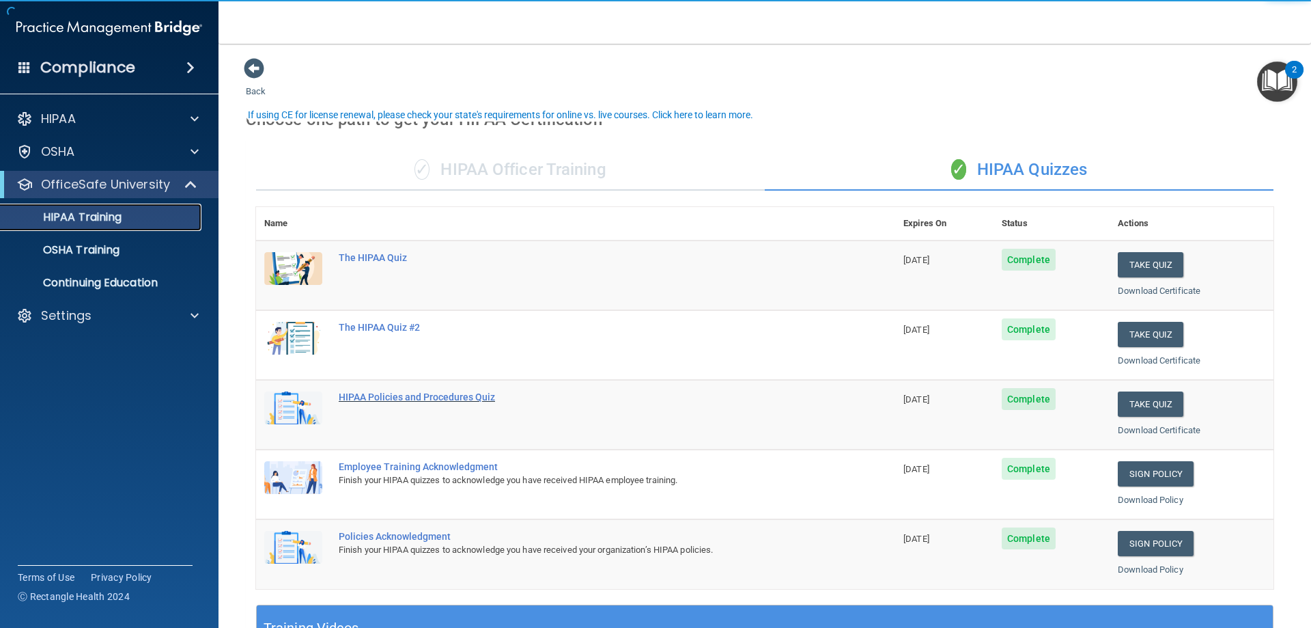
scroll to position [68, 0]
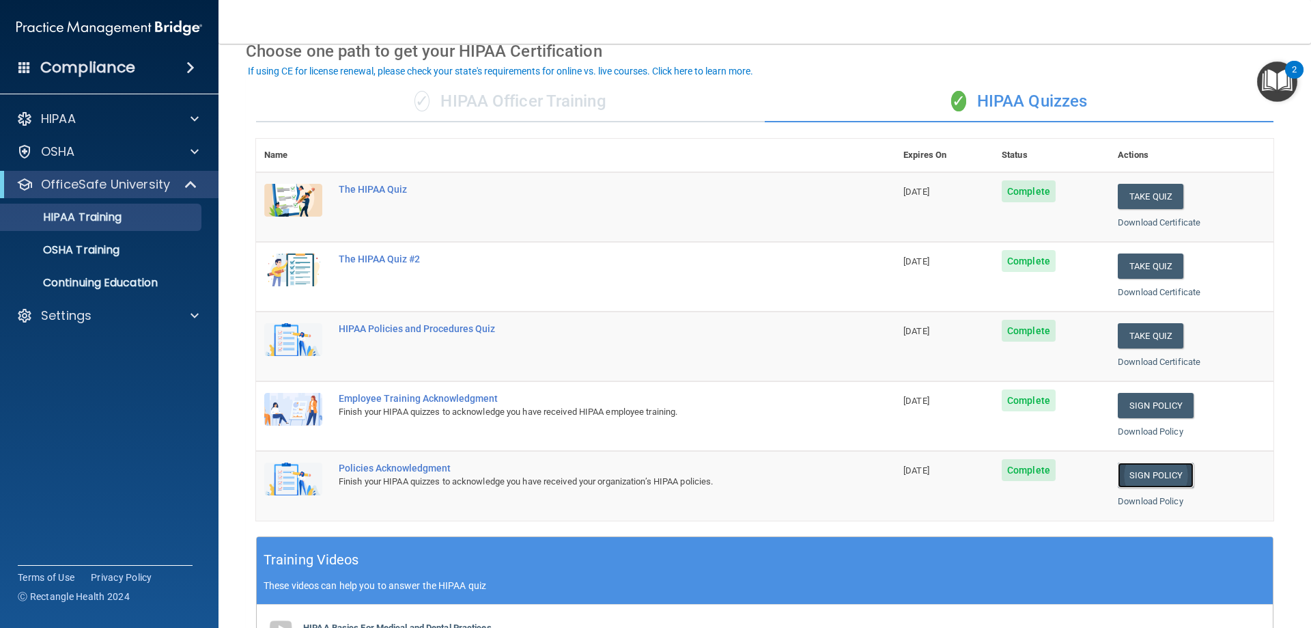
click at [1144, 475] on link "Sign Policy" at bounding box center [1156, 474] width 76 height 25
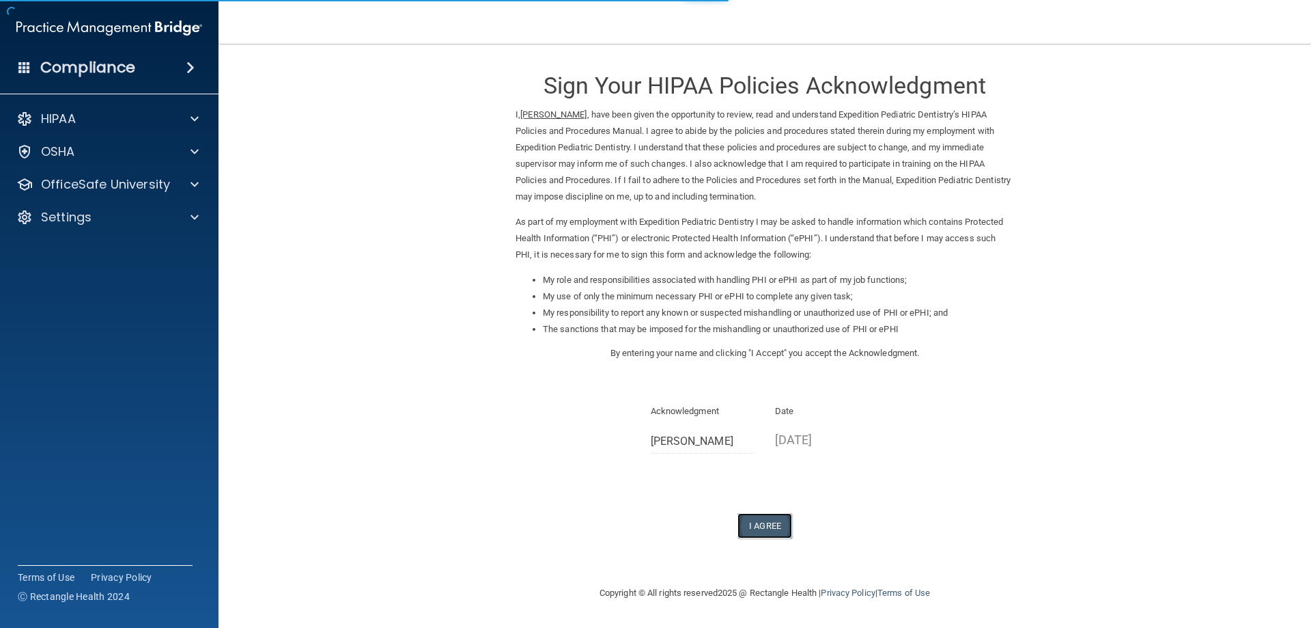
click at [779, 523] on button "I Agree" at bounding box center [765, 525] width 55 height 25
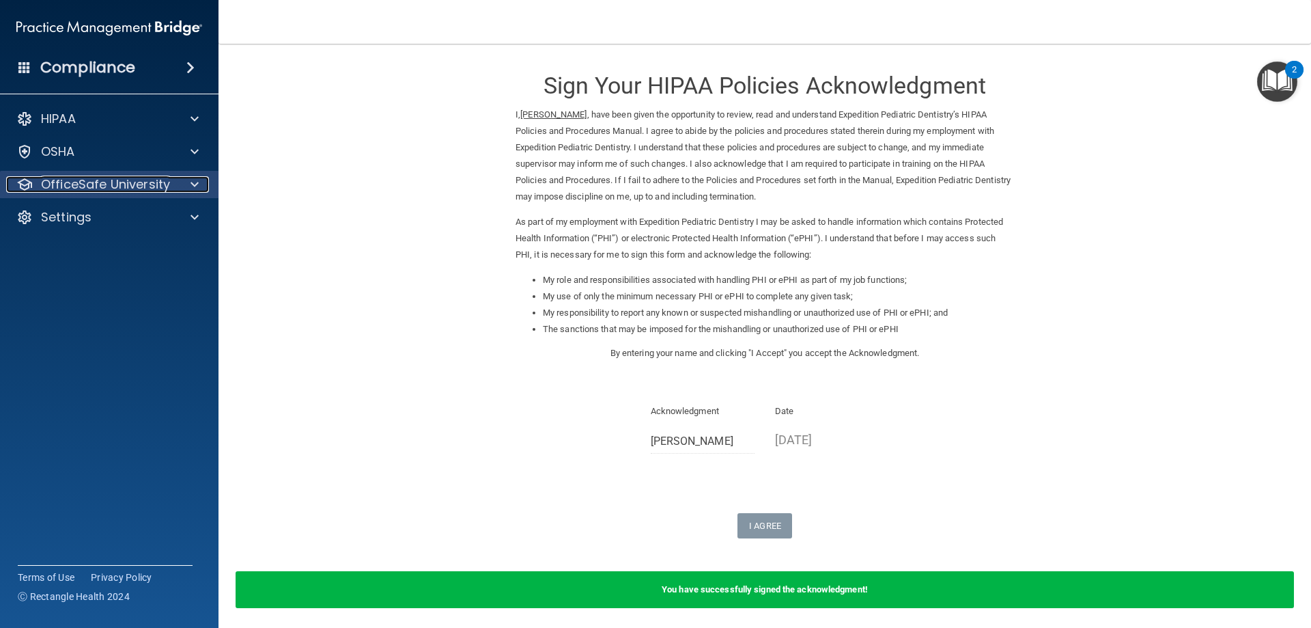
click at [83, 191] on p "OfficeSafe University" at bounding box center [105, 184] width 129 height 16
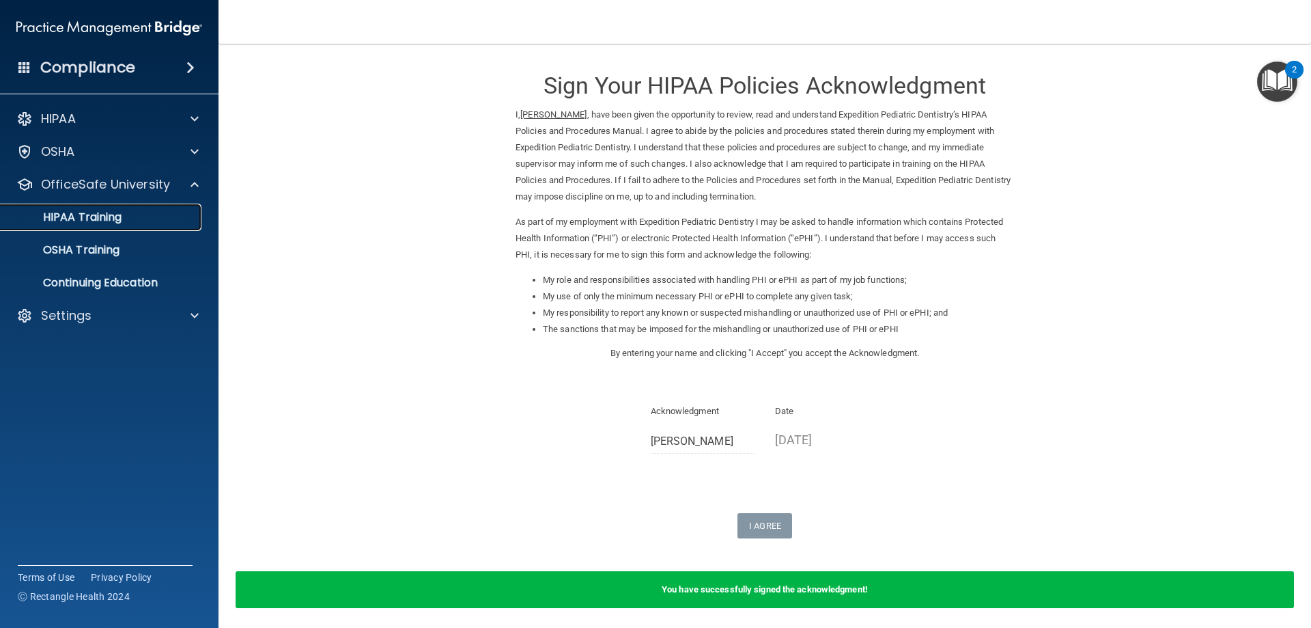
click at [107, 221] on p "HIPAA Training" at bounding box center [65, 217] width 113 height 14
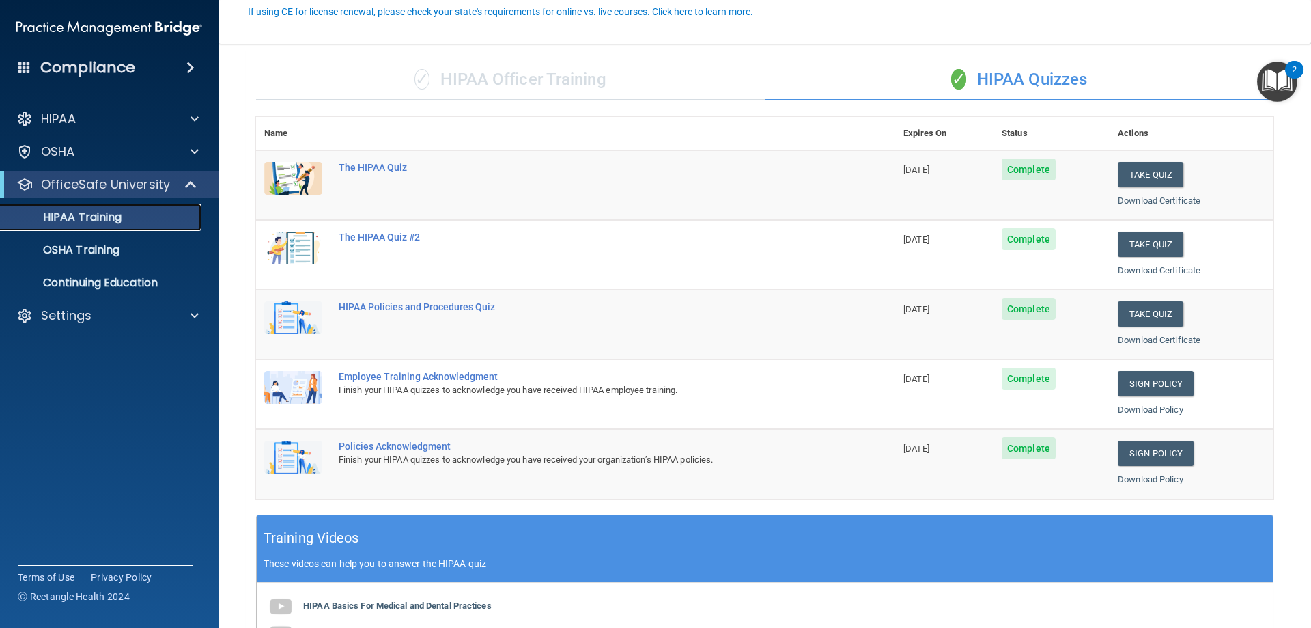
scroll to position [59, 0]
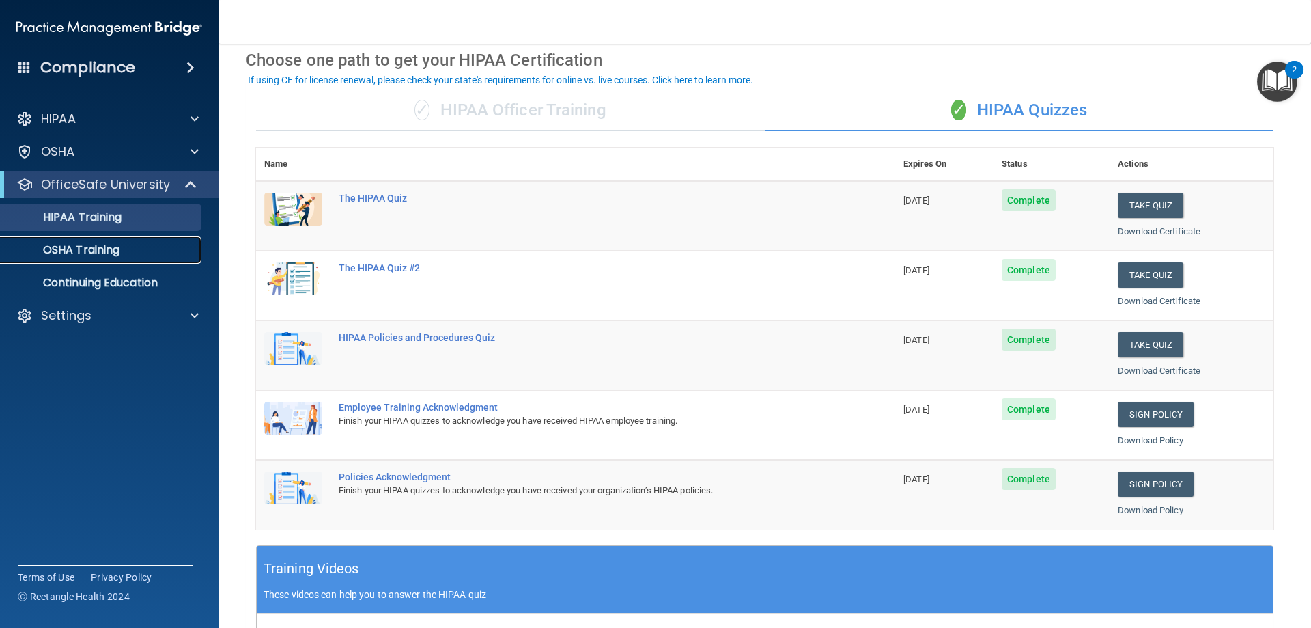
click at [84, 246] on p "OSHA Training" at bounding box center [64, 250] width 111 height 14
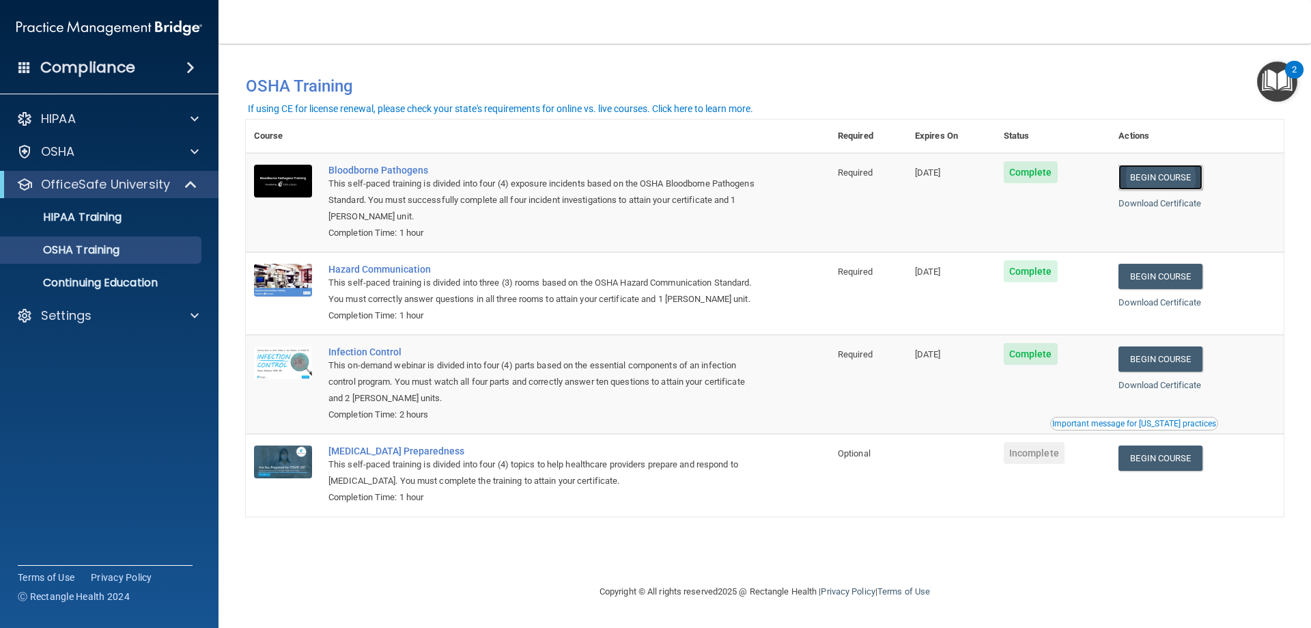
click at [1152, 176] on link "Begin Course" at bounding box center [1160, 177] width 83 height 25
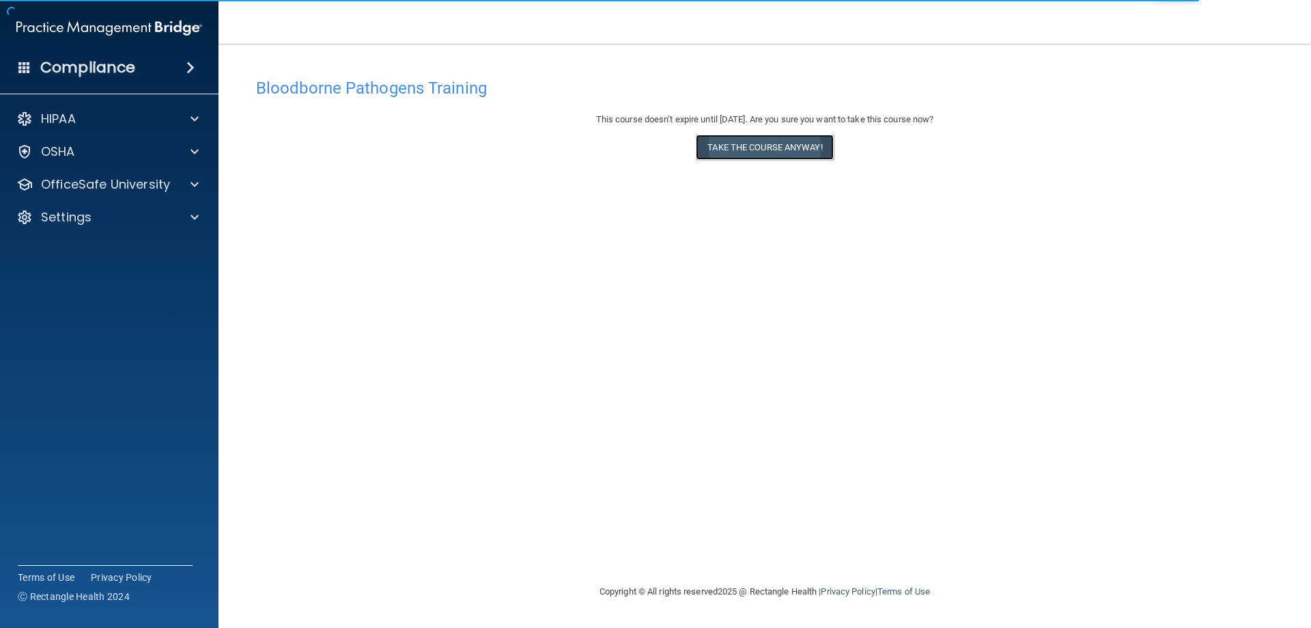
click at [777, 150] on button "Take the course anyway!" at bounding box center [764, 147] width 137 height 25
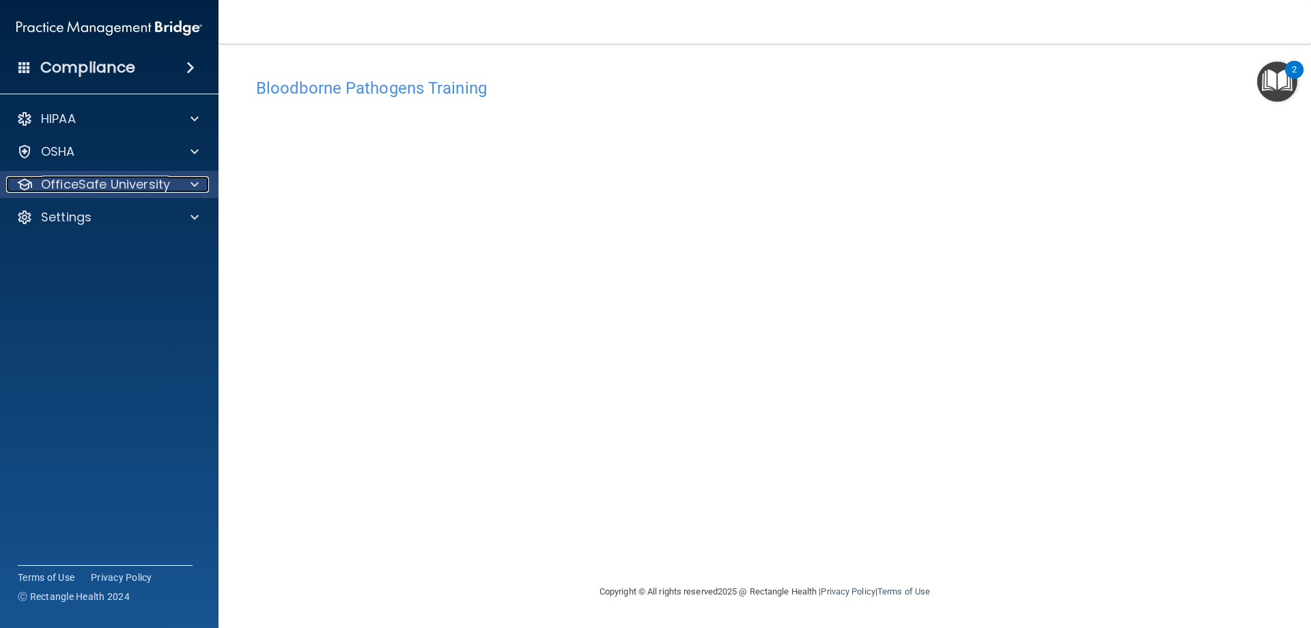
click at [139, 185] on p "OfficeSafe University" at bounding box center [105, 184] width 129 height 16
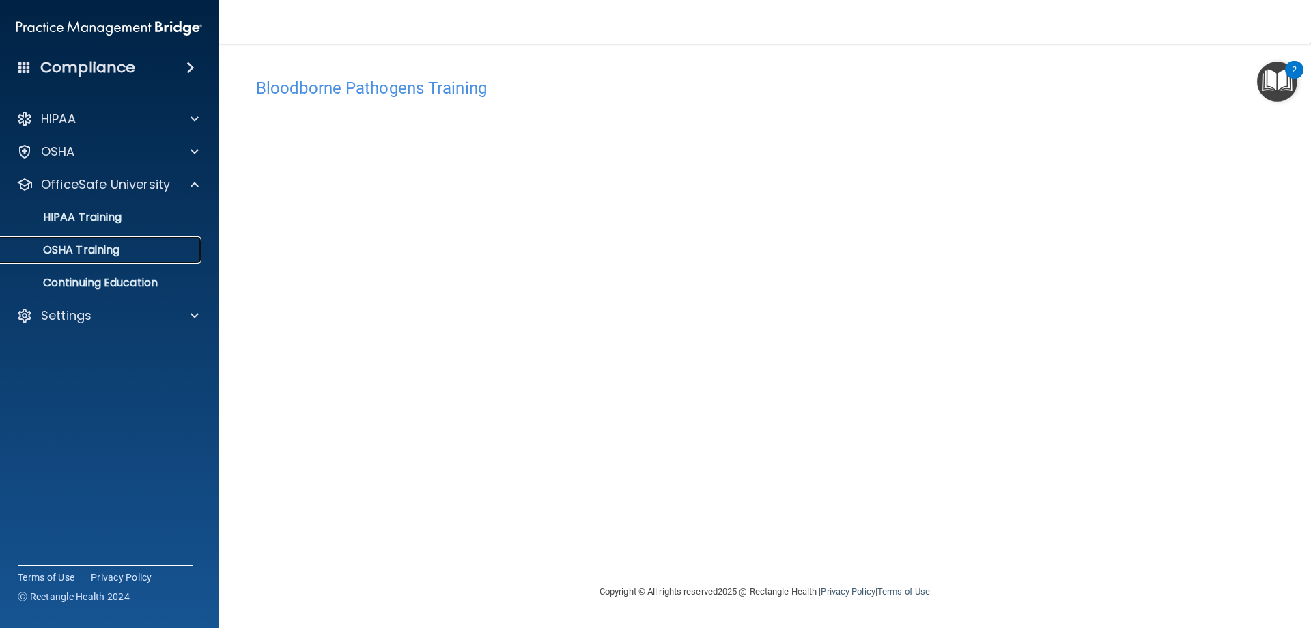
click at [97, 249] on p "OSHA Training" at bounding box center [64, 250] width 111 height 14
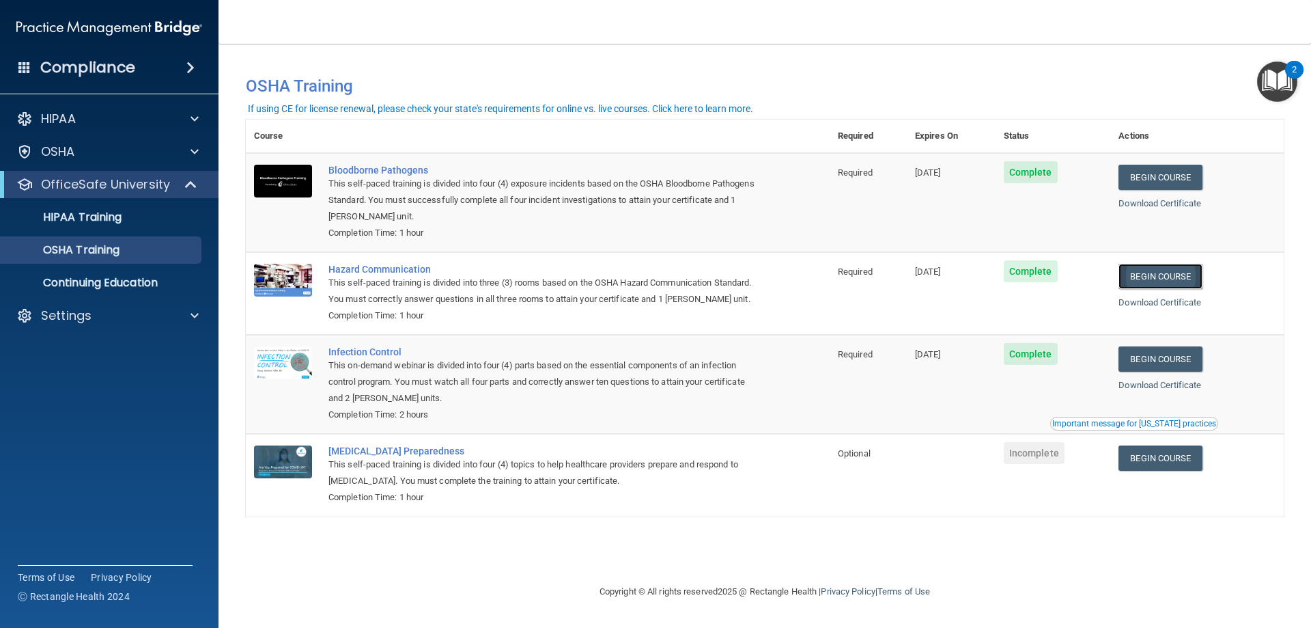
click at [1170, 277] on link "Begin Course" at bounding box center [1160, 276] width 83 height 25
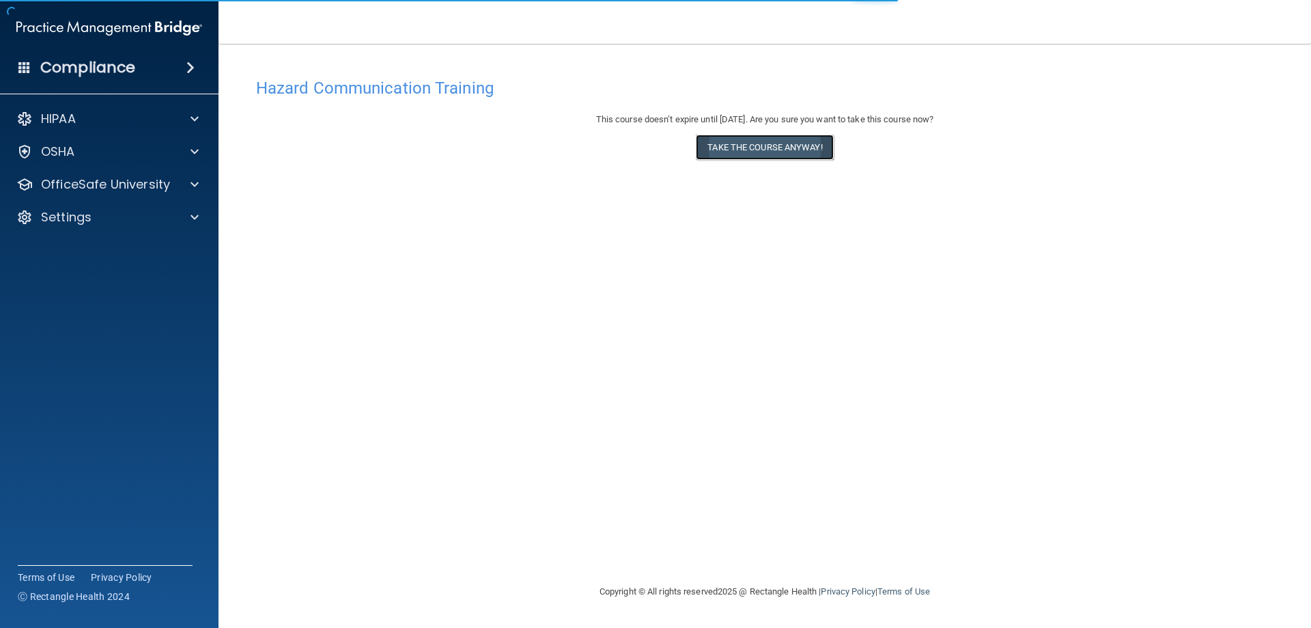
click at [753, 149] on button "Take the course anyway!" at bounding box center [764, 147] width 137 height 25
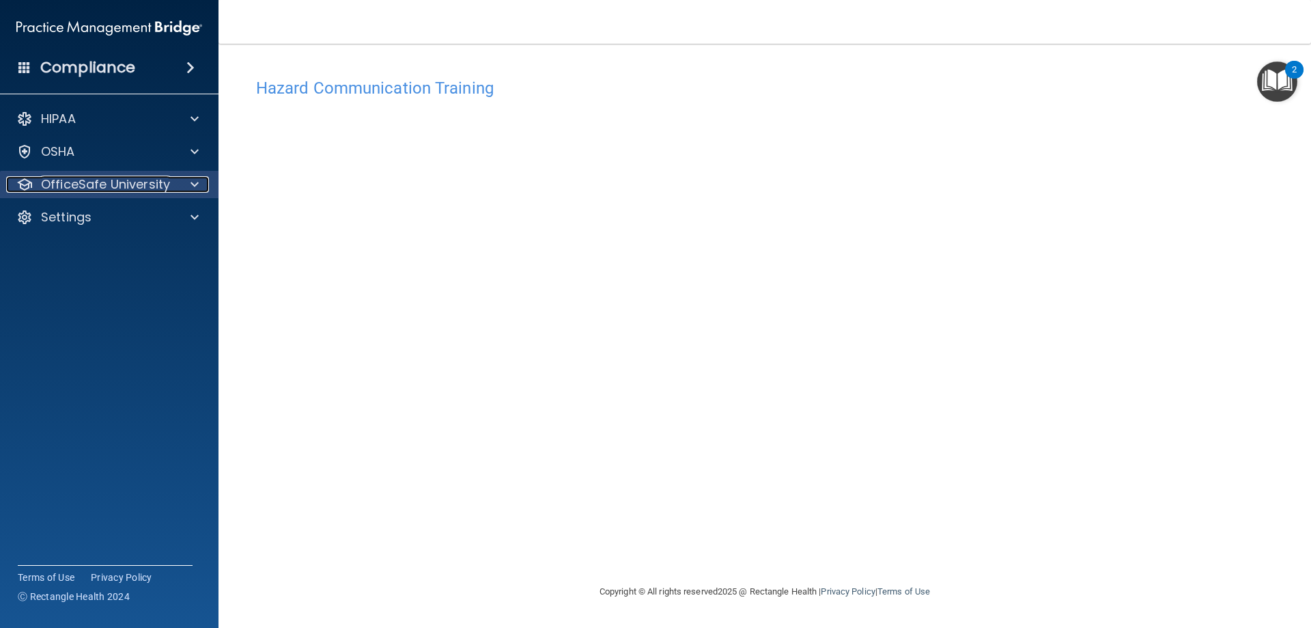
click at [96, 183] on p "OfficeSafe University" at bounding box center [105, 184] width 129 height 16
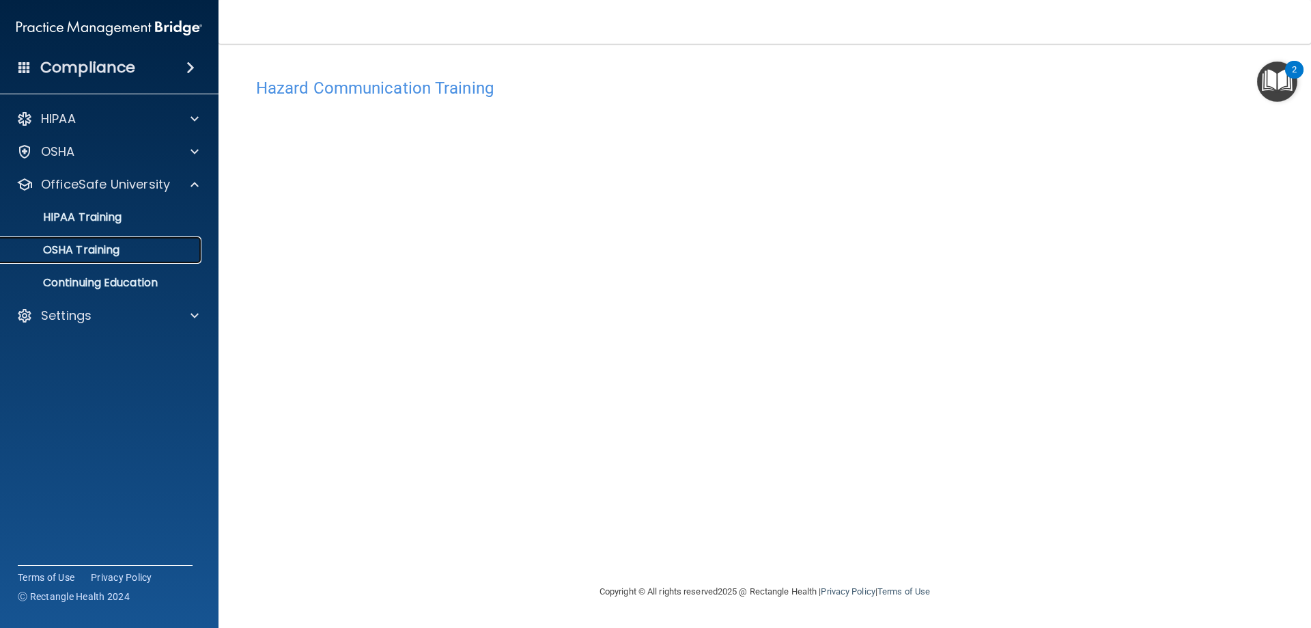
click at [98, 244] on p "OSHA Training" at bounding box center [64, 250] width 111 height 14
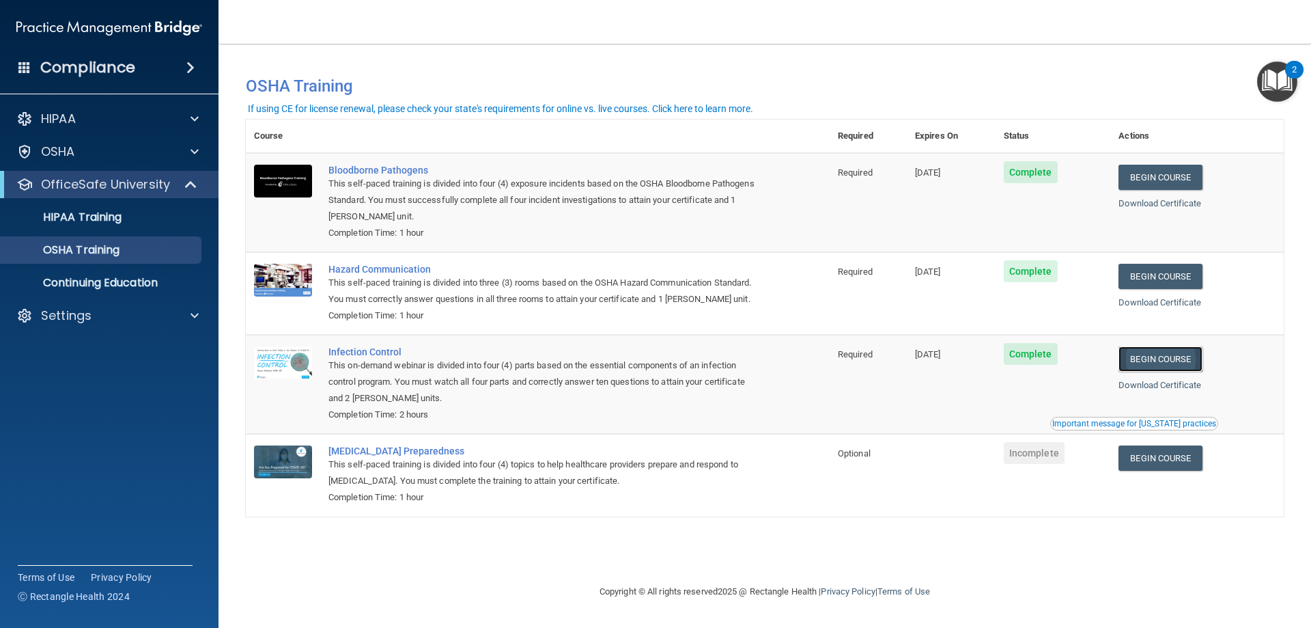
click at [1153, 363] on link "Begin Course" at bounding box center [1160, 358] width 83 height 25
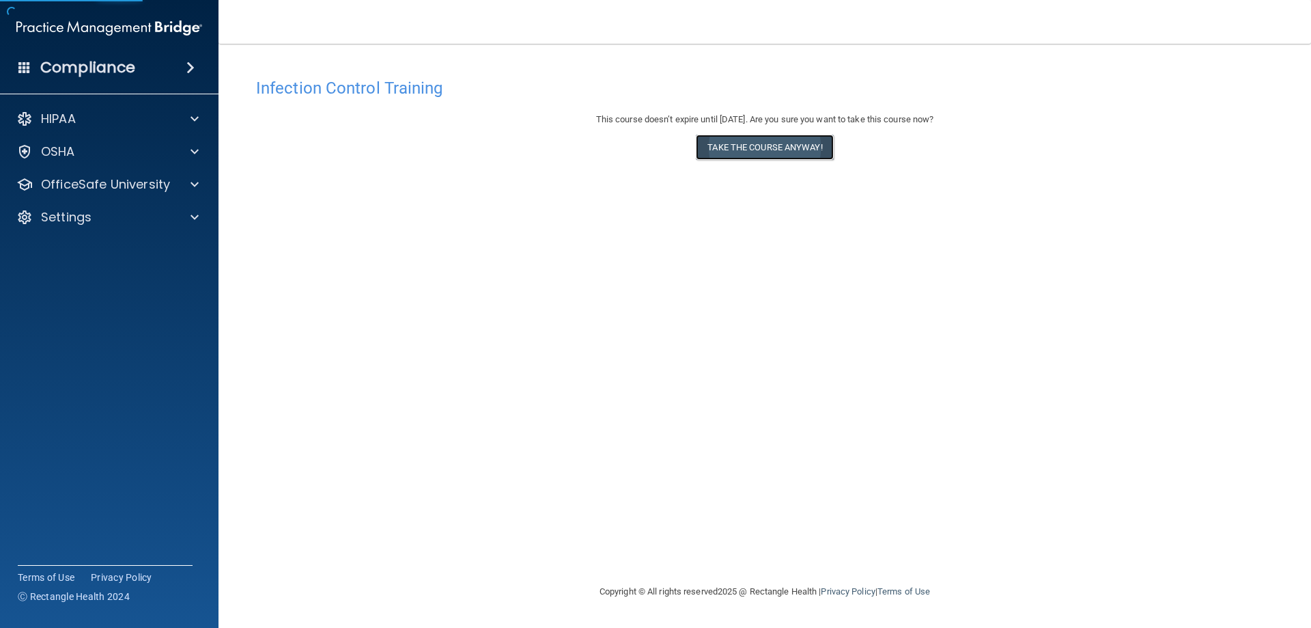
click at [740, 150] on button "Take the course anyway!" at bounding box center [764, 147] width 137 height 25
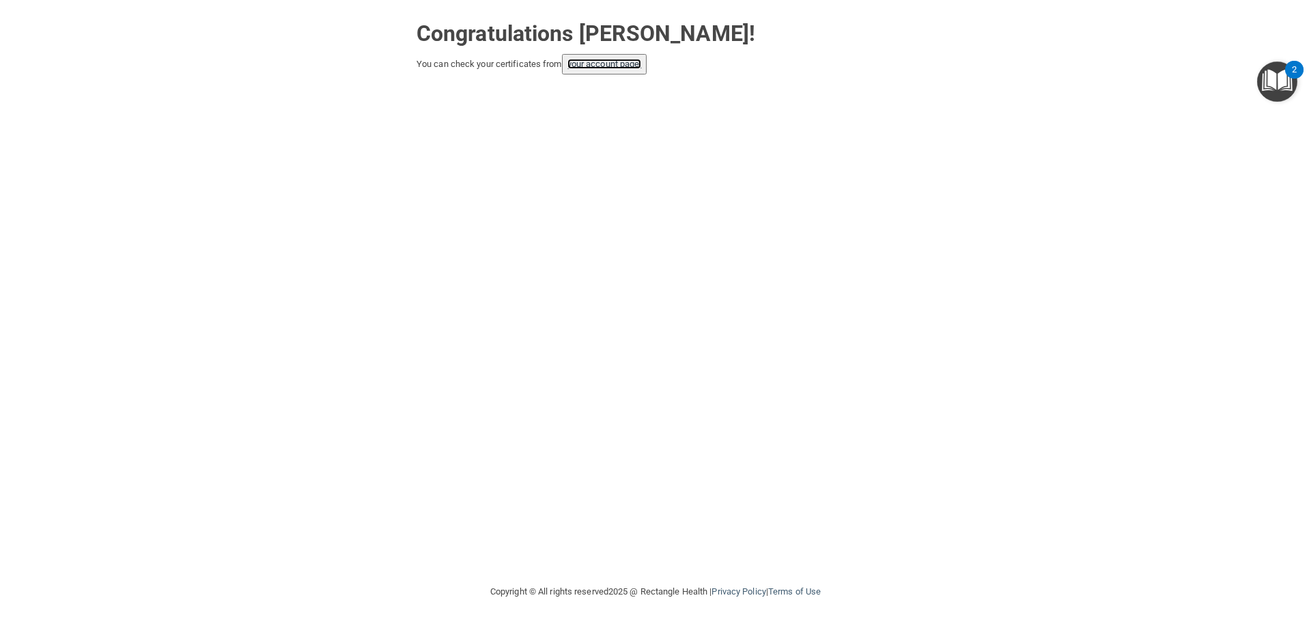
click at [583, 64] on link "your account page!" at bounding box center [605, 64] width 74 height 10
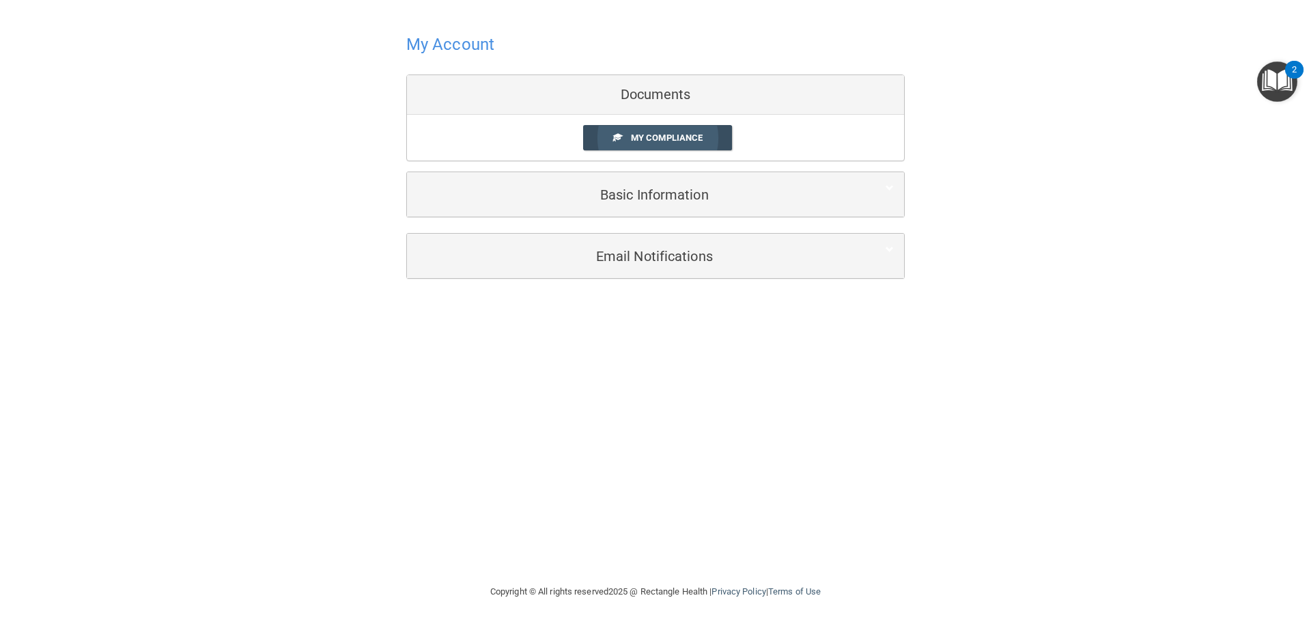
click at [658, 135] on span "My Compliance" at bounding box center [667, 138] width 72 height 10
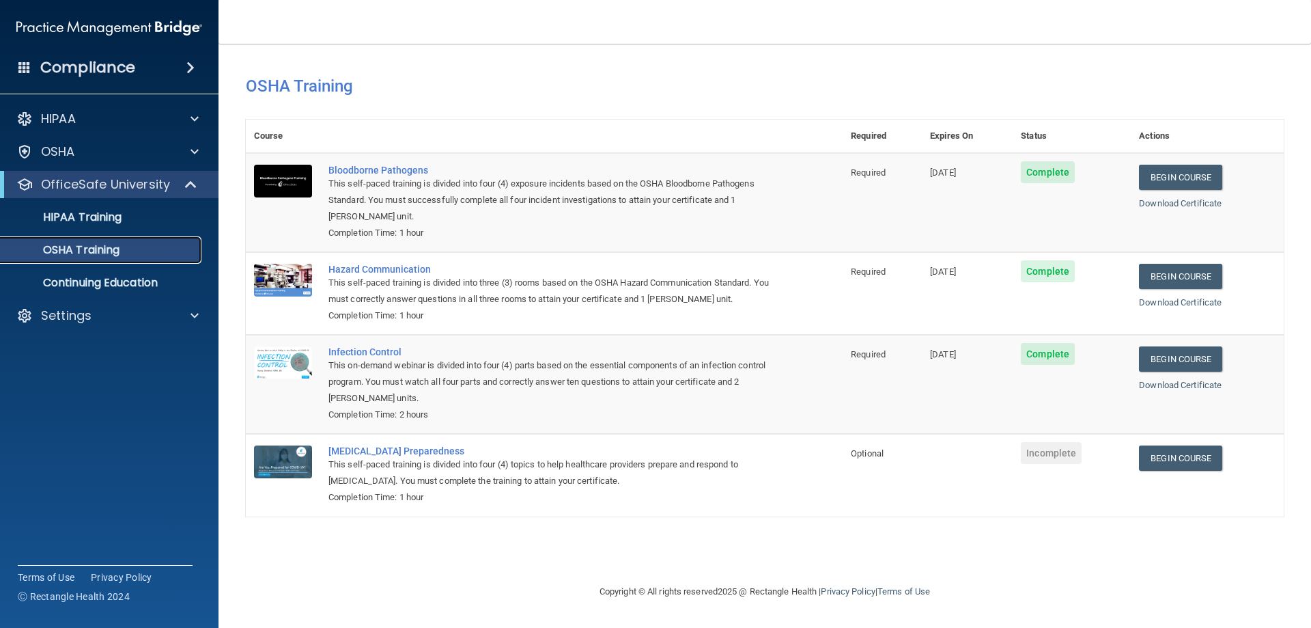
click at [87, 245] on p "OSHA Training" at bounding box center [64, 250] width 111 height 14
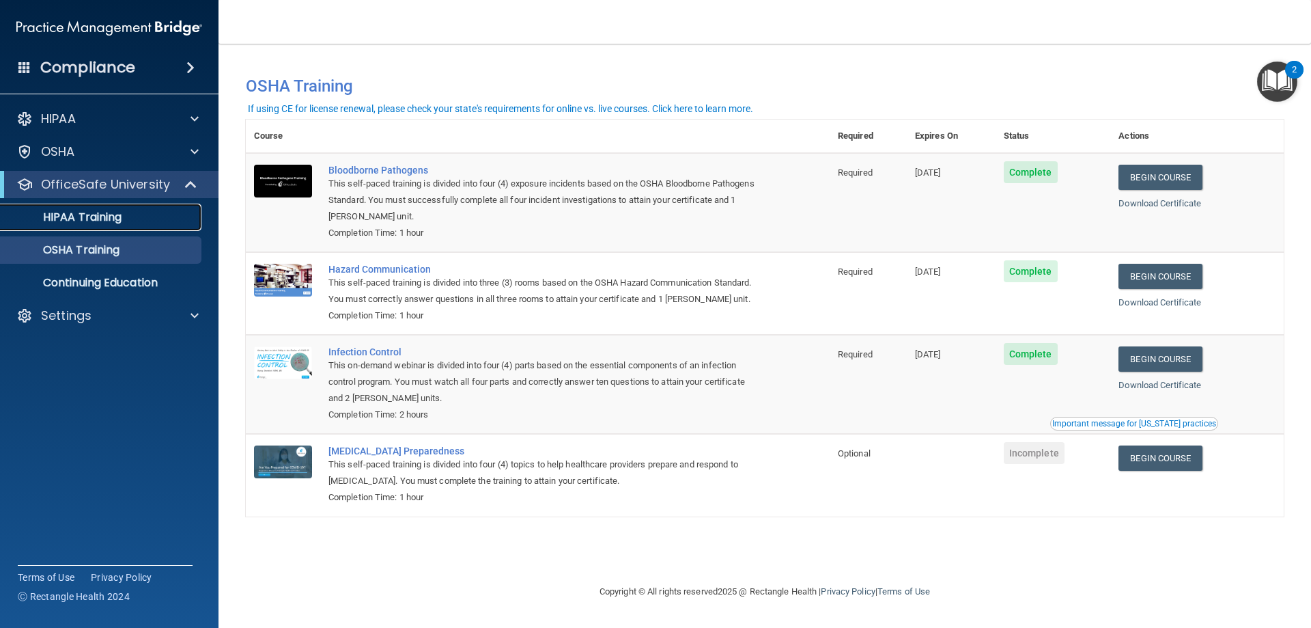
click at [89, 223] on p "HIPAA Training" at bounding box center [65, 217] width 113 height 14
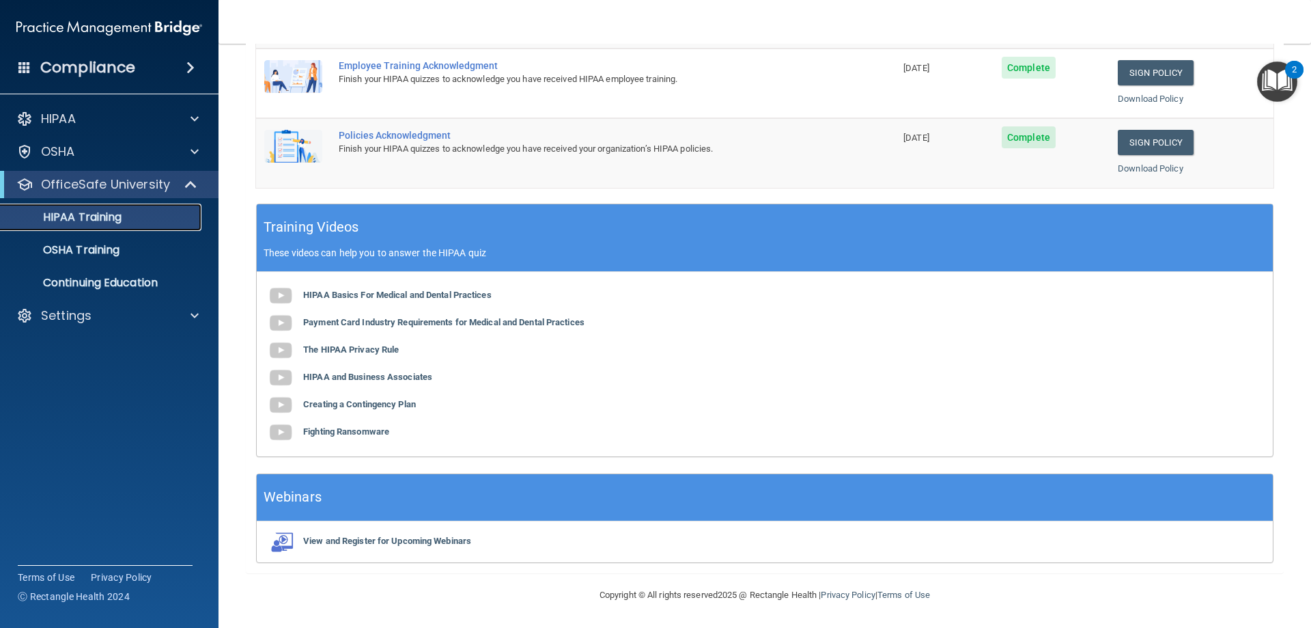
scroll to position [59, 0]
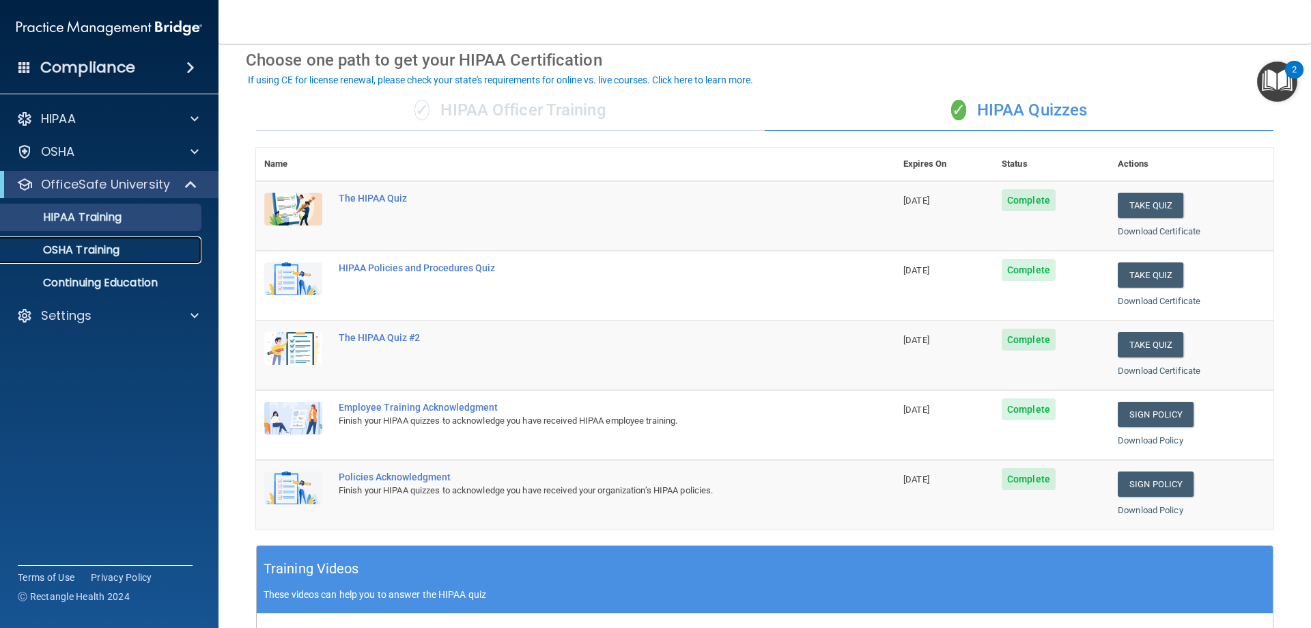
click at [94, 251] on p "OSHA Training" at bounding box center [64, 250] width 111 height 14
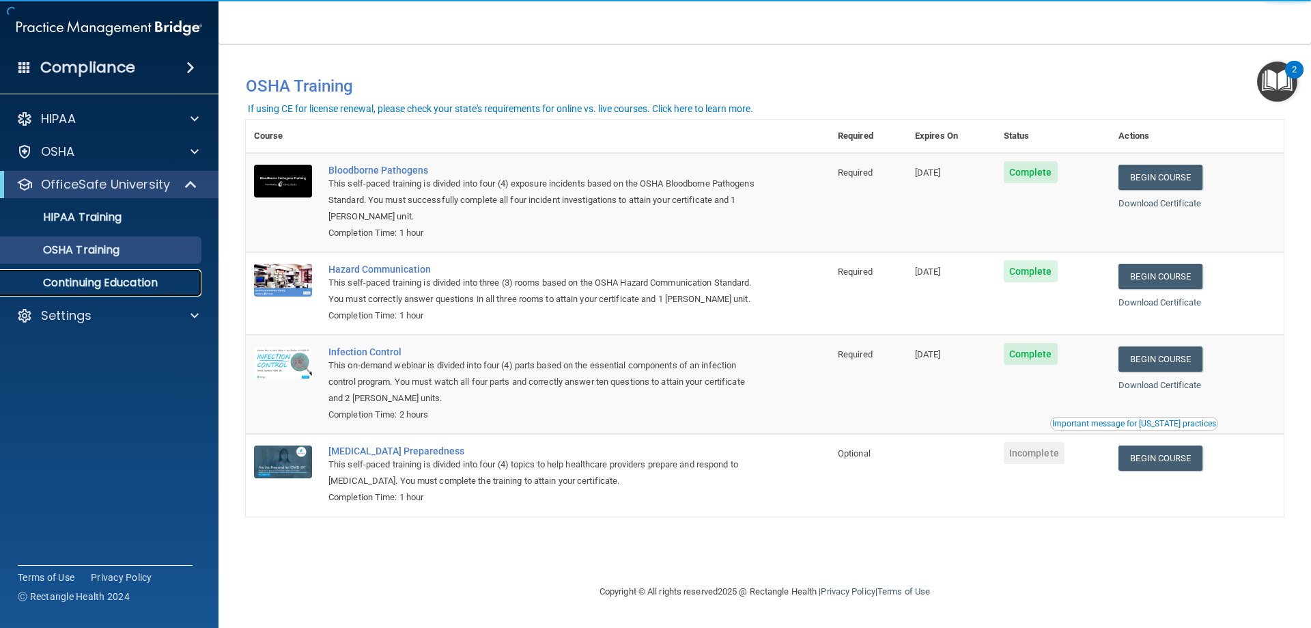
click at [128, 285] on p "Continuing Education" at bounding box center [102, 283] width 186 height 14
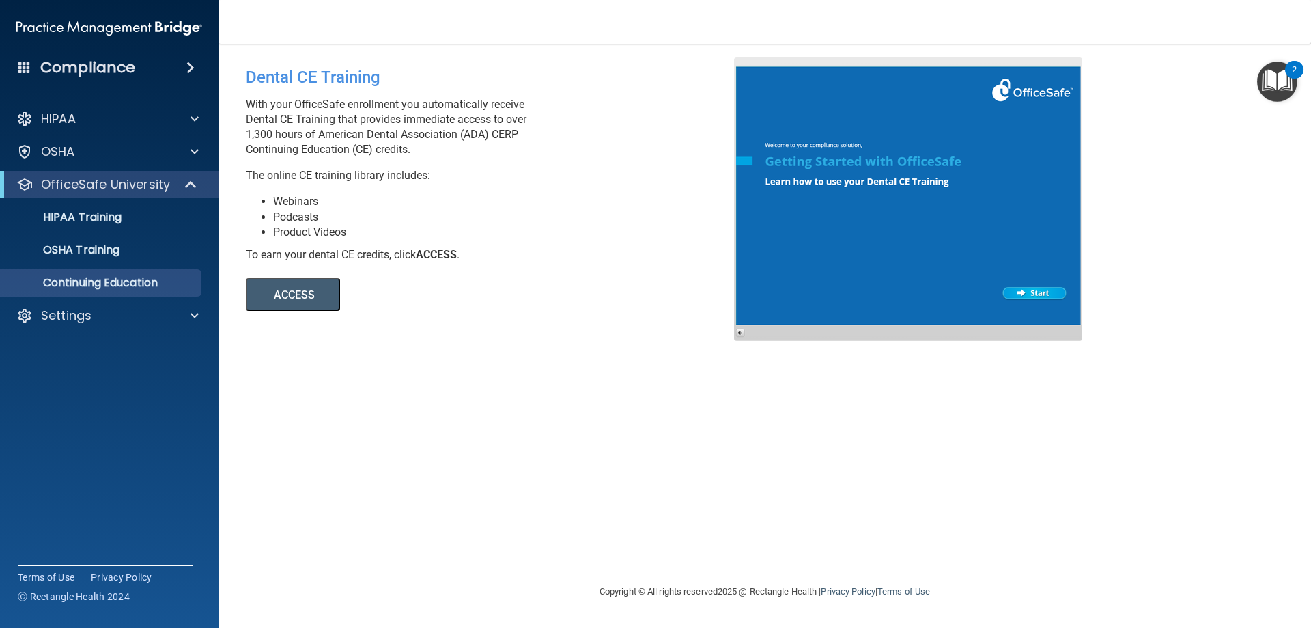
click at [305, 298] on button "ACCESS" at bounding box center [293, 294] width 94 height 33
